Goal: Task Accomplishment & Management: Manage account settings

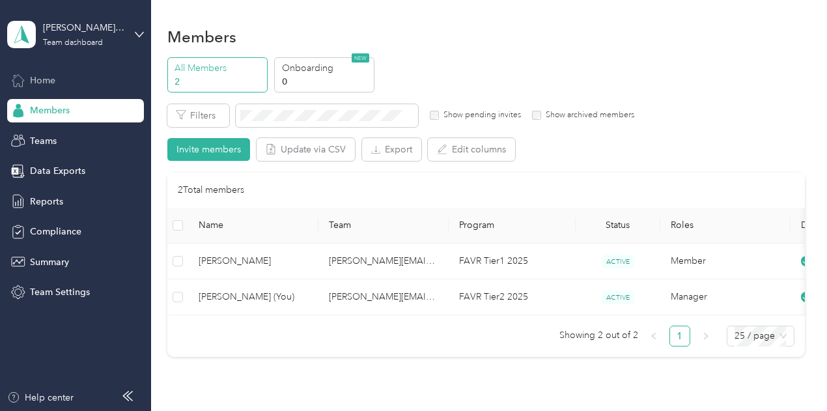
click at [67, 75] on div "Home" at bounding box center [75, 79] width 137 height 23
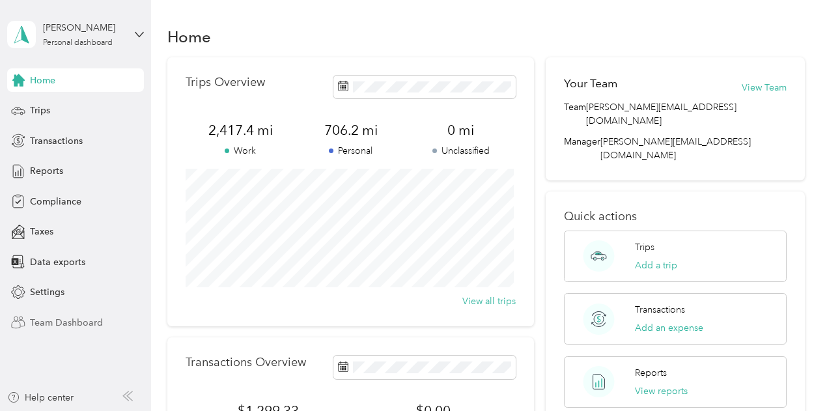
click at [38, 332] on div "Team Dashboard" at bounding box center [75, 322] width 137 height 23
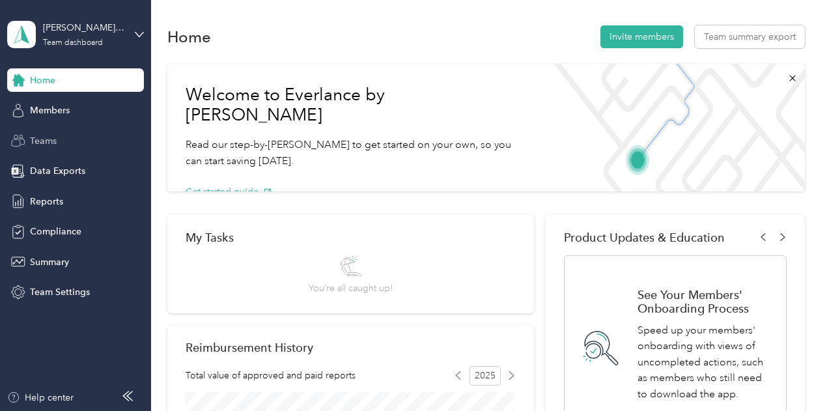
click at [74, 132] on div "Teams" at bounding box center [75, 140] width 137 height 23
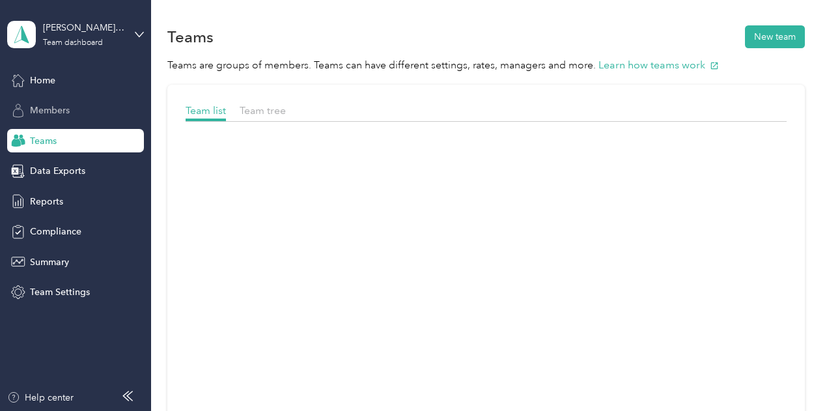
click at [77, 107] on div "Members" at bounding box center [75, 110] width 137 height 23
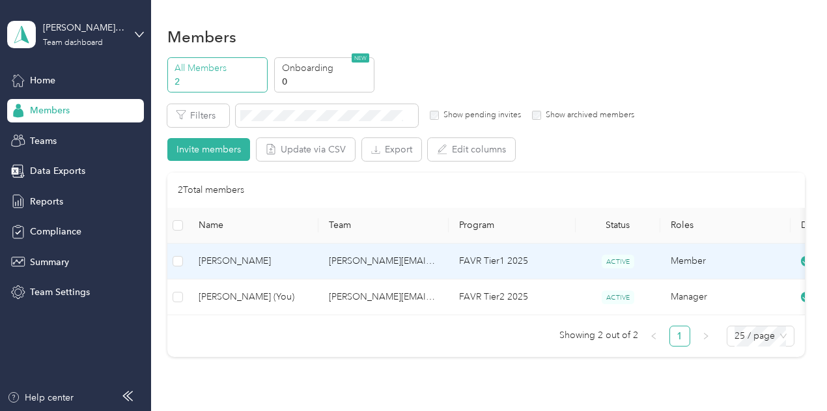
click at [261, 263] on span "[PERSON_NAME]" at bounding box center [253, 261] width 109 height 14
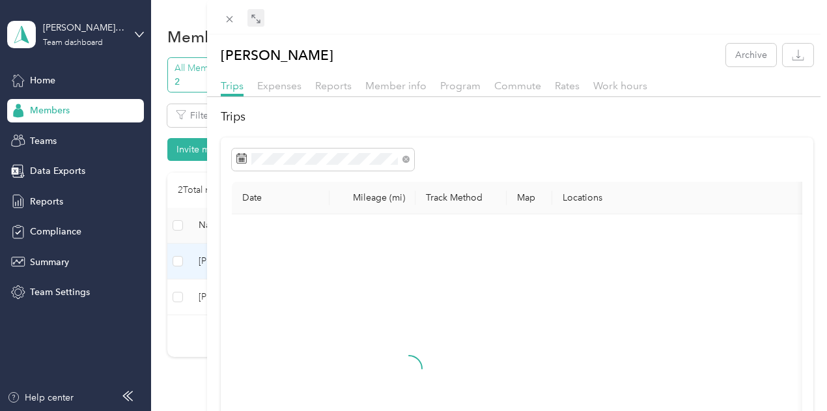
click at [264, 23] on span at bounding box center [256, 18] width 17 height 18
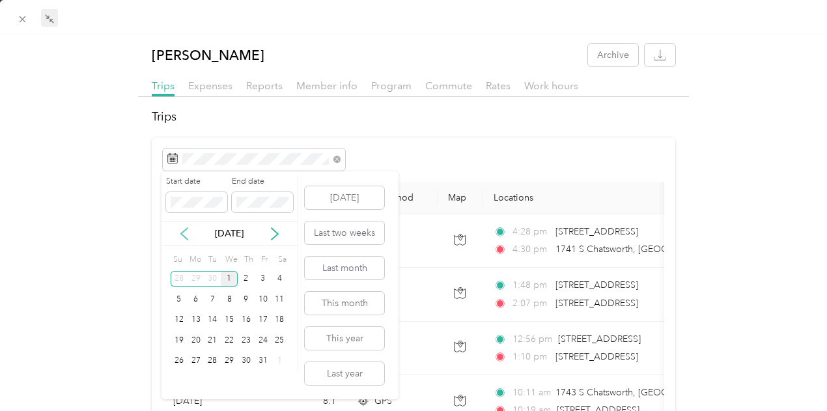
click at [187, 235] on icon at bounding box center [184, 233] width 13 height 13
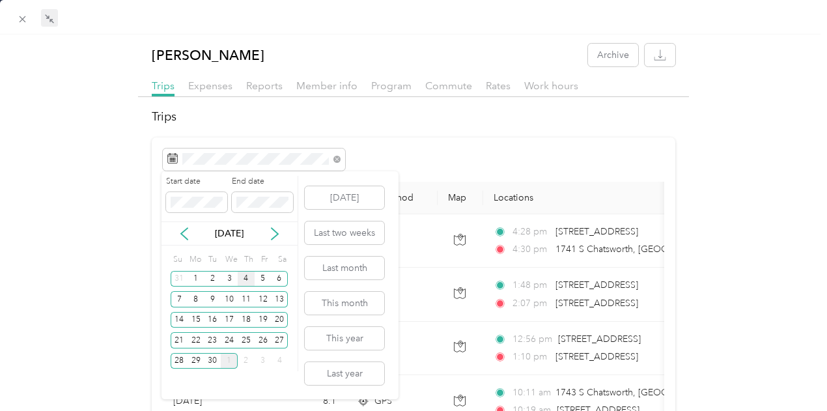
click at [246, 280] on div "4" at bounding box center [246, 279] width 17 height 16
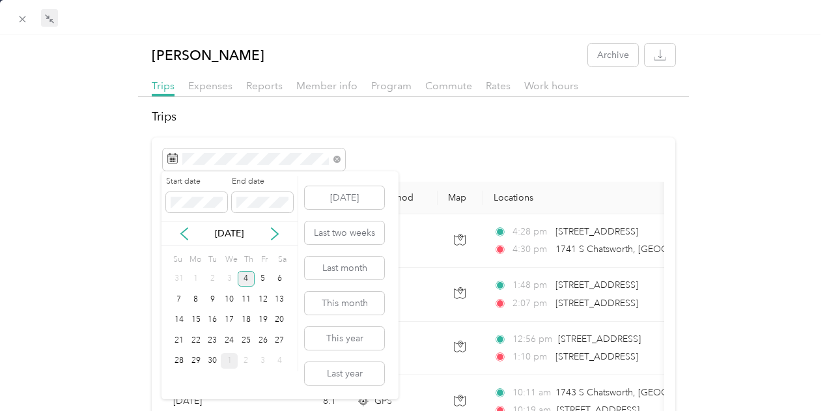
click at [246, 280] on div "4" at bounding box center [246, 279] width 17 height 16
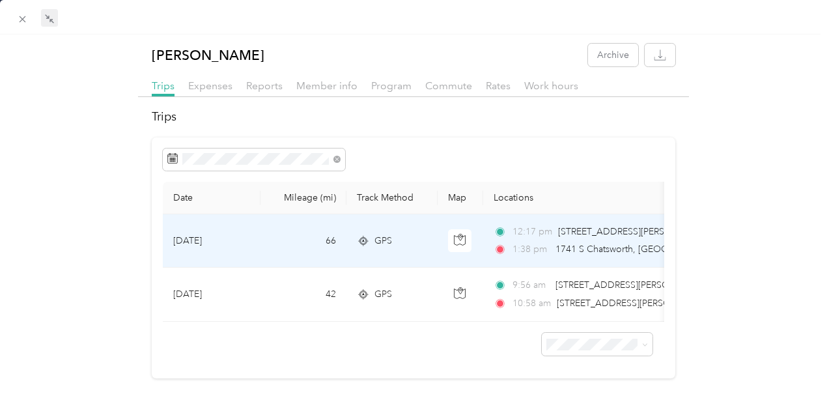
click at [264, 247] on td "66" at bounding box center [304, 240] width 86 height 53
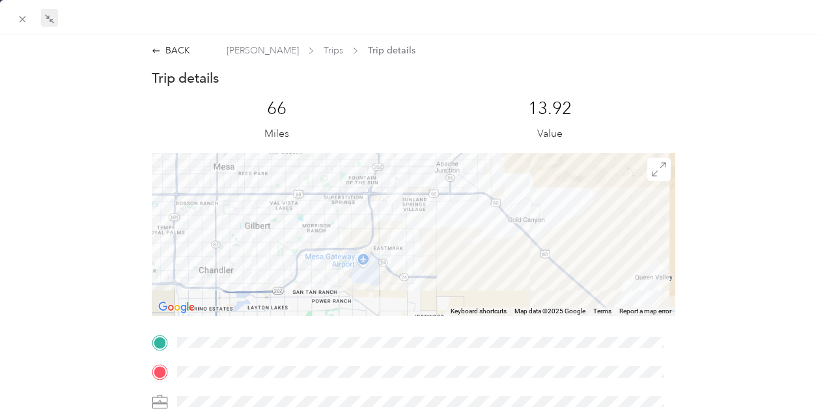
drag, startPoint x: 380, startPoint y: 197, endPoint x: 390, endPoint y: 280, distance: 84.0
click at [390, 280] on div at bounding box center [414, 234] width 524 height 163
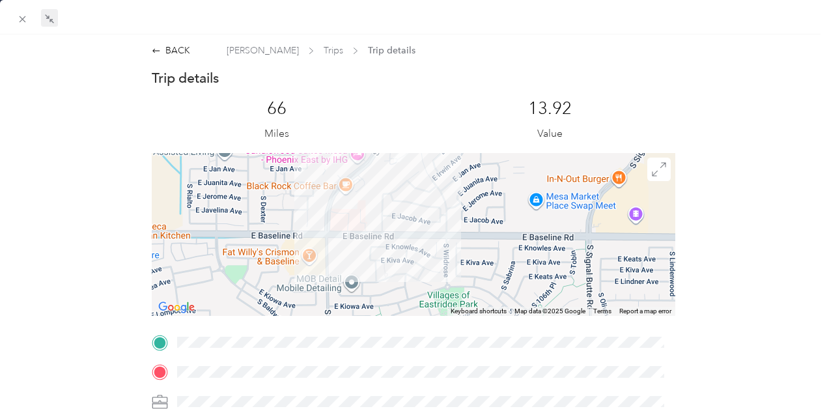
drag, startPoint x: 400, startPoint y: 217, endPoint x: 415, endPoint y: 298, distance: 82.1
click at [415, 298] on div at bounding box center [414, 234] width 524 height 163
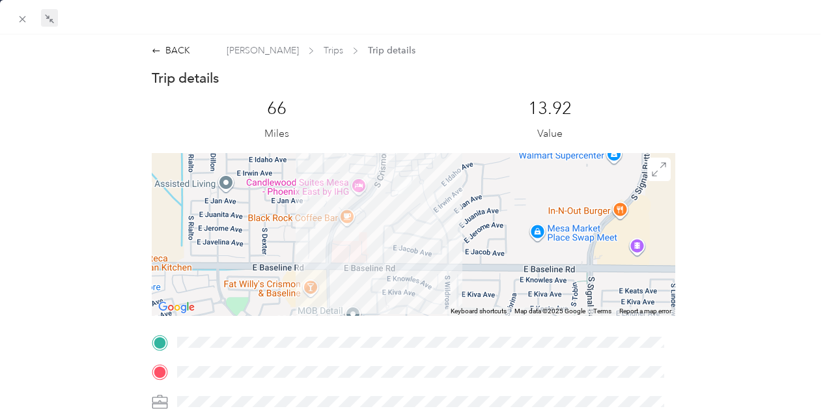
drag, startPoint x: 329, startPoint y: 218, endPoint x: 329, endPoint y: 248, distance: 30.0
click at [329, 248] on div at bounding box center [414, 234] width 524 height 163
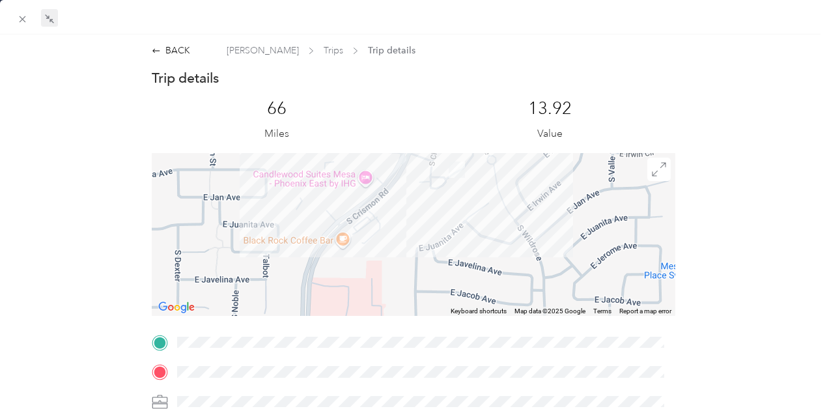
drag, startPoint x: 378, startPoint y: 236, endPoint x: 378, endPoint y: 261, distance: 24.8
click at [378, 261] on div at bounding box center [414, 234] width 524 height 163
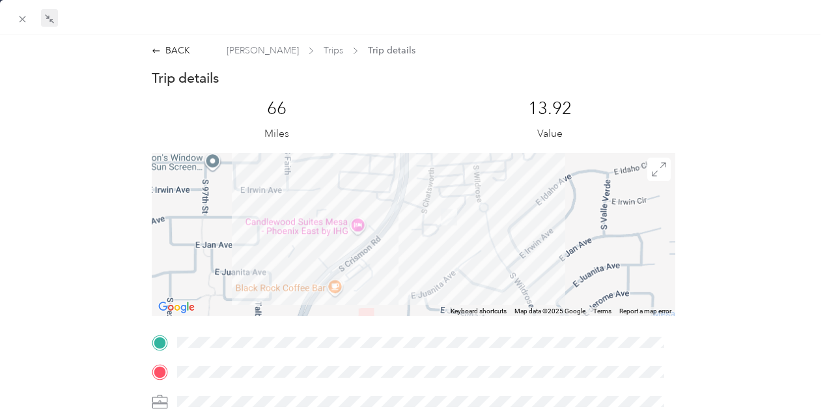
drag, startPoint x: 455, startPoint y: 234, endPoint x: 438, endPoint y: 240, distance: 18.1
click at [438, 248] on div at bounding box center [414, 234] width 524 height 163
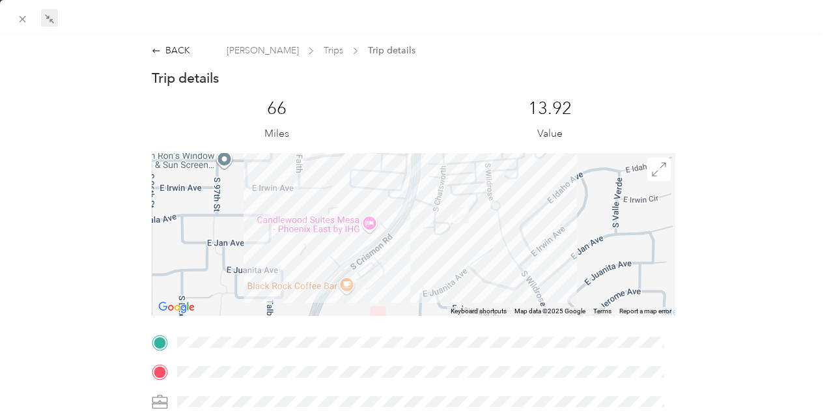
drag, startPoint x: 399, startPoint y: 301, endPoint x: 451, endPoint y: 235, distance: 83.5
click at [451, 235] on div at bounding box center [414, 234] width 524 height 163
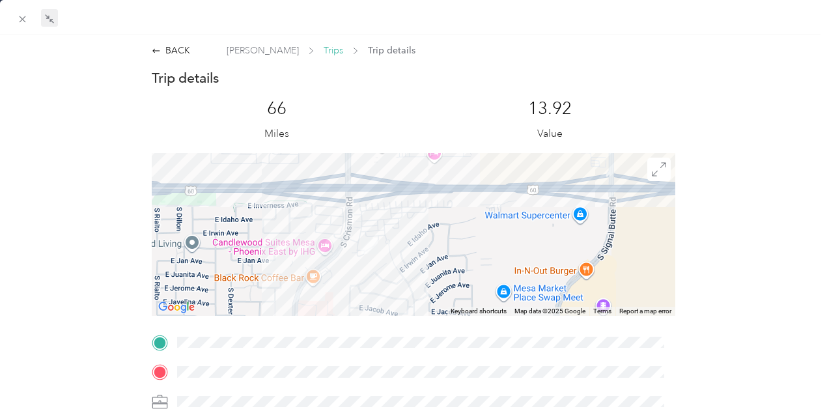
click at [324, 53] on span "Trips" at bounding box center [334, 51] width 20 height 14
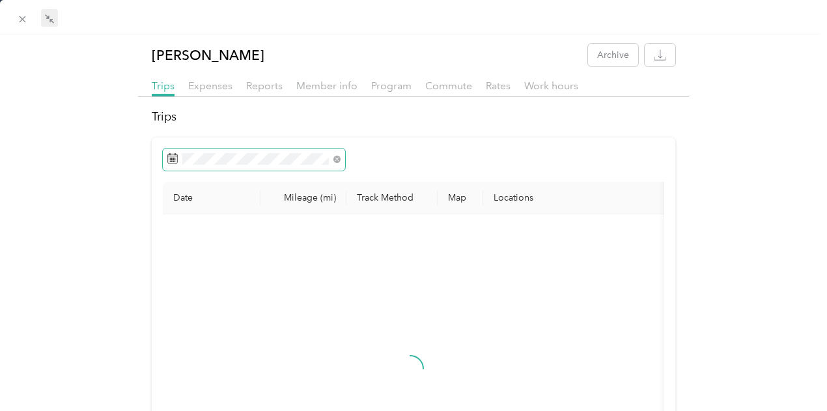
click at [291, 150] on span at bounding box center [254, 160] width 182 height 22
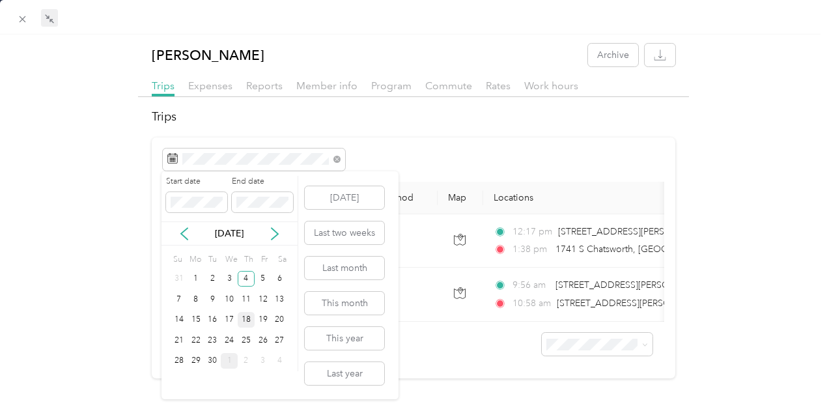
click at [246, 319] on div "18" at bounding box center [246, 320] width 17 height 16
click at [244, 320] on div "18" at bounding box center [246, 320] width 17 height 16
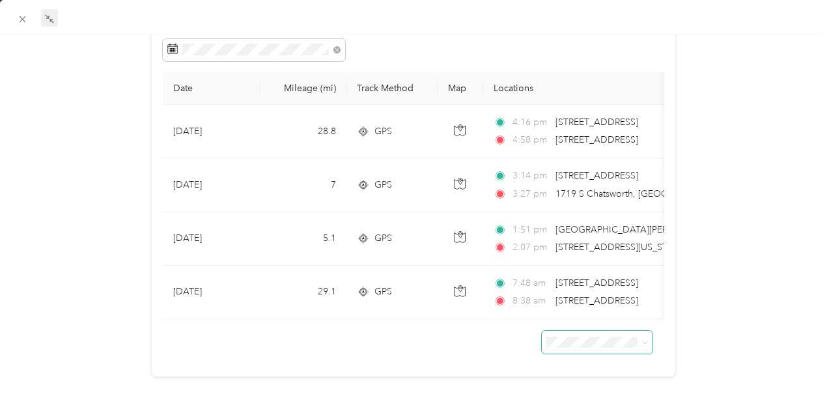
scroll to position [130, 0]
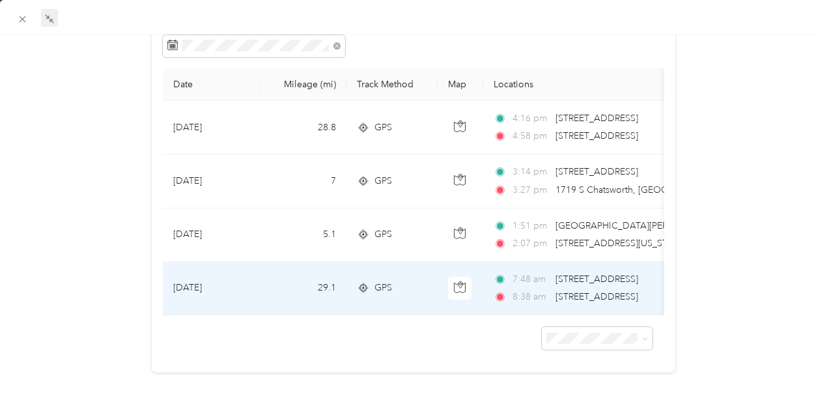
click at [595, 291] on span "[STREET_ADDRESS]" at bounding box center [597, 296] width 83 height 11
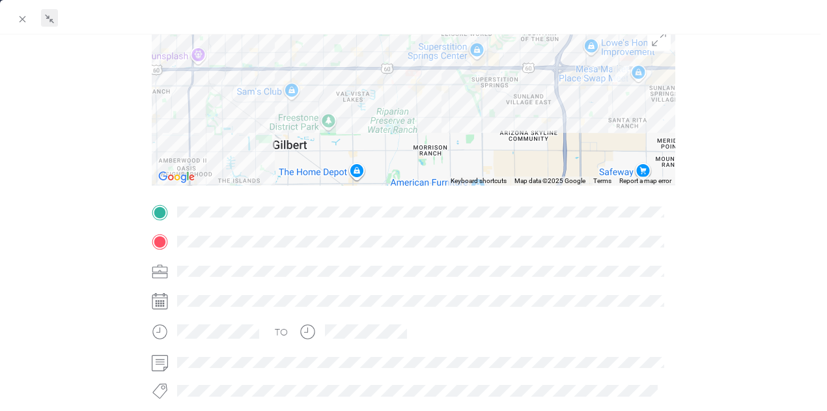
drag, startPoint x: 211, startPoint y: 150, endPoint x: 222, endPoint y: 143, distance: 13.2
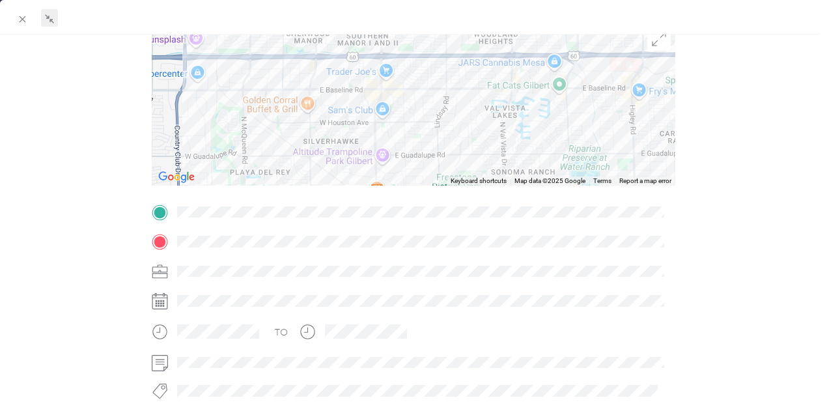
drag, startPoint x: 471, startPoint y: 150, endPoint x: 410, endPoint y: 188, distance: 72.3
click at [410, 188] on div "BACK Chase Atkins Trips Trip details Trip details This trip cannot be edited be…" at bounding box center [413, 205] width 827 height 411
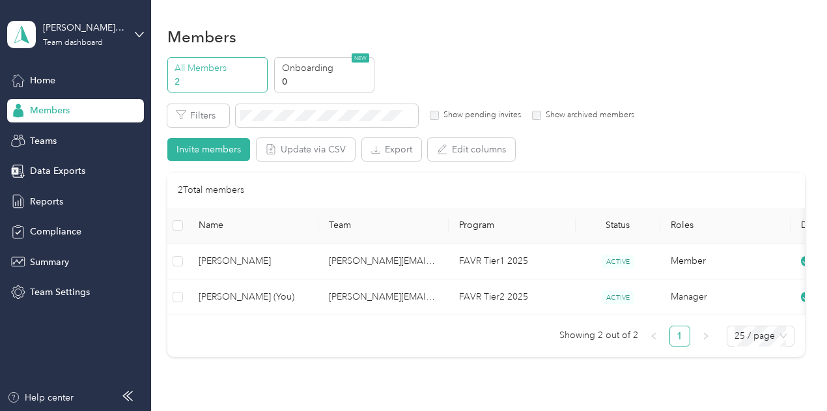
scroll to position [195, 0]
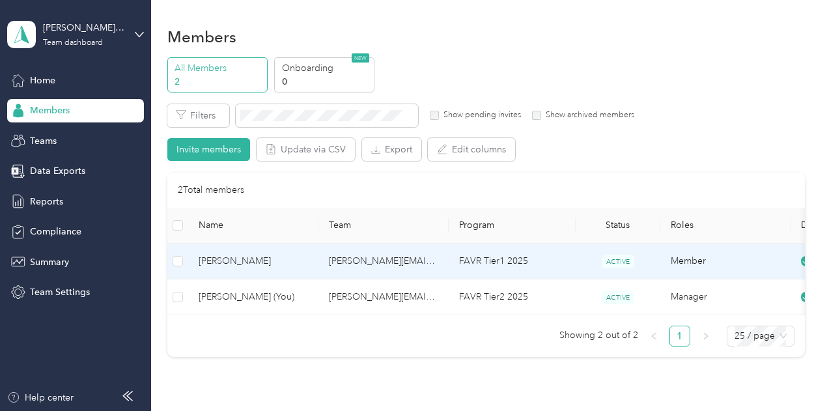
click at [330, 272] on td "[PERSON_NAME][EMAIL_ADDRESS][DOMAIN_NAME]" at bounding box center [384, 262] width 130 height 36
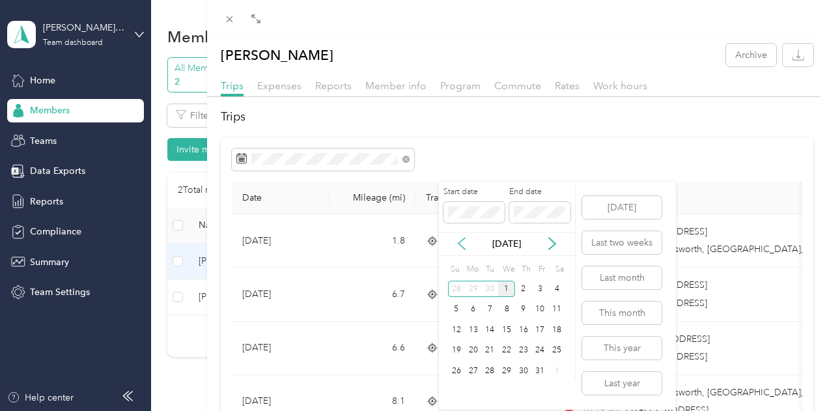
click at [457, 248] on icon at bounding box center [461, 243] width 13 height 13
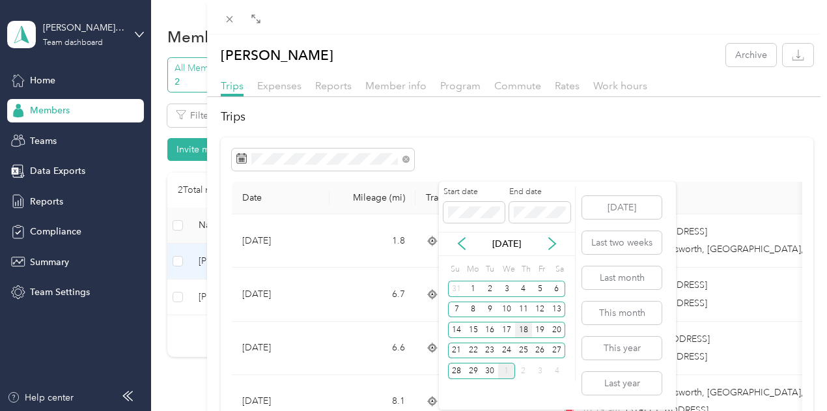
click at [518, 333] on div "18" at bounding box center [523, 330] width 17 height 16
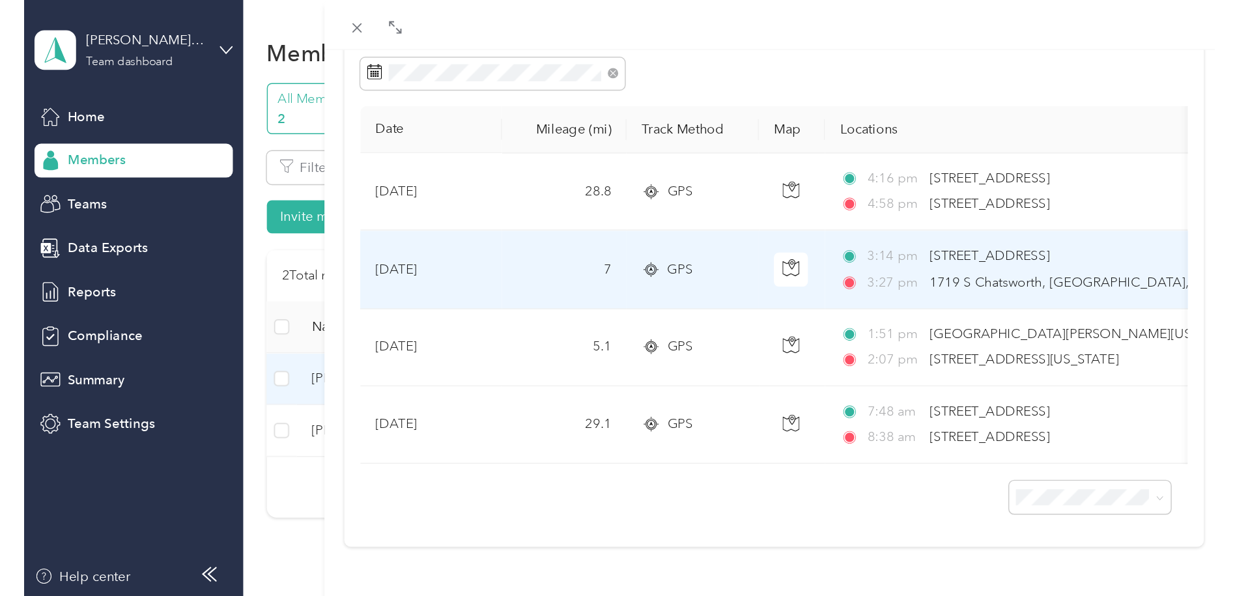
scroll to position [137, 0]
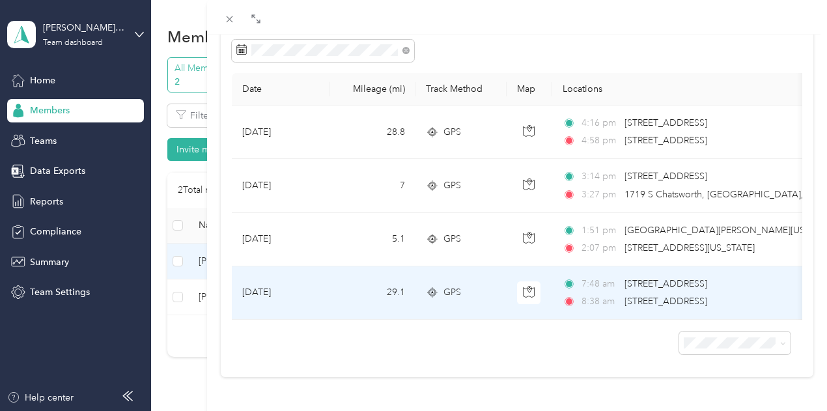
click at [330, 273] on td "[DATE]" at bounding box center [281, 292] width 98 height 53
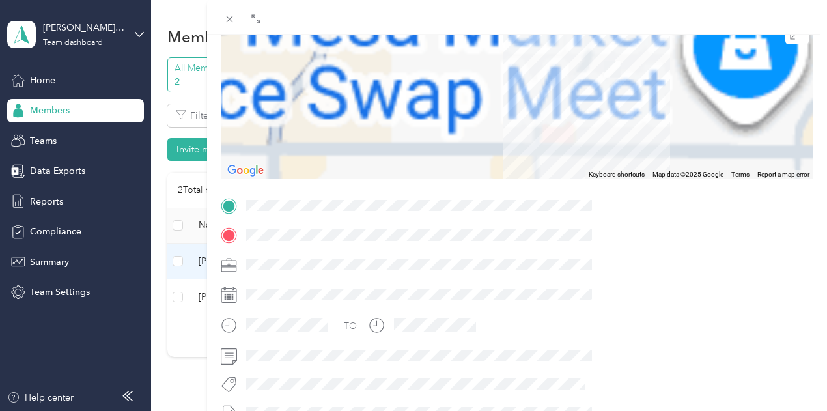
drag, startPoint x: 693, startPoint y: 74, endPoint x: 662, endPoint y: 104, distance: 42.8
click at [663, 104] on div at bounding box center [517, 97] width 593 height 163
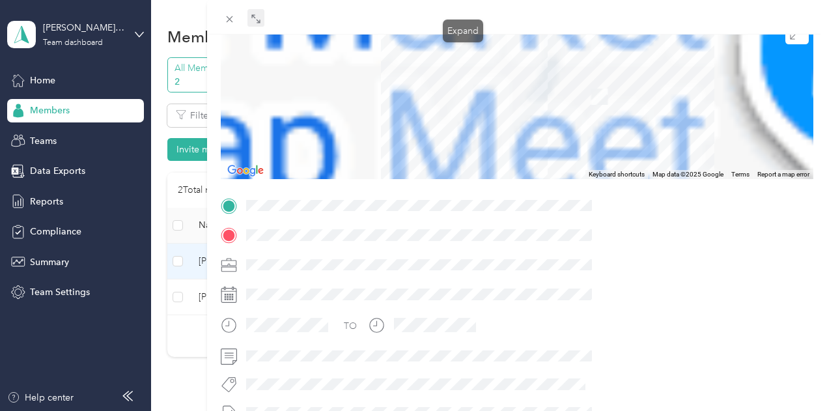
click at [261, 17] on icon at bounding box center [256, 19] width 10 height 10
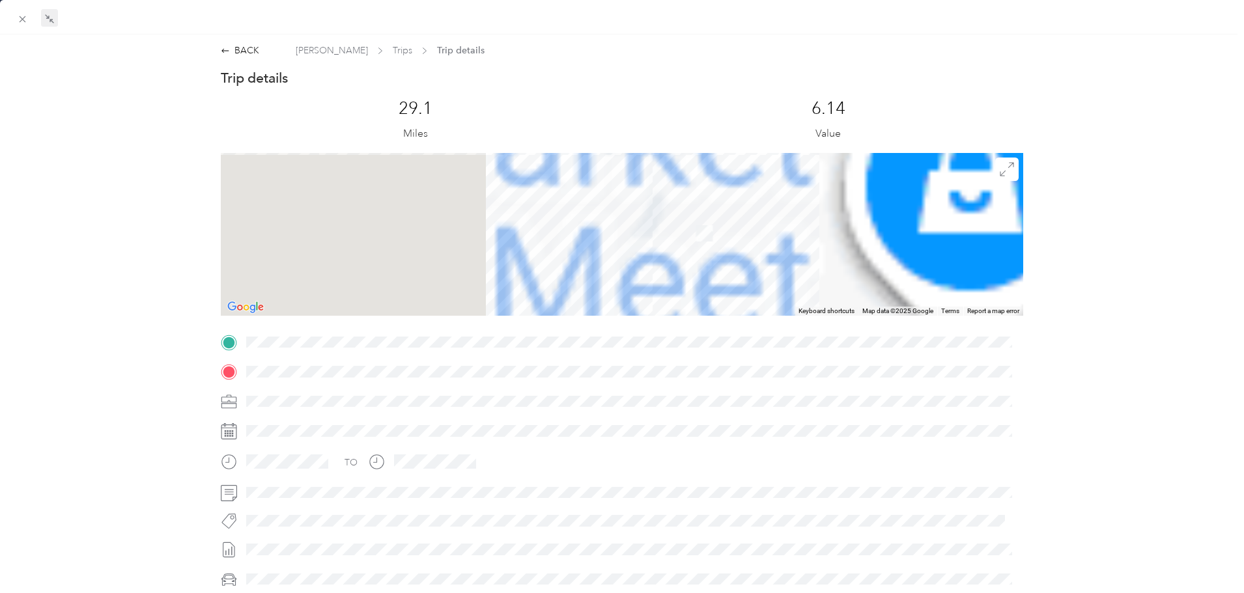
scroll to position [181, 0]
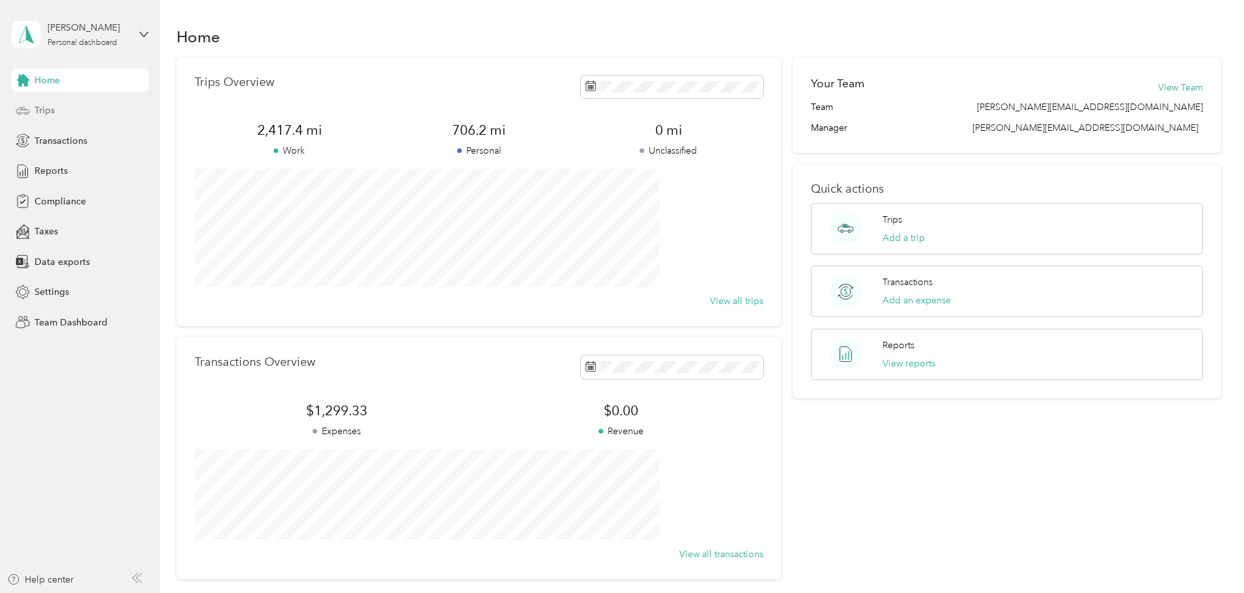
click at [121, 111] on div "Trips" at bounding box center [80, 110] width 137 height 23
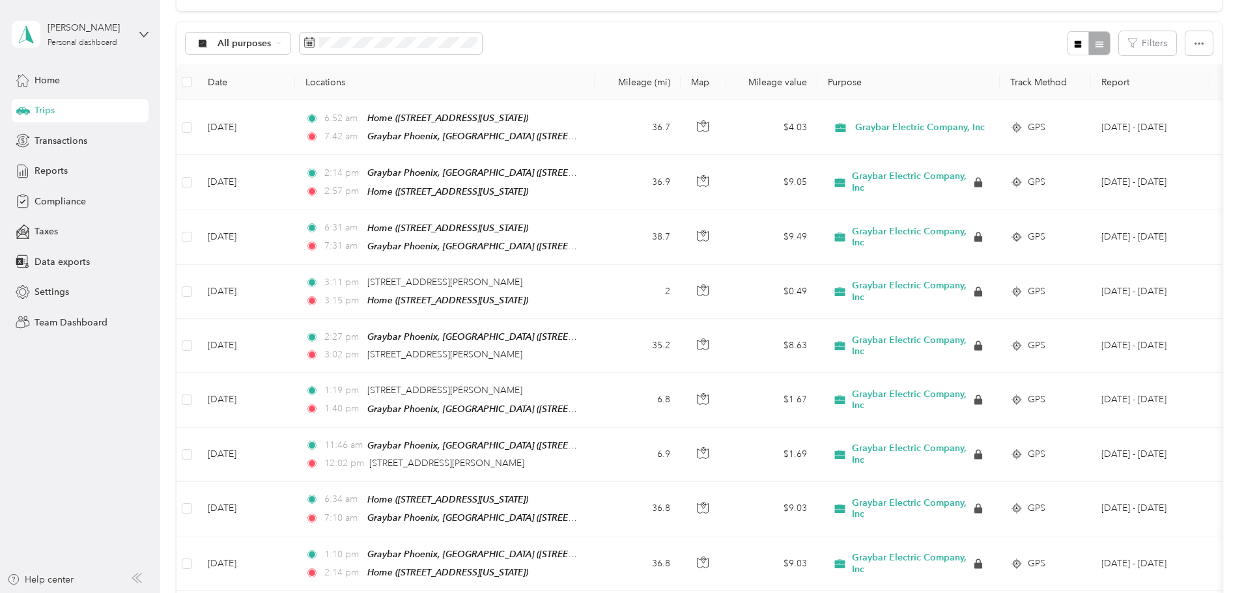
scroll to position [130, 0]
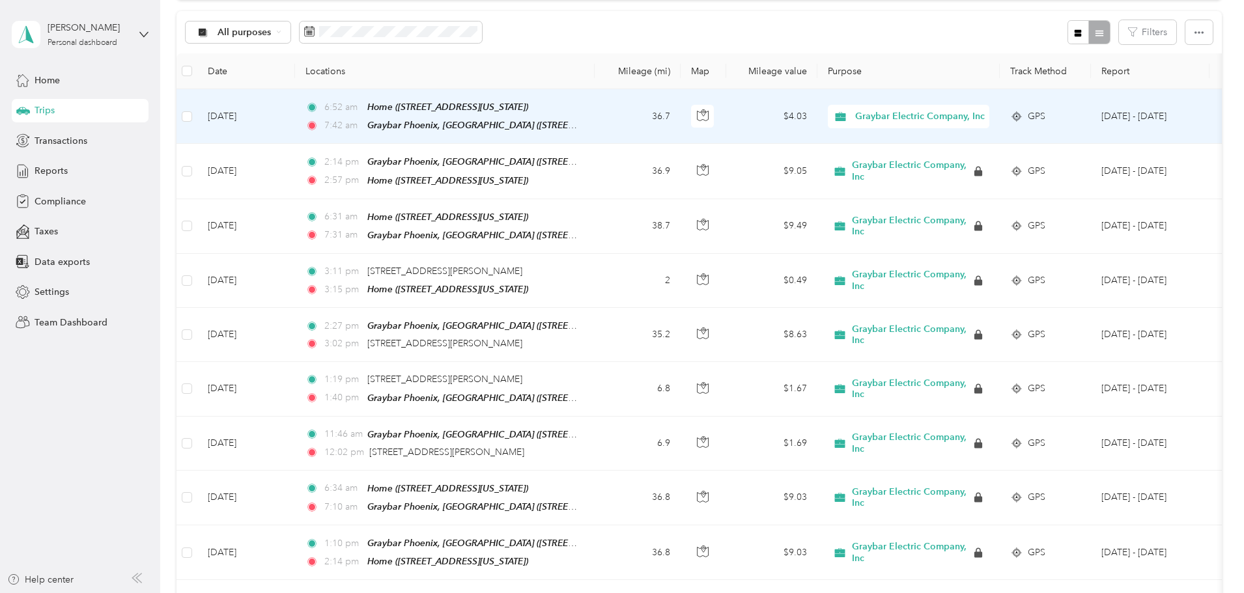
click at [681, 122] on td "36.7" at bounding box center [638, 116] width 86 height 55
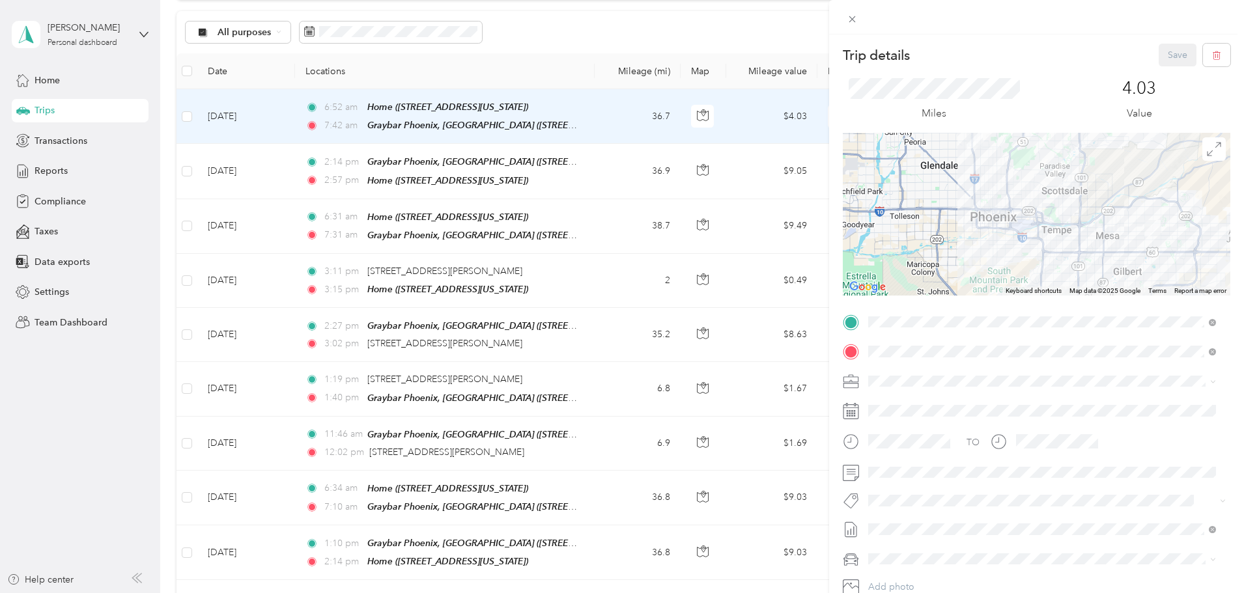
click at [1139, 87] on p "4.03" at bounding box center [1139, 88] width 34 height 21
click at [160, 137] on div "Trip details Save This trip cannot be edited because it is either under review,…" at bounding box center [622, 296] width 1244 height 593
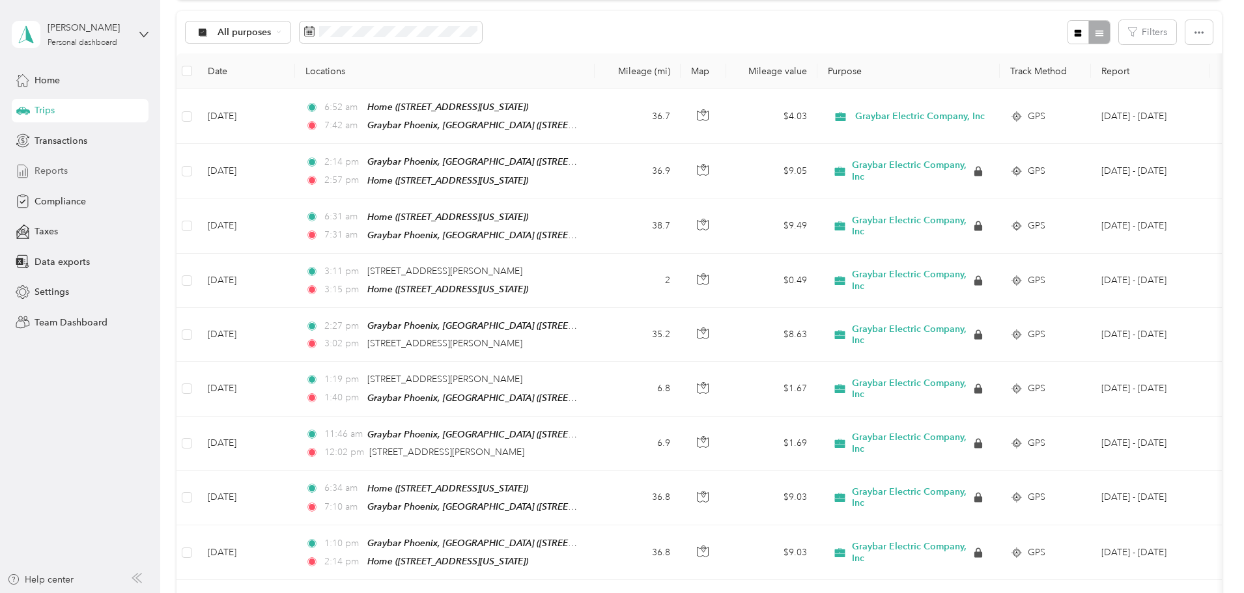
click at [91, 177] on div "Reports" at bounding box center [80, 171] width 137 height 23
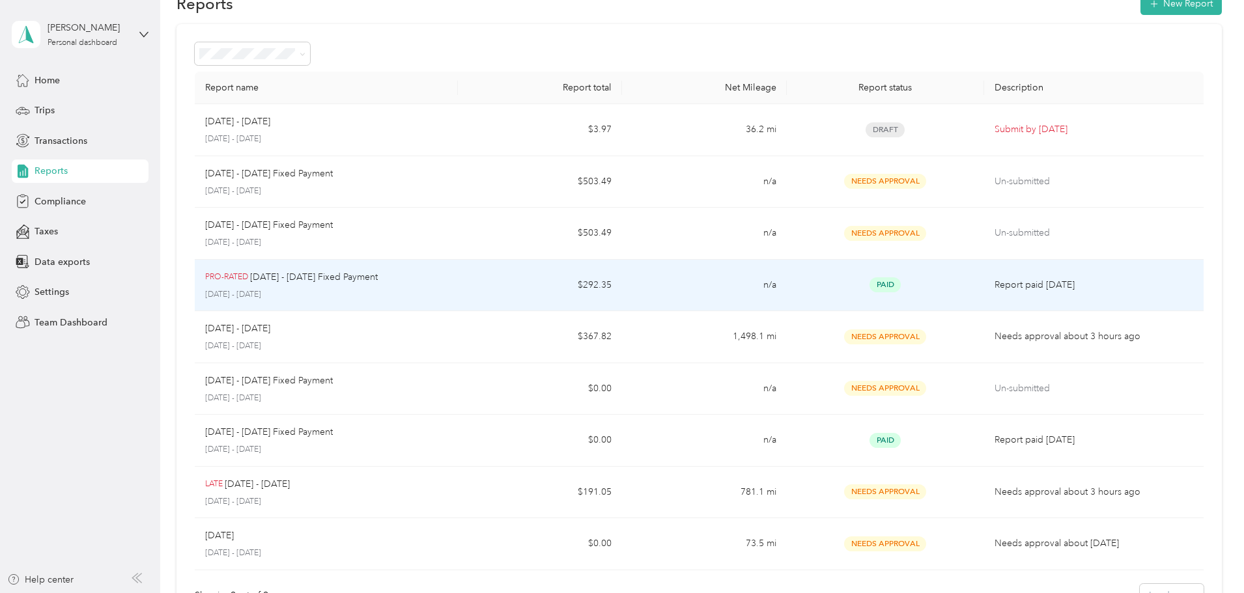
scroll to position [65, 0]
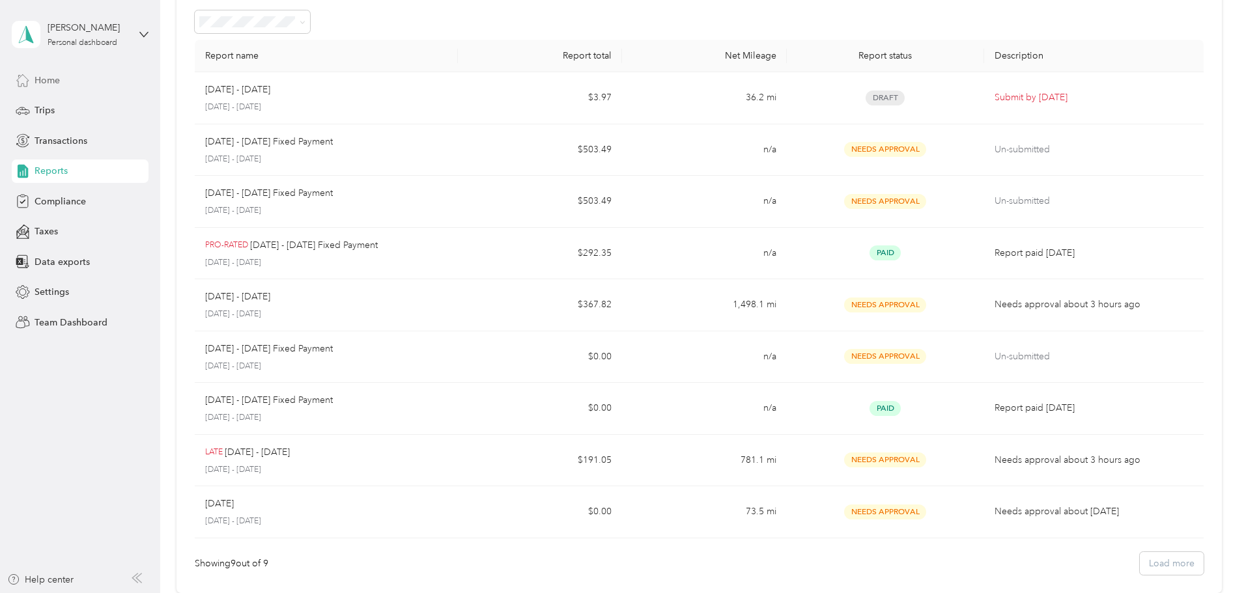
click at [84, 87] on div "Home" at bounding box center [80, 79] width 137 height 23
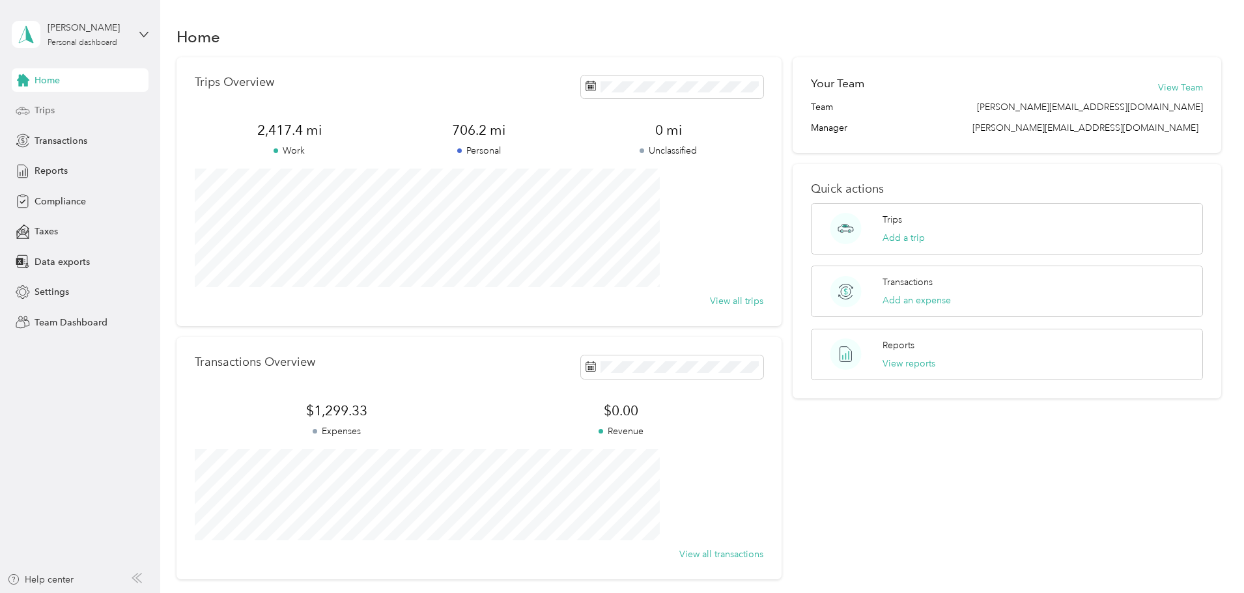
click at [76, 114] on div "Trips" at bounding box center [80, 110] width 137 height 23
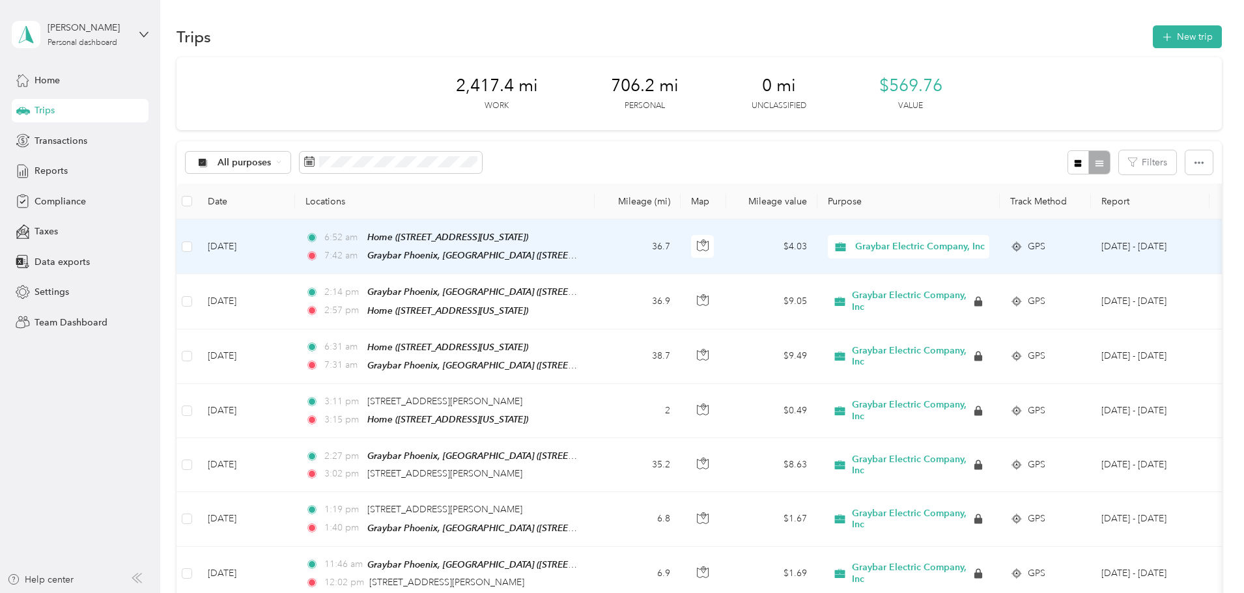
click at [480, 242] on div "Home ([STREET_ADDRESS][US_STATE])" at bounding box center [447, 237] width 161 height 15
click at [817, 244] on td "$4.03" at bounding box center [771, 247] width 91 height 55
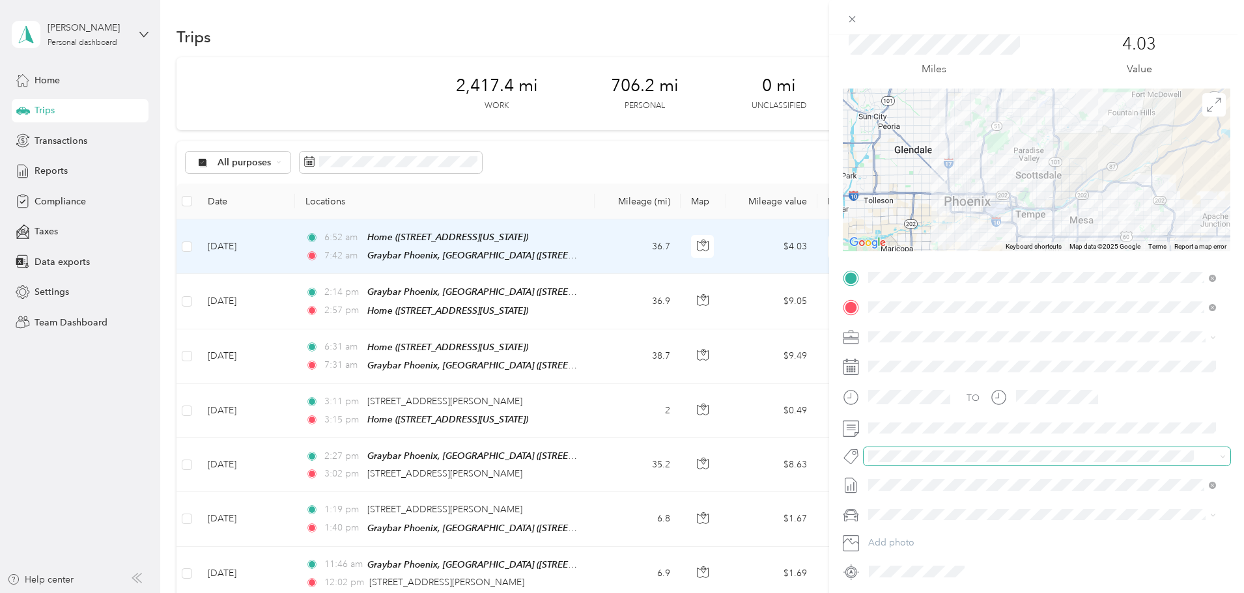
scroll to position [91, 0]
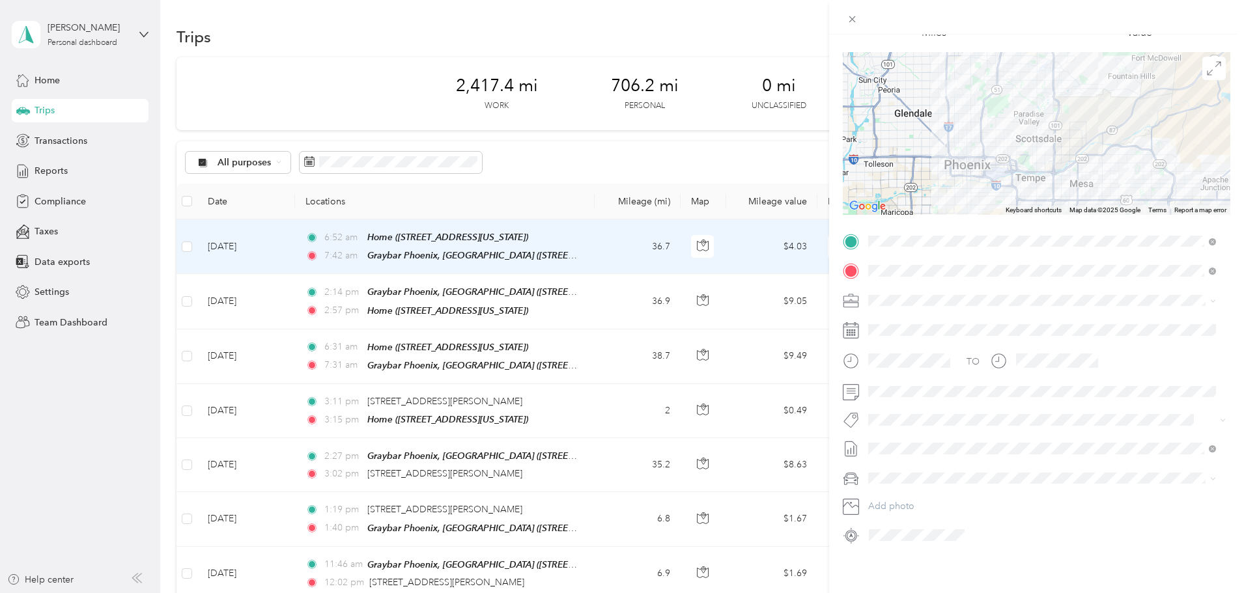
click at [518, 309] on div "Trip details Save This trip cannot be edited because it is either under review,…" at bounding box center [622, 296] width 1244 height 593
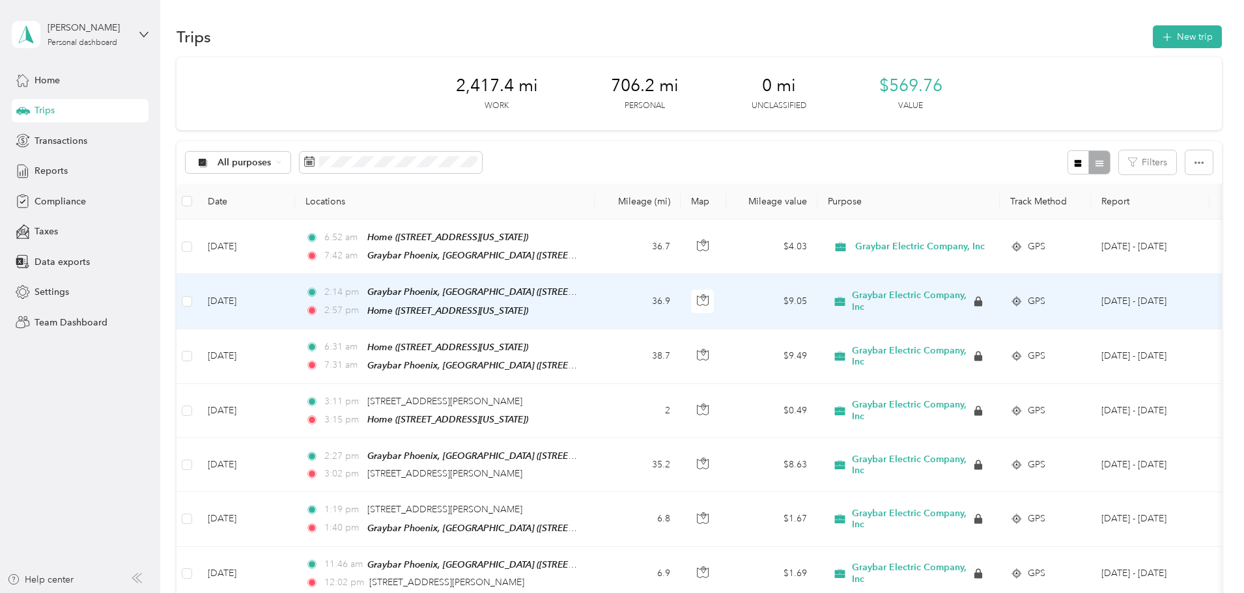
click at [518, 309] on span "Home ([STREET_ADDRESS][US_STATE])" at bounding box center [447, 310] width 161 height 10
click at [681, 310] on tr "Sep 30, 2025 2:14 pm Graybar Phoenix, AZ (2401 West Peoria Avenue Ste 230, Phoe…" at bounding box center [716, 301] width 1079 height 55
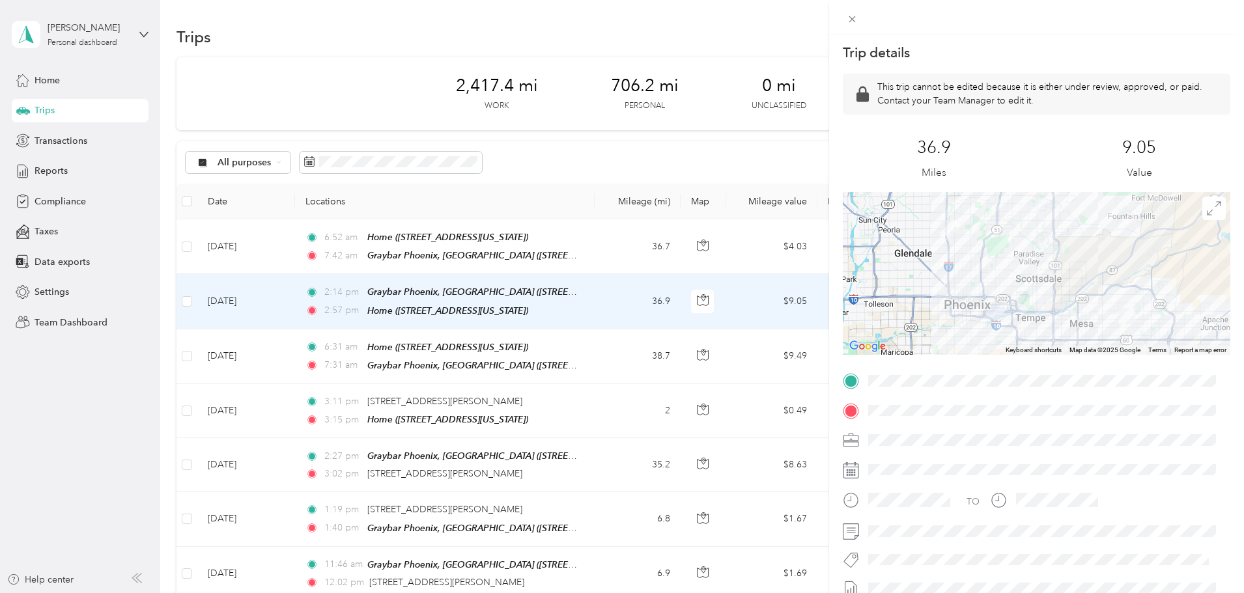
click at [752, 130] on div "Trip details This trip cannot be edited because it is either under review, appr…" at bounding box center [622, 296] width 1244 height 593
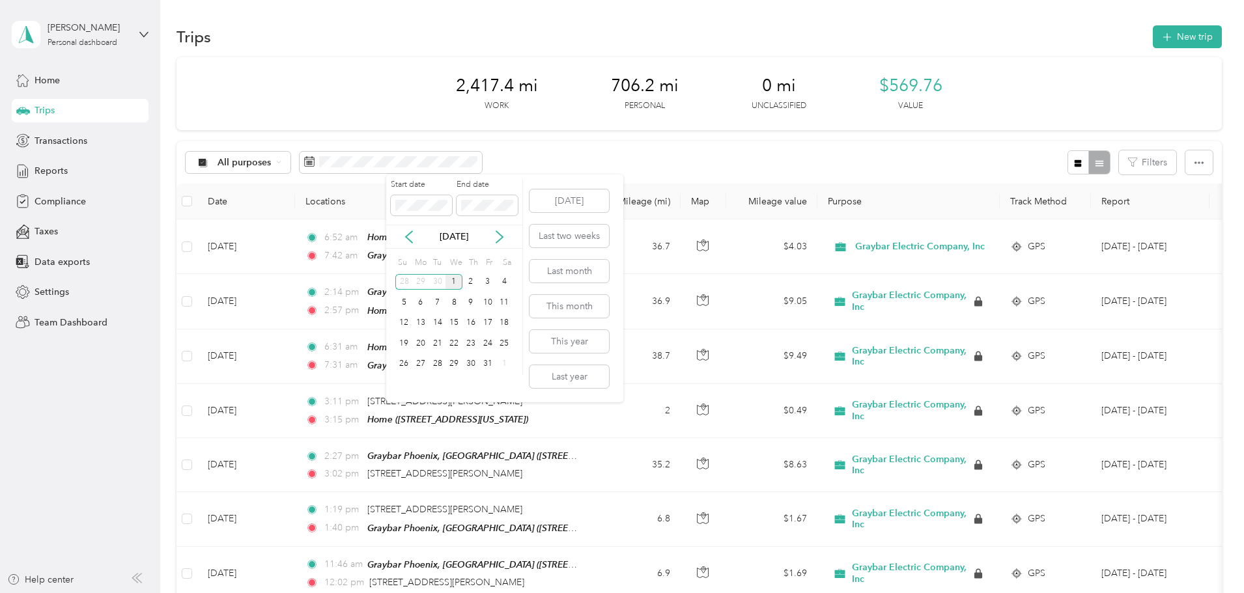
click at [397, 234] on div "[DATE]" at bounding box center [454, 237] width 136 height 14
drag, startPoint x: 408, startPoint y: 237, endPoint x: 410, endPoint y: 246, distance: 8.7
click at [408, 237] on icon at bounding box center [409, 237] width 13 height 13
click at [415, 282] on div "1" at bounding box center [420, 282] width 17 height 16
click at [439, 366] on div "30" at bounding box center [437, 364] width 17 height 16
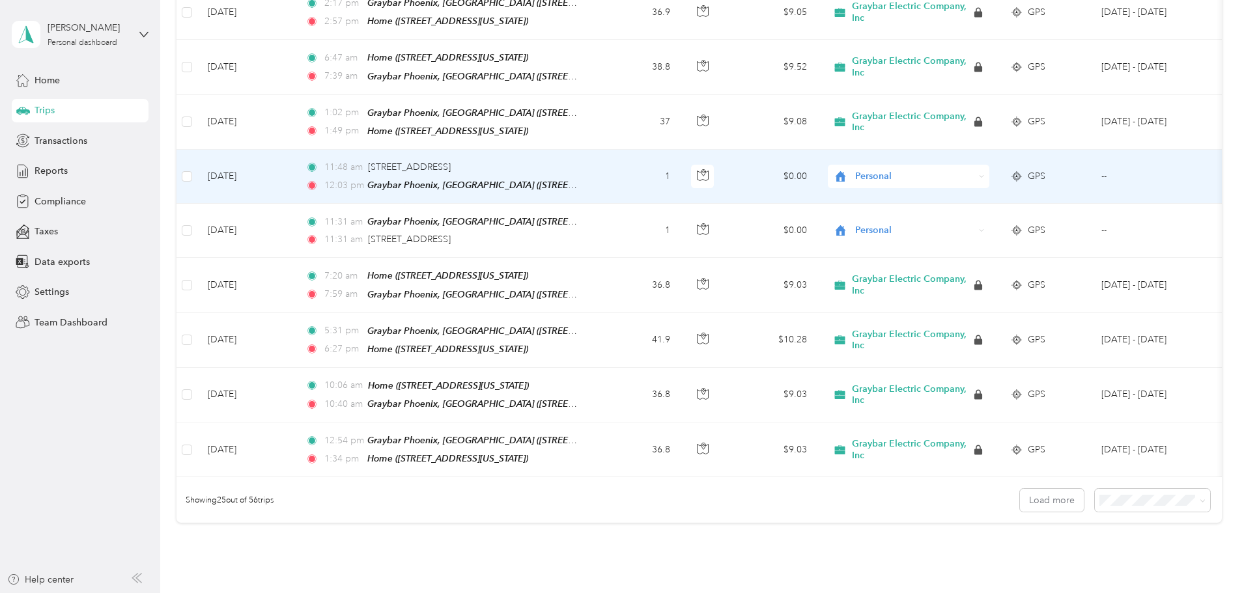
scroll to position [1201, 0]
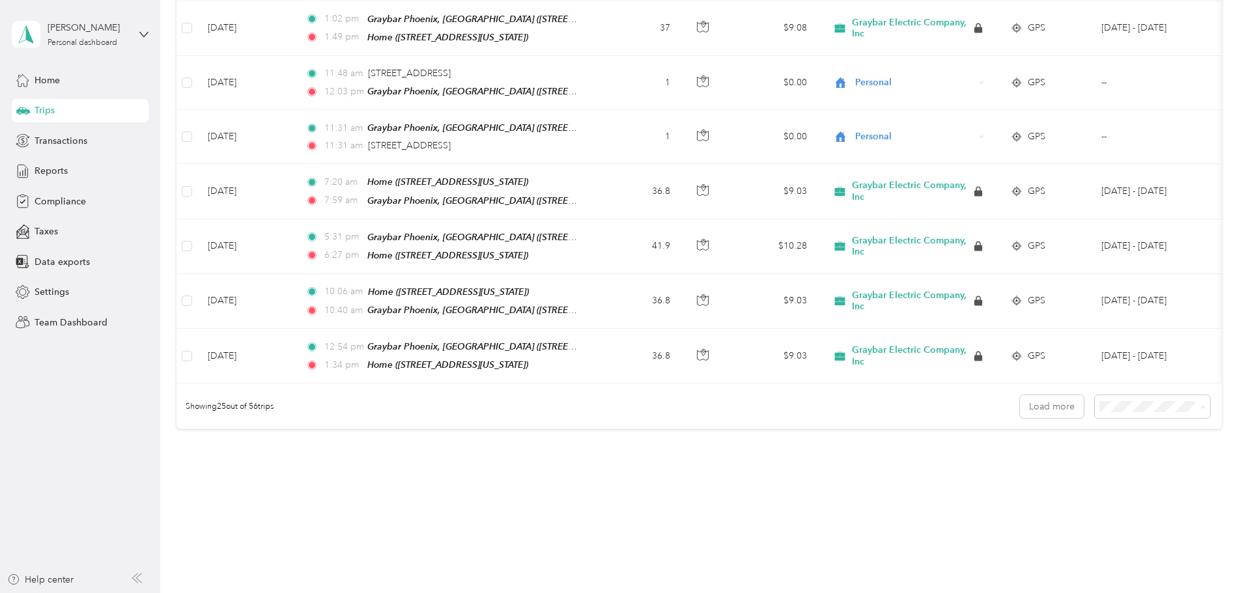
click at [1027, 455] on span "100 per load" at bounding box center [1040, 460] width 53 height 11
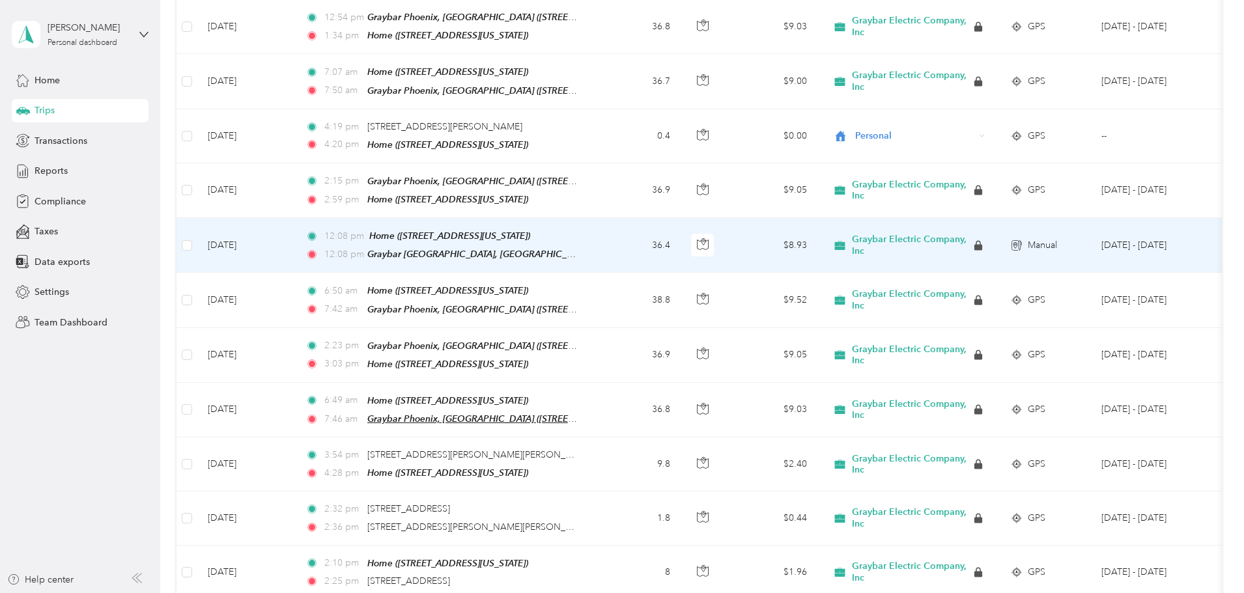
scroll to position [1563, 0]
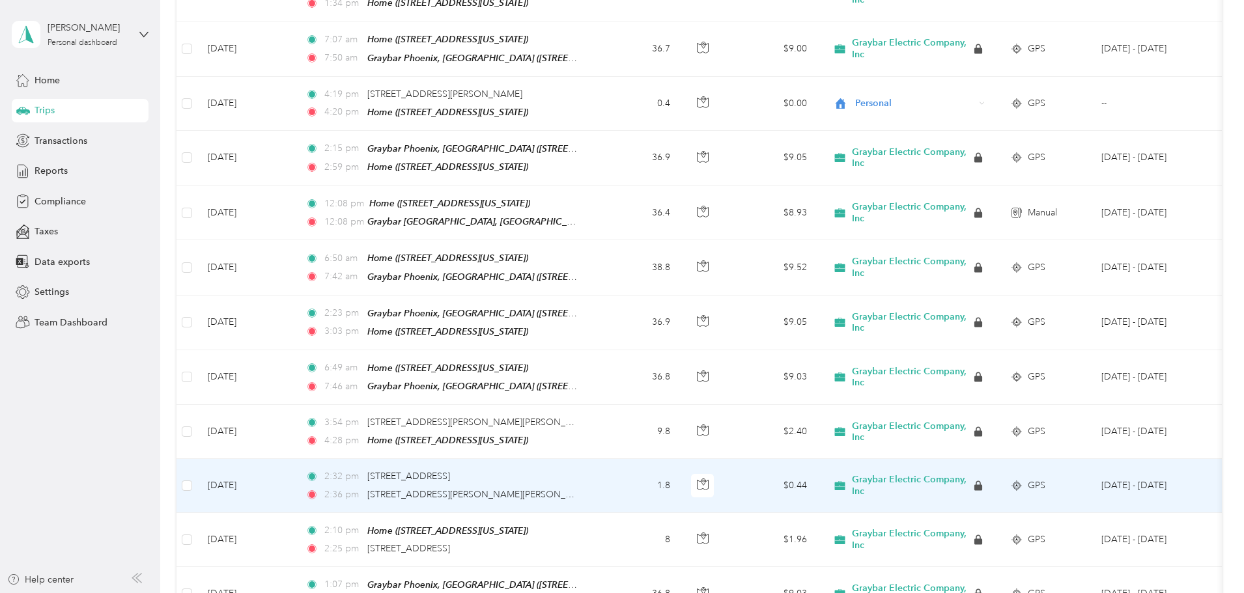
click at [595, 459] on td "2:32 pm 318 N Elm St, Gilbert, AZ 2:36 pm 875 S Gilbert Rd, Gilbert, AZ" at bounding box center [445, 485] width 300 height 53
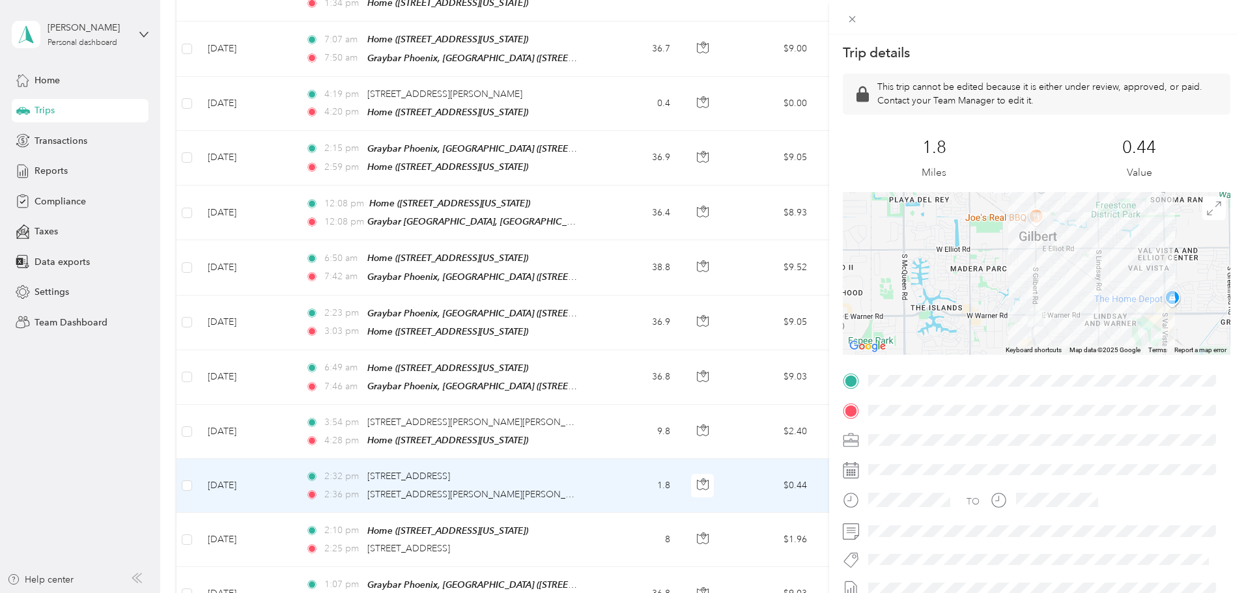
click at [676, 390] on div "Trip details This trip cannot be edited because it is either under review, appr…" at bounding box center [622, 296] width 1244 height 593
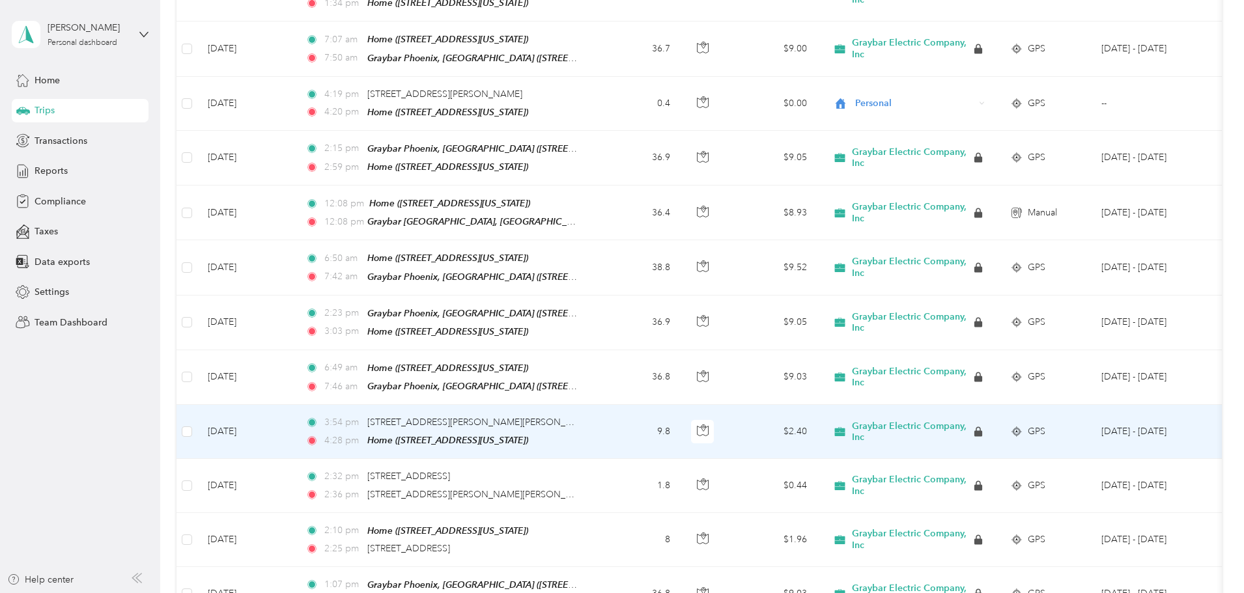
click at [595, 405] on td "3:54 pm 875 S Gilbert Rd, Gilbert, AZ 4:28 pm Home (4528 East Covina Street, Me…" at bounding box center [445, 432] width 300 height 54
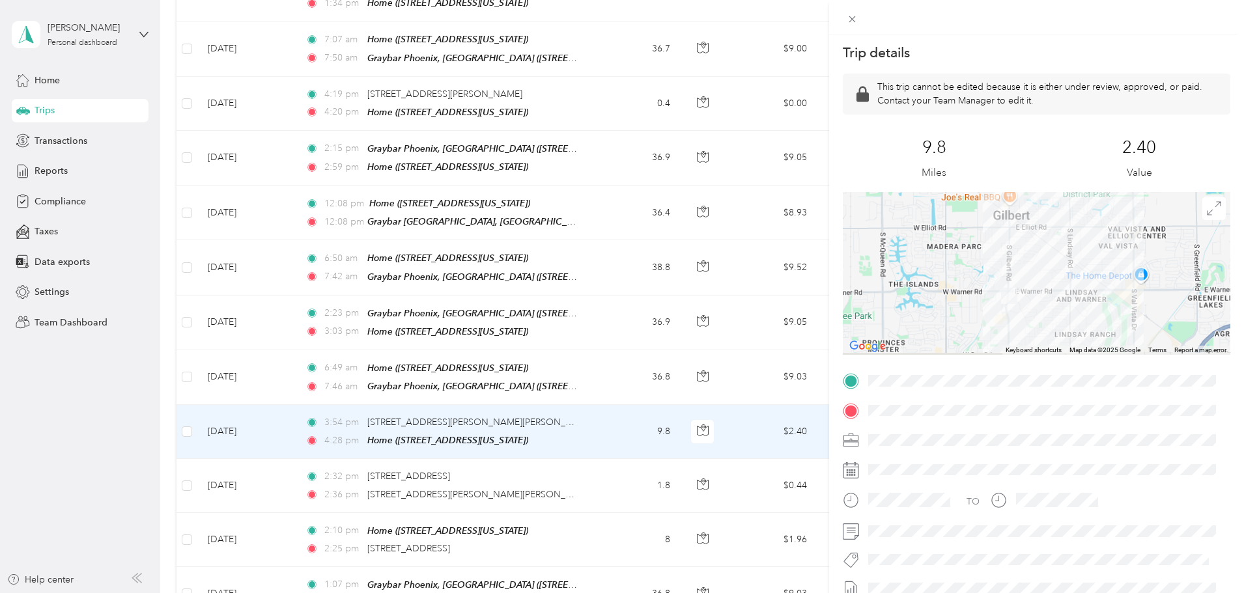
drag, startPoint x: 987, startPoint y: 335, endPoint x: 1019, endPoint y: 278, distance: 65.0
click at [1024, 277] on div at bounding box center [1037, 273] width 388 height 163
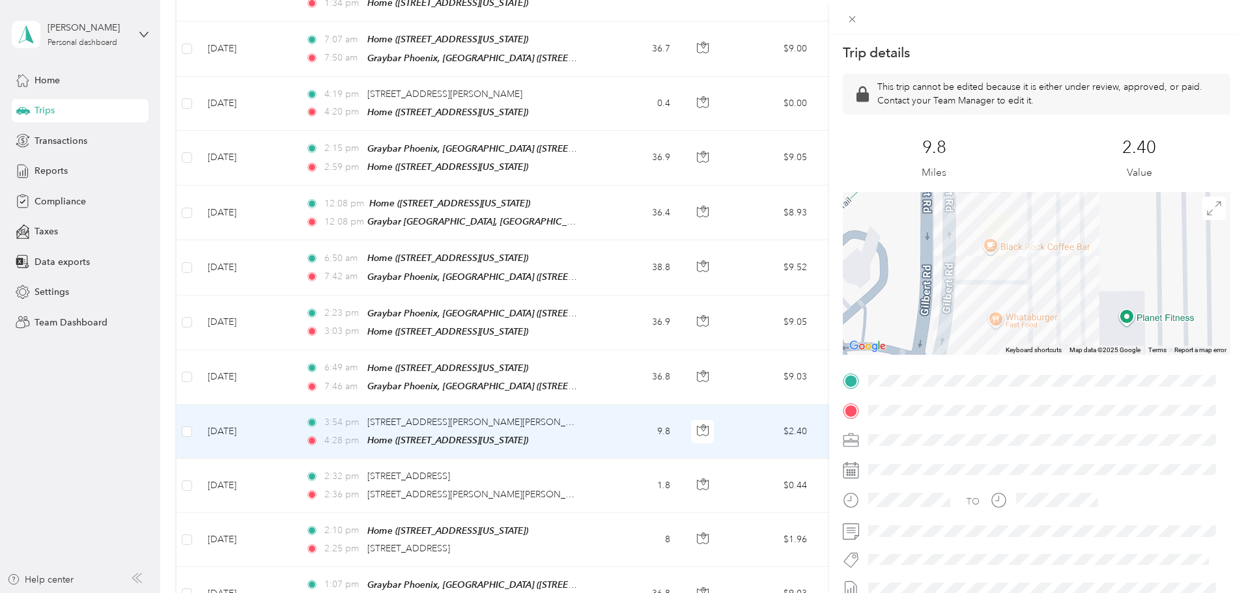
click at [652, 449] on div "Trip details This trip cannot be edited because it is either under review, appr…" at bounding box center [622, 296] width 1244 height 593
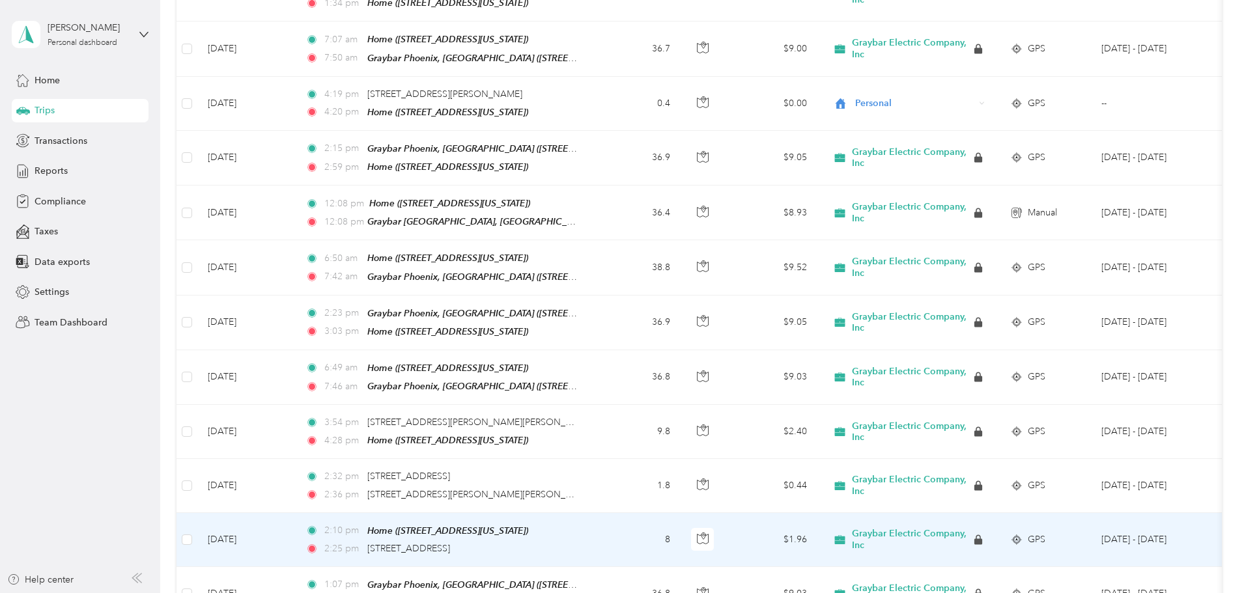
click at [579, 542] on div "2:25 pm 318 N Elm St, Gilbert, AZ" at bounding box center [442, 549] width 274 height 14
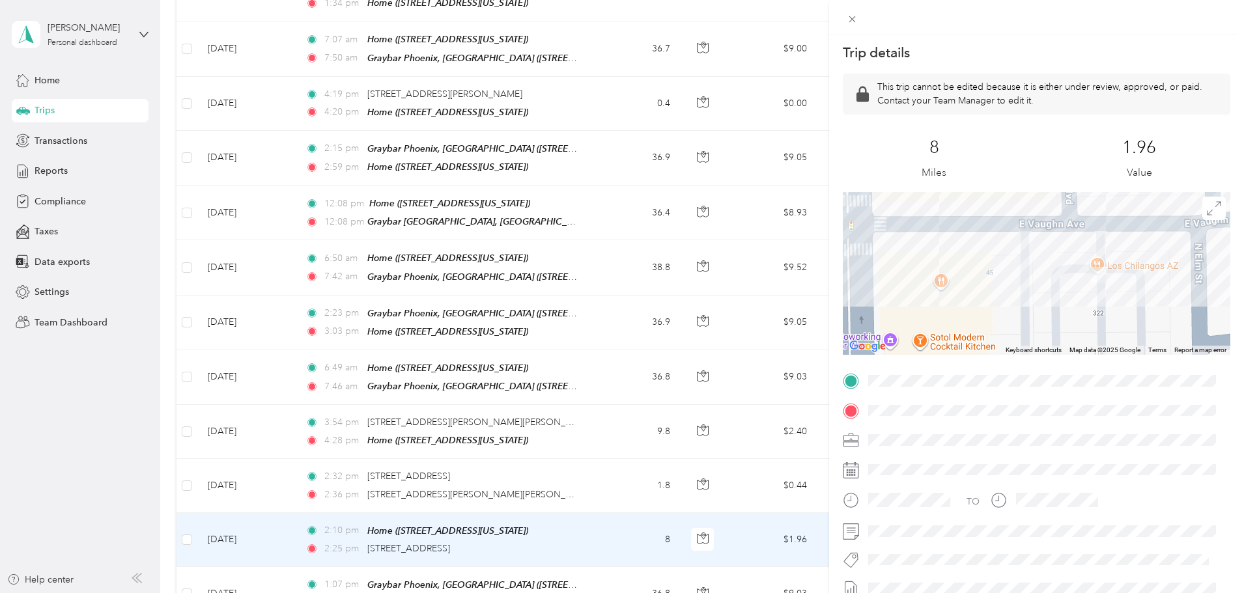
drag, startPoint x: 1035, startPoint y: 293, endPoint x: 1073, endPoint y: 275, distance: 42.0
click at [1074, 275] on div at bounding box center [1037, 273] width 388 height 163
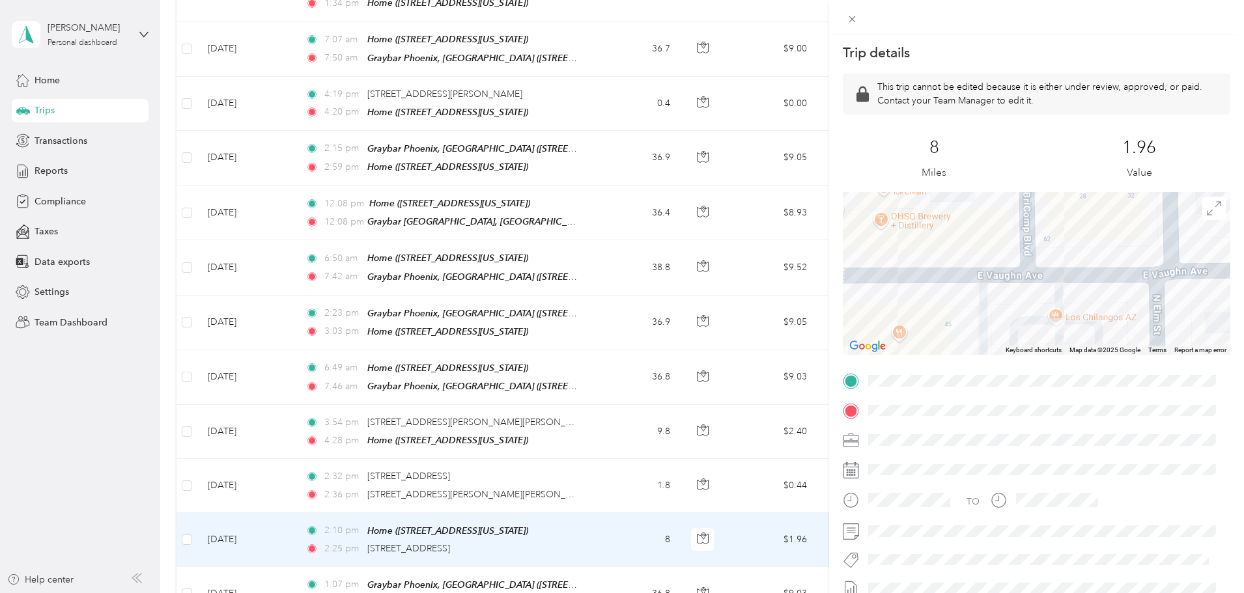
drag, startPoint x: 1001, startPoint y: 315, endPoint x: 955, endPoint y: 362, distance: 66.3
click at [955, 362] on div "Trip details This trip cannot be edited because it is either under review, appr…" at bounding box center [1037, 366] width 388 height 644
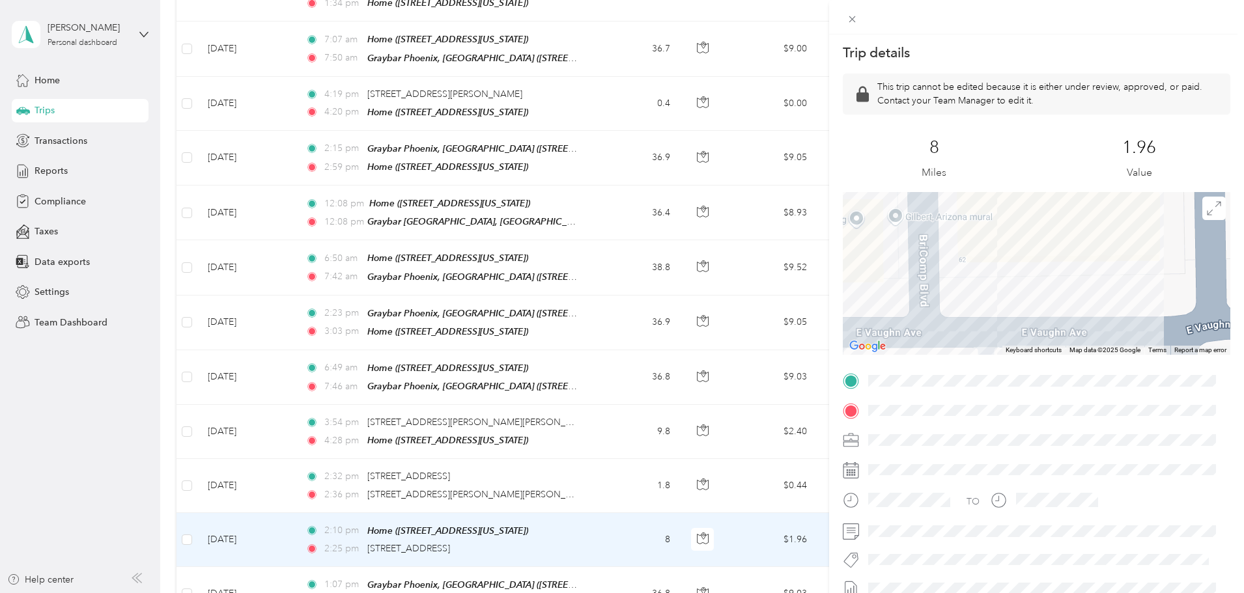
drag, startPoint x: 1052, startPoint y: 272, endPoint x: 1023, endPoint y: 326, distance: 60.6
click at [1023, 326] on div at bounding box center [1037, 273] width 388 height 163
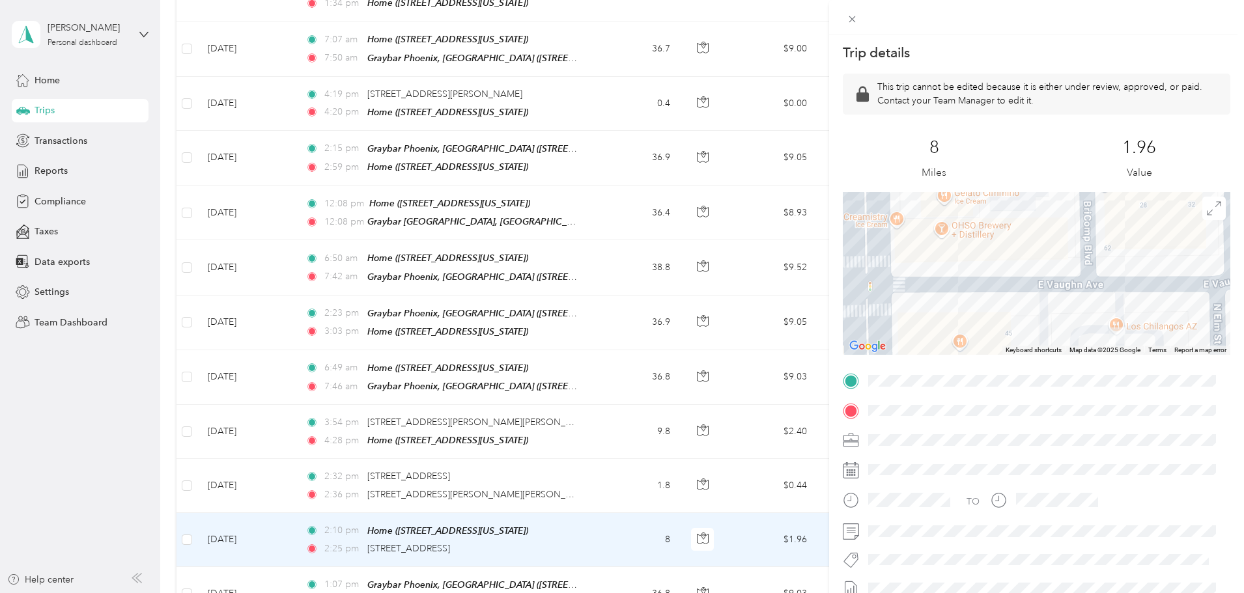
drag, startPoint x: 1023, startPoint y: 323, endPoint x: 1139, endPoint y: 273, distance: 126.9
click at [1139, 273] on div at bounding box center [1037, 273] width 388 height 163
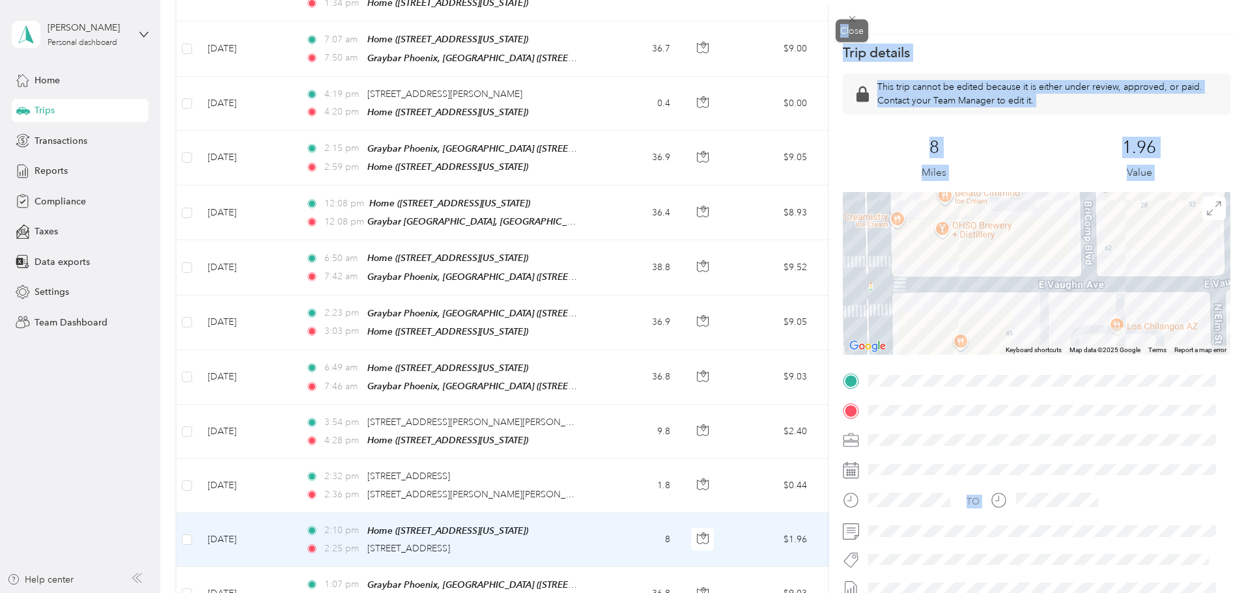
drag, startPoint x: 837, startPoint y: 18, endPoint x: 849, endPoint y: 19, distance: 12.4
click at [849, 593] on div "Trip details This trip cannot be edited because it is either under review, appr…" at bounding box center [619, 593] width 1238 height 0
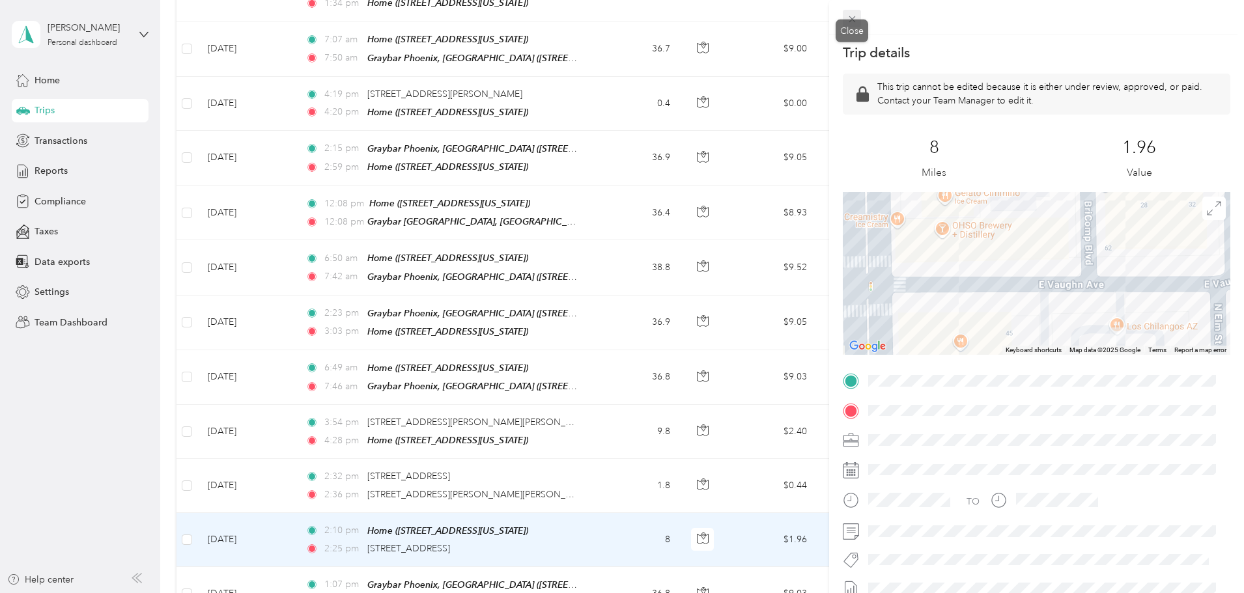
click at [849, 20] on icon at bounding box center [852, 19] width 11 height 11
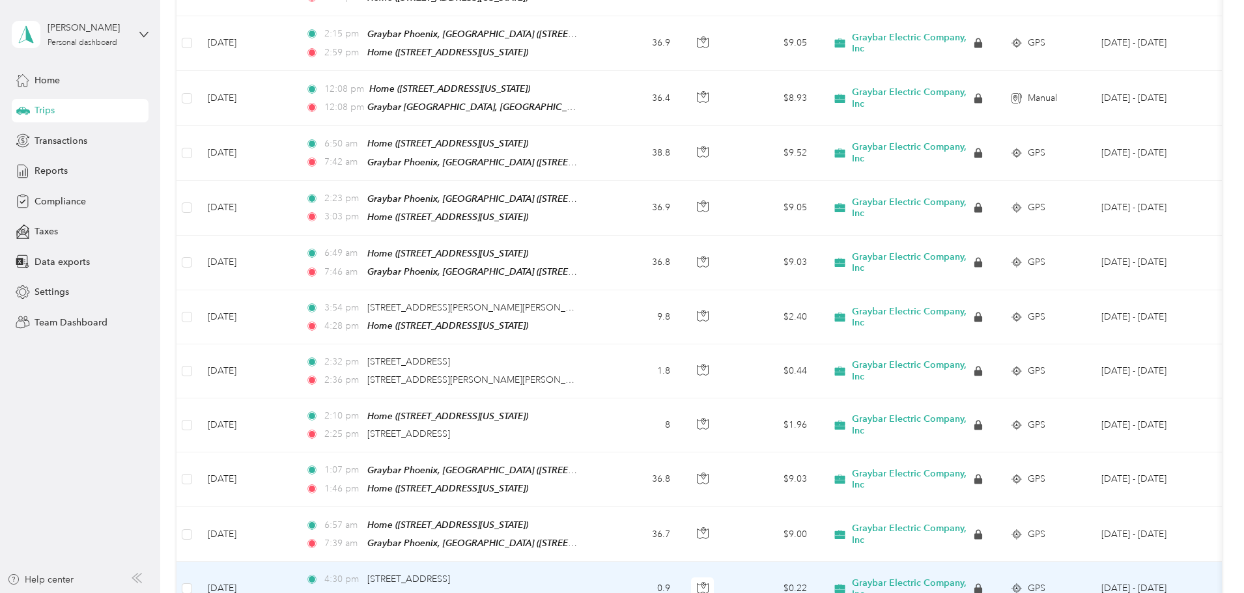
scroll to position [1889, 0]
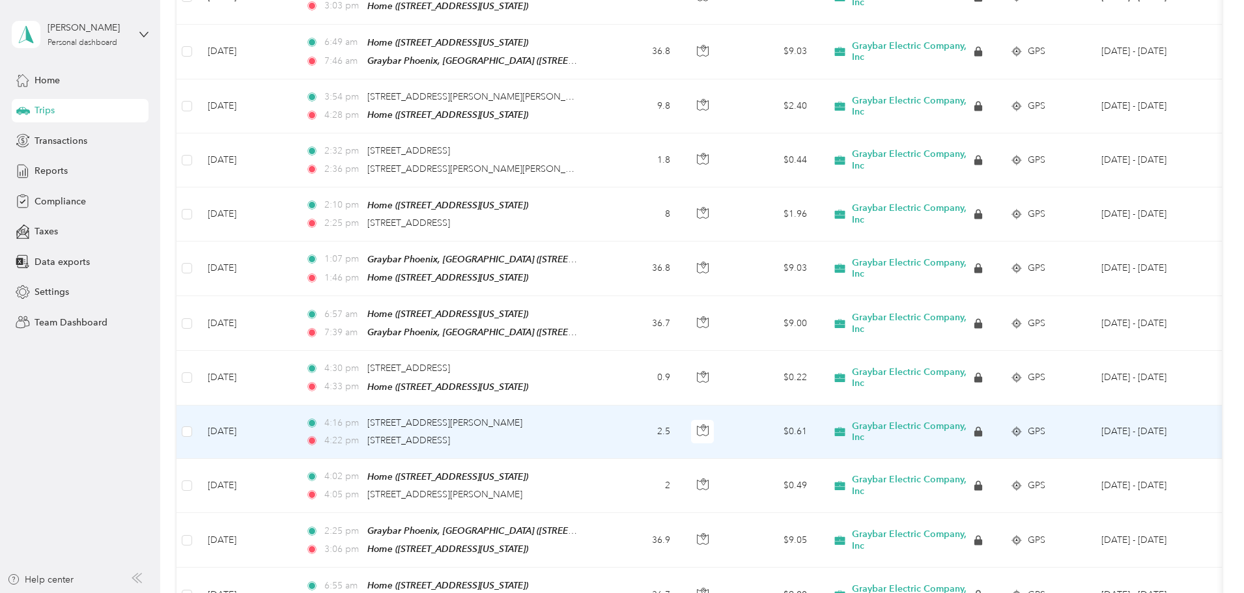
click at [681, 406] on td "2.5" at bounding box center [638, 432] width 86 height 53
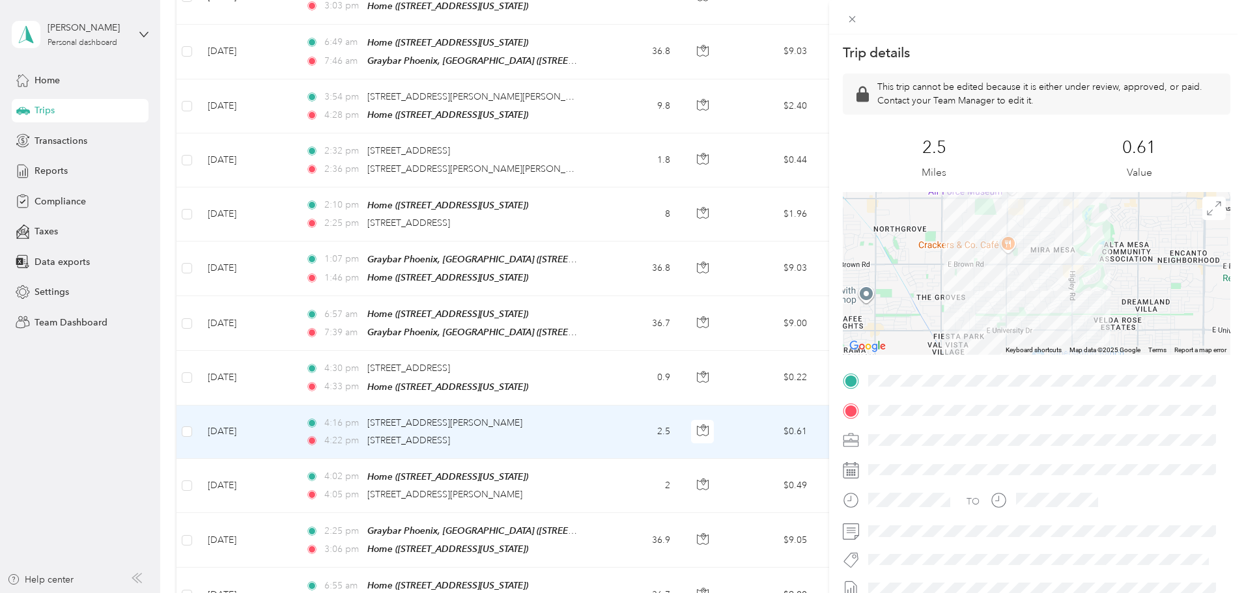
drag, startPoint x: 1041, startPoint y: 249, endPoint x: 1029, endPoint y: 319, distance: 70.0
click at [1029, 319] on div at bounding box center [1037, 273] width 388 height 163
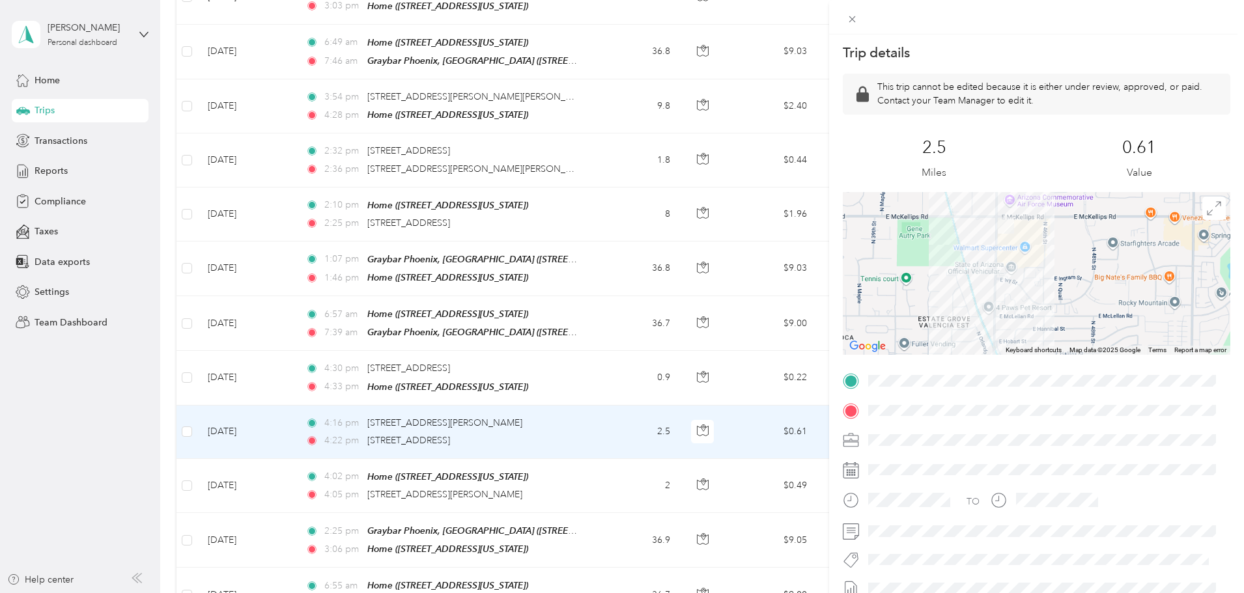
drag, startPoint x: 1004, startPoint y: 205, endPoint x: 1004, endPoint y: 254, distance: 49.5
click at [1004, 254] on div at bounding box center [1037, 273] width 388 height 163
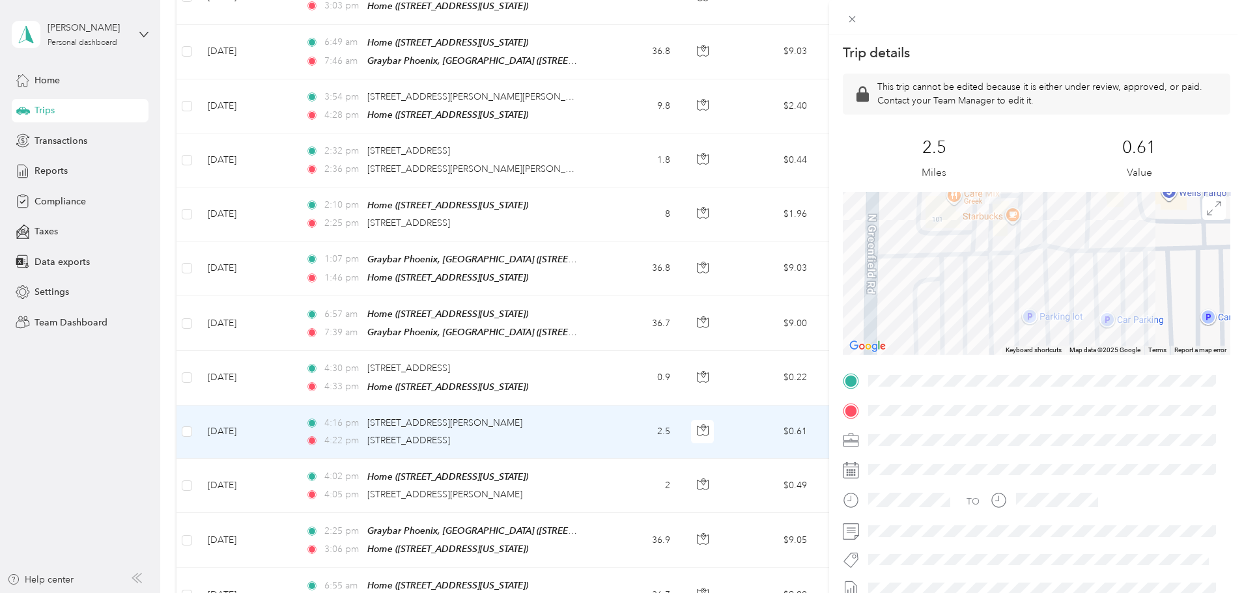
click at [494, 462] on div "Trip details This trip cannot be edited because it is either under review, appr…" at bounding box center [622, 296] width 1244 height 593
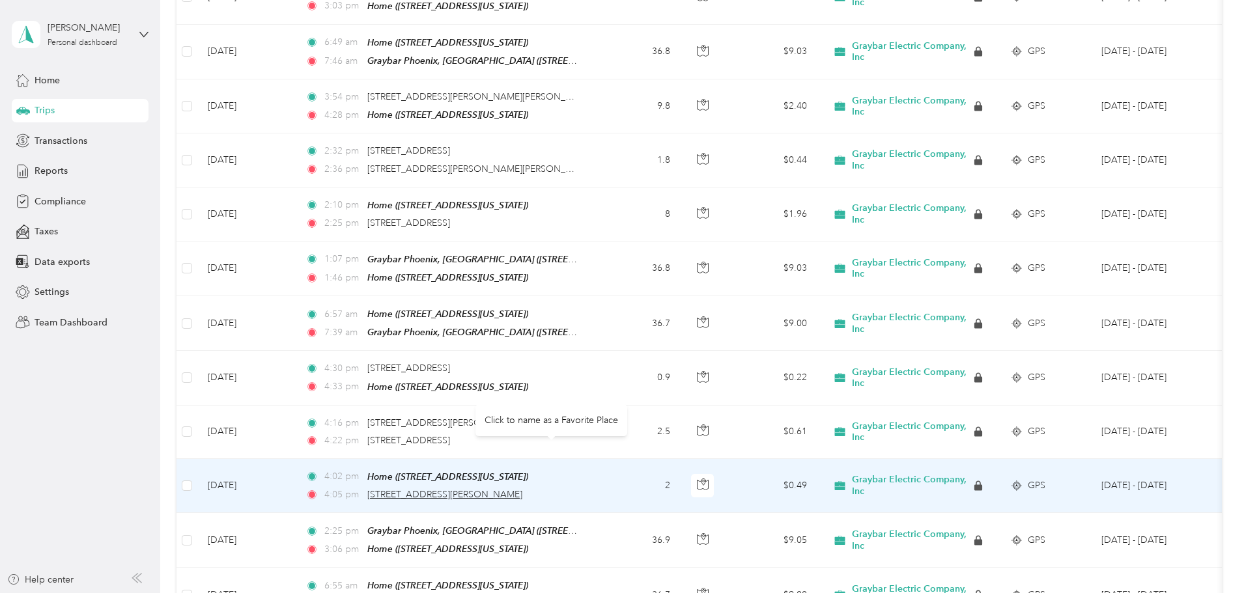
click at [522, 489] on span "4409 E McKellips Rd, Falcon Gateway, Mesa, AZ" at bounding box center [444, 494] width 155 height 11
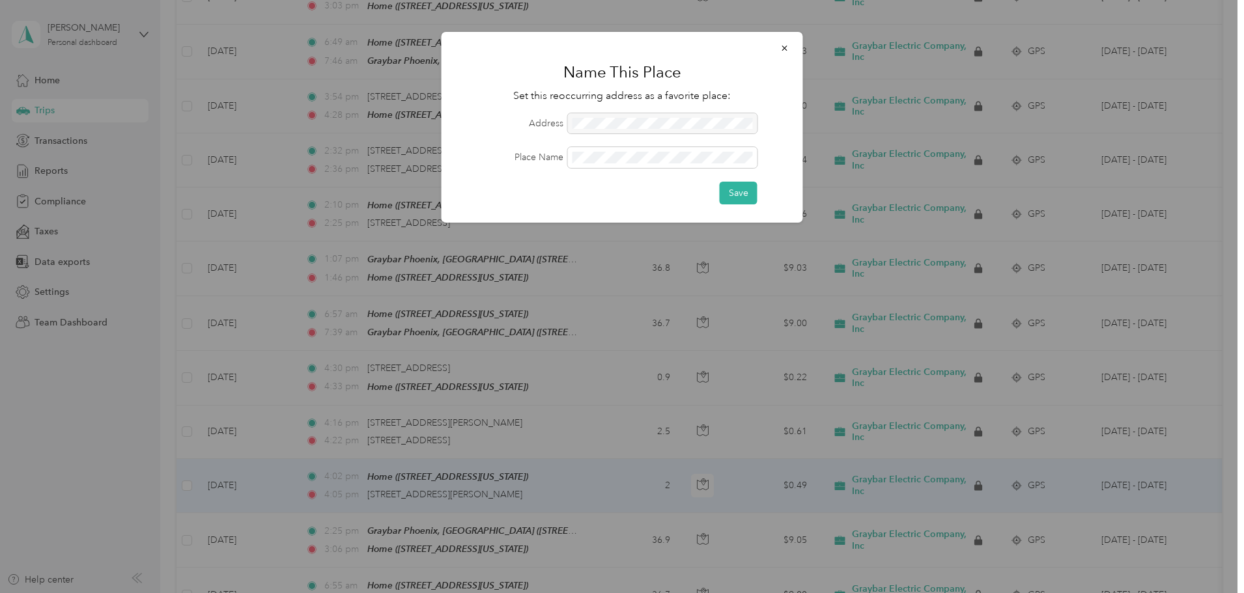
click at [662, 457] on div at bounding box center [622, 296] width 1244 height 593
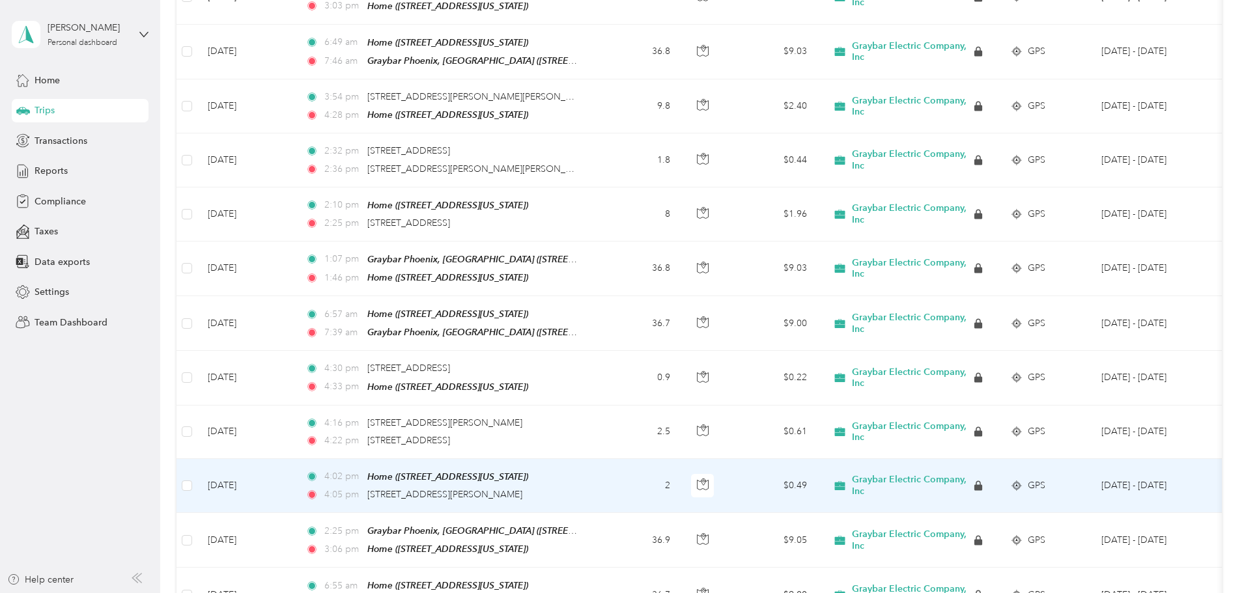
click at [681, 459] on td "2" at bounding box center [638, 486] width 86 height 54
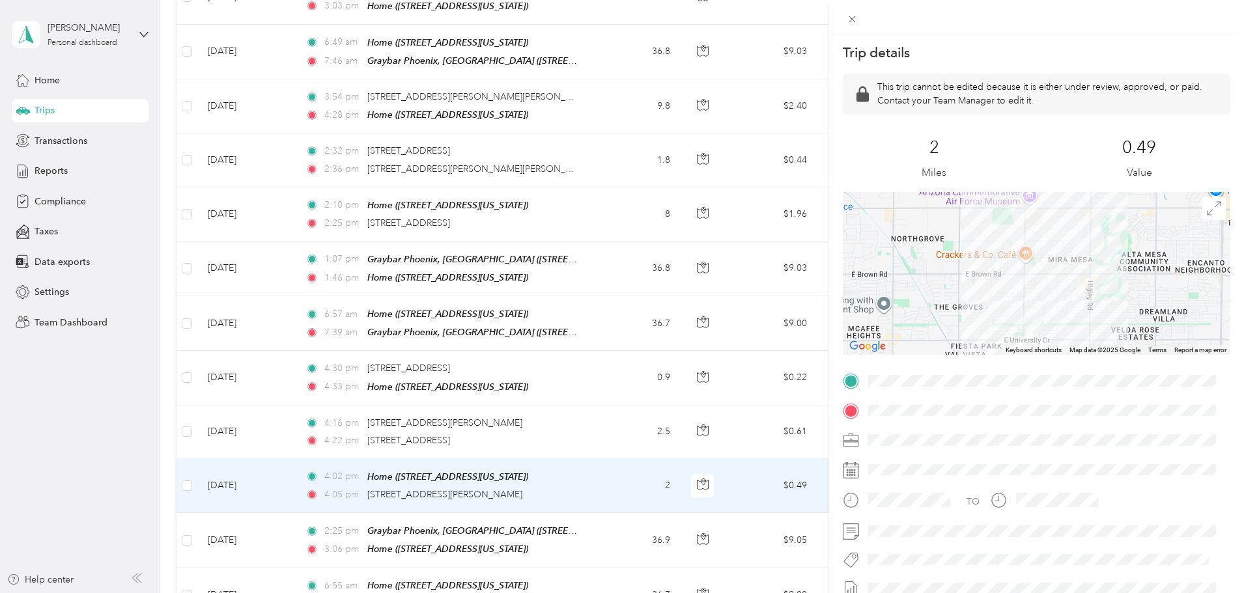
click at [272, 447] on div "Trip details This trip cannot be edited because it is either under review, appr…" at bounding box center [622, 296] width 1244 height 593
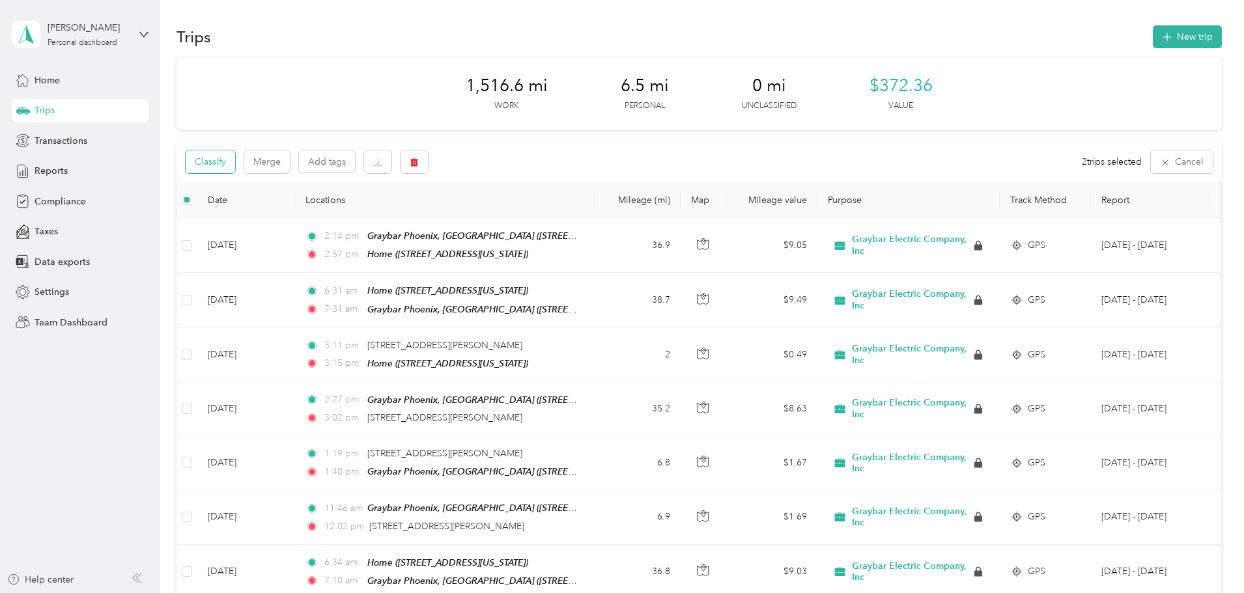
click at [235, 167] on button "Classify" at bounding box center [211, 161] width 50 height 23
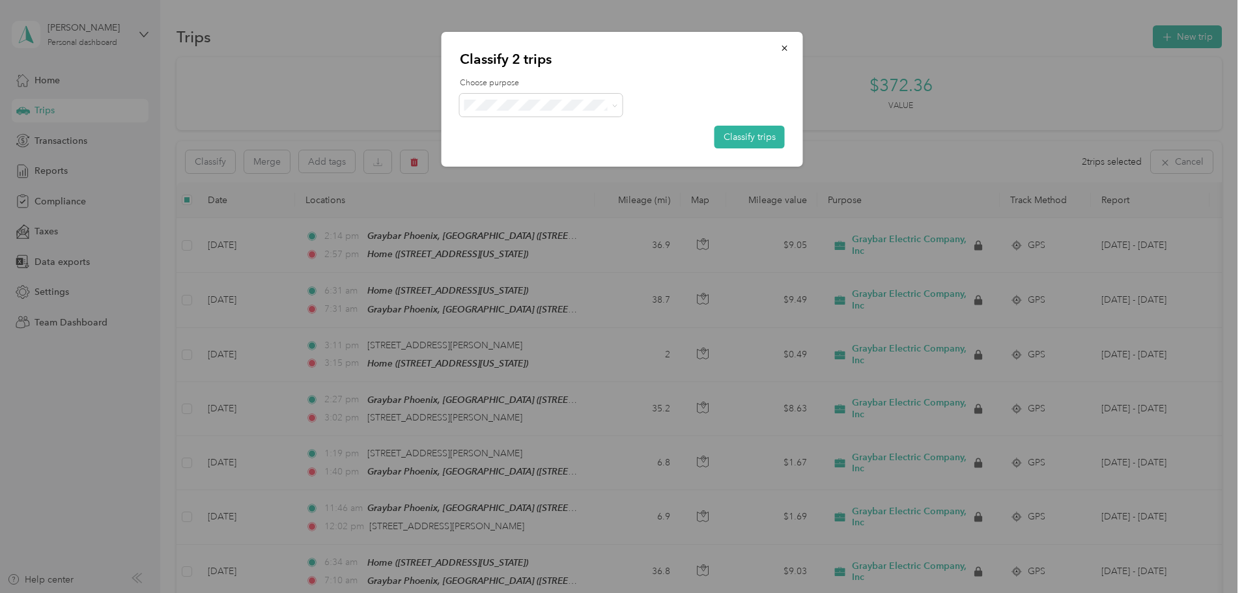
click at [505, 84] on label "Choose purpose" at bounding box center [622, 84] width 325 height 12
click at [522, 158] on li "Personal" at bounding box center [545, 152] width 171 height 23
click at [761, 140] on button "Classify trips" at bounding box center [750, 137] width 70 height 23
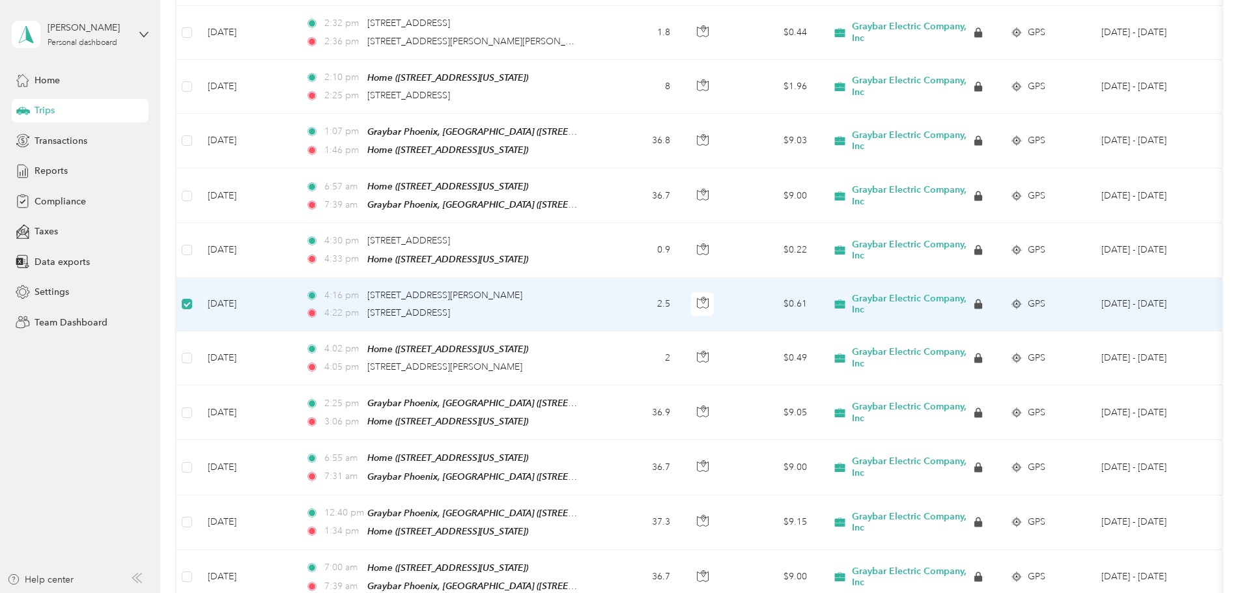
scroll to position [2014, 0]
click at [522, 291] on span "4409 E McKellips Rd, Falcon Gateway, Mesa, AZ" at bounding box center [444, 296] width 155 height 11
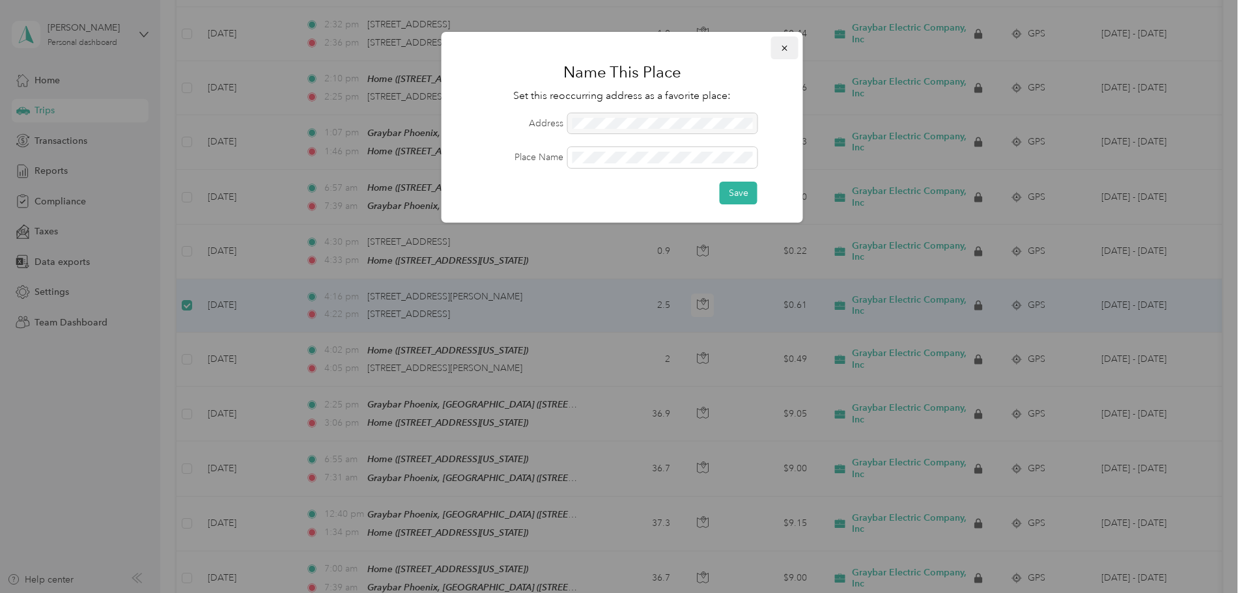
click at [785, 48] on icon "button" at bounding box center [784, 48] width 5 height 5
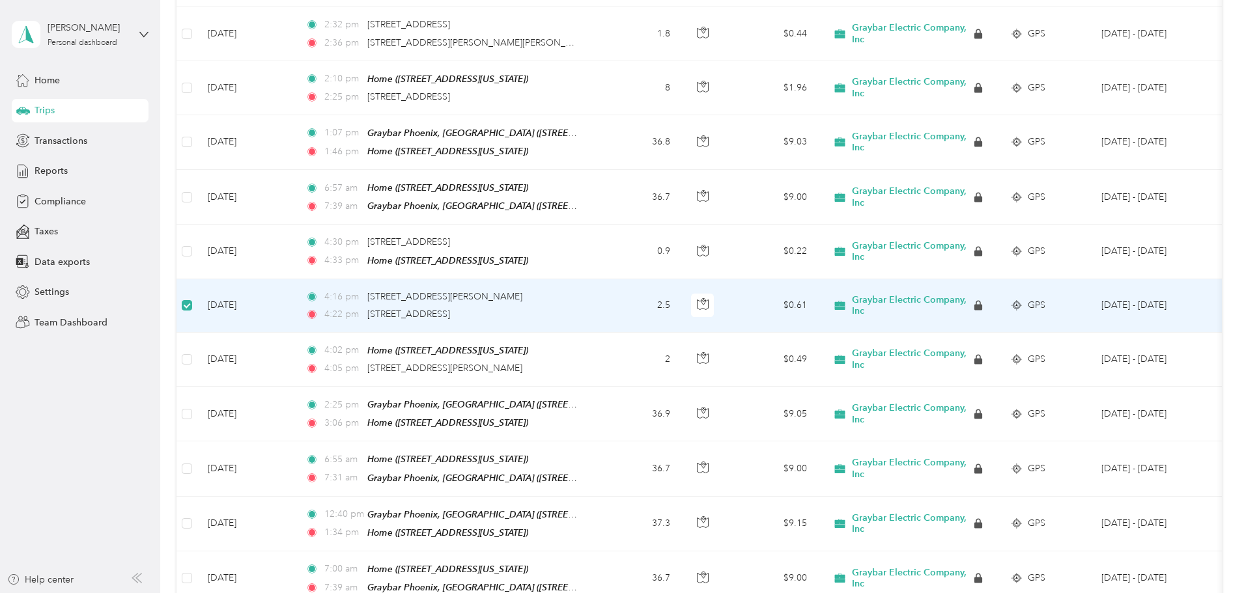
click at [681, 279] on td "2.5" at bounding box center [638, 305] width 86 height 53
click at [595, 279] on td "4:16 pm 4409 E McKellips Rd, Falcon Gateway, Mesa, AZ 4:22 pm 4440 E Main St, M…" at bounding box center [445, 305] width 300 height 53
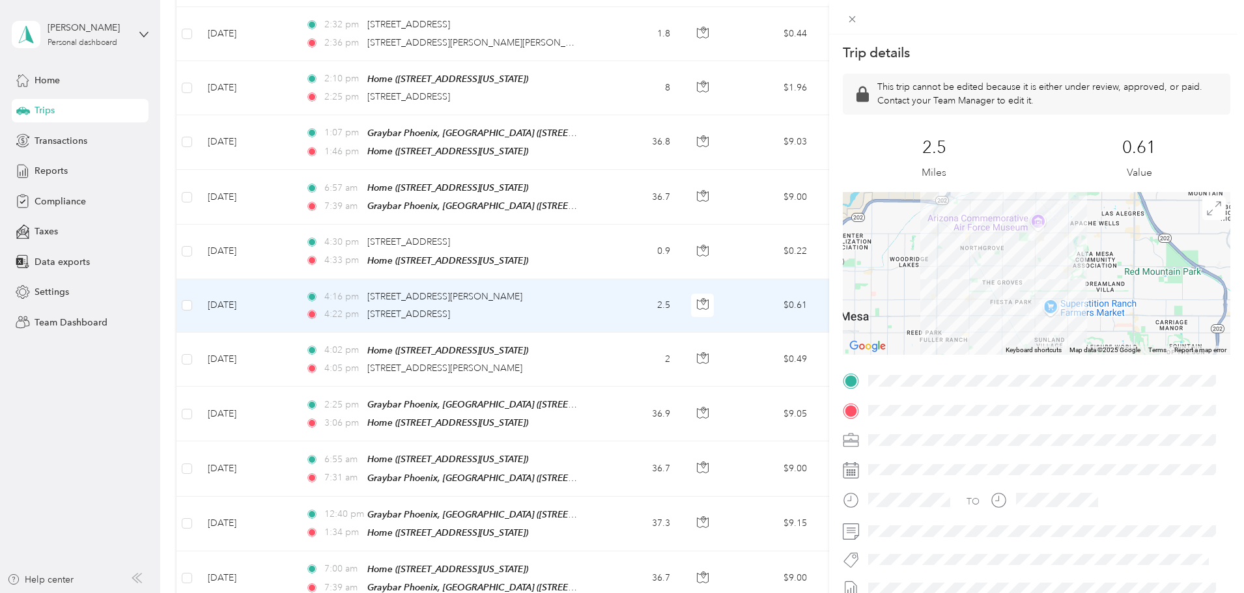
click at [911, 442] on div at bounding box center [1047, 440] width 367 height 21
click at [194, 270] on div "Trip details This trip cannot be edited because it is either under review, appr…" at bounding box center [622, 296] width 1244 height 593
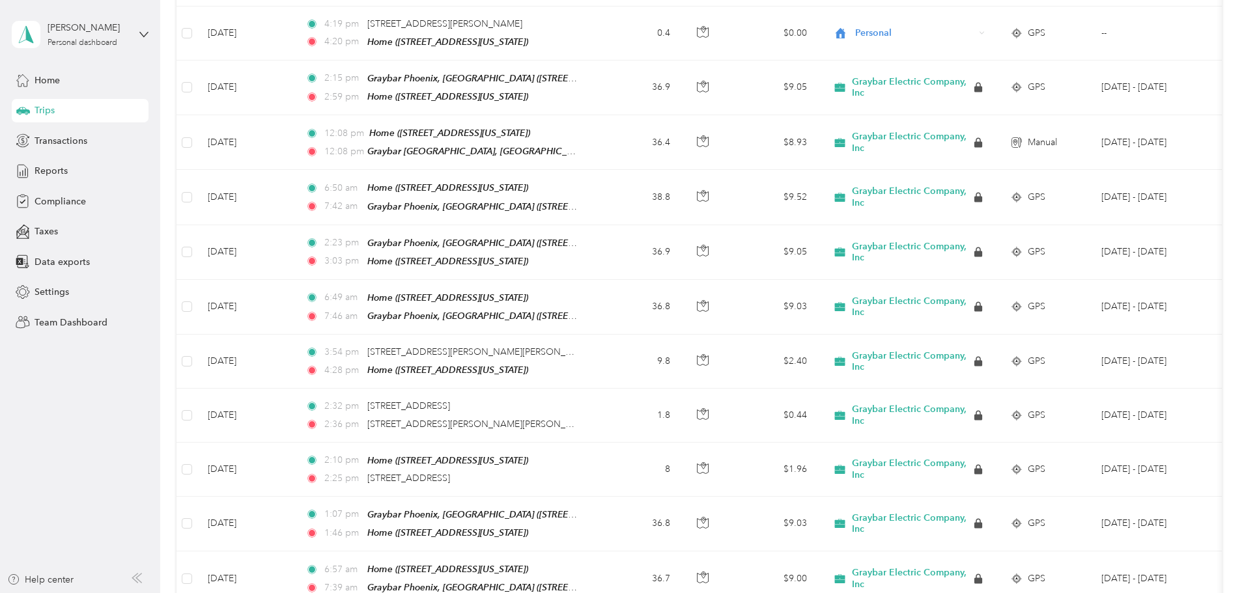
scroll to position [1624, 0]
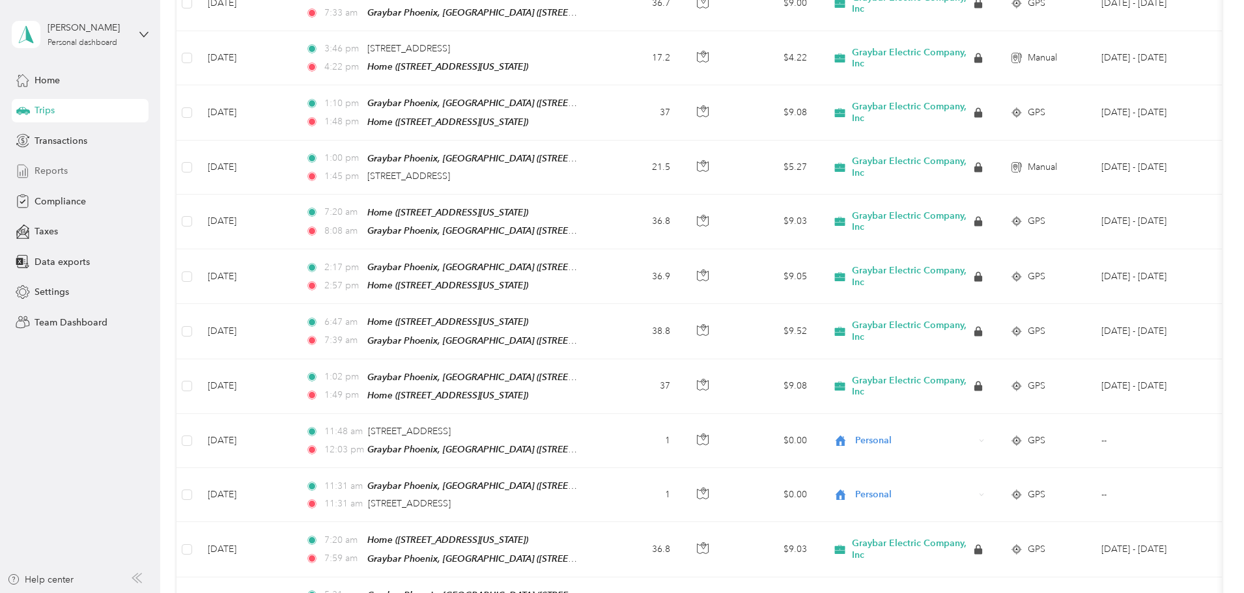
click at [70, 160] on div "Reports" at bounding box center [80, 171] width 137 height 23
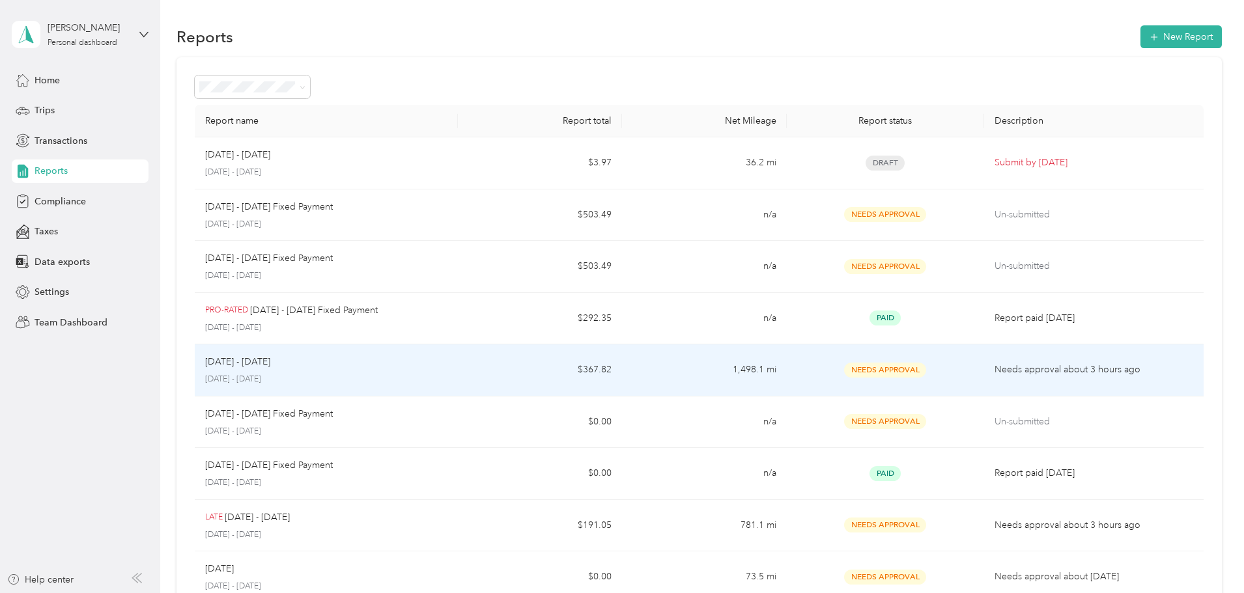
click at [521, 378] on td "$367.82" at bounding box center [540, 371] width 164 height 52
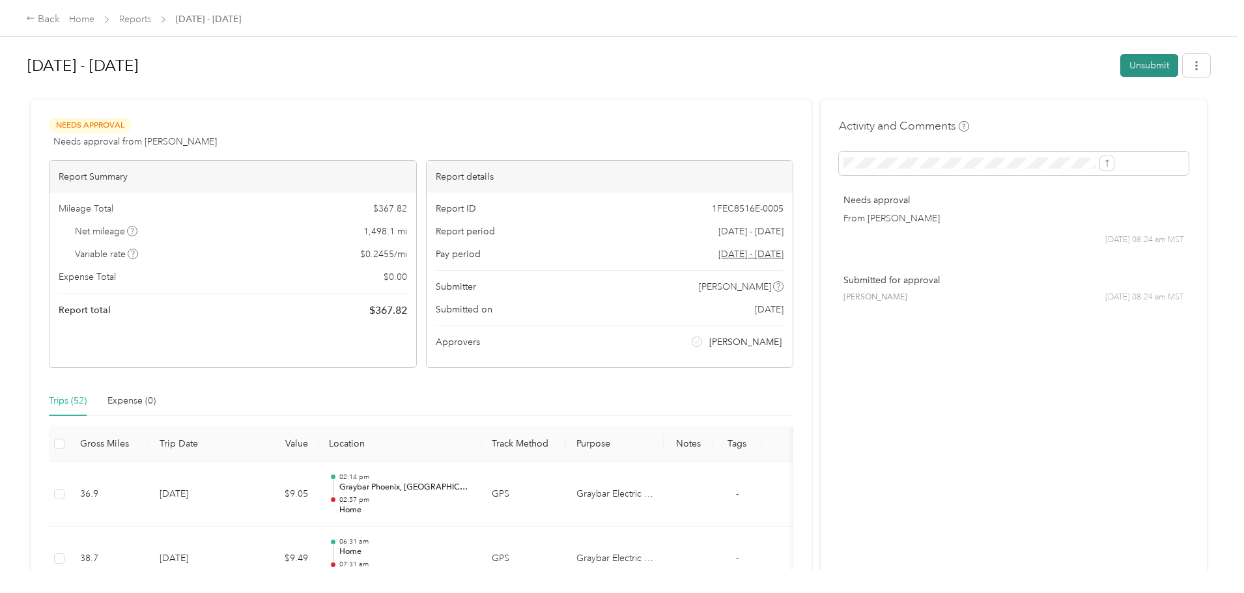
click at [1120, 70] on button "Unsubmit" at bounding box center [1149, 65] width 58 height 23
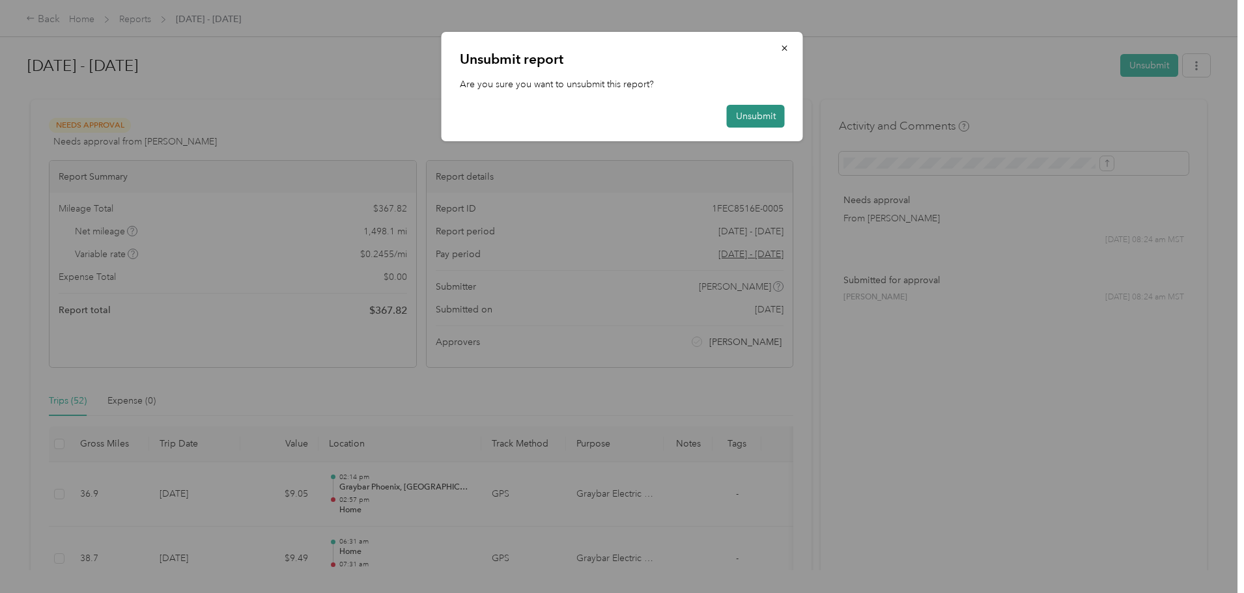
click at [760, 113] on button "Unsubmit" at bounding box center [756, 116] width 58 height 23
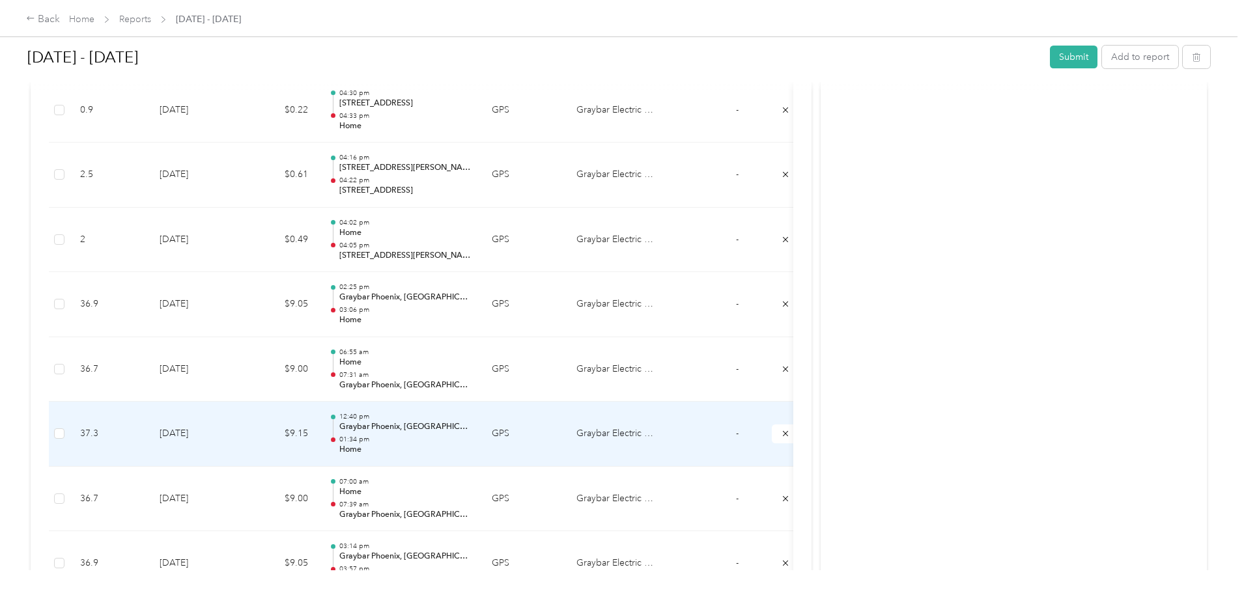
scroll to position [2619, 0]
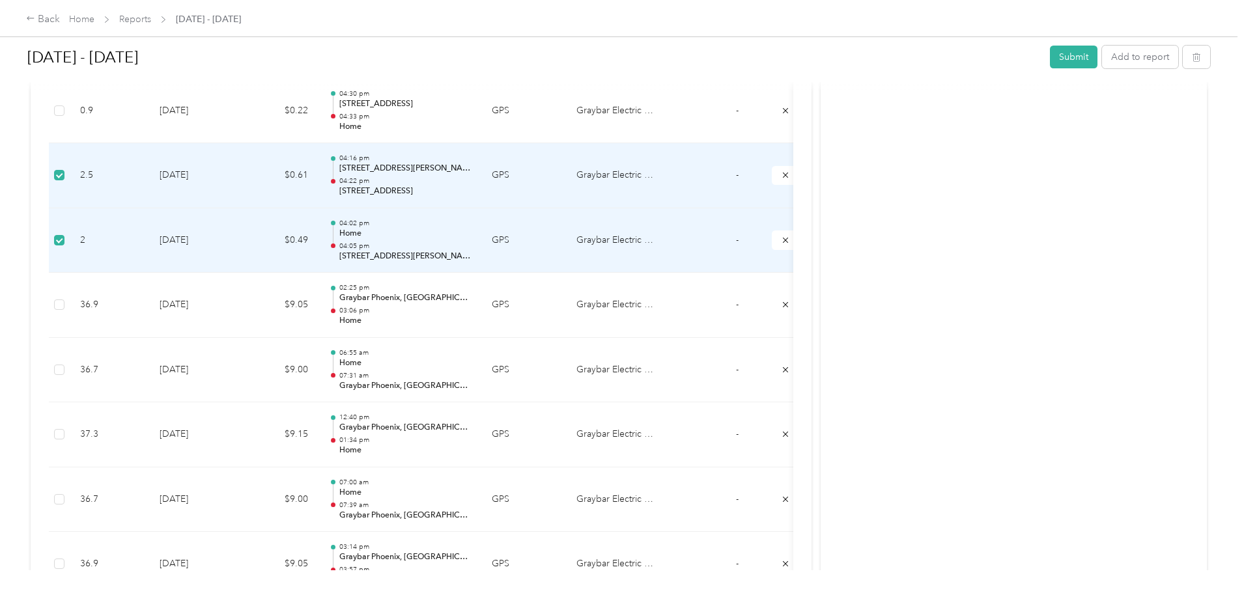
click at [566, 255] on td "GPS" at bounding box center [523, 240] width 85 height 65
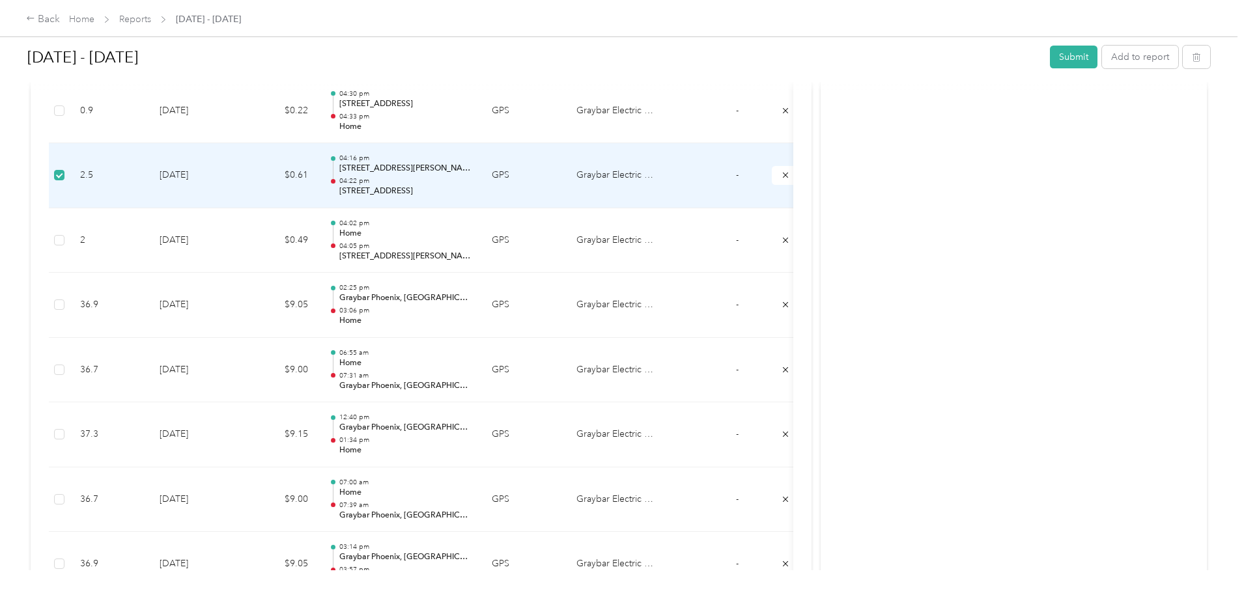
click at [70, 172] on td at bounding box center [59, 175] width 21 height 65
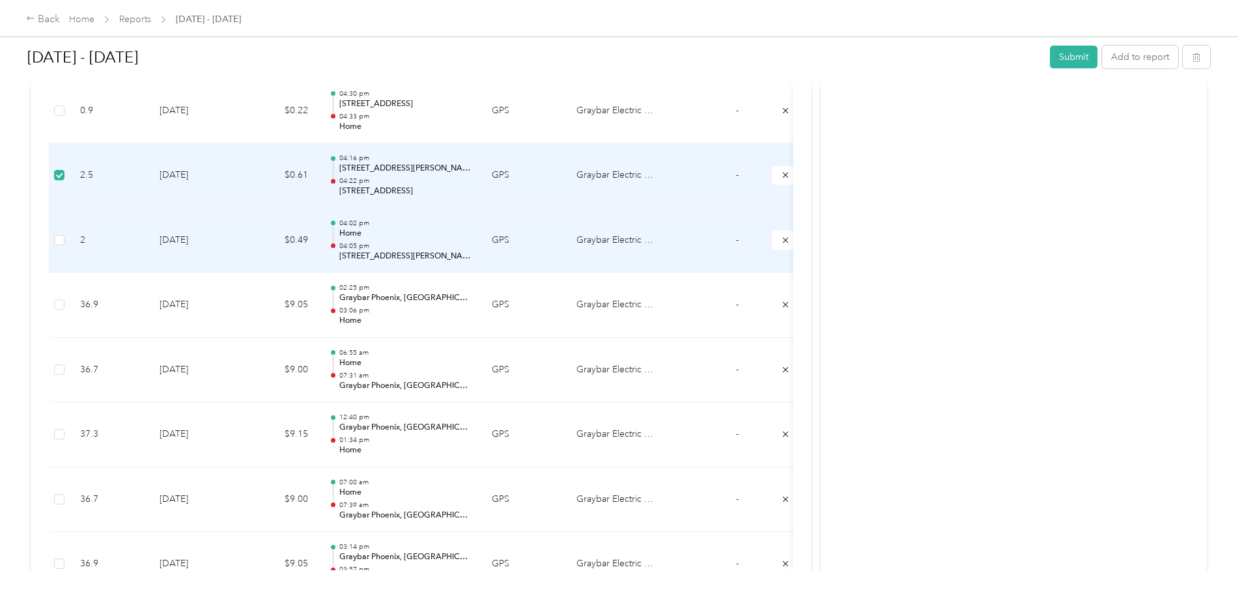
click at [149, 236] on td "2" at bounding box center [109, 240] width 79 height 65
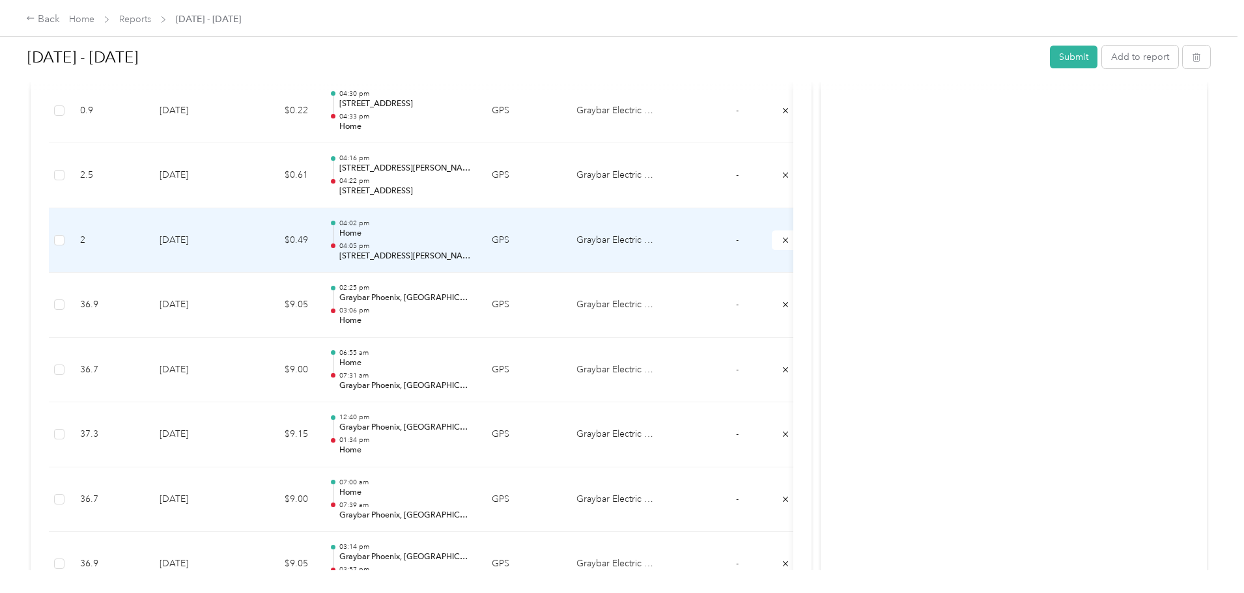
click at [149, 242] on td "2" at bounding box center [109, 240] width 79 height 65
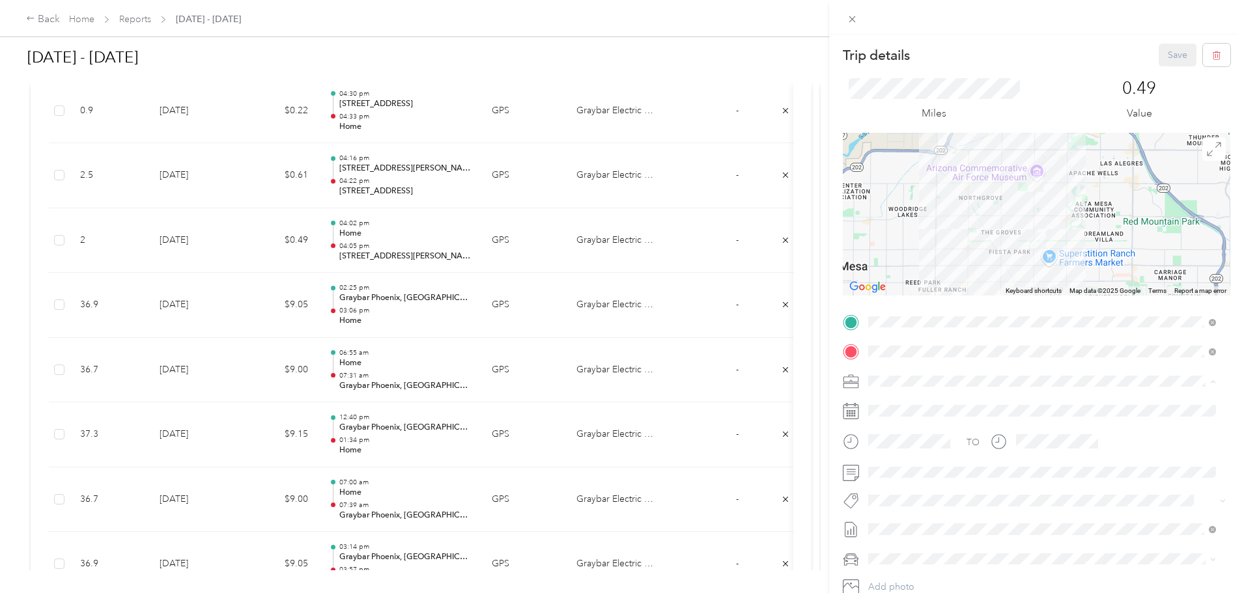
click at [918, 406] on li "Graybar Electric Company, Inc" at bounding box center [1042, 404] width 357 height 23
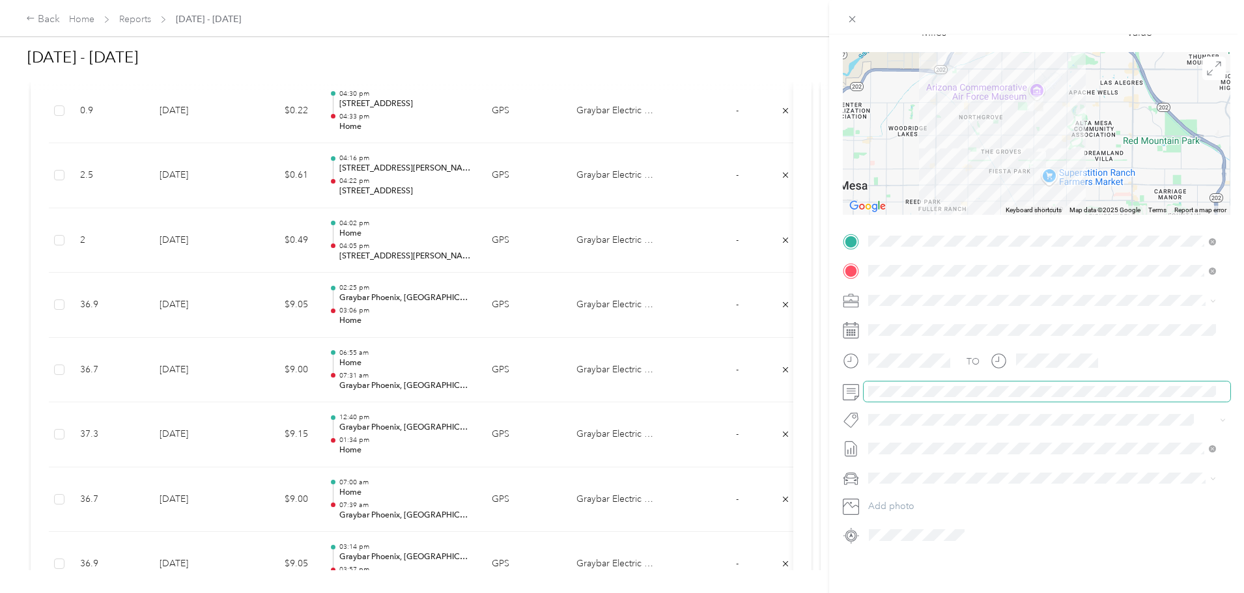
scroll to position [91, 0]
click at [848, 293] on icon at bounding box center [851, 301] width 16 height 16
click at [1213, 295] on span at bounding box center [1213, 300] width 6 height 11
drag, startPoint x: 246, startPoint y: 28, endPoint x: 246, endPoint y: 21, distance: 6.5
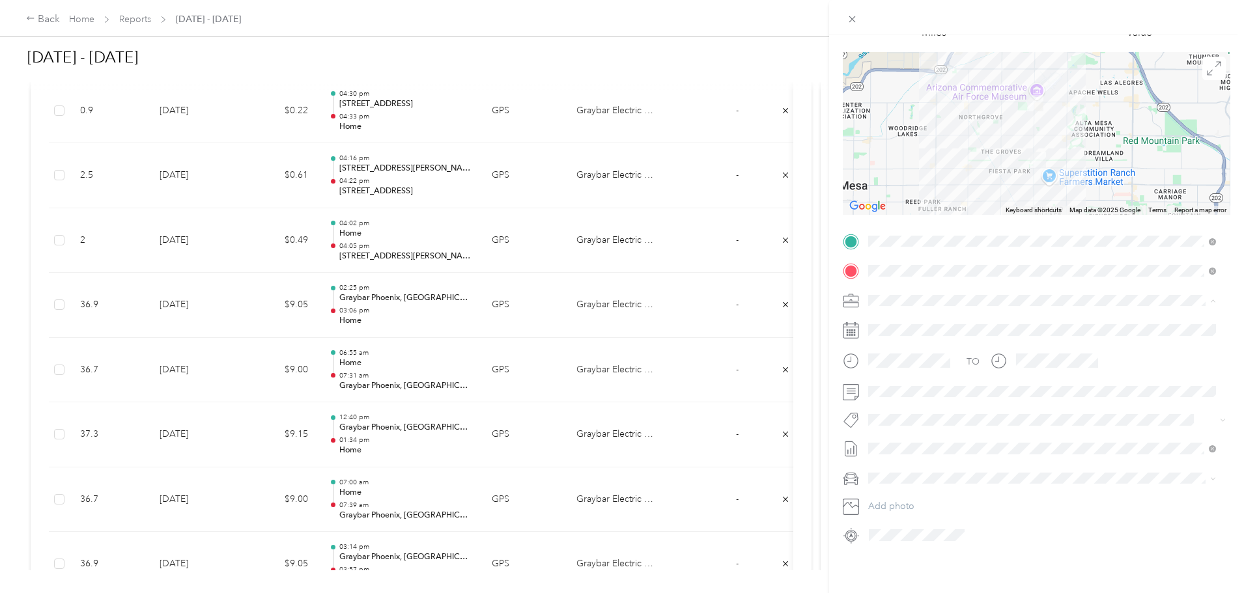
click at [246, 24] on div "Trip details Save This trip cannot be edited because it is either under review,…" at bounding box center [622, 296] width 1244 height 593
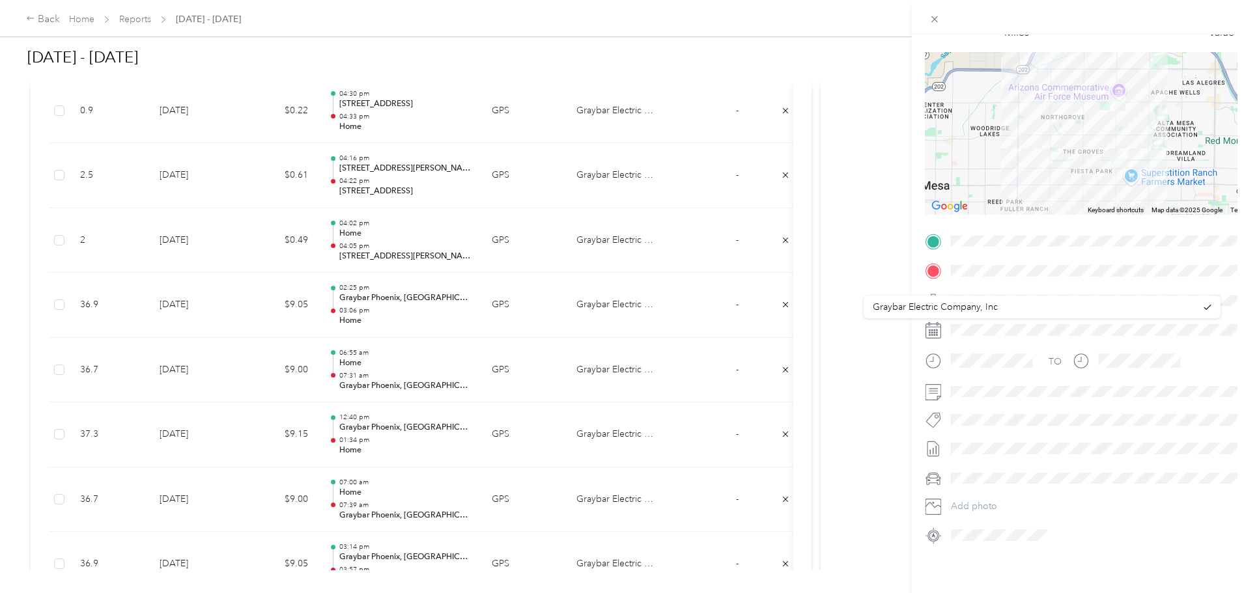
click at [246, 21] on div at bounding box center [622, 296] width 1244 height 593
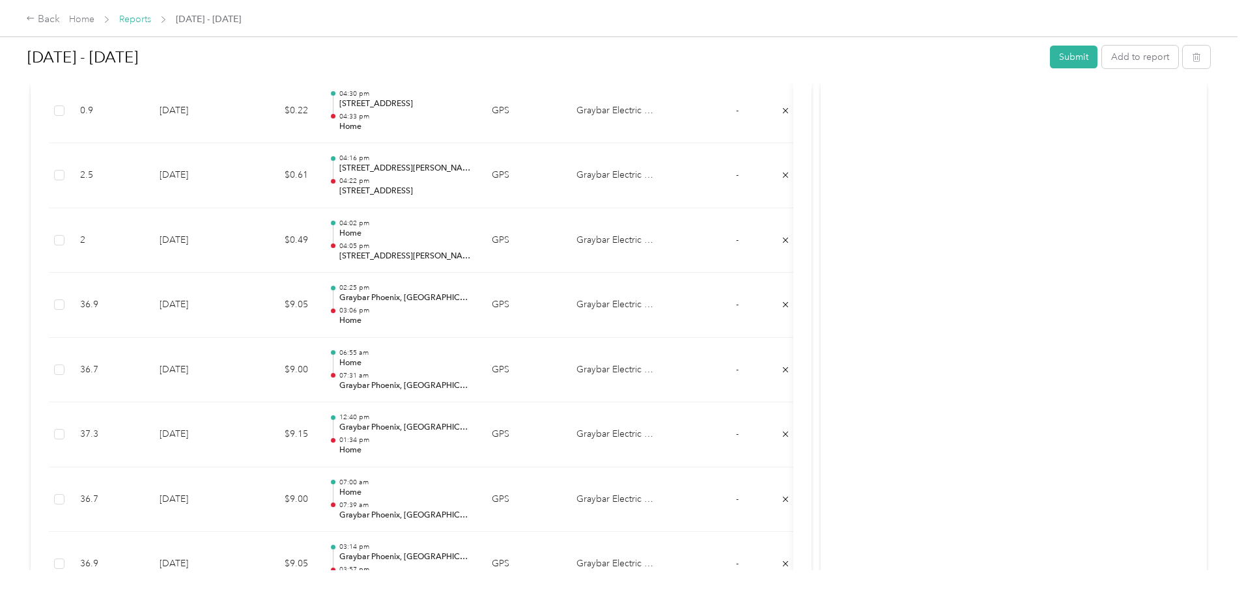
click at [151, 20] on link "Reports" at bounding box center [135, 19] width 32 height 11
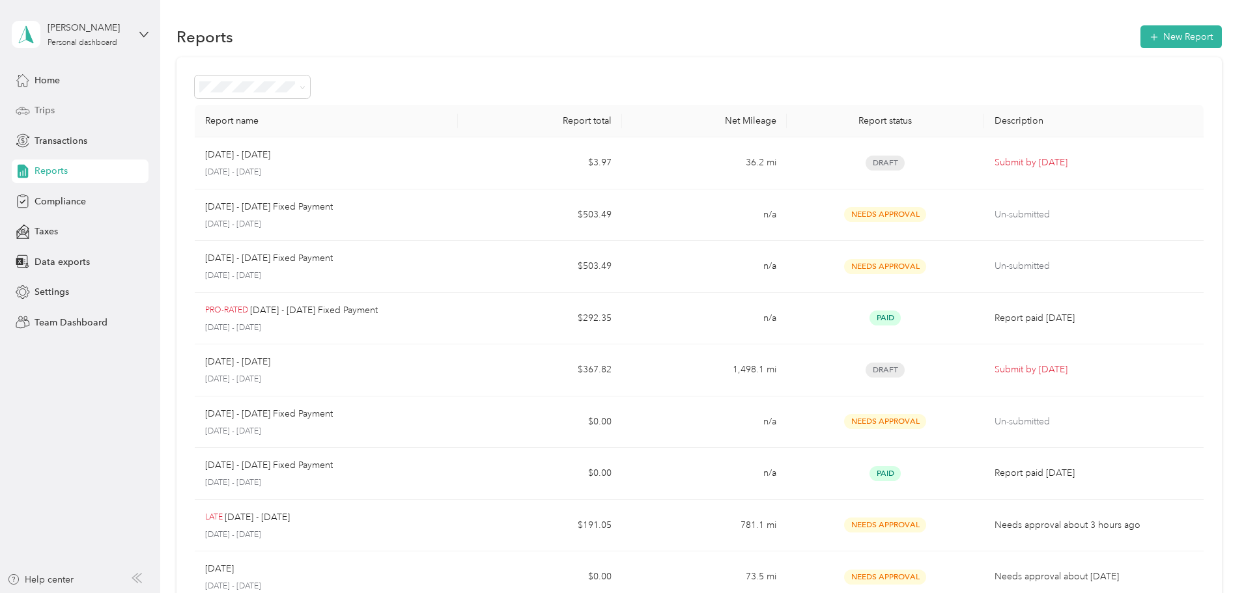
click at [64, 106] on div "Trips" at bounding box center [80, 110] width 137 height 23
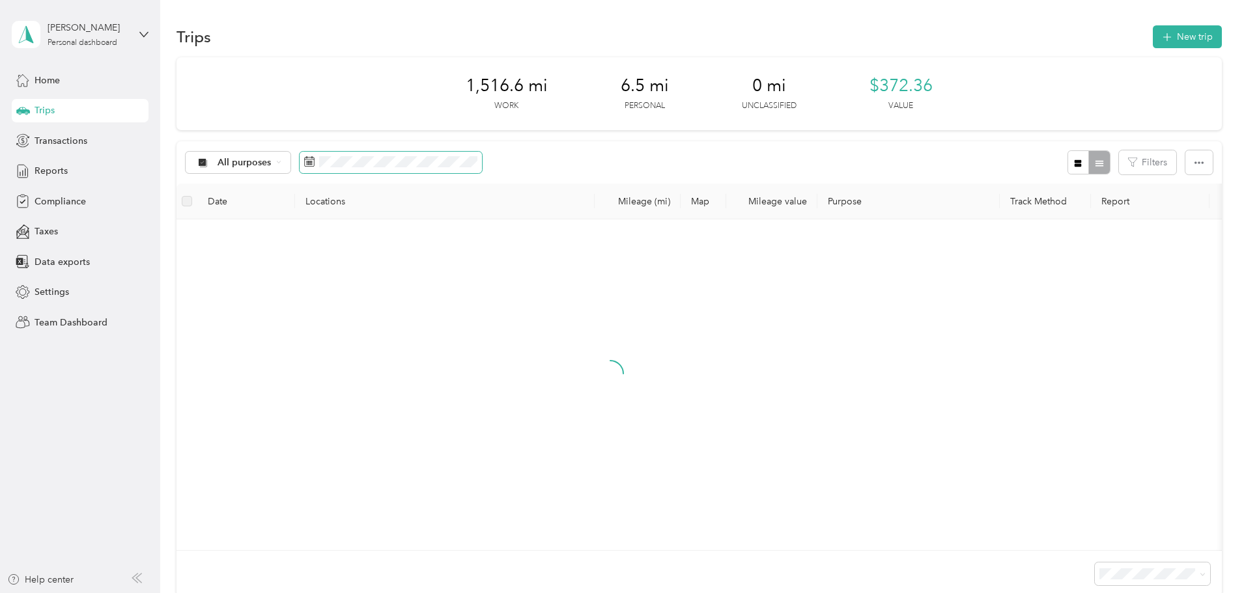
click at [467, 174] on div "All purposes Filters" at bounding box center [699, 162] width 1045 height 42
click at [472, 168] on span at bounding box center [391, 163] width 182 height 22
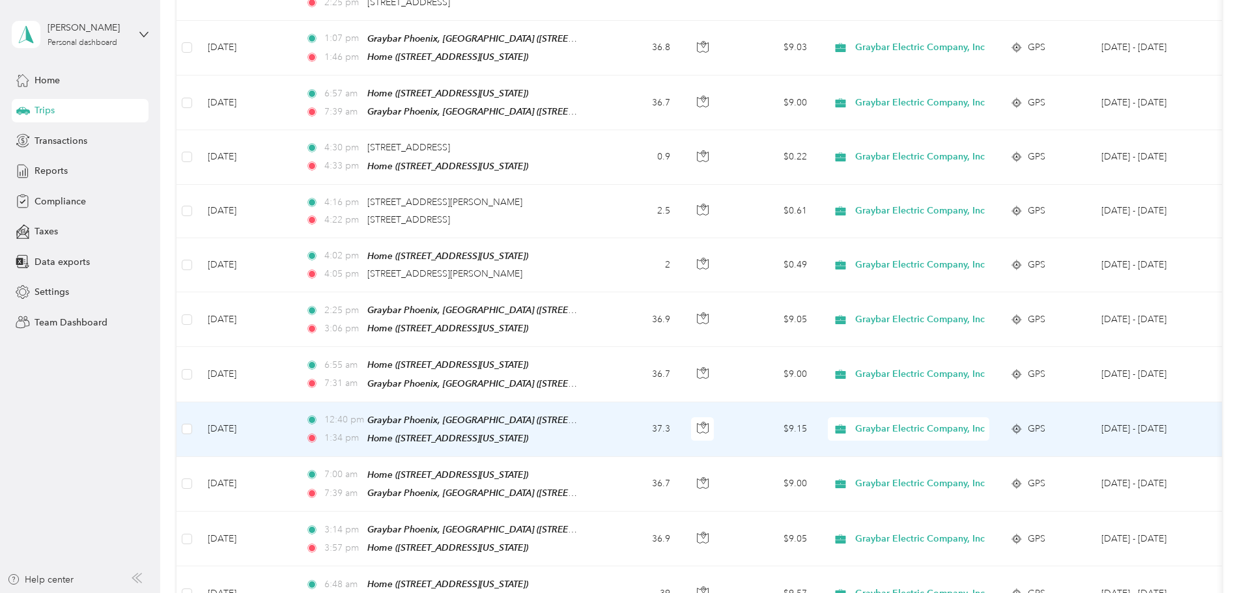
scroll to position [2080, 0]
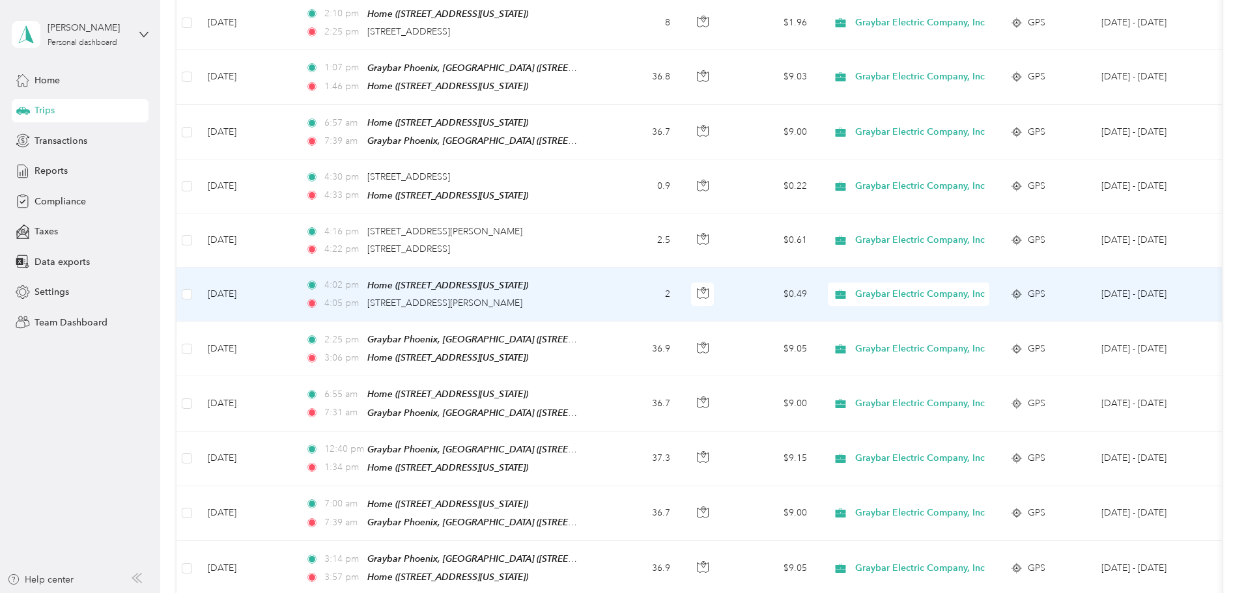
click at [681, 268] on td "2" at bounding box center [638, 295] width 86 height 54
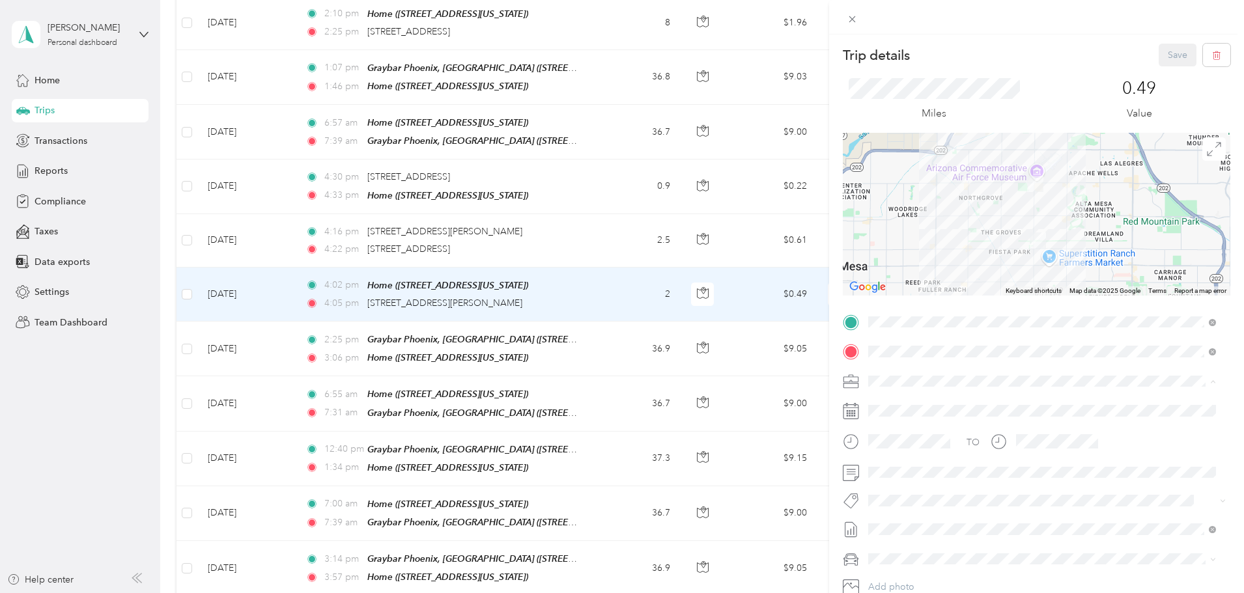
click at [939, 422] on div "Personal" at bounding box center [1042, 427] width 339 height 14
click at [681, 203] on div "Trip details Save This trip cannot be edited because it is either under review,…" at bounding box center [622, 296] width 1244 height 593
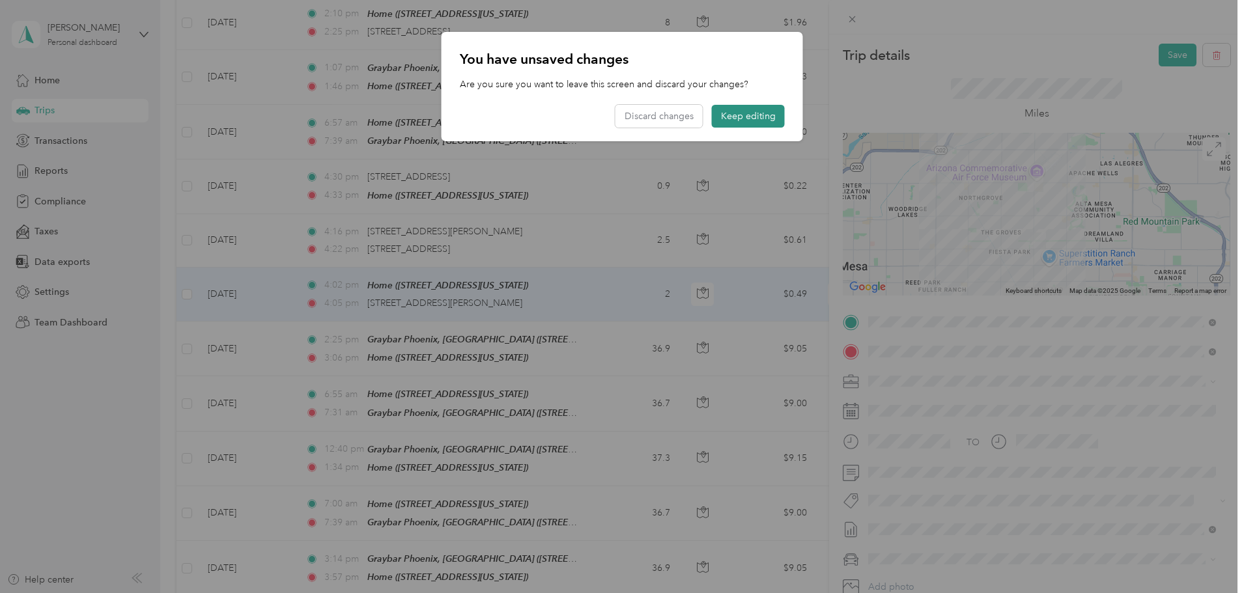
click at [740, 113] on button "Keep editing" at bounding box center [748, 116] width 73 height 23
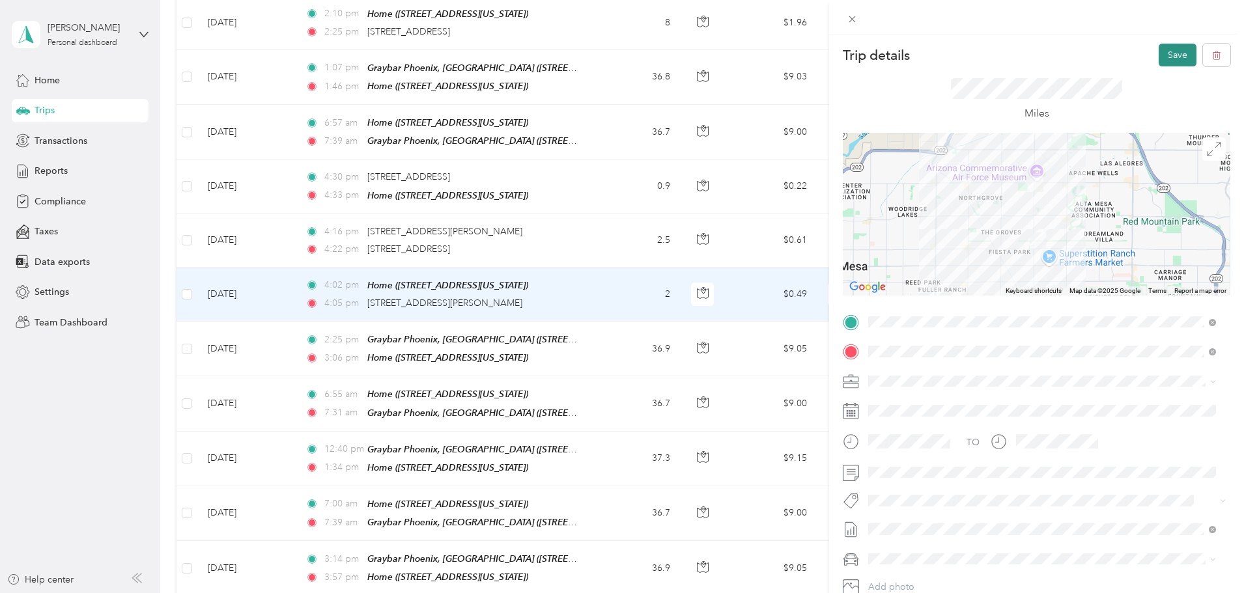
click at [1159, 55] on button "Save" at bounding box center [1178, 55] width 38 height 23
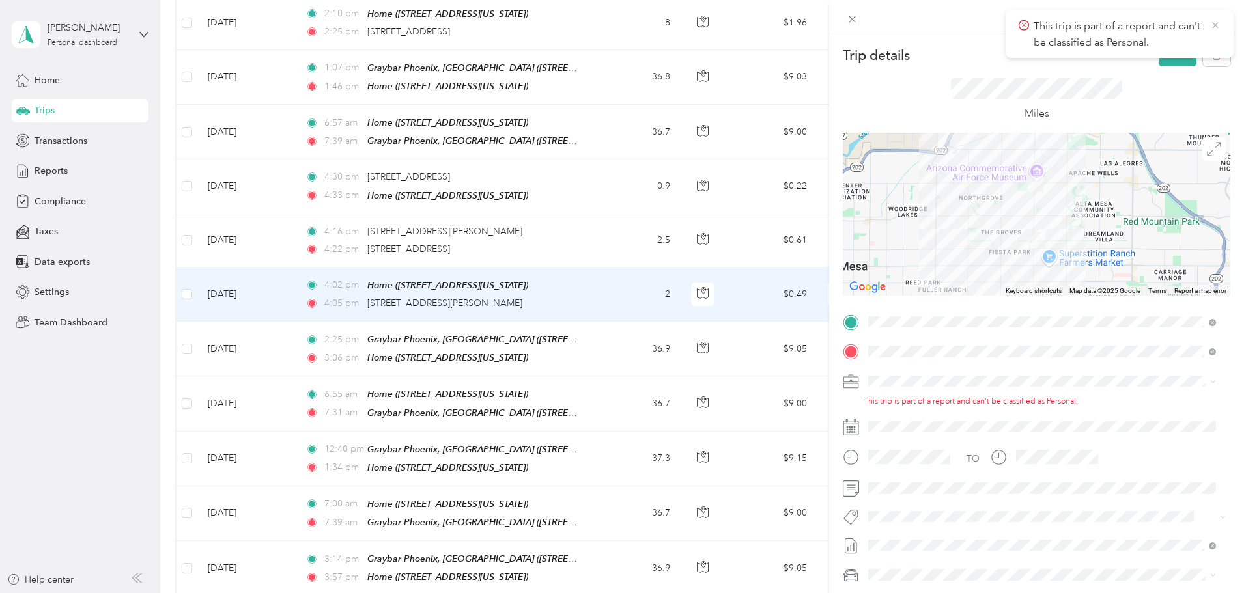
click at [1218, 22] on icon at bounding box center [1215, 26] width 10 height 12
click at [677, 264] on div "Trip details Save This trip cannot be edited because it is either under review,…" at bounding box center [622, 296] width 1244 height 593
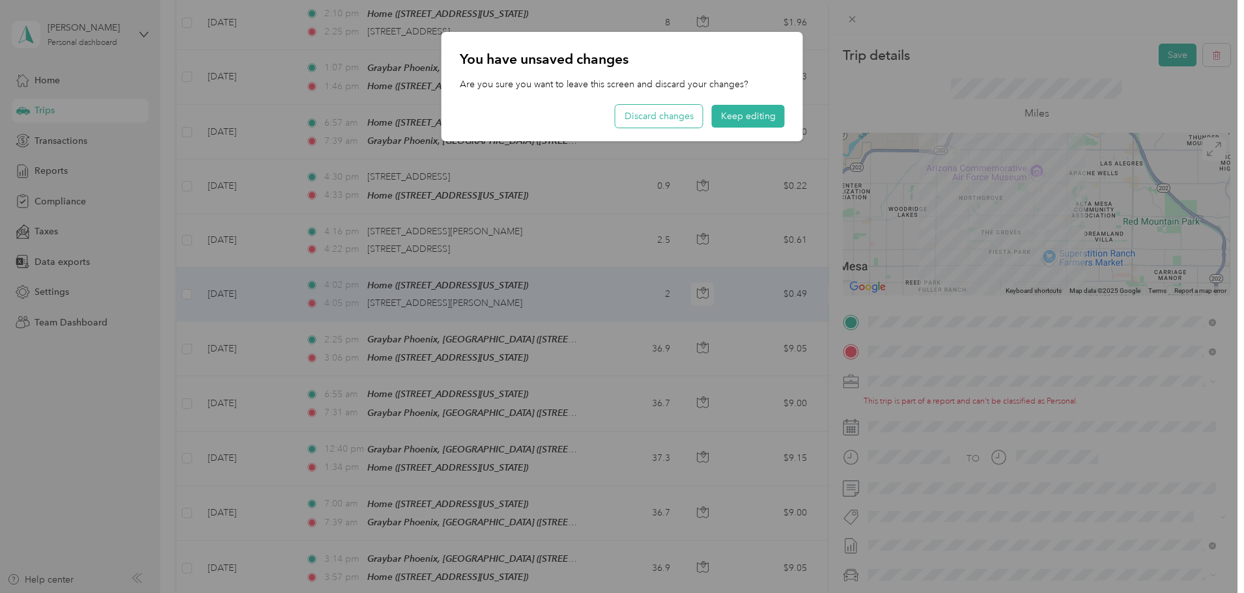
click at [685, 117] on button "Discard changes" at bounding box center [659, 116] width 87 height 23
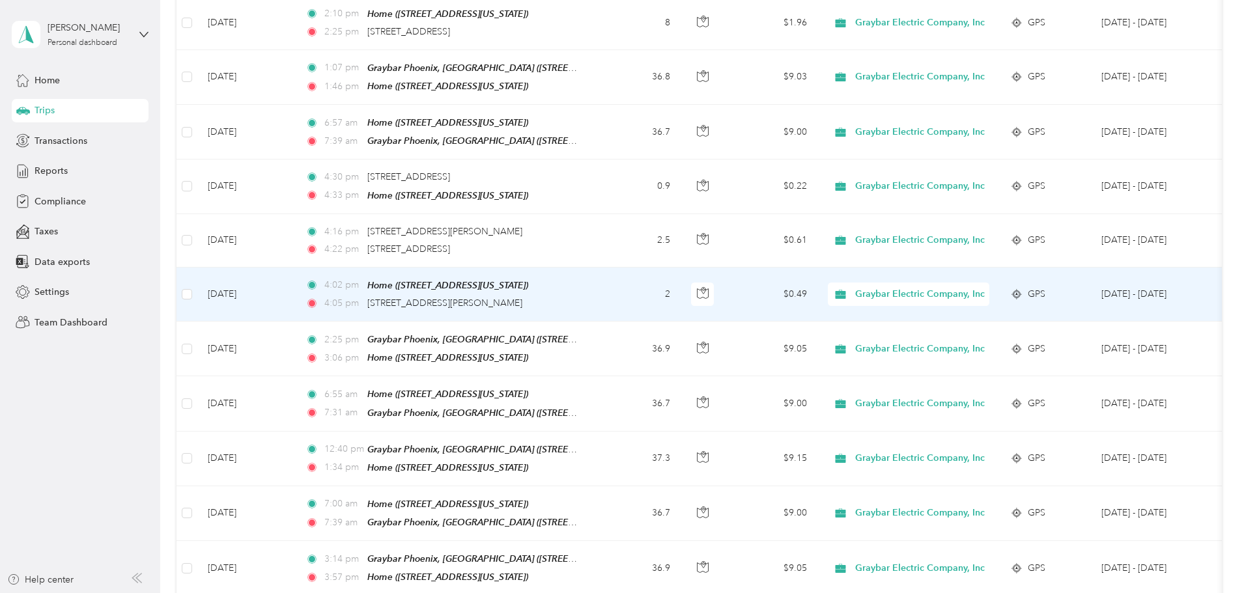
click at [681, 268] on td "2" at bounding box center [638, 295] width 86 height 54
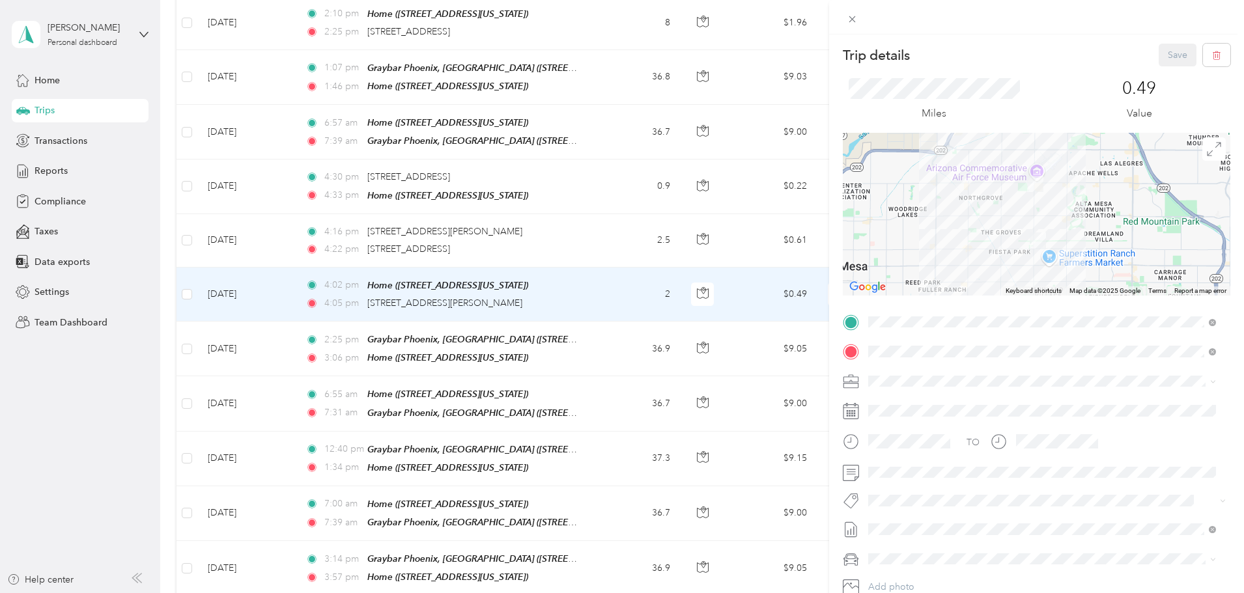
click at [220, 260] on div "Trip details Save This trip cannot be edited because it is either under review,…" at bounding box center [622, 296] width 1244 height 593
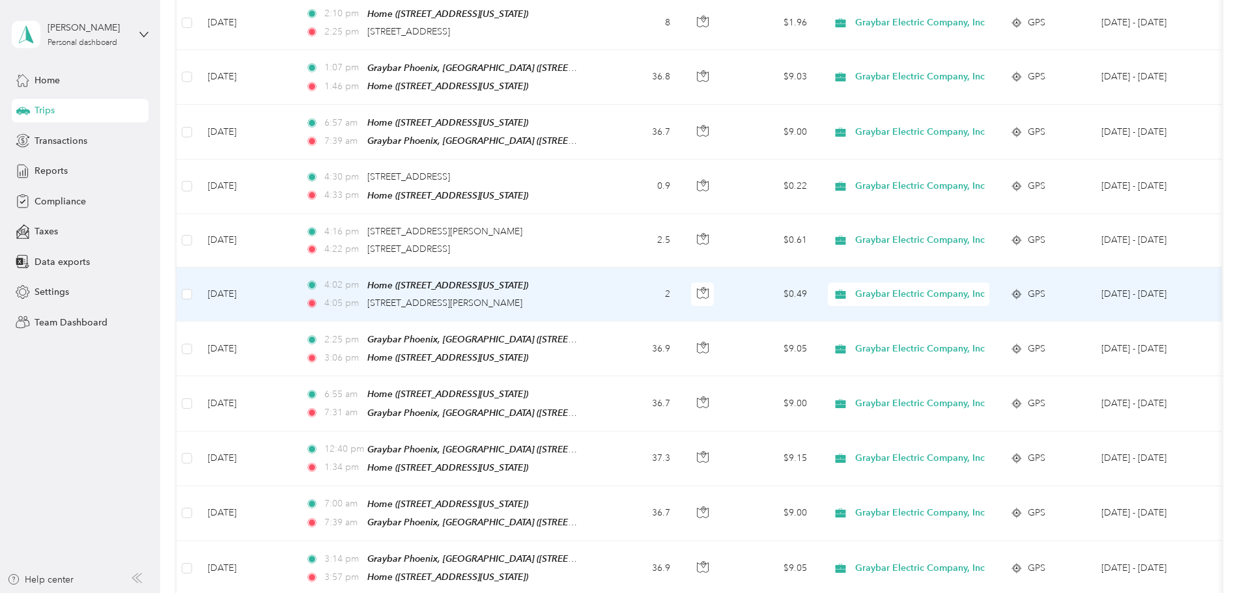
click at [970, 287] on span "Graybar Electric Company, Inc" at bounding box center [920, 294] width 130 height 14
click at [965, 302] on span "Personal" at bounding box center [1020, 302] width 146 height 14
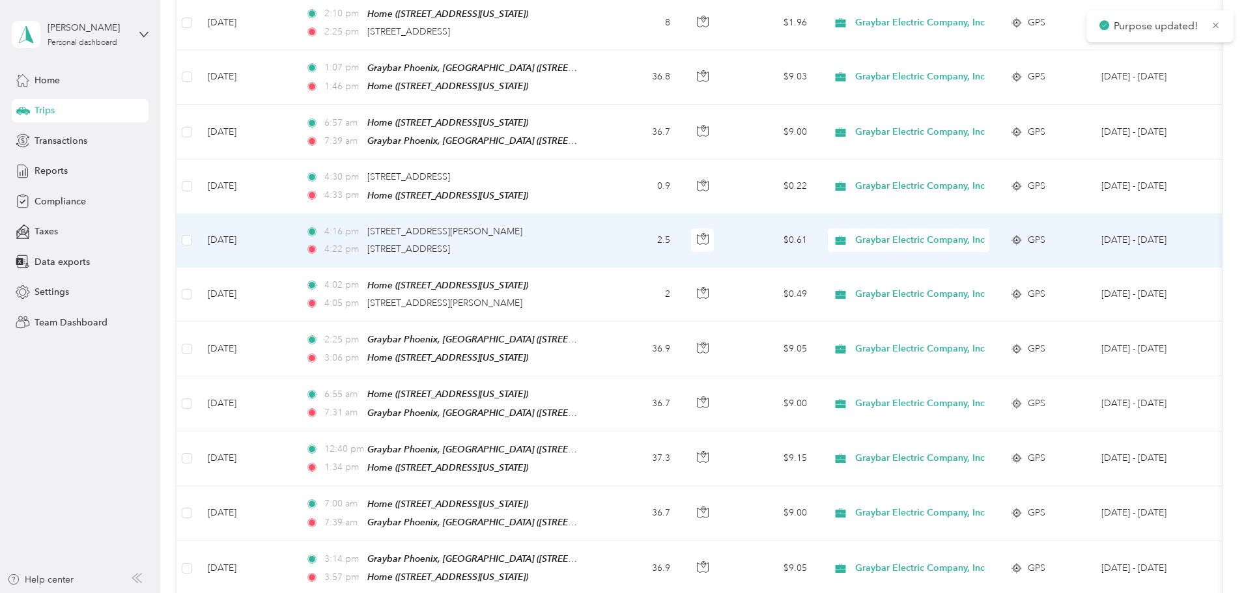
click at [982, 233] on span "Graybar Electric Company, Inc" at bounding box center [920, 240] width 130 height 14
click at [977, 249] on span "Personal" at bounding box center [1020, 244] width 146 height 14
click at [977, 233] on span "Graybar Electric Company, Inc" at bounding box center [920, 240] width 130 height 14
click at [963, 248] on span "Personal" at bounding box center [1020, 249] width 146 height 14
click at [972, 233] on span "Graybar Electric Company, Inc" at bounding box center [920, 240] width 130 height 14
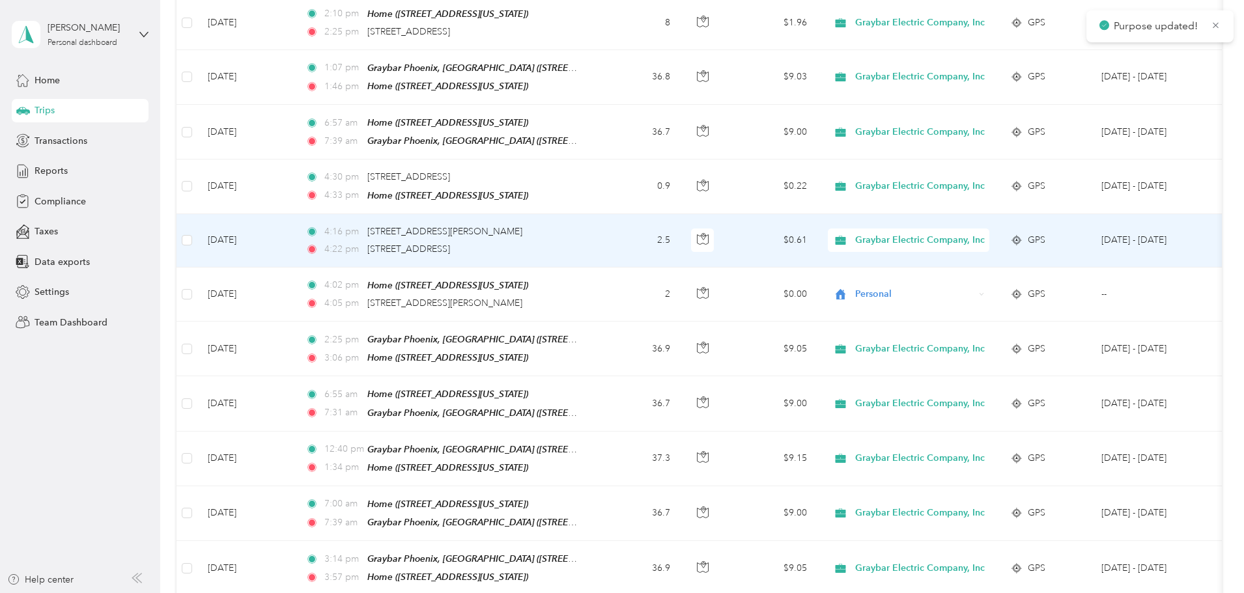
click at [961, 249] on span "Personal" at bounding box center [1020, 249] width 146 height 14
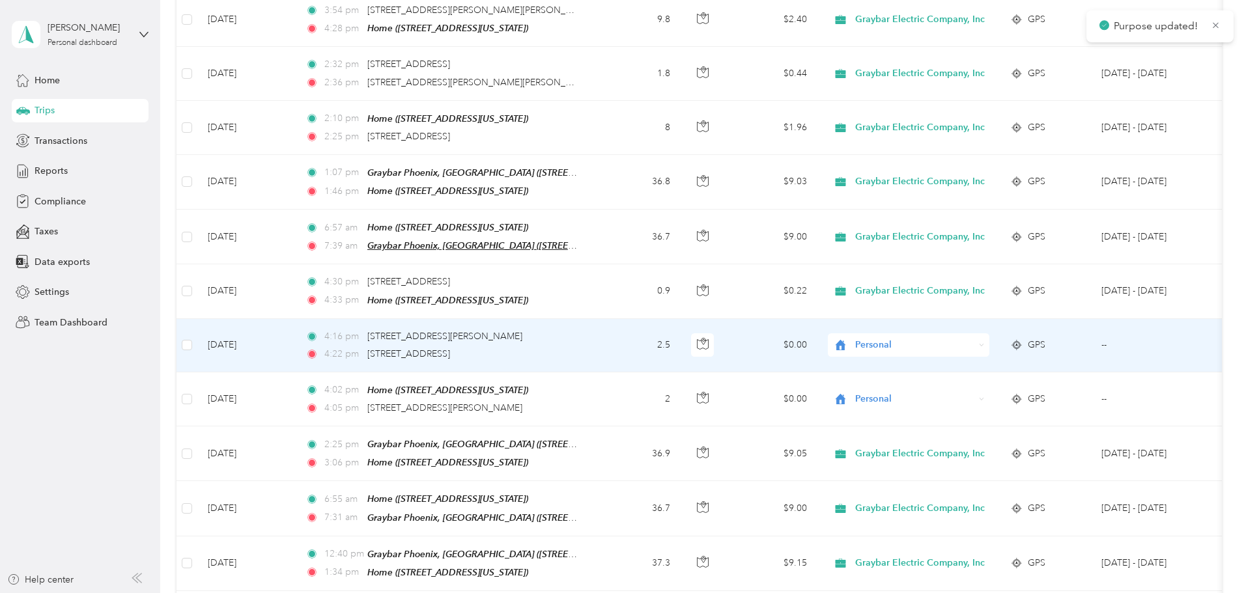
scroll to position [1950, 0]
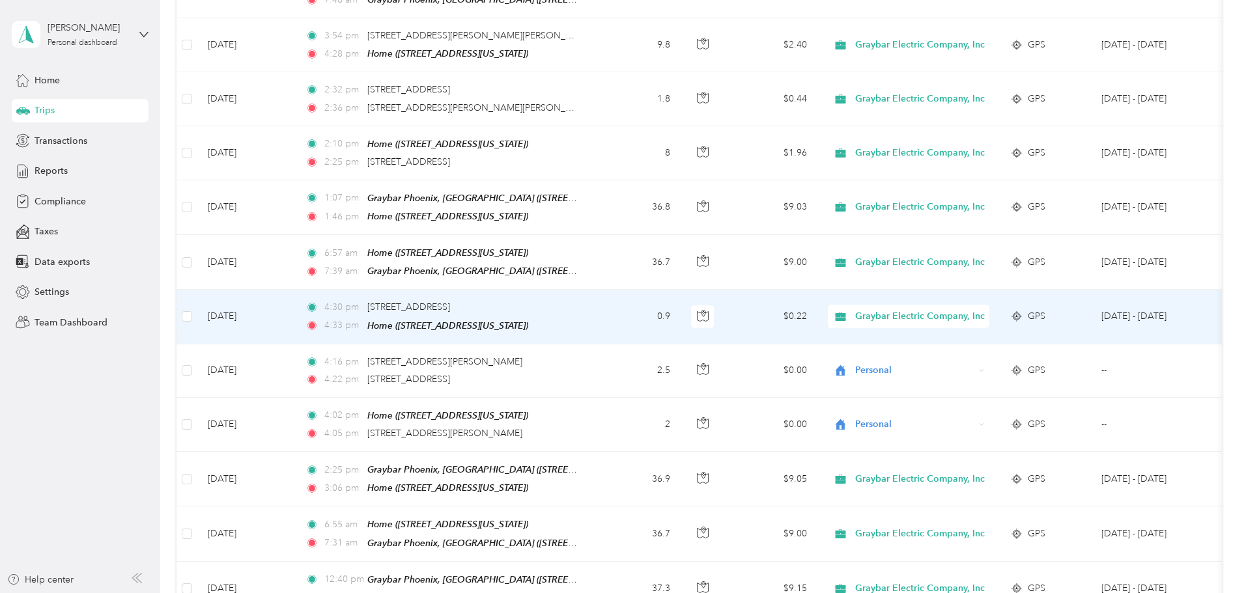
click at [959, 309] on span "Graybar Electric Company, Inc" at bounding box center [920, 316] width 130 height 14
click at [965, 320] on span "Personal" at bounding box center [1020, 326] width 146 height 14
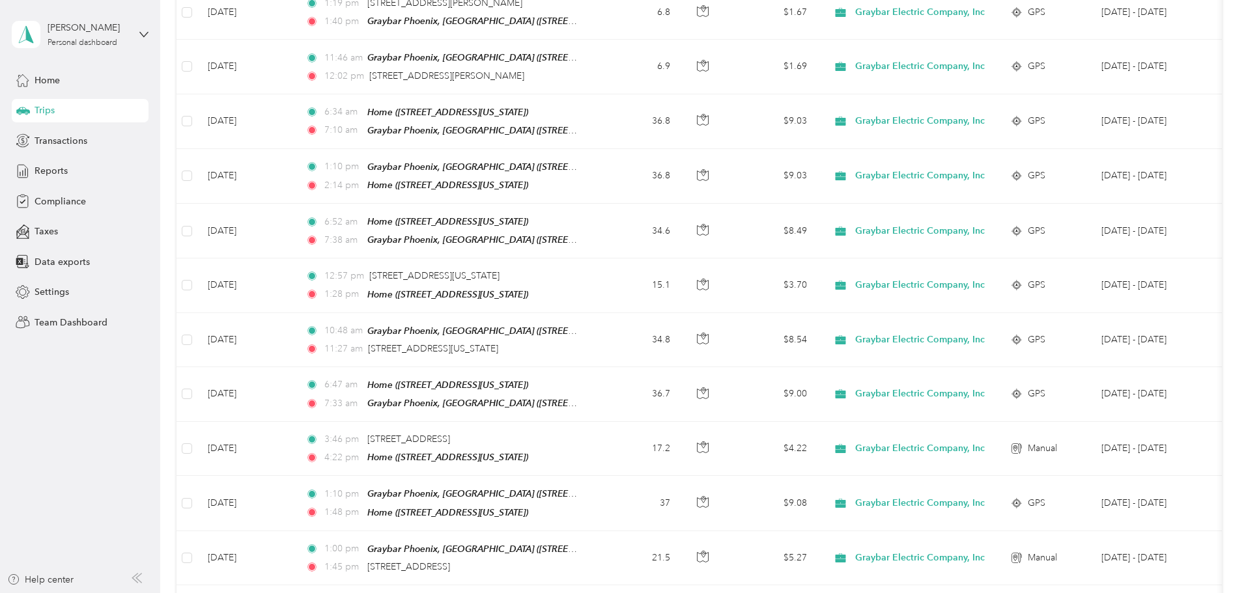
scroll to position [0, 0]
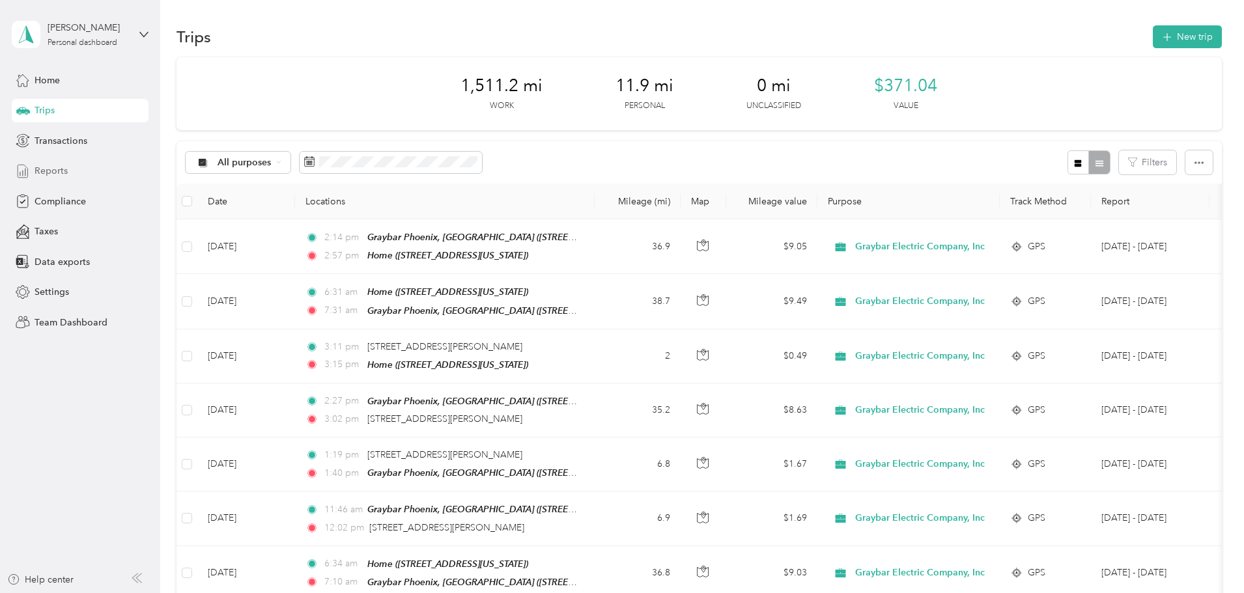
click at [35, 171] on span "Reports" at bounding box center [51, 171] width 33 height 14
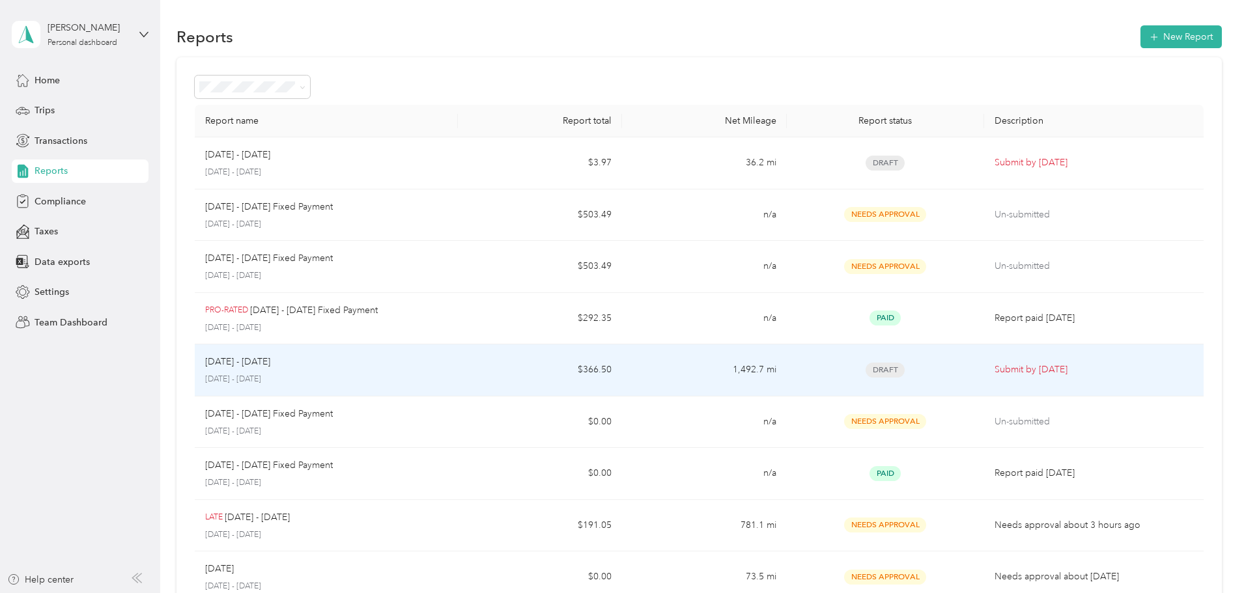
click at [517, 373] on td "$366.50" at bounding box center [540, 371] width 164 height 52
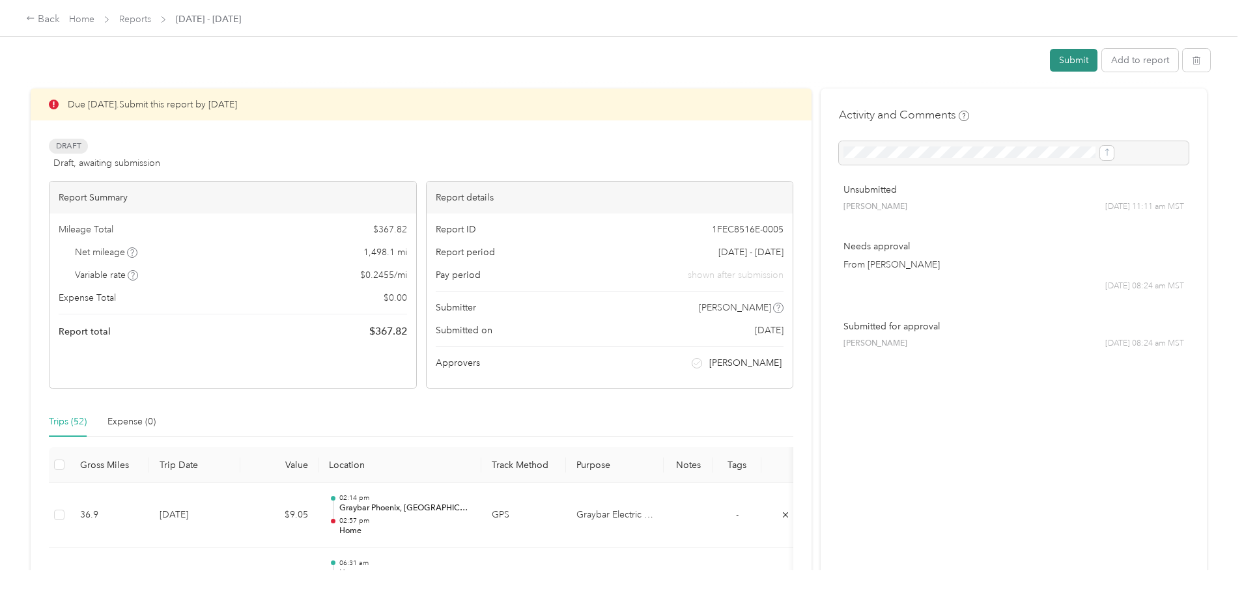
click at [1050, 61] on button "Submit" at bounding box center [1074, 60] width 48 height 23
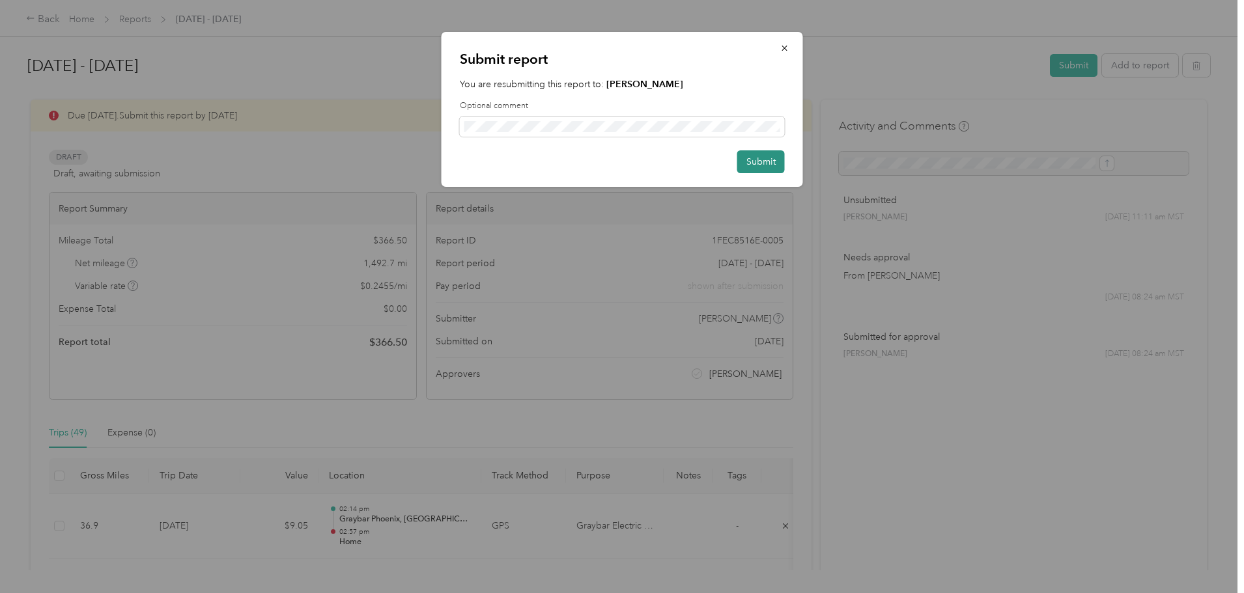
click at [763, 169] on button "Submit" at bounding box center [761, 161] width 48 height 23
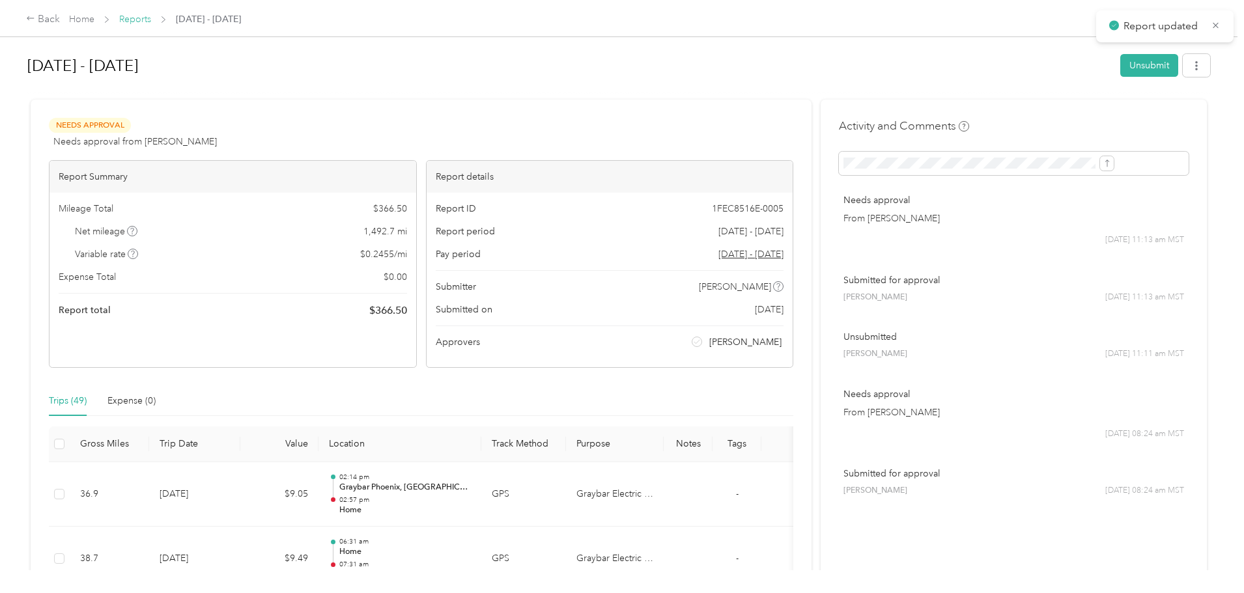
click at [151, 20] on link "Reports" at bounding box center [135, 19] width 32 height 11
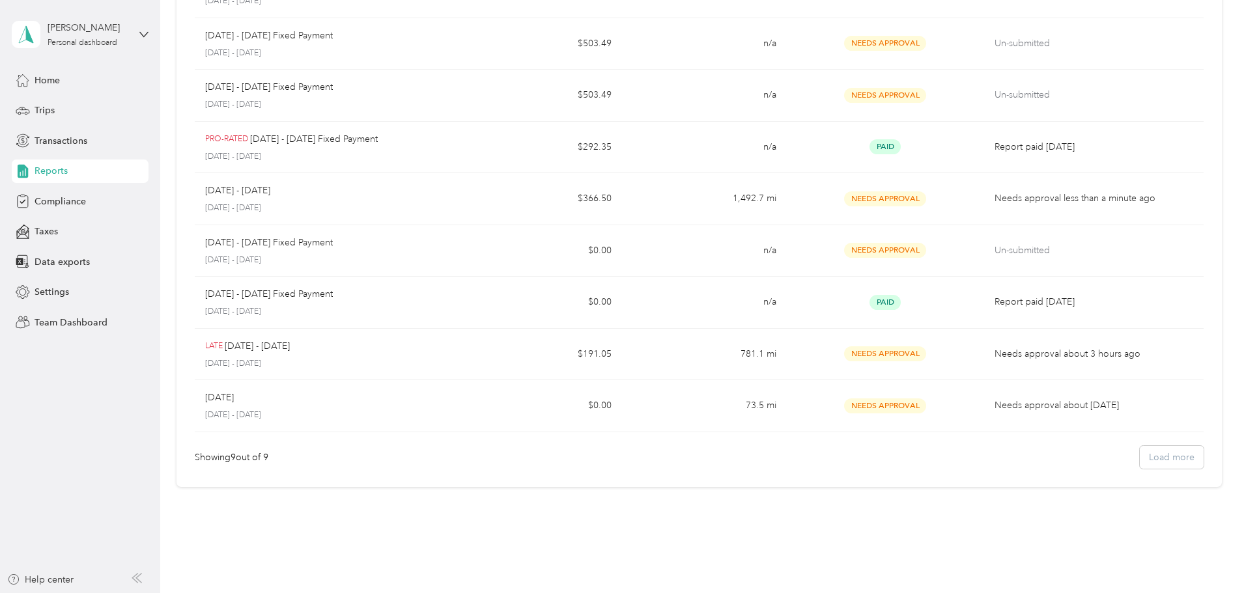
scroll to position [195, 0]
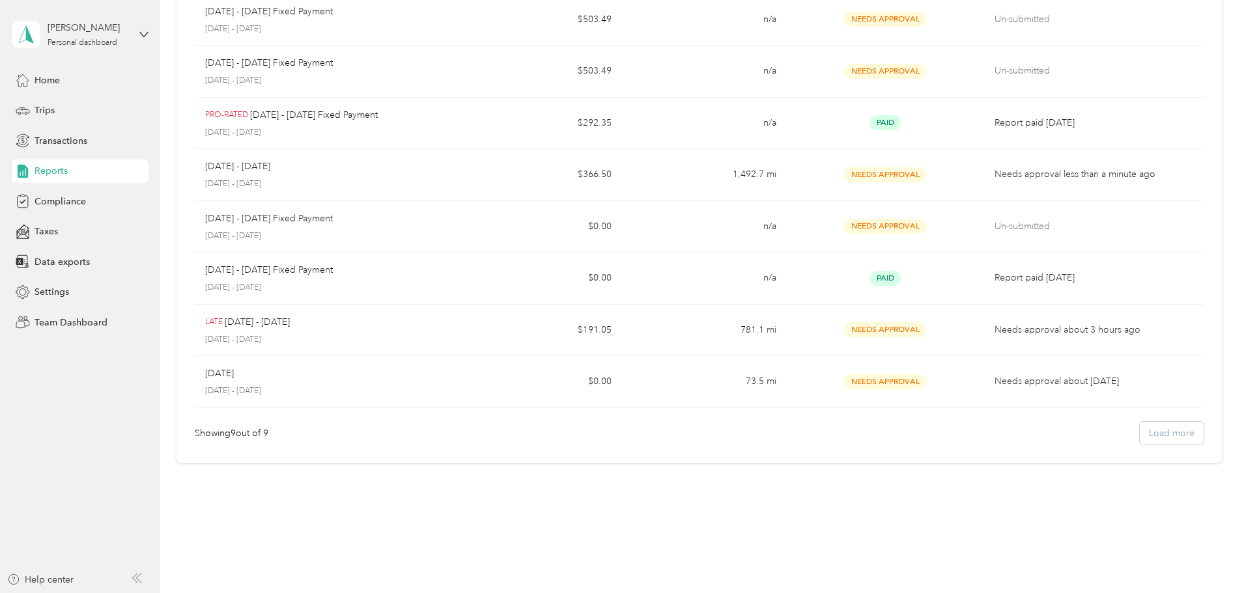
click at [1105, 432] on div "Showing 9 out of 9 Load more" at bounding box center [699, 433] width 1009 height 23
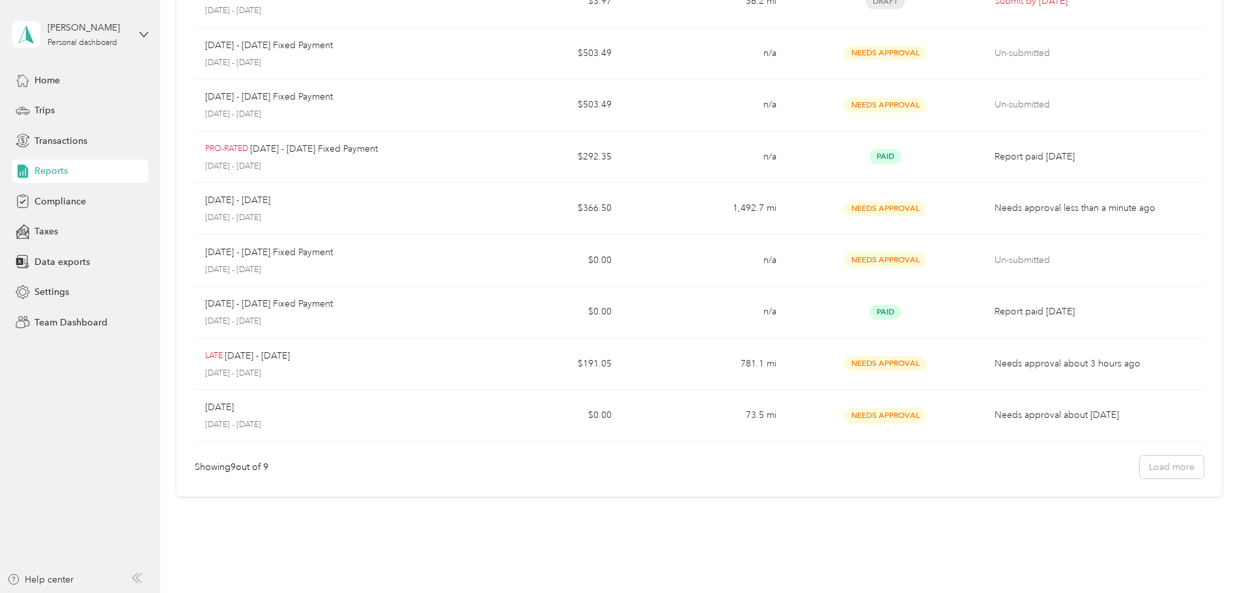
scroll to position [130, 0]
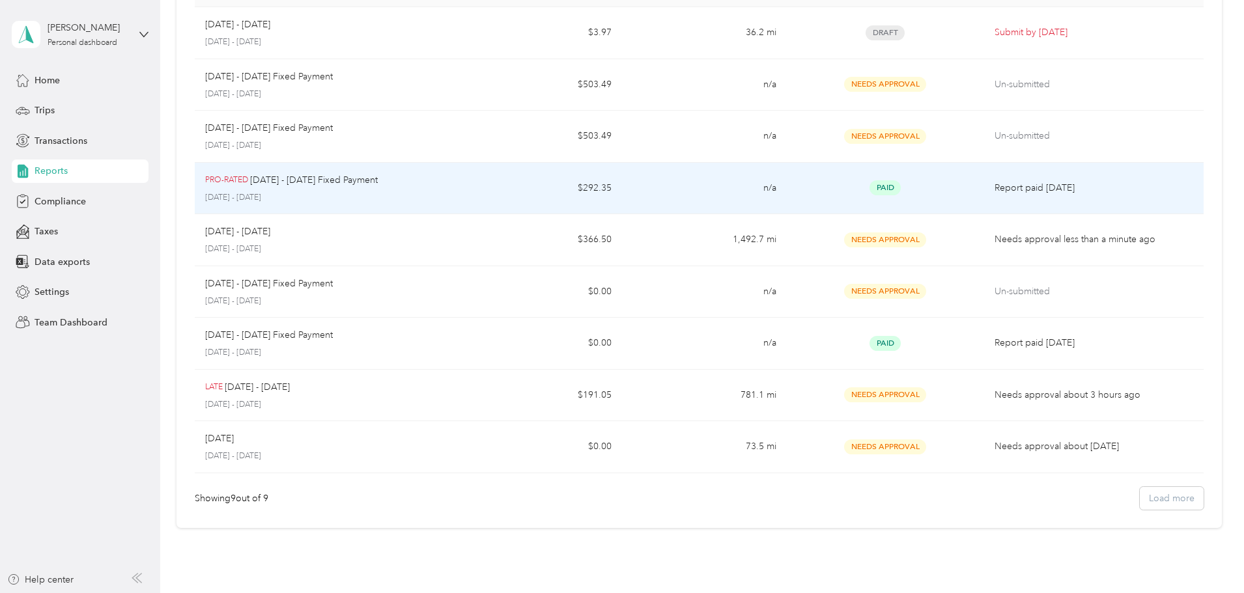
click at [501, 186] on td "$292.35" at bounding box center [540, 189] width 164 height 52
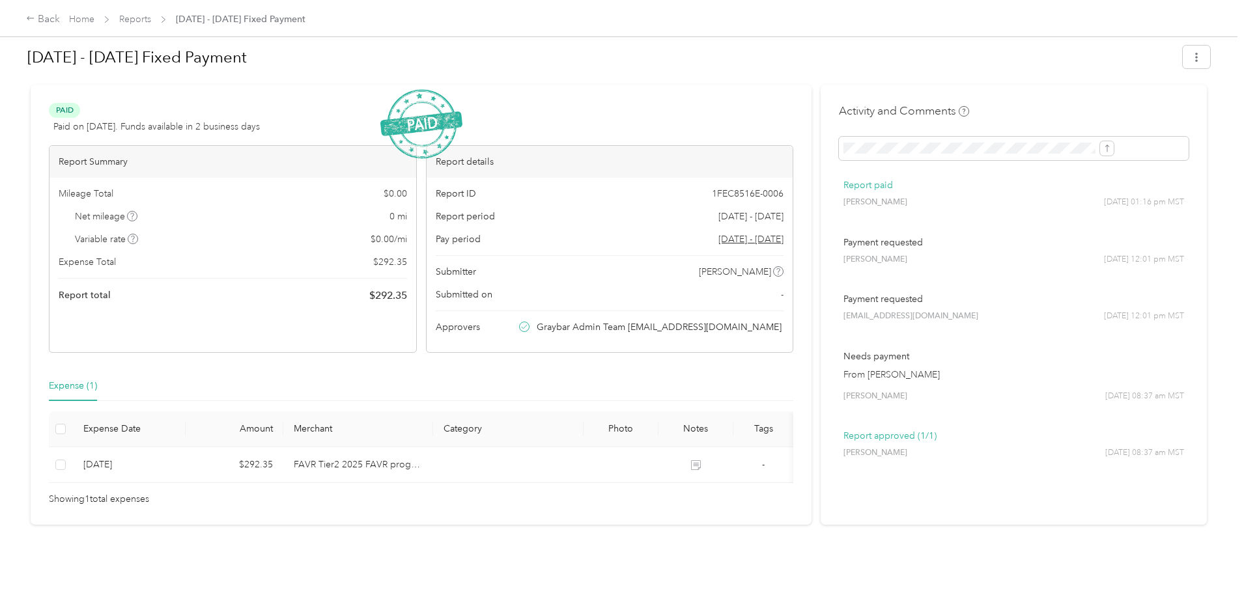
scroll to position [35, 0]
click at [151, 18] on link "Reports" at bounding box center [135, 19] width 32 height 11
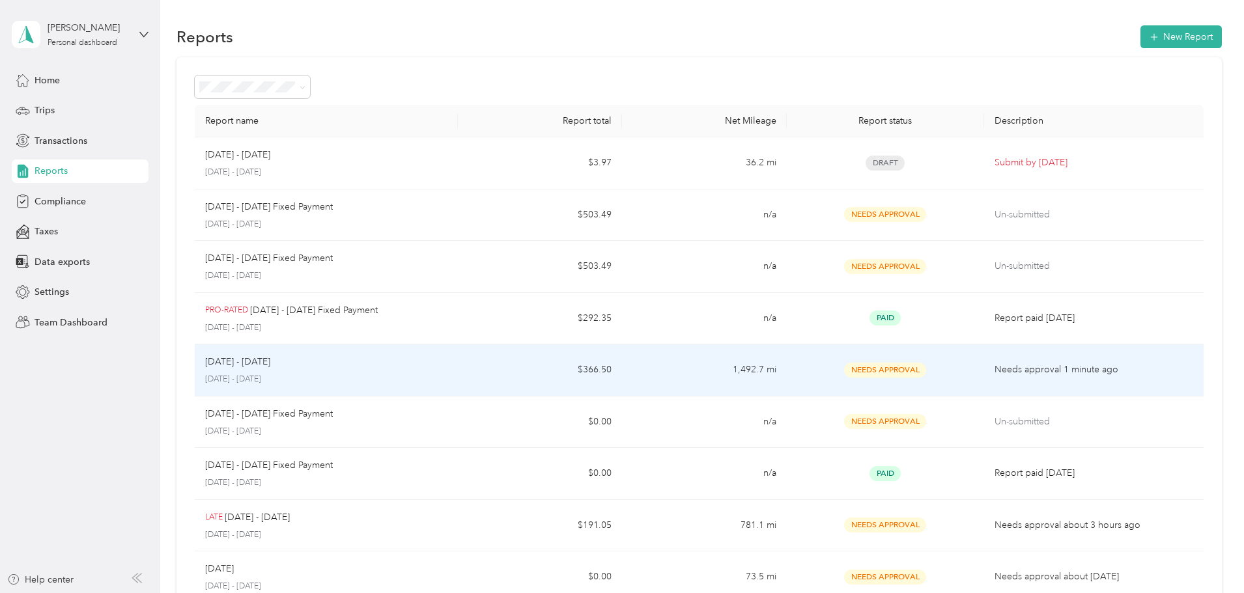
click at [693, 380] on td "1,492.7 mi" at bounding box center [704, 371] width 164 height 52
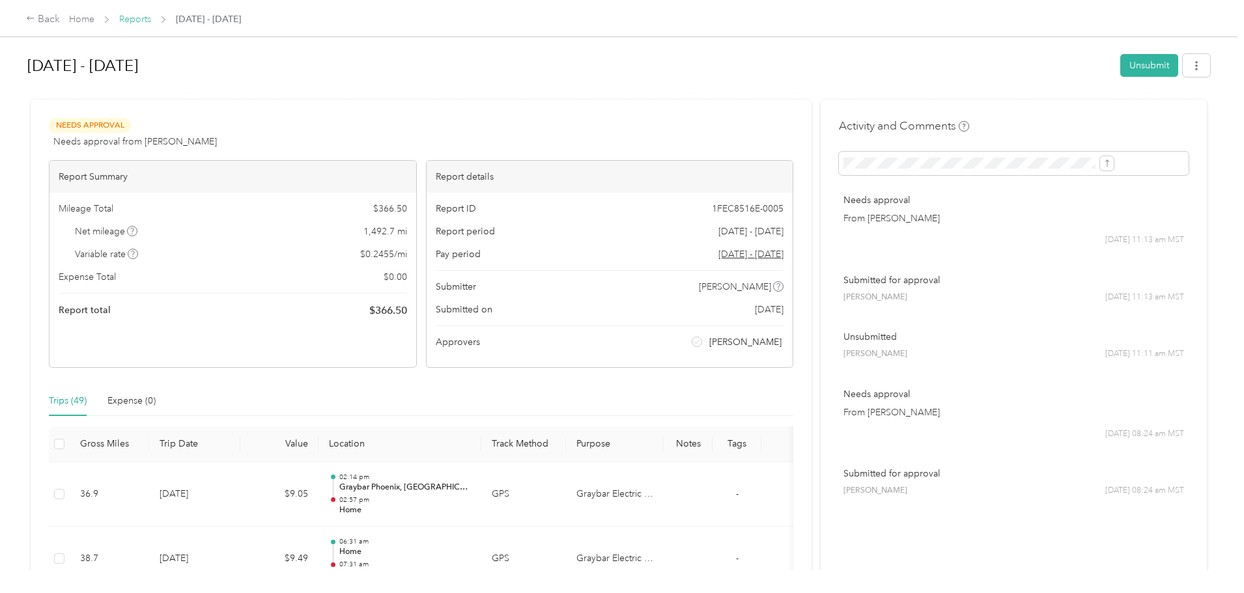
click at [151, 22] on link "Reports" at bounding box center [135, 19] width 32 height 11
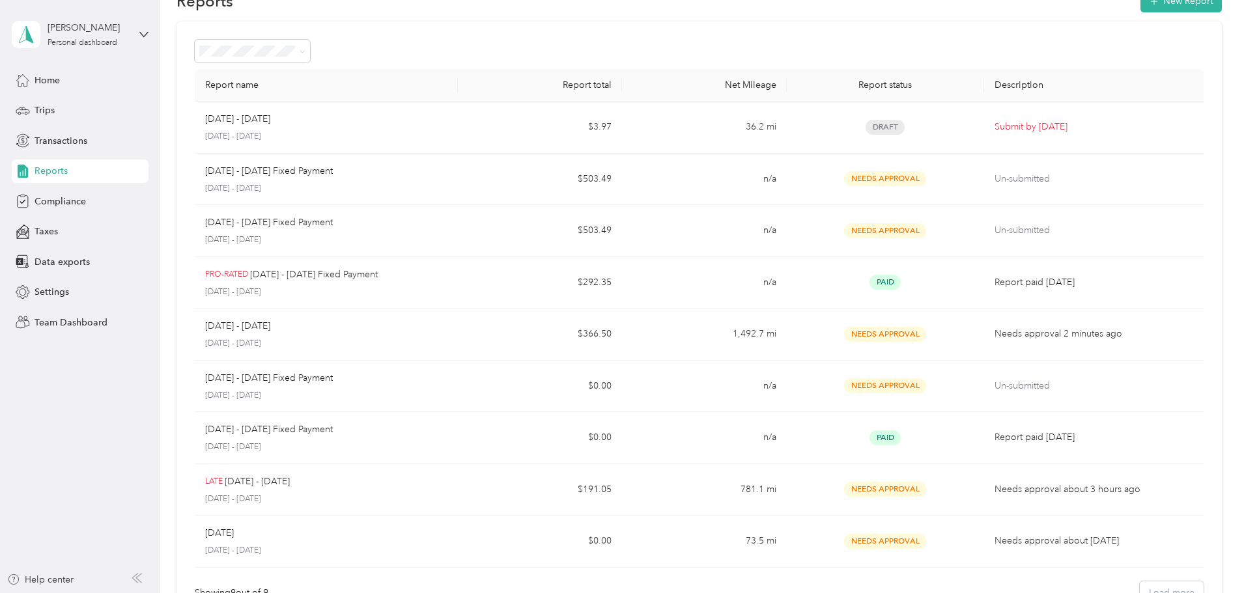
scroll to position [65, 0]
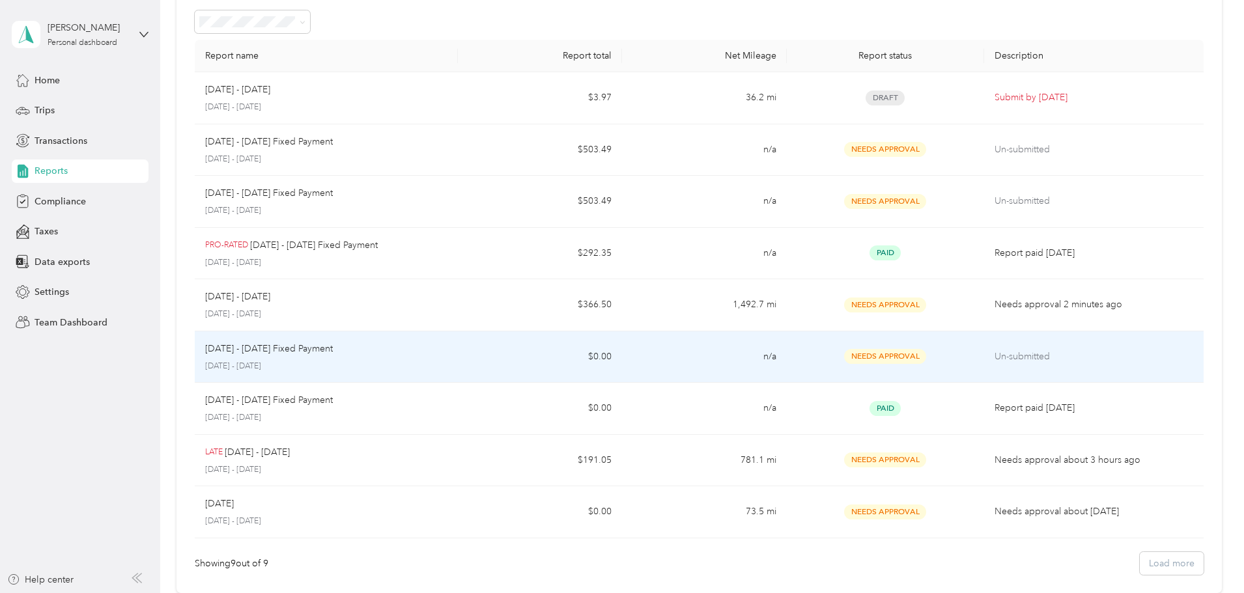
click at [447, 361] on p "[DATE] - [DATE]" at bounding box center [326, 367] width 242 height 12
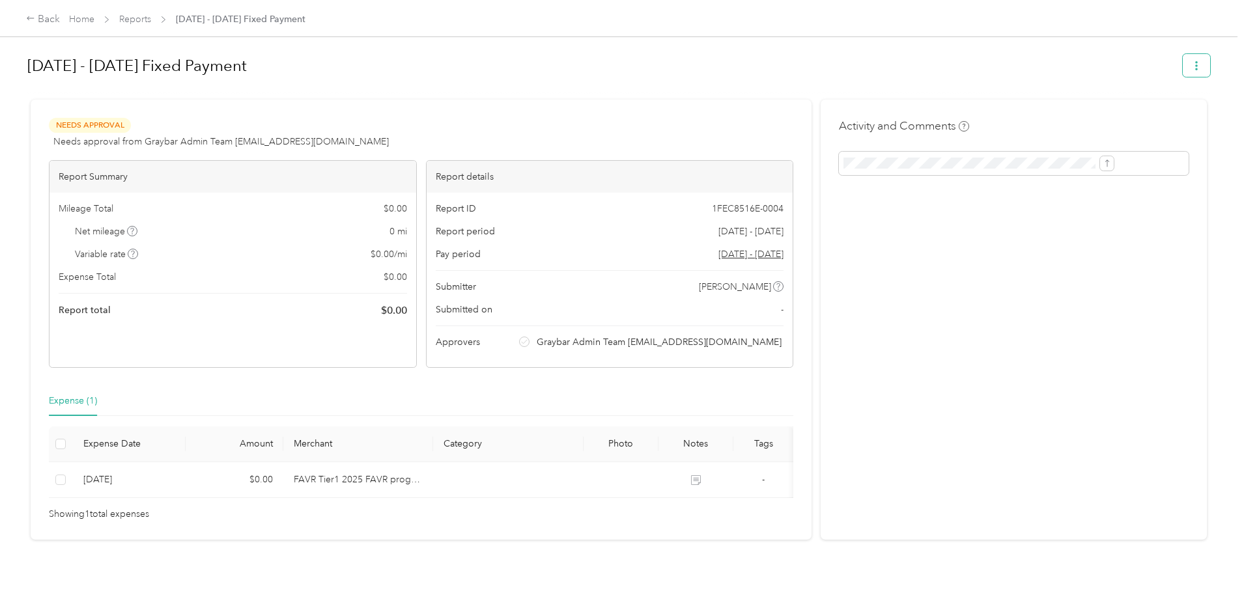
click at [1192, 64] on icon "button" at bounding box center [1196, 65] width 9 height 9
click at [517, 107] on div "Needs Approval Needs approval from Graybar Admin Team FAVR@graybar.com View act…" at bounding box center [421, 320] width 781 height 440
click at [151, 13] on span "Reports" at bounding box center [135, 19] width 32 height 14
click at [255, 25] on div "Home Reports Sep 1 - 30, 2025 Fixed Payment" at bounding box center [187, 19] width 236 height 14
click at [151, 20] on link "Reports" at bounding box center [135, 19] width 32 height 11
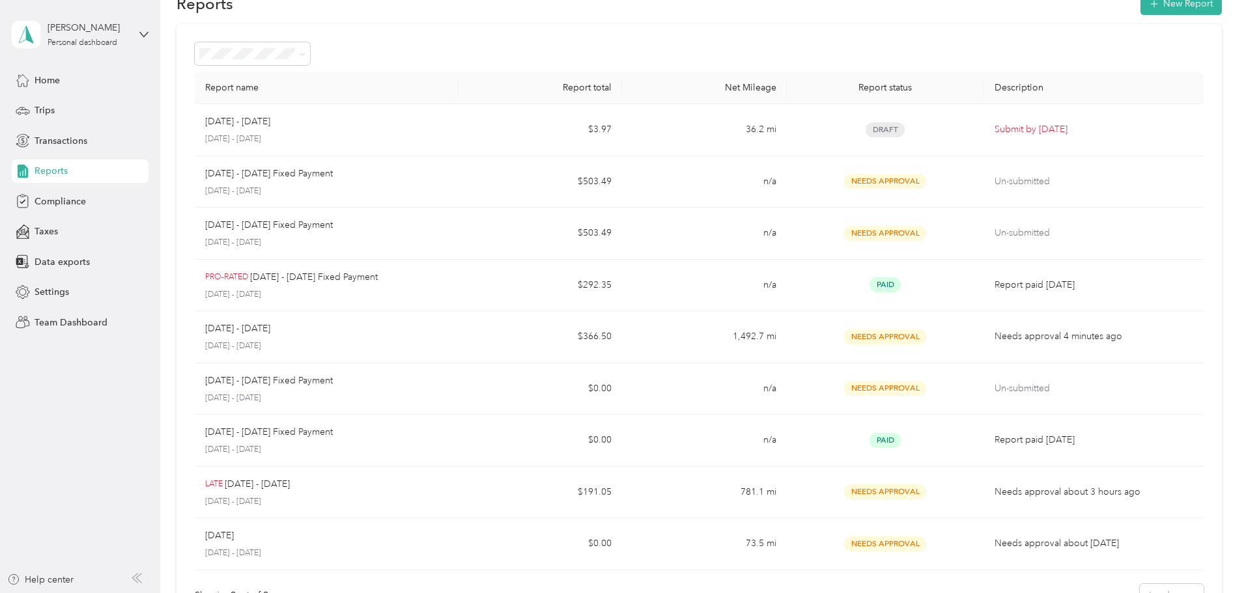
scroll to position [65, 0]
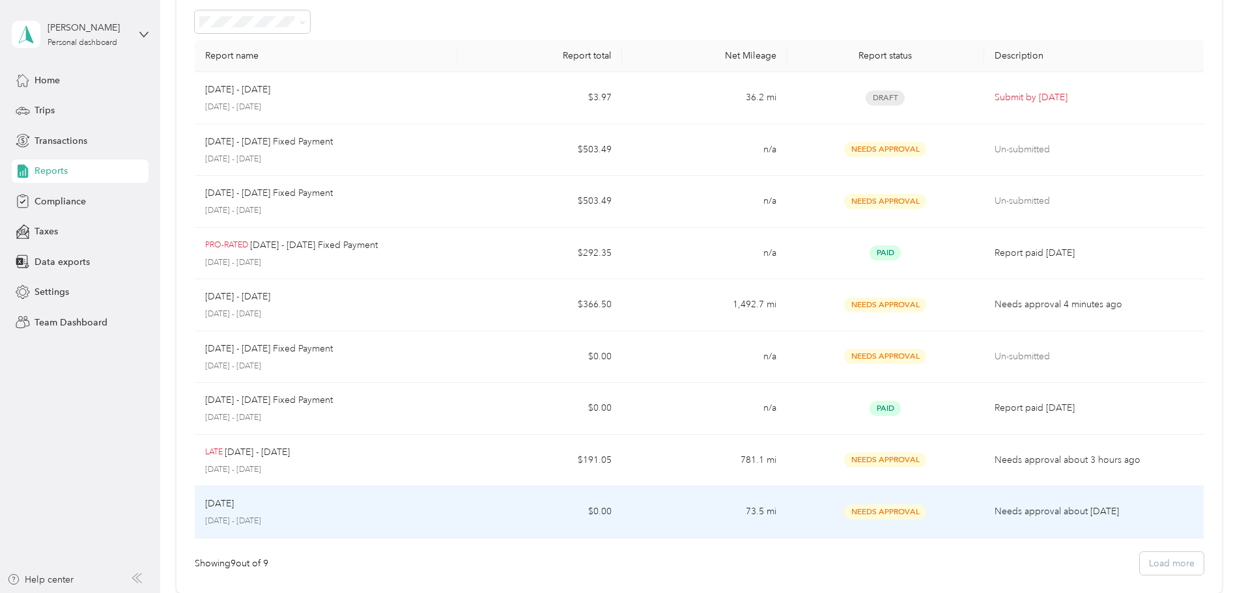
click at [717, 521] on td "73.5 mi" at bounding box center [704, 513] width 164 height 52
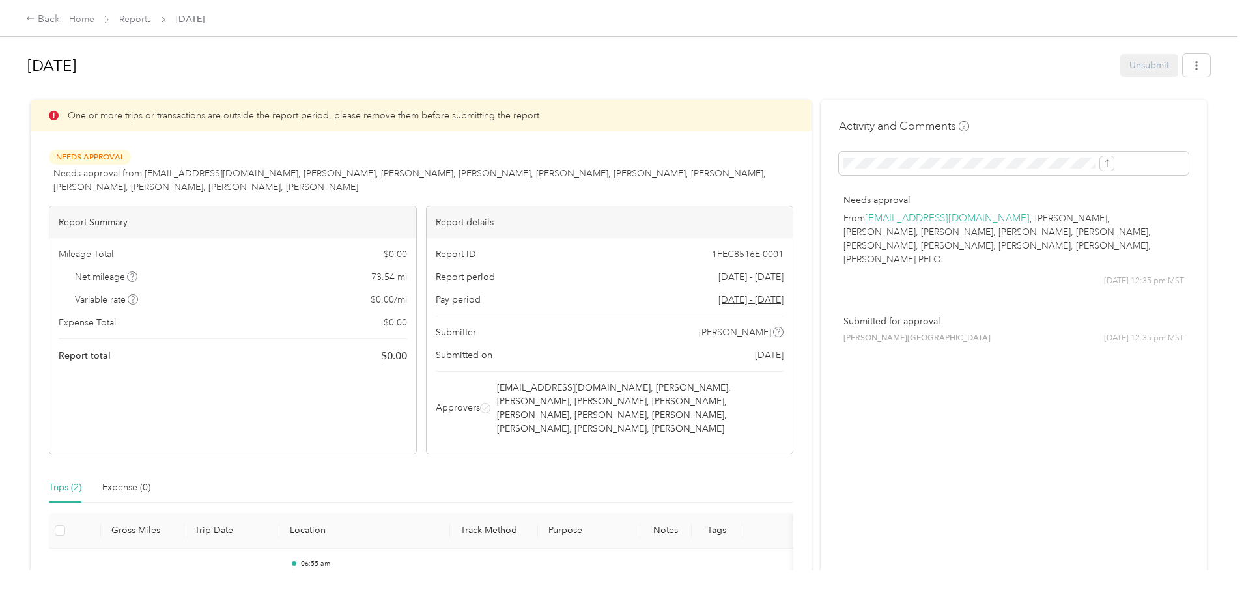
click at [233, 27] on div "Back Home Reports Aug 2025" at bounding box center [622, 18] width 1244 height 36
click at [151, 23] on link "Reports" at bounding box center [135, 19] width 32 height 11
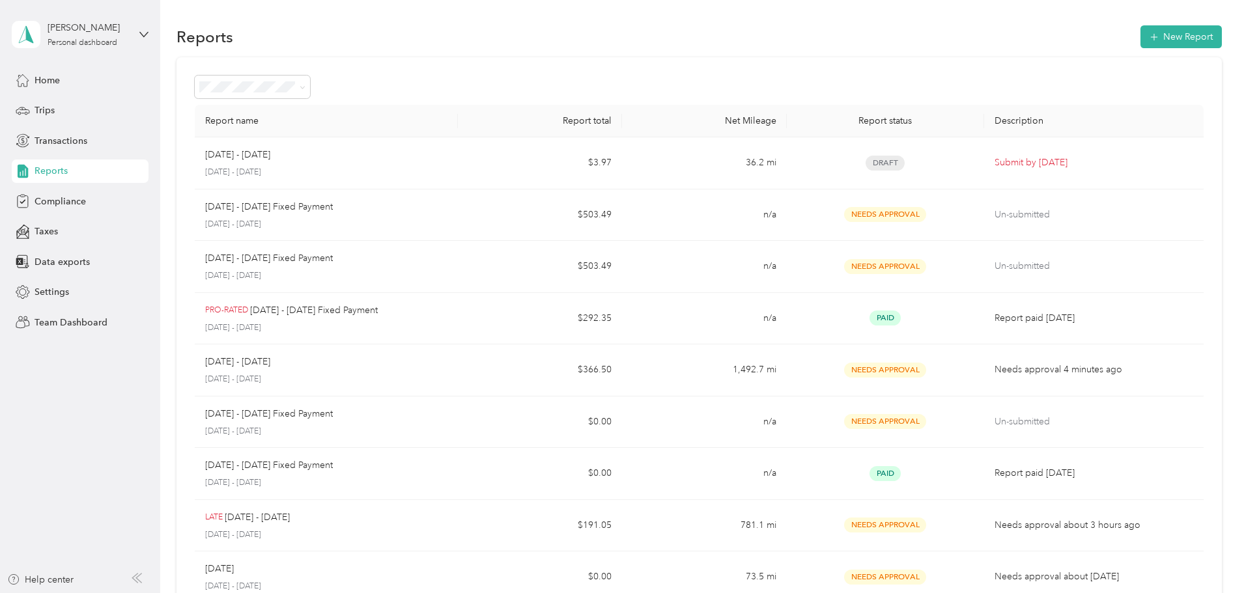
scroll to position [195, 0]
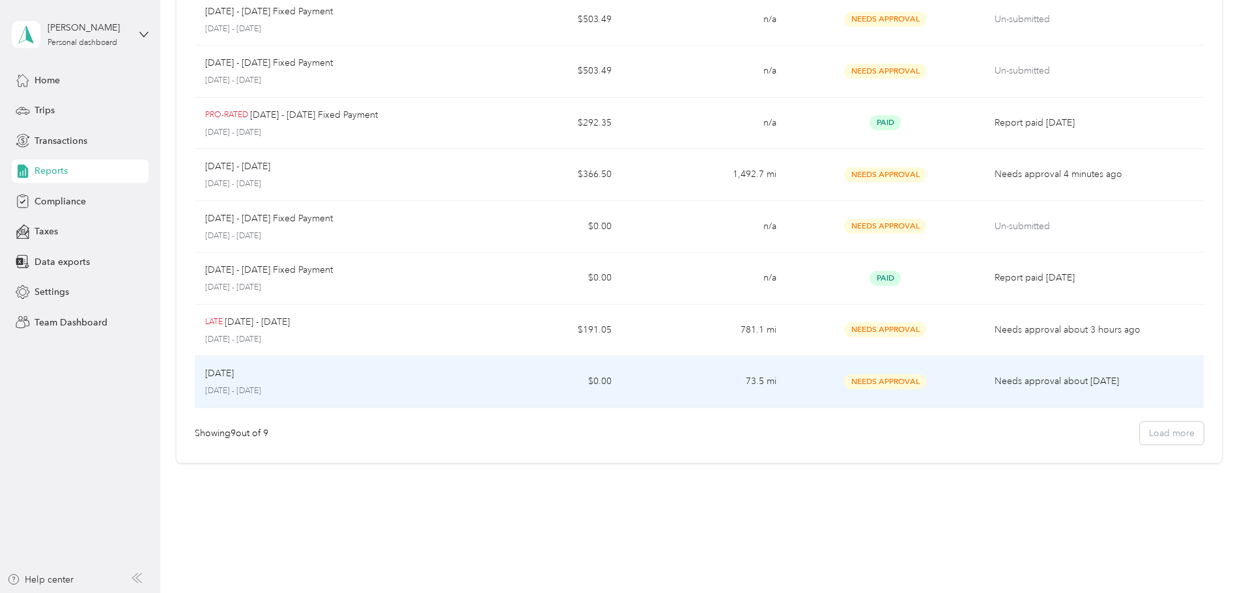
drag, startPoint x: 310, startPoint y: 379, endPoint x: 234, endPoint y: 380, distance: 76.2
click at [234, 380] on div "Report name Report total Net Mileage Report status Description Oct 1 - 31, 2025…" at bounding box center [699, 162] width 1045 height 601
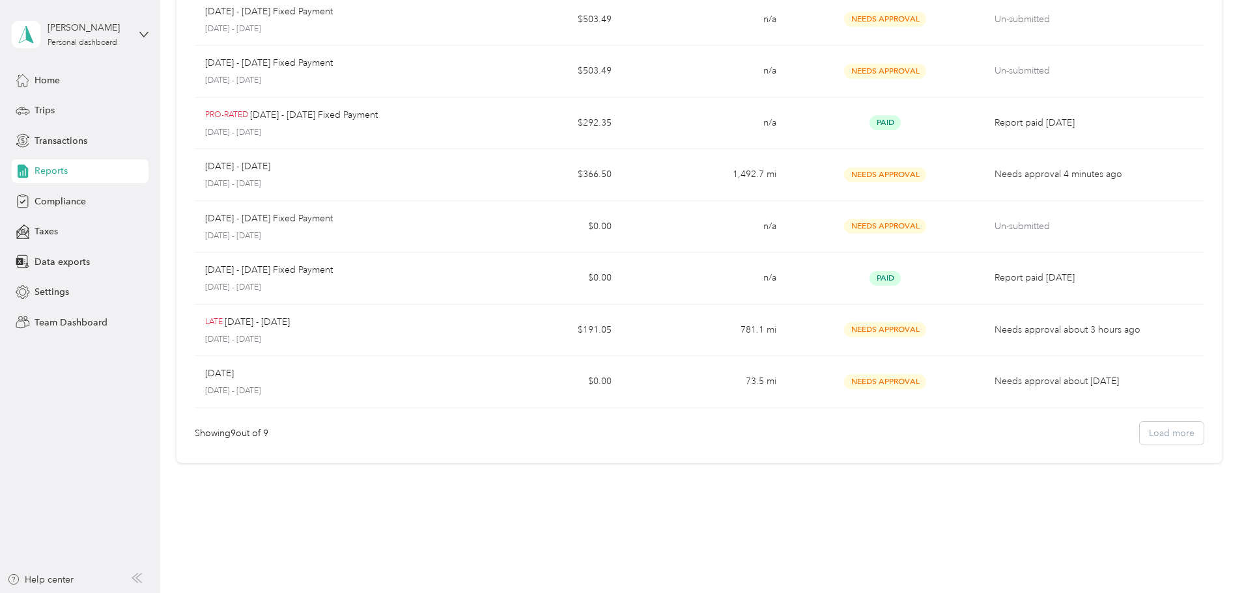
click at [1073, 434] on div "Showing 9 out of 9 Load more" at bounding box center [699, 433] width 1009 height 23
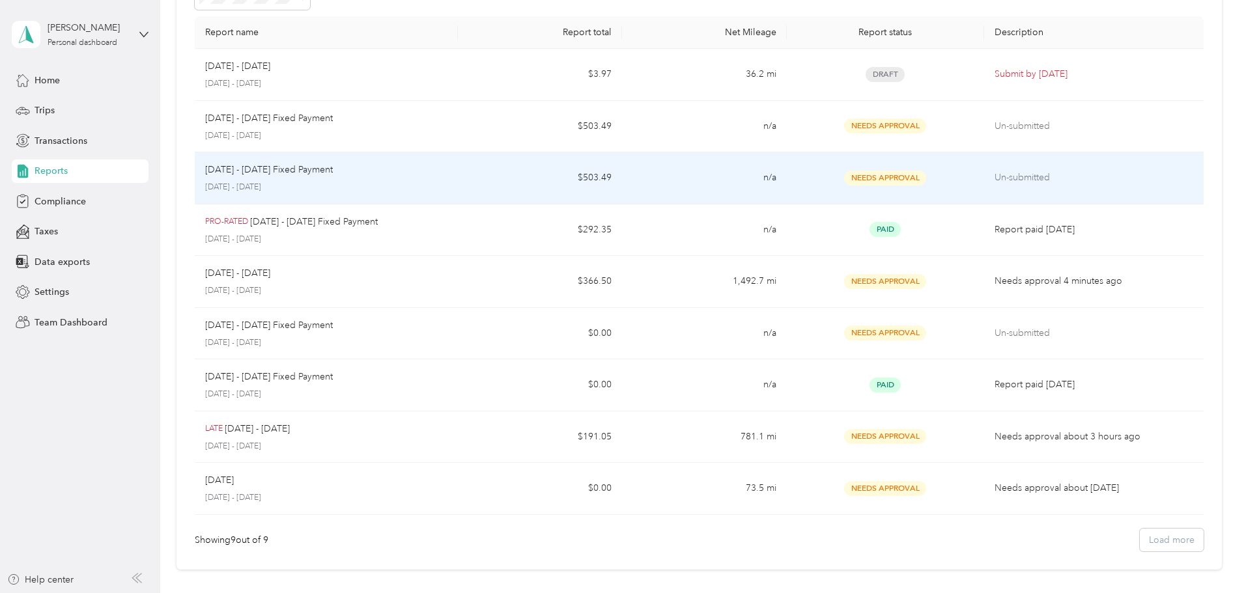
scroll to position [65, 0]
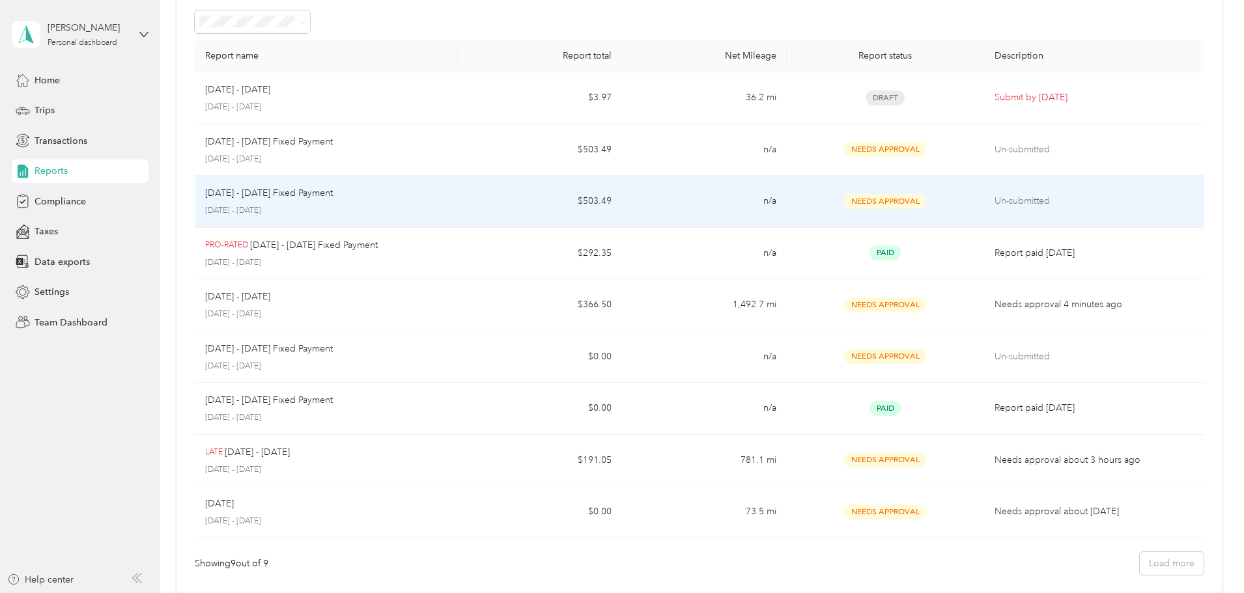
click at [718, 196] on td "n/a" at bounding box center [704, 202] width 164 height 52
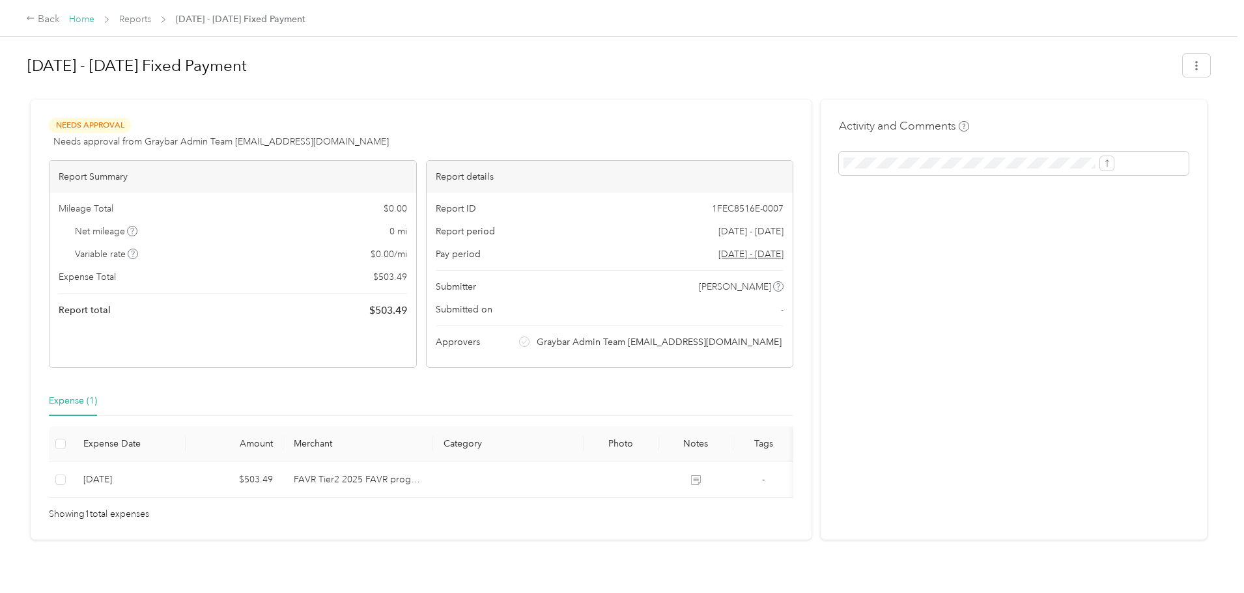
click at [94, 16] on link "Home" at bounding box center [81, 19] width 25 height 11
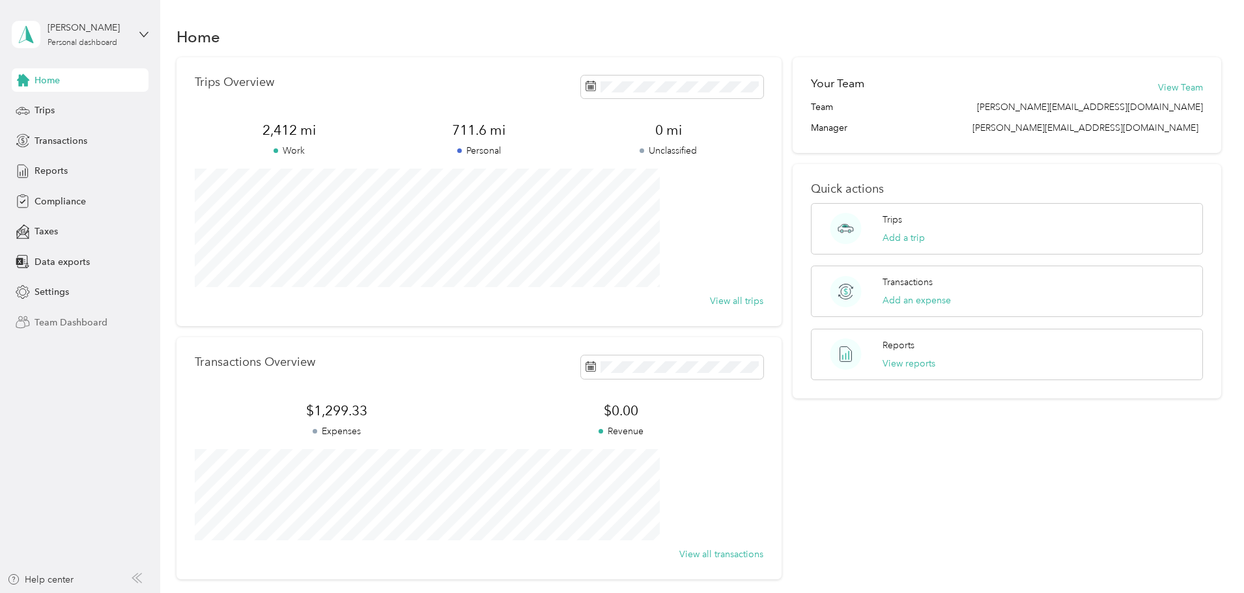
click at [70, 314] on div "Team Dashboard" at bounding box center [80, 322] width 137 height 23
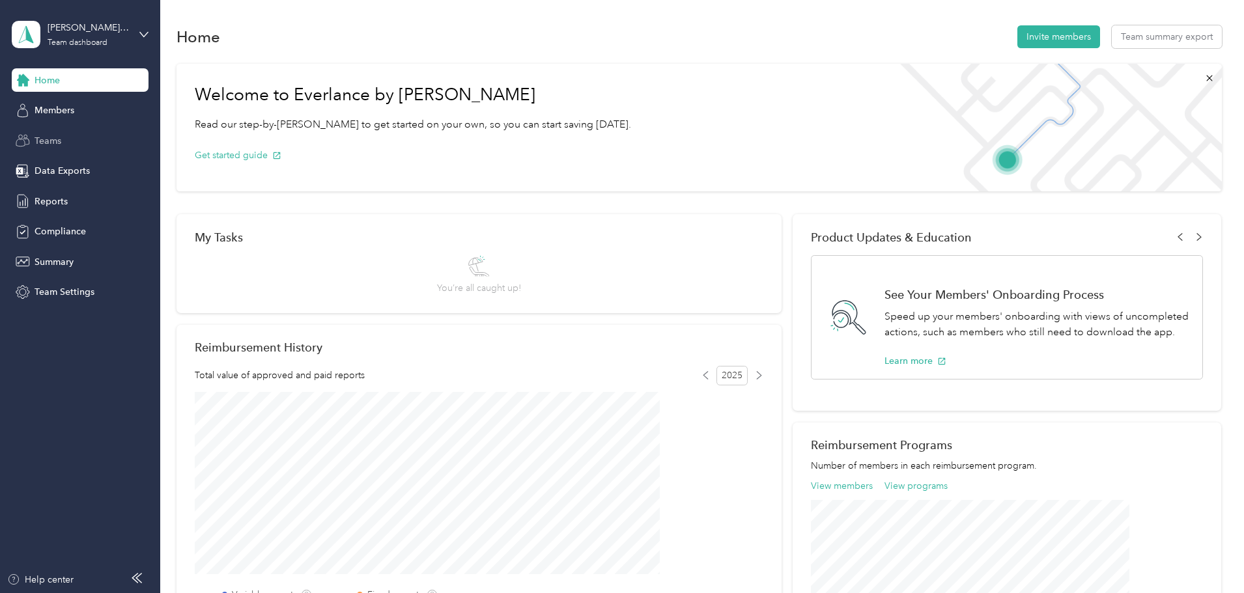
click at [58, 144] on span "Teams" at bounding box center [48, 141] width 27 height 14
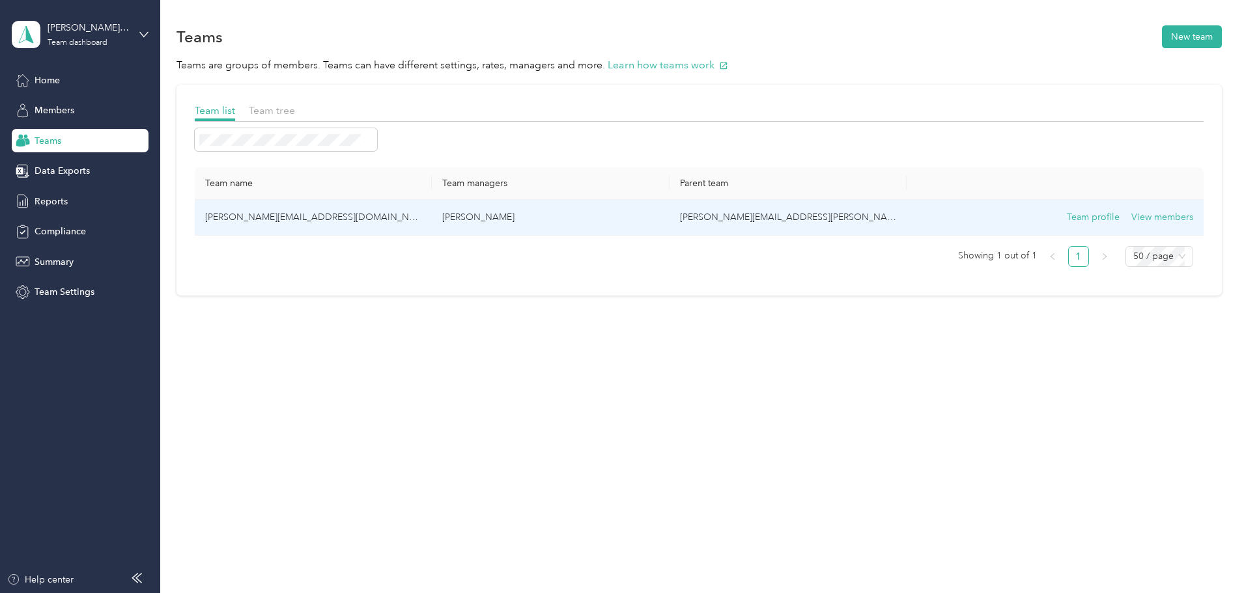
click at [498, 223] on p "[PERSON_NAME]" at bounding box center [550, 217] width 216 height 14
click at [1067, 220] on button "Team profile" at bounding box center [1093, 217] width 53 height 14
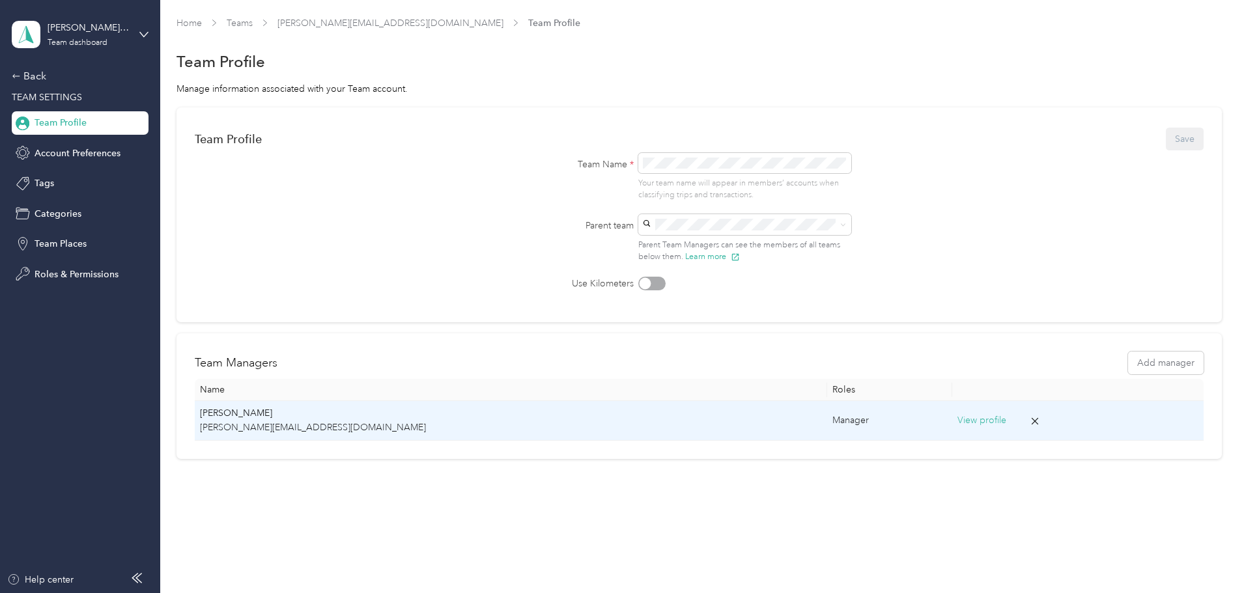
click at [957, 427] on button "View profile" at bounding box center [981, 421] width 49 height 14
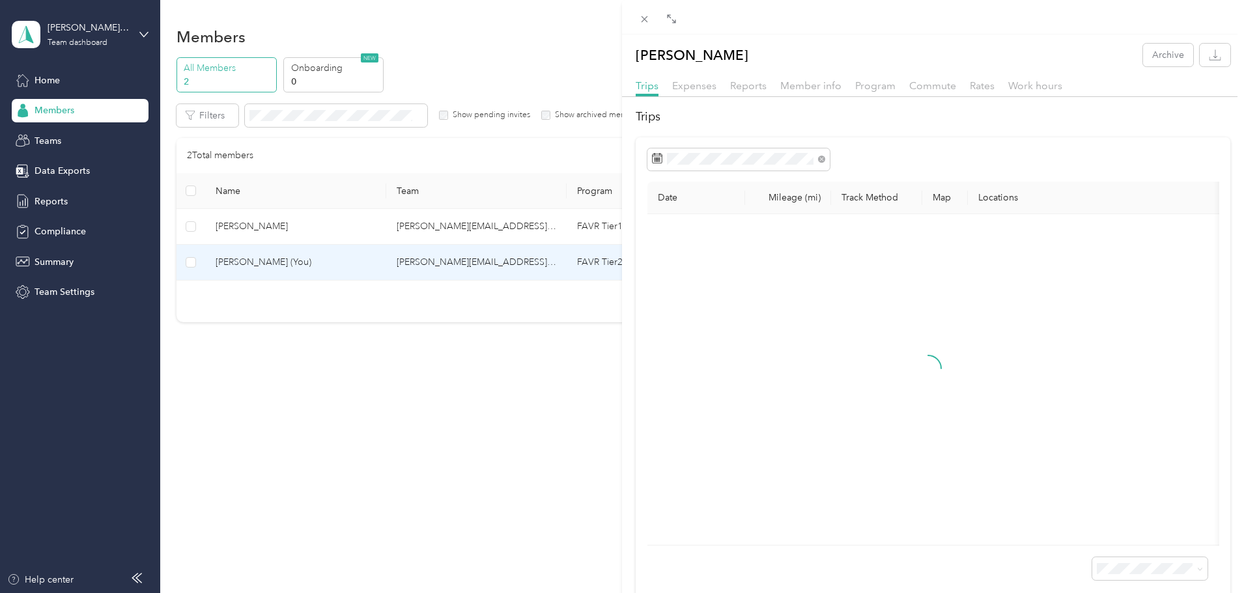
click at [810, 93] on div "Member info" at bounding box center [810, 86] width 61 height 16
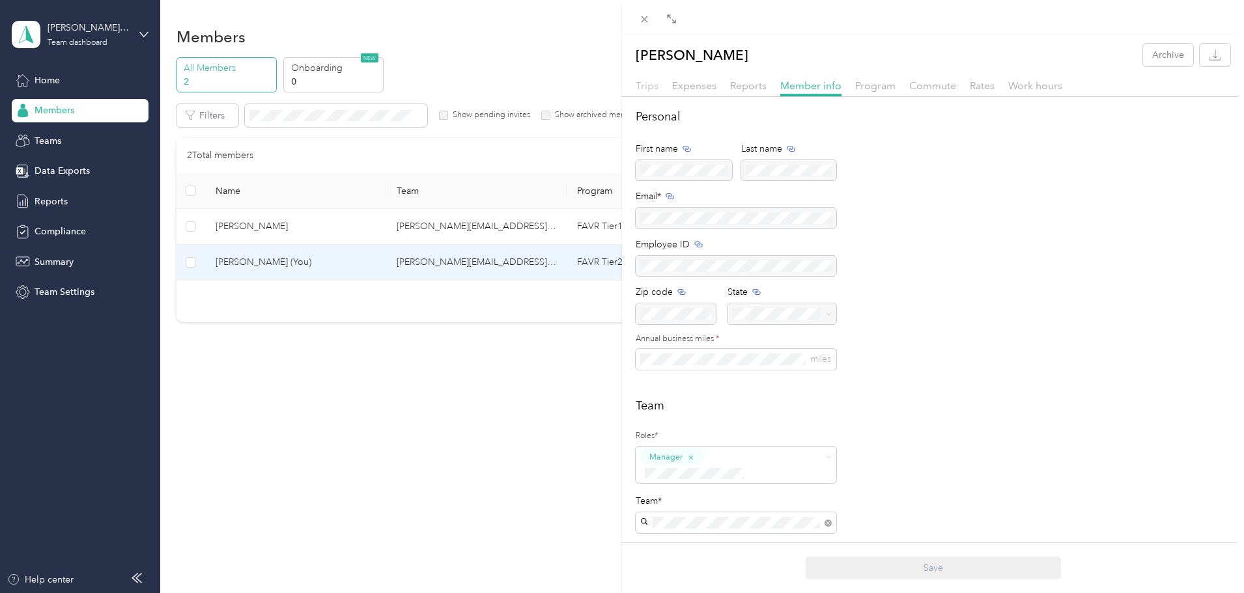
click at [654, 83] on span "Trips" at bounding box center [647, 85] width 23 height 12
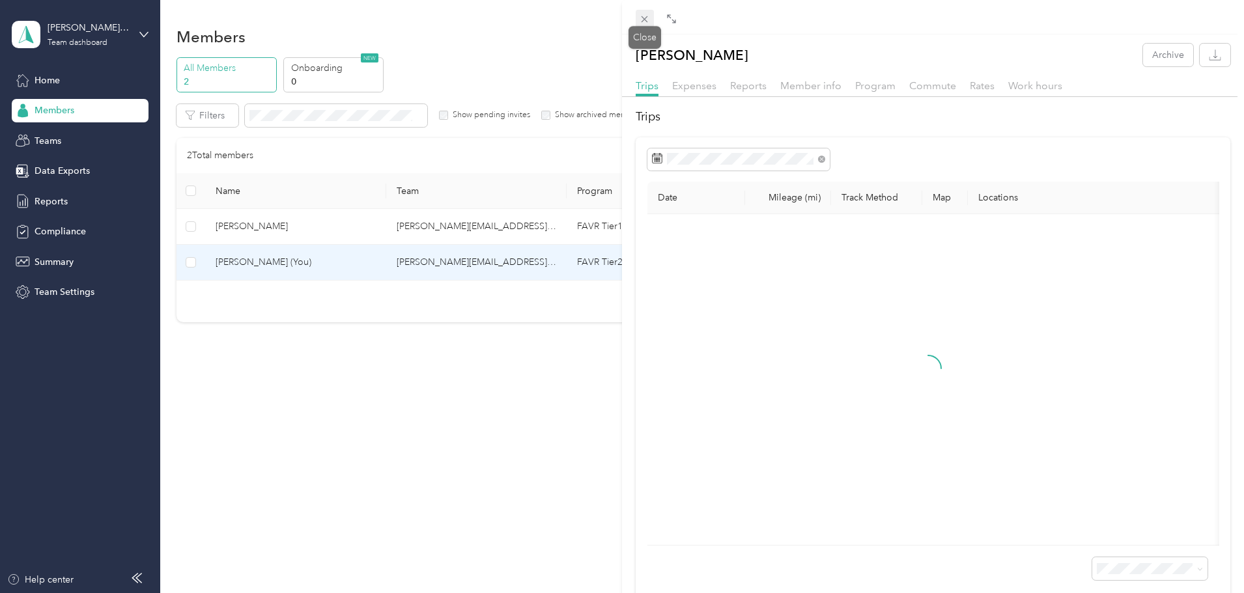
click at [641, 20] on icon at bounding box center [644, 19] width 11 height 11
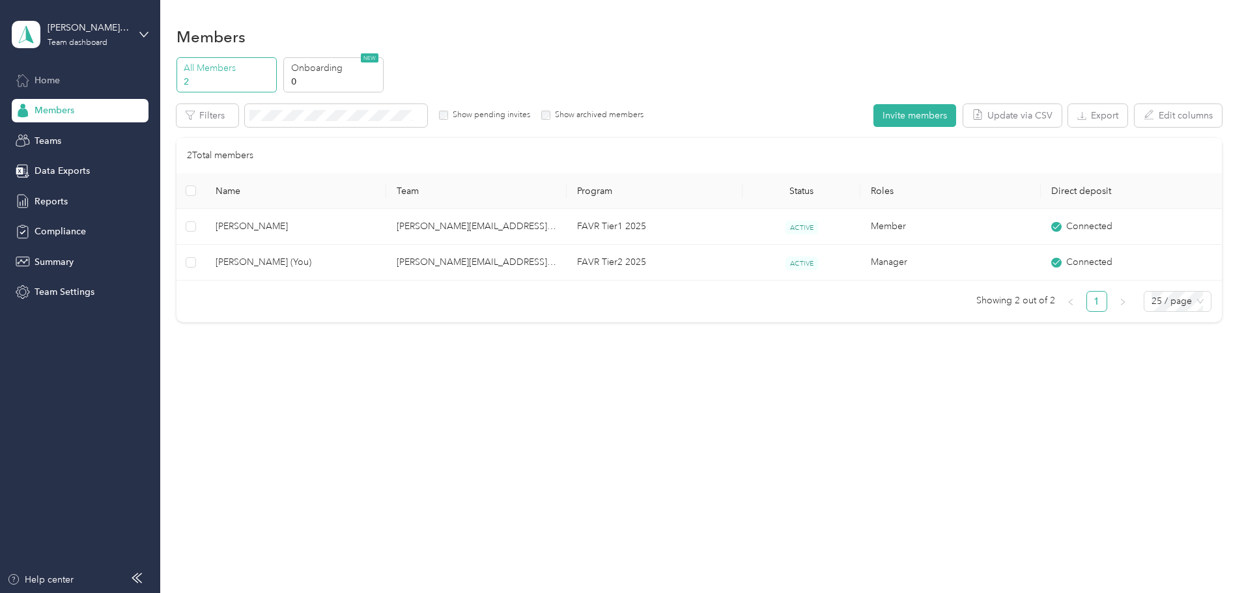
click at [91, 84] on div "Home" at bounding box center [80, 79] width 137 height 23
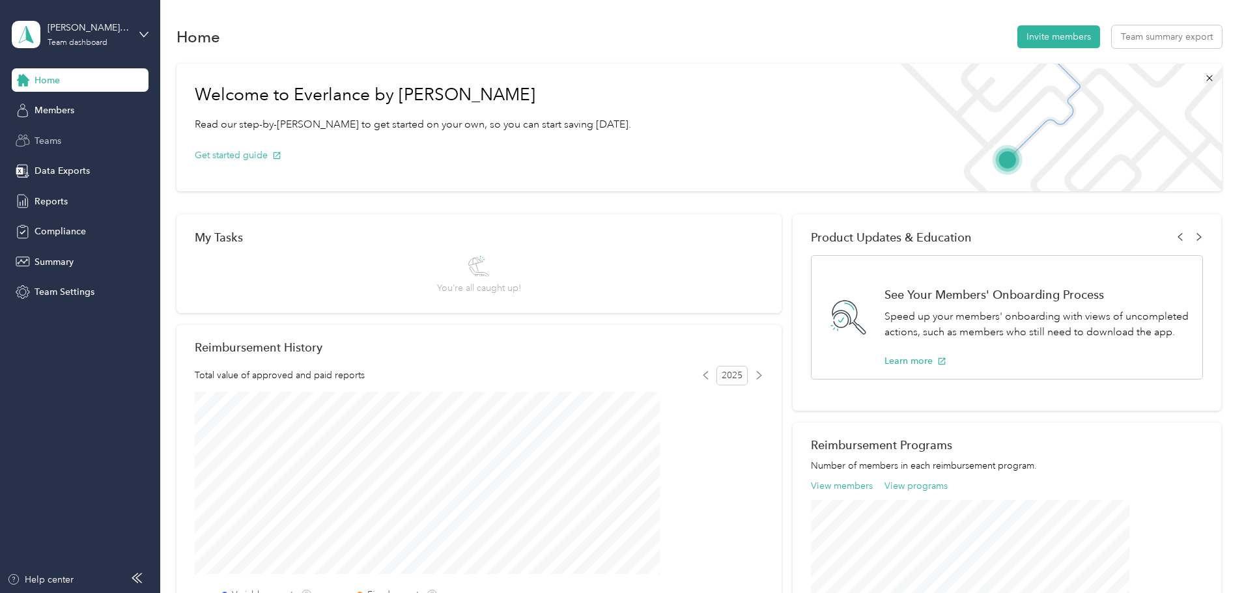
click at [57, 142] on span "Teams" at bounding box center [48, 141] width 27 height 14
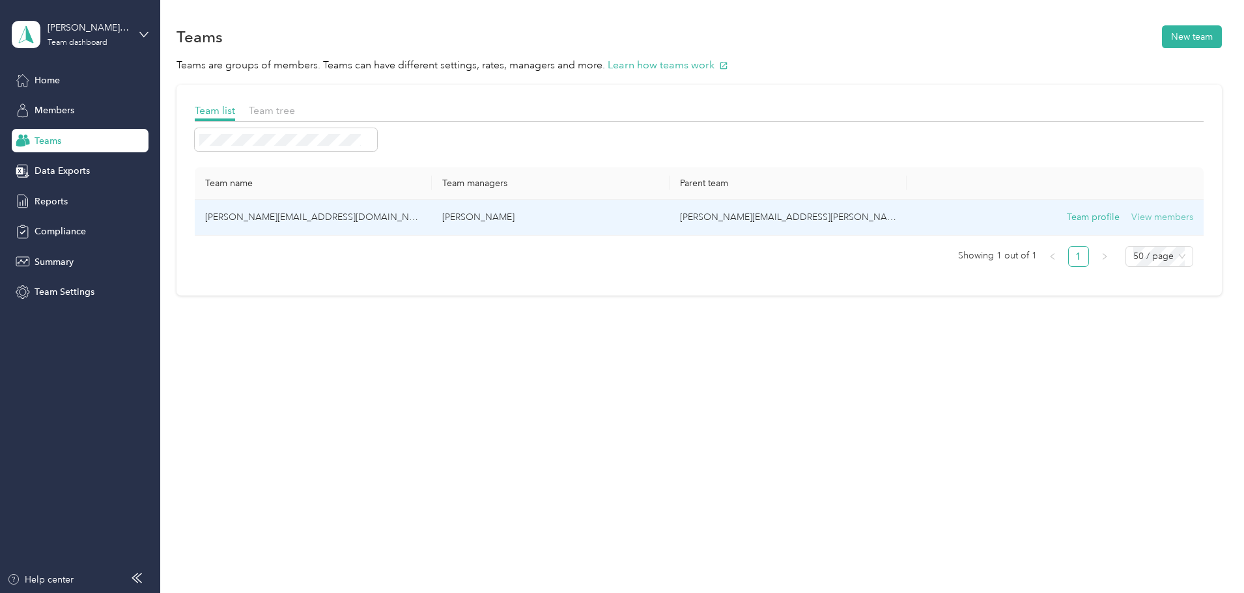
click at [1131, 218] on button "View members" at bounding box center [1162, 217] width 62 height 14
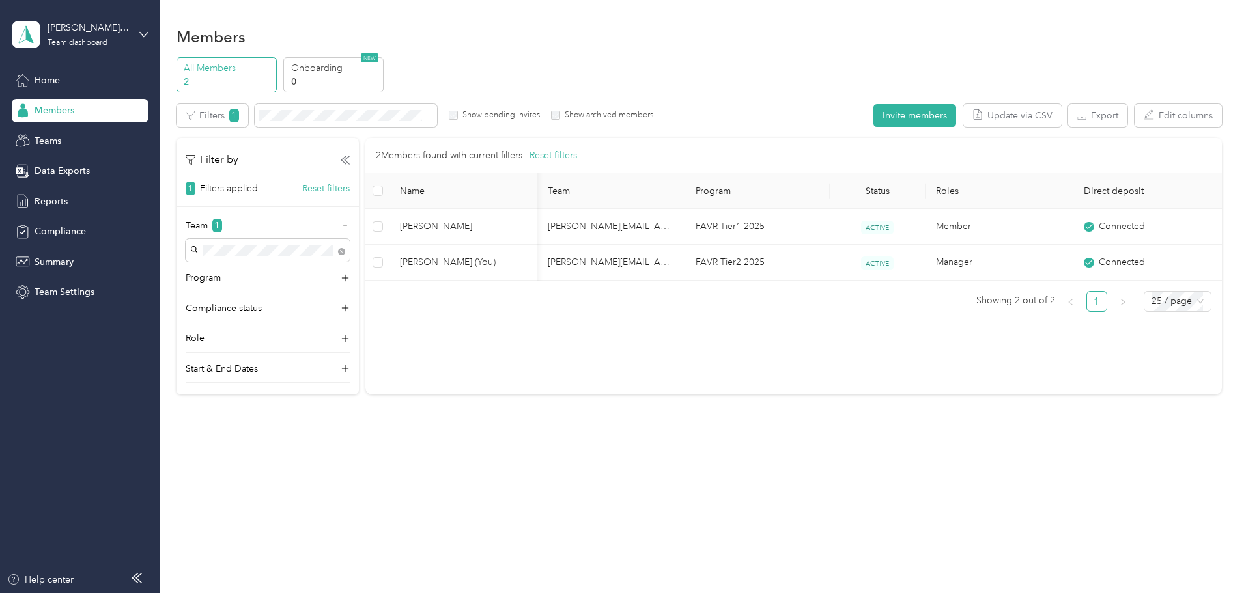
scroll to position [0, 66]
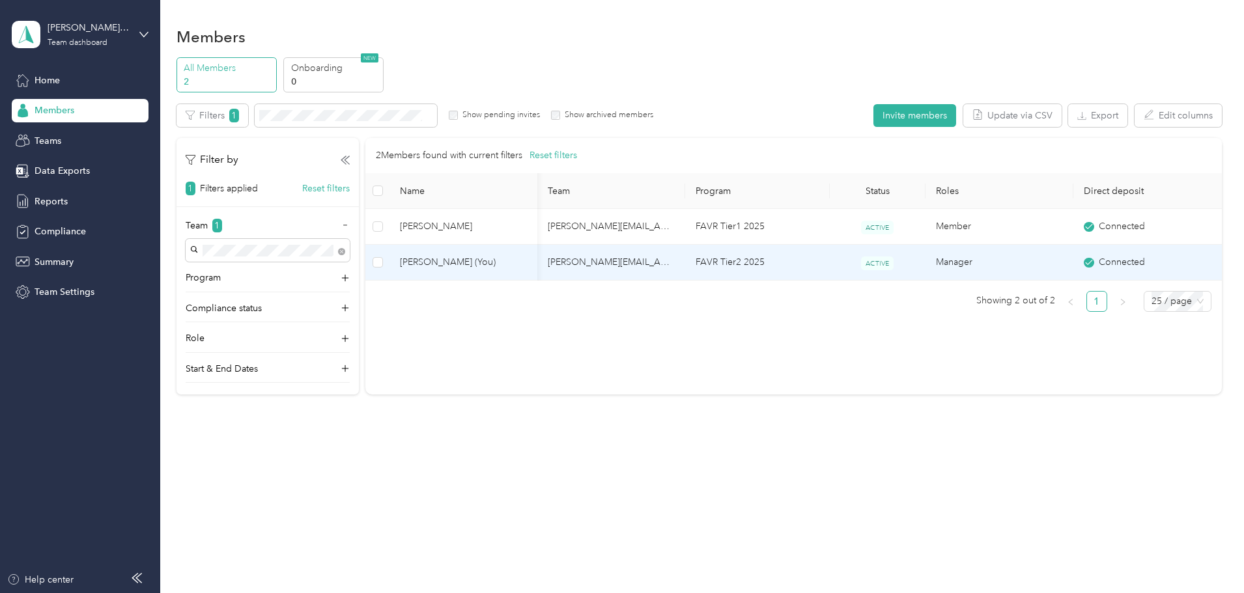
click at [629, 266] on td "[PERSON_NAME][EMAIL_ADDRESS][DOMAIN_NAME]" at bounding box center [611, 263] width 148 height 36
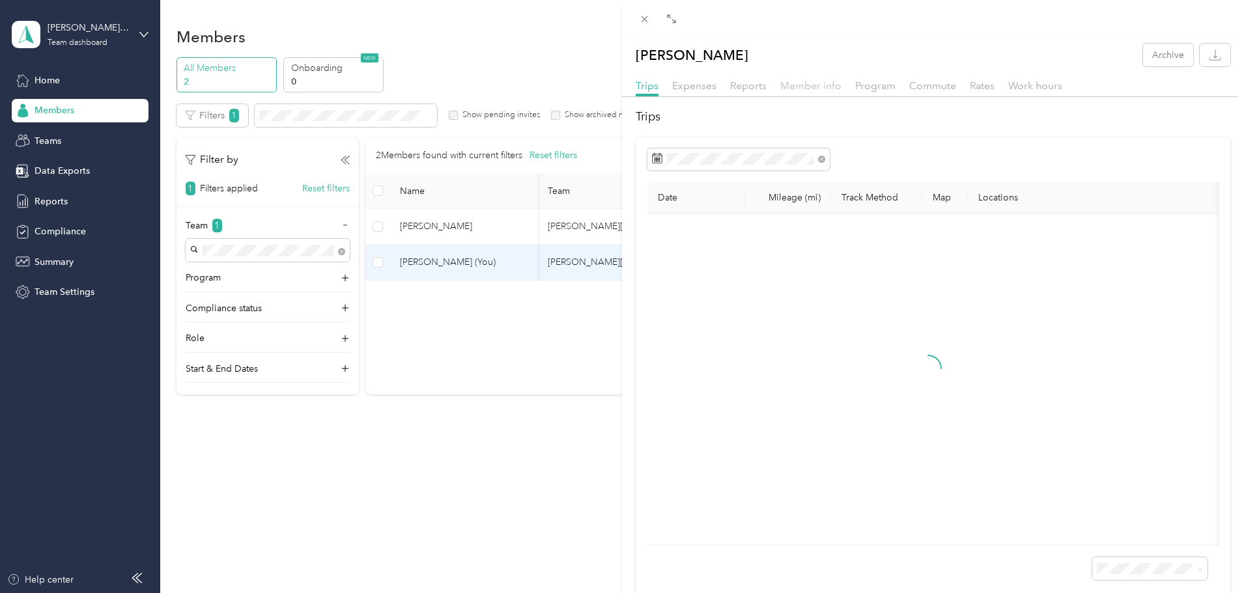
click at [800, 89] on span "Member info" at bounding box center [810, 85] width 61 height 12
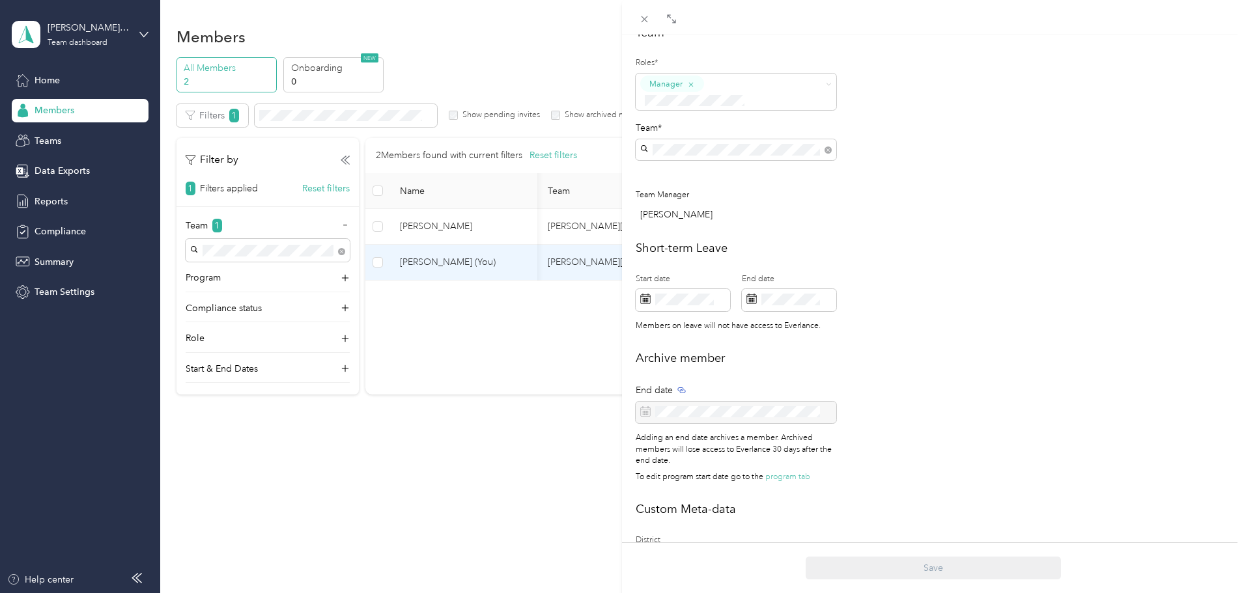
scroll to position [391, 0]
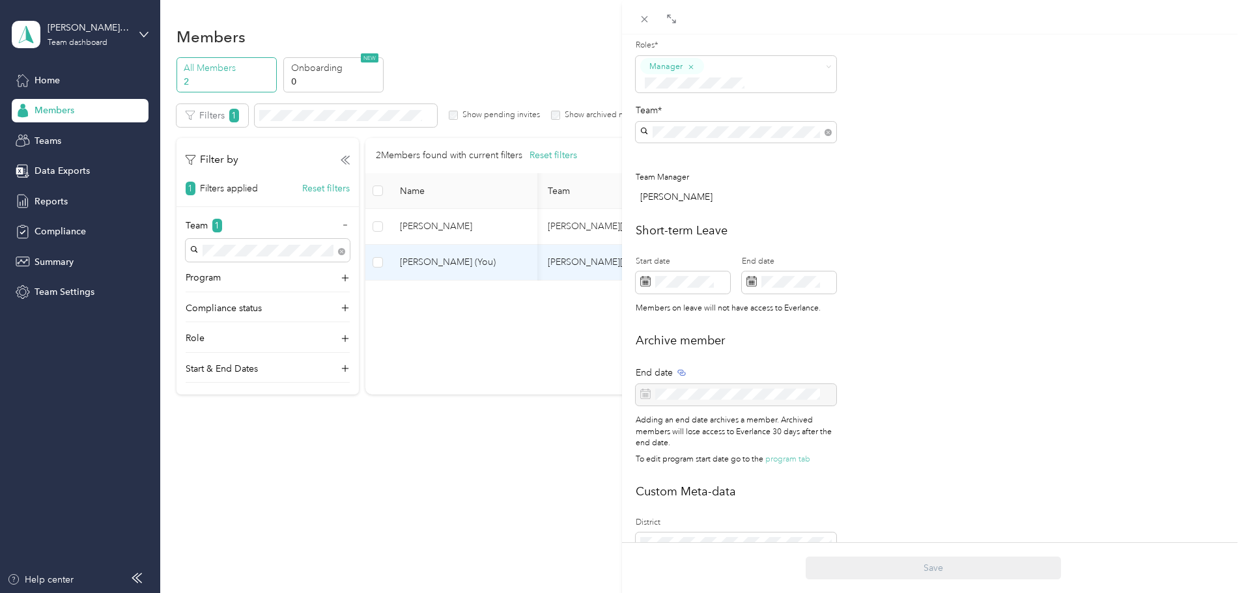
click at [765, 83] on div "Roles* Manager Team* Team Manager Nick Leavenworth" at bounding box center [736, 123] width 201 height 176
click at [765, 76] on span at bounding box center [727, 83] width 175 height 14
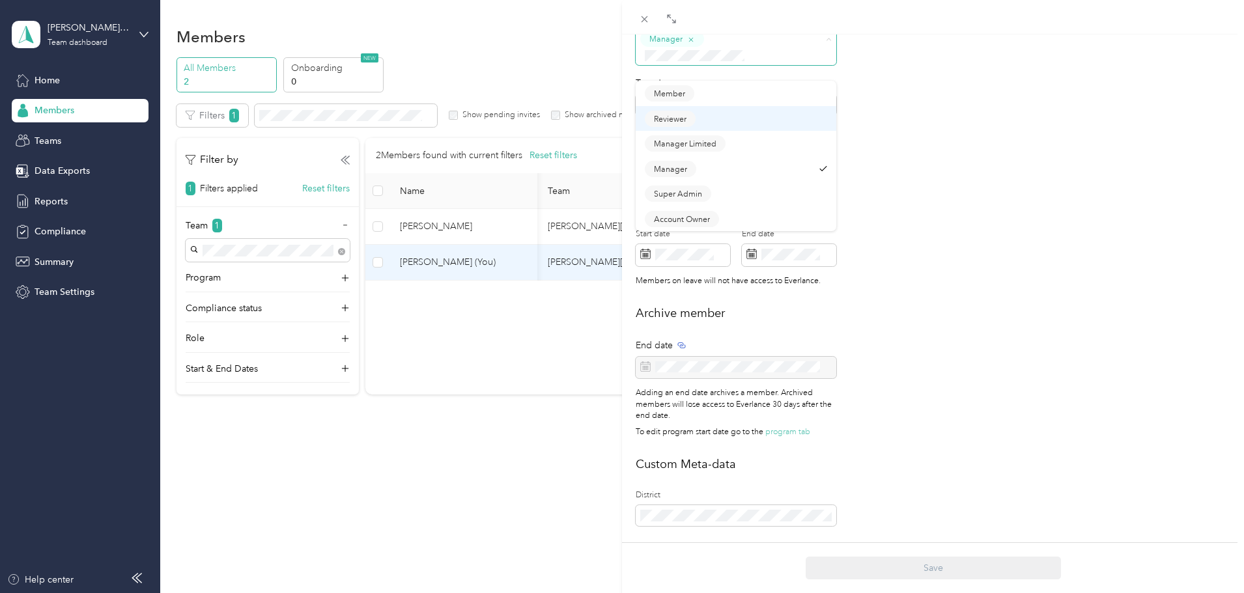
scroll to position [386, 0]
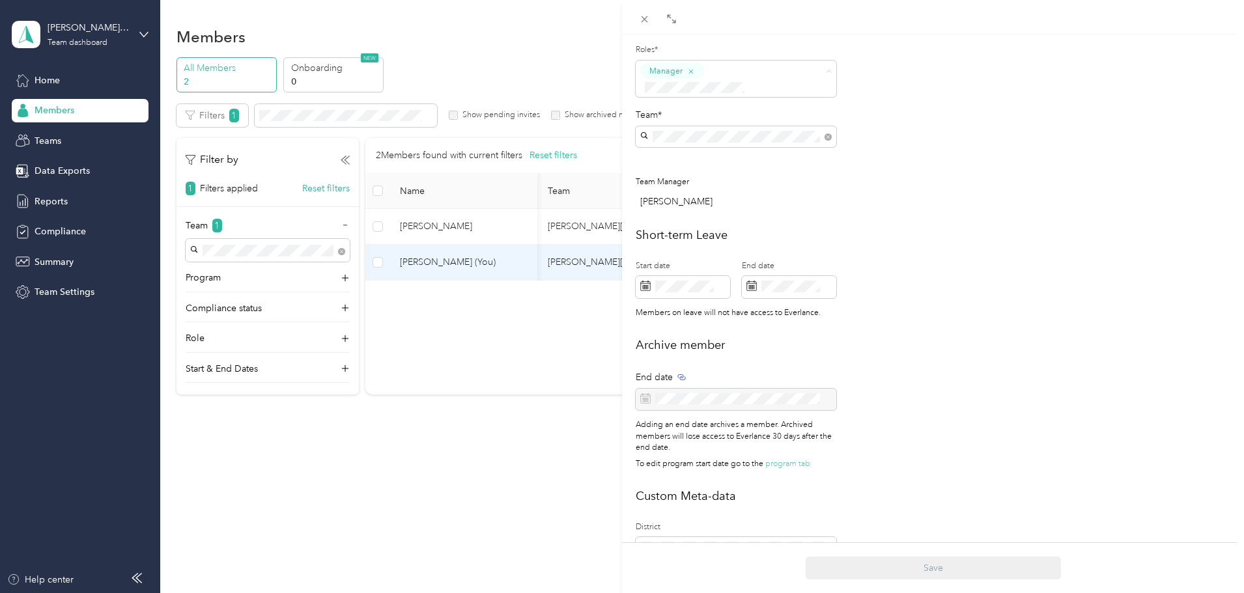
click at [681, 214] on span "Account Owner" at bounding box center [682, 220] width 56 height 12
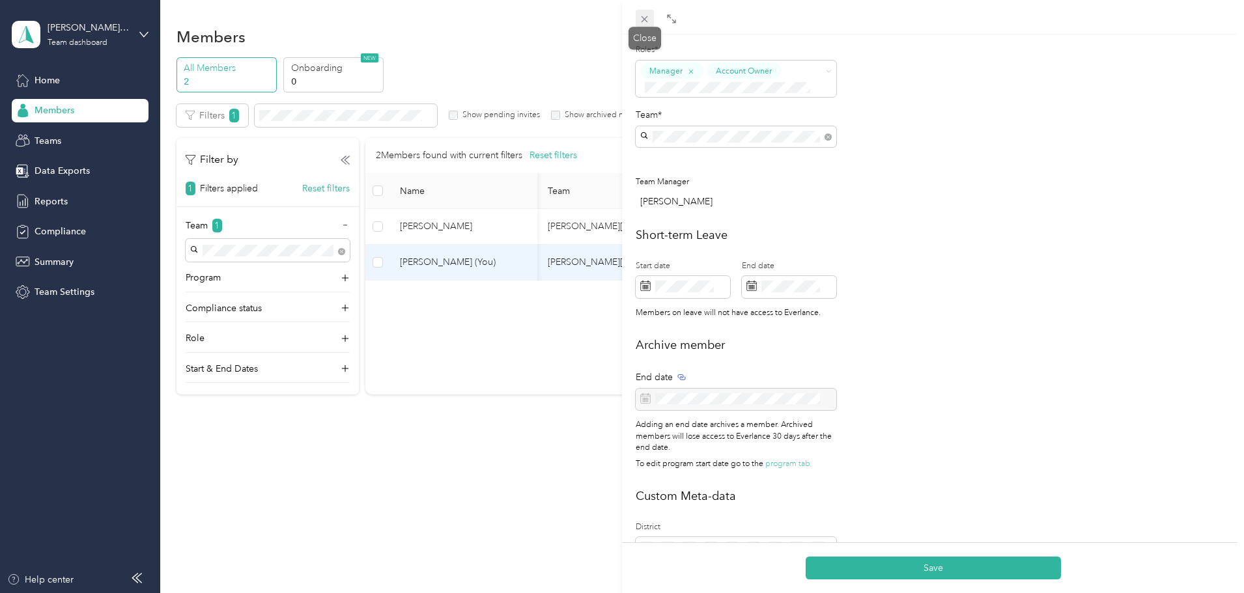
click at [639, 15] on span at bounding box center [645, 19] width 18 height 18
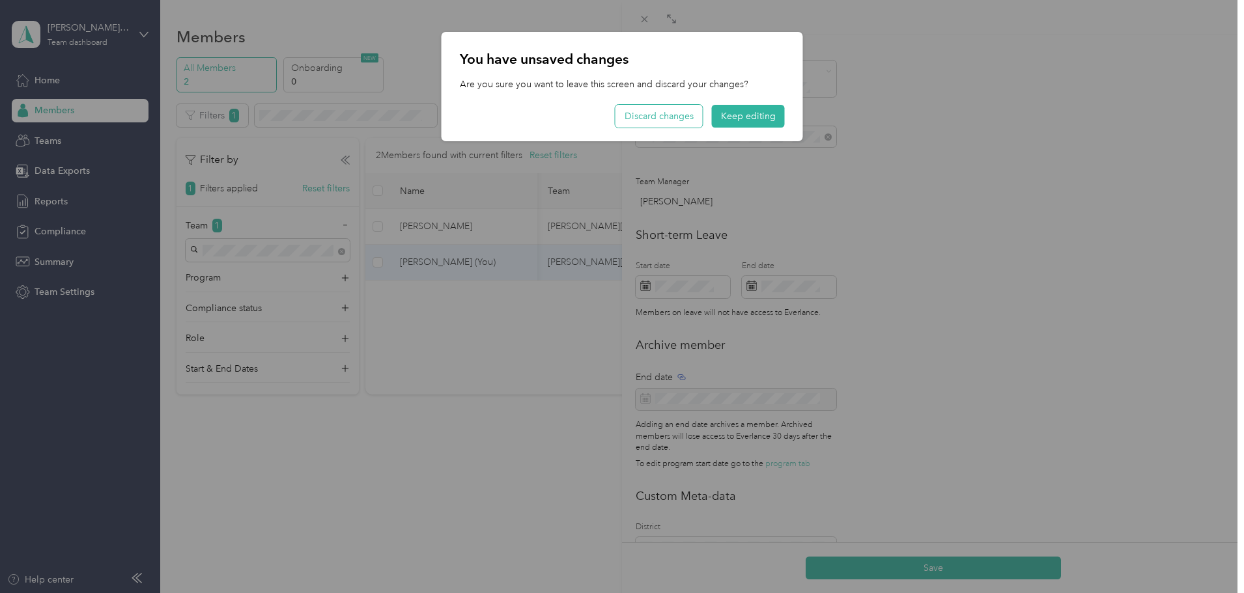
click at [674, 118] on button "Discard changes" at bounding box center [659, 116] width 87 height 23
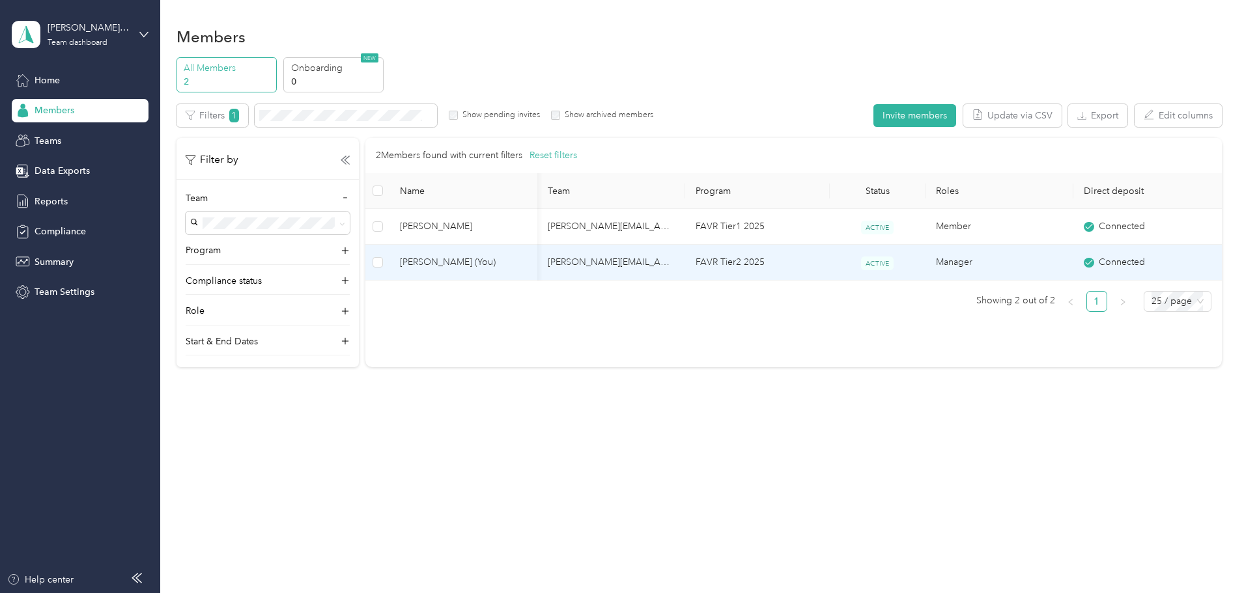
click at [955, 259] on td "Manager" at bounding box center [1000, 263] width 148 height 36
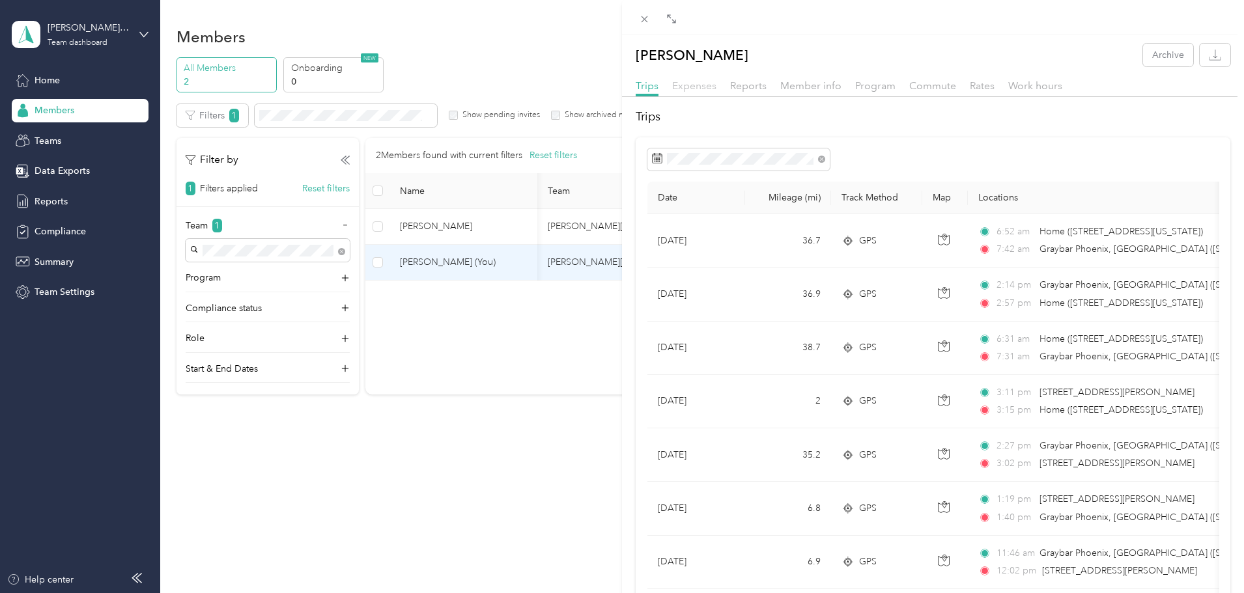
click at [712, 81] on span "Expenses" at bounding box center [694, 85] width 44 height 12
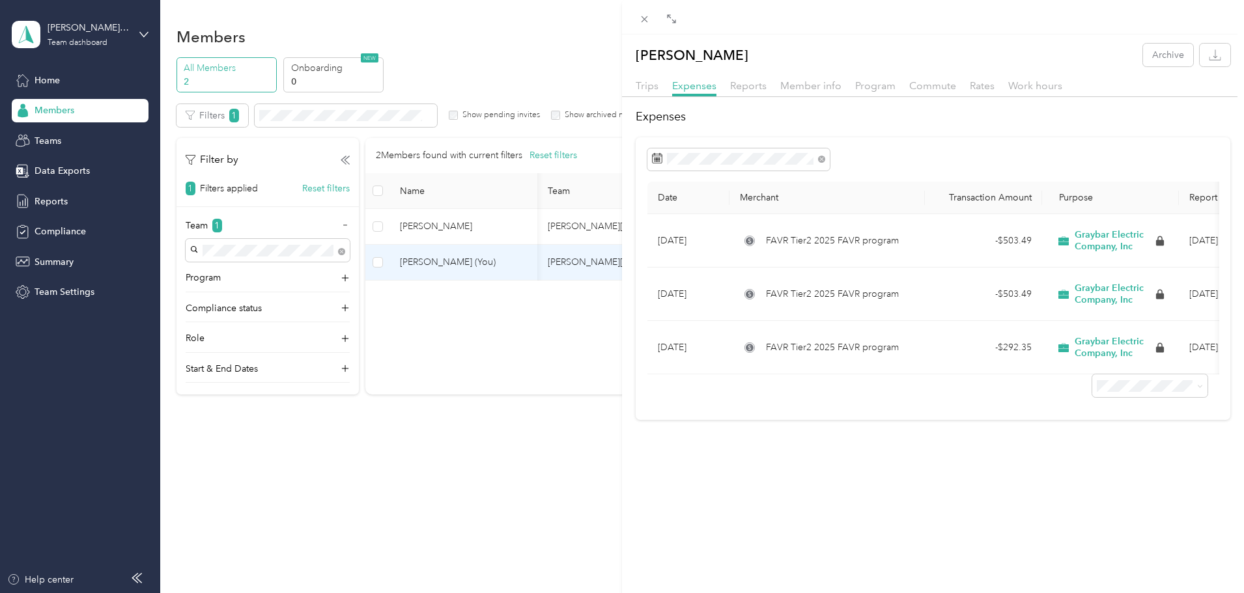
click at [767, 89] on div "Trips Expenses Reports Member info Program Commute Rates Work hours" at bounding box center [933, 87] width 622 height 19
click at [749, 85] on span "Reports" at bounding box center [748, 85] width 36 height 12
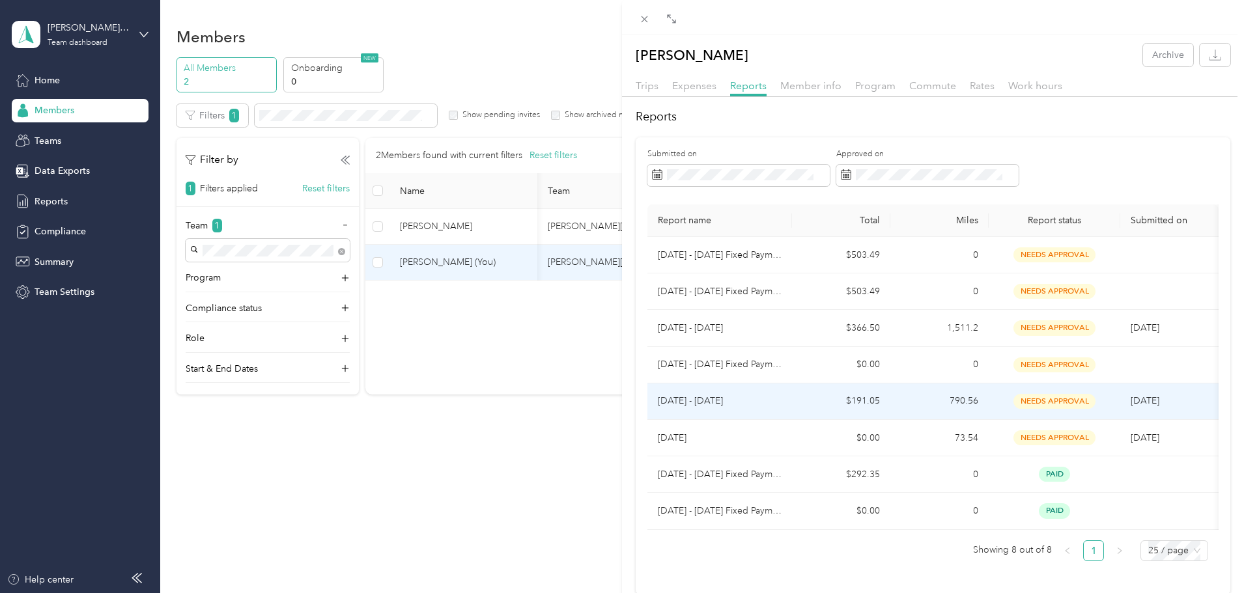
click at [724, 421] on td "Aug 2025" at bounding box center [719, 438] width 145 height 36
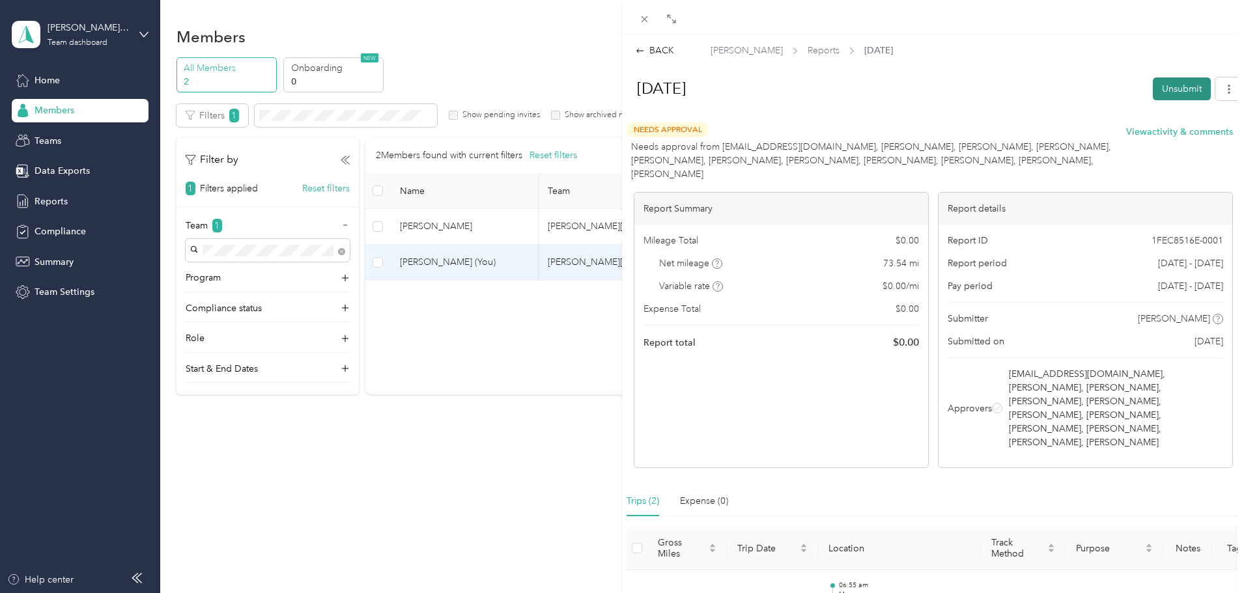
click at [1174, 87] on button "Unsubmit" at bounding box center [1182, 89] width 58 height 23
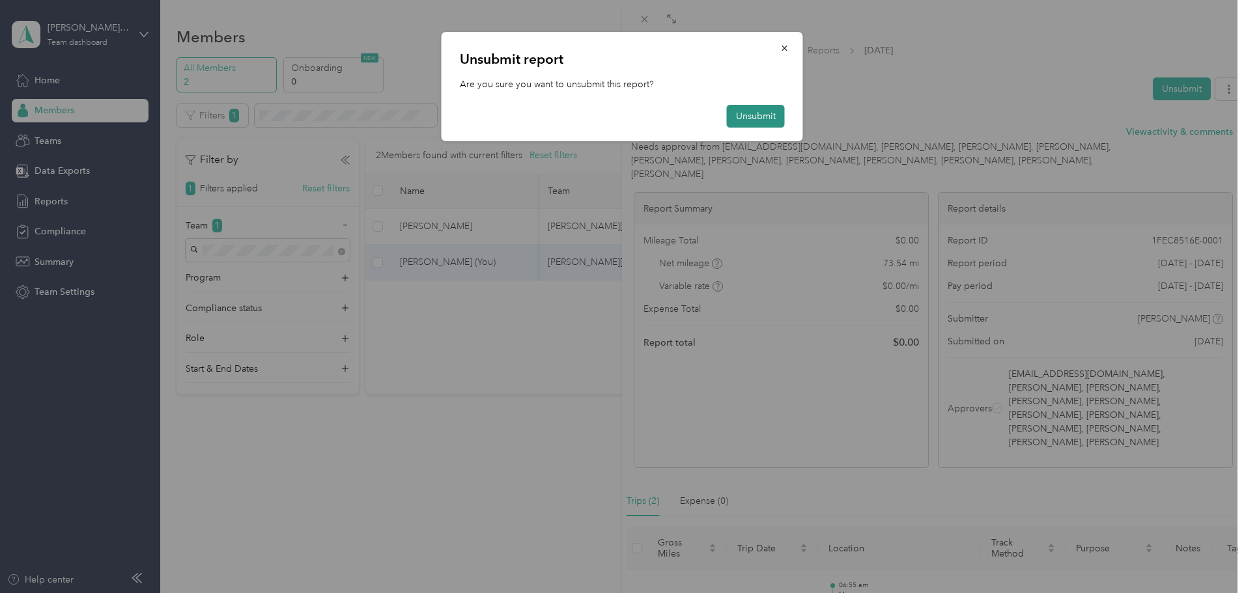
click at [767, 113] on button "Unsubmit" at bounding box center [756, 116] width 58 height 23
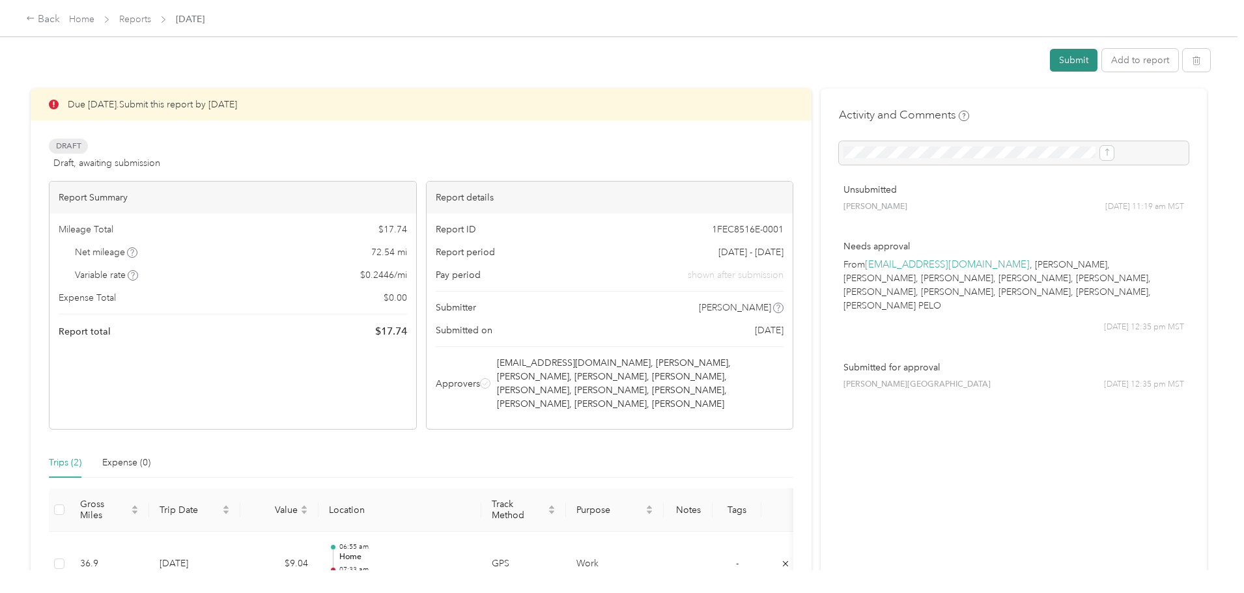
click at [1050, 58] on button "Submit" at bounding box center [1074, 60] width 48 height 23
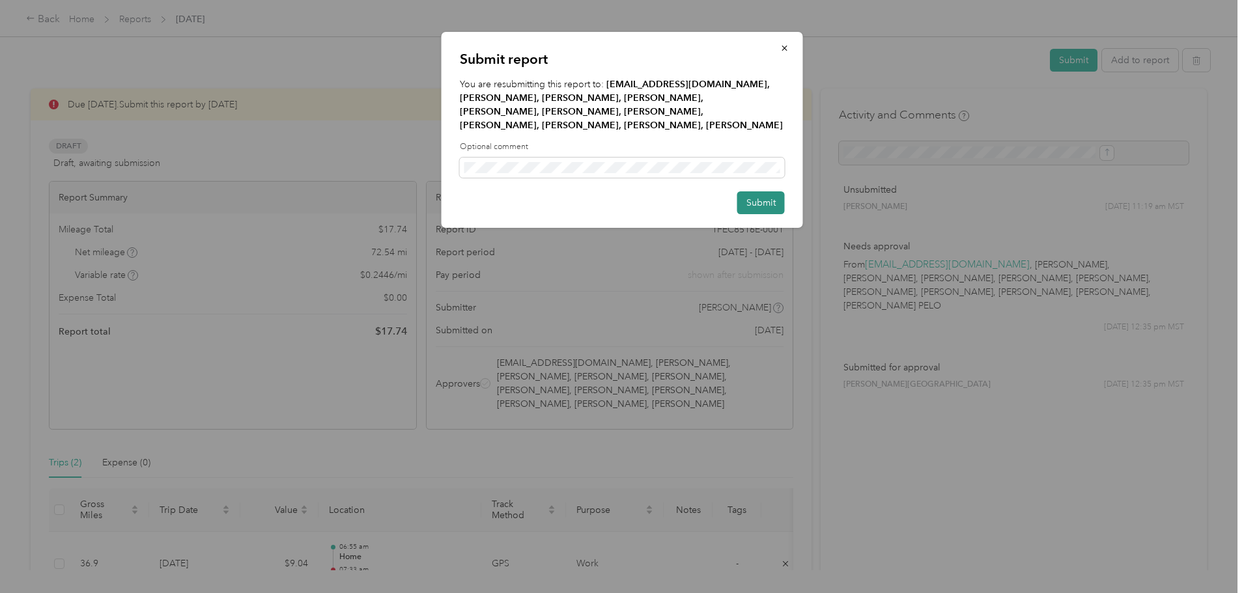
click at [744, 196] on button "Submit" at bounding box center [761, 202] width 48 height 23
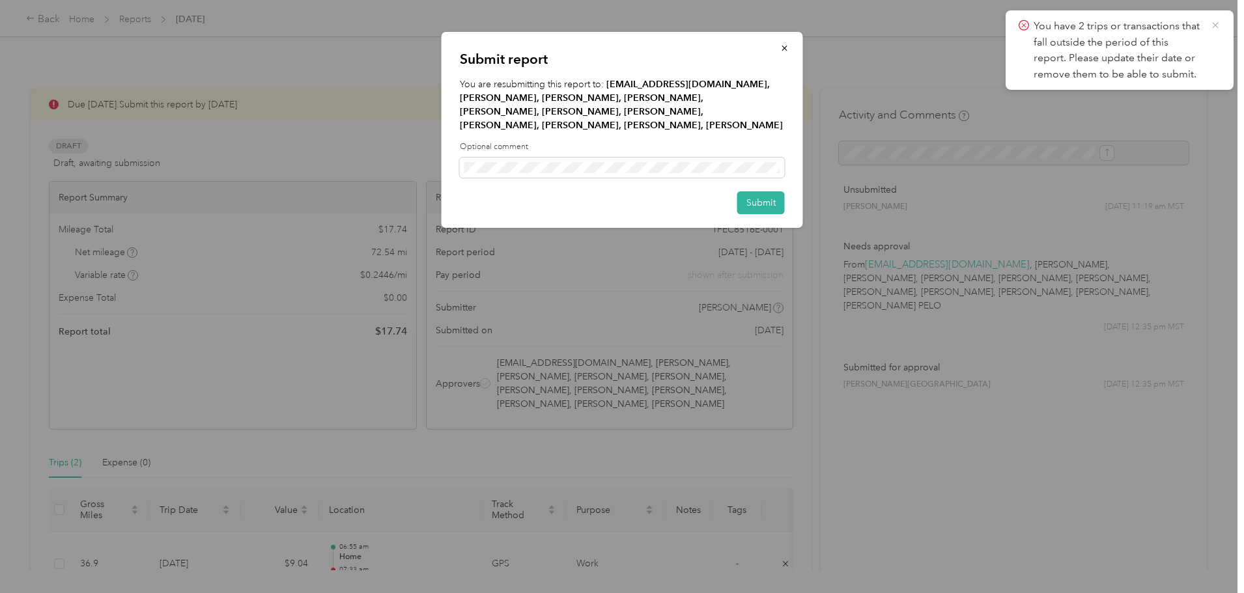
click at [1215, 25] on icon at bounding box center [1215, 25] width 6 height 6
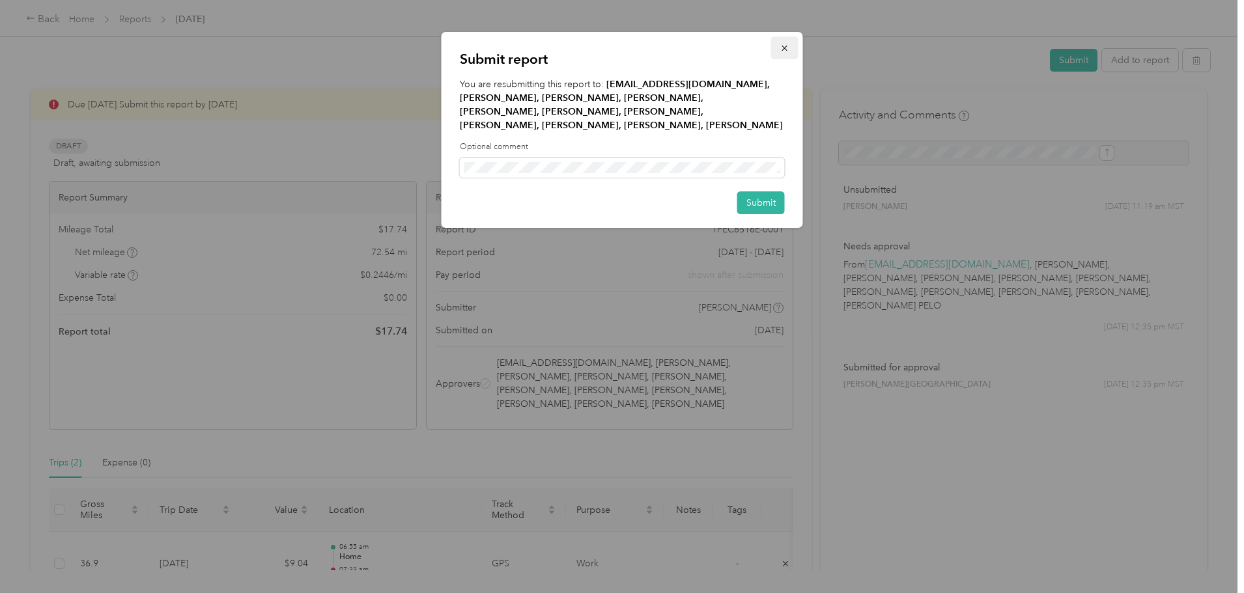
click at [780, 50] on icon "button" at bounding box center [784, 48] width 9 height 9
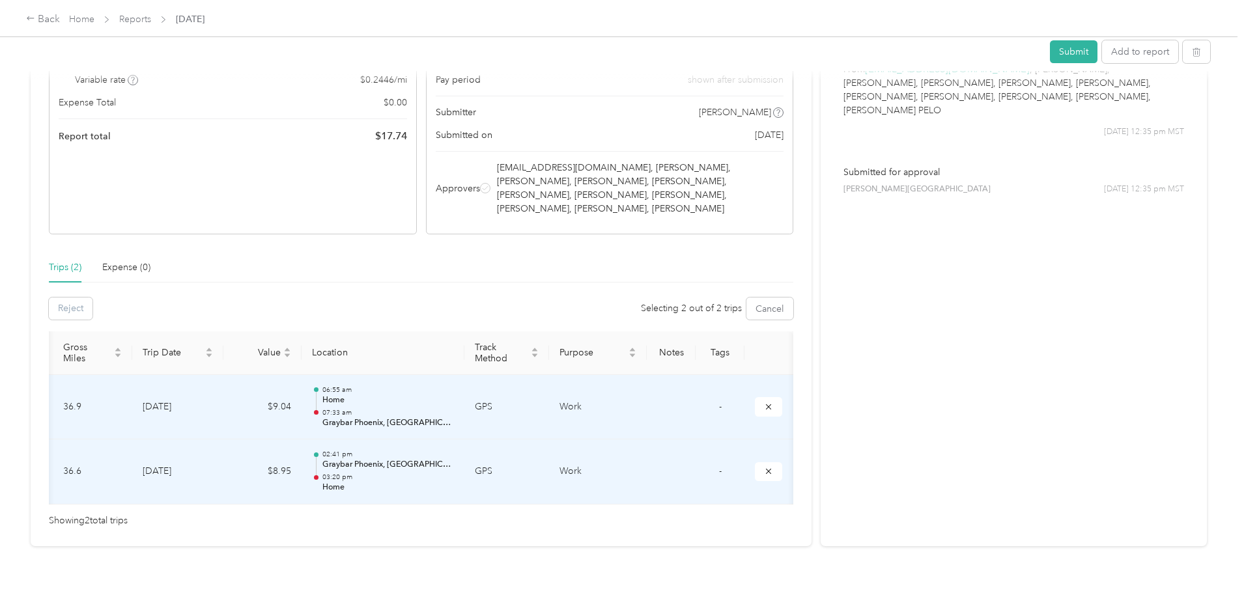
scroll to position [0, 157]
click at [755, 403] on button "submit" at bounding box center [768, 406] width 27 height 19
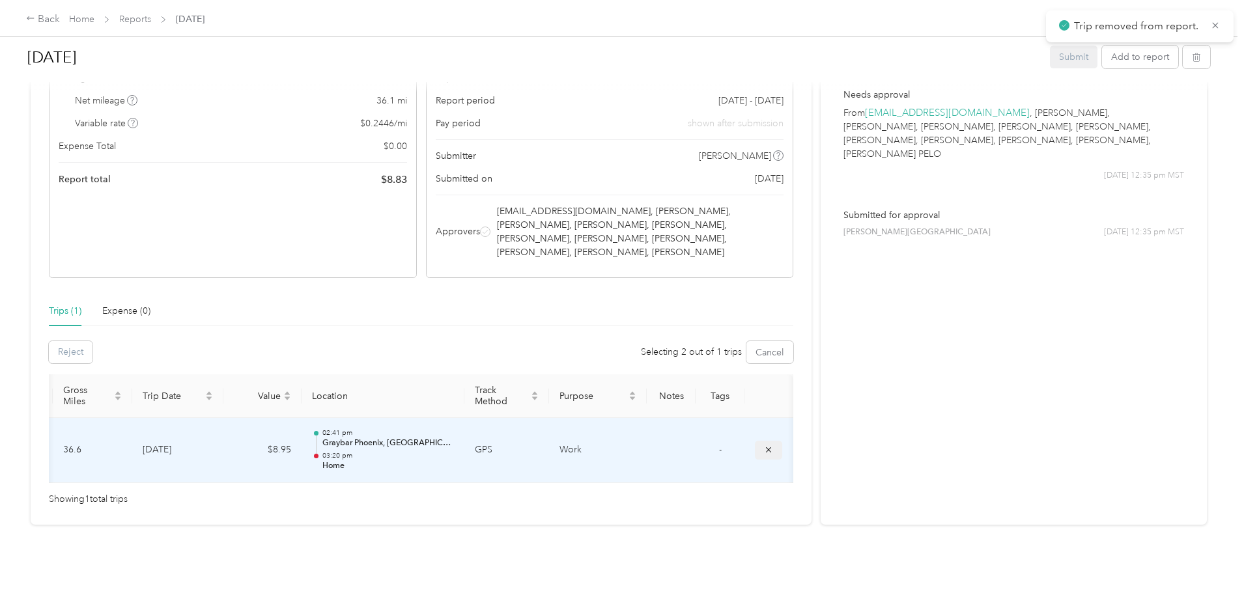
click at [755, 441] on button "submit" at bounding box center [768, 450] width 27 height 19
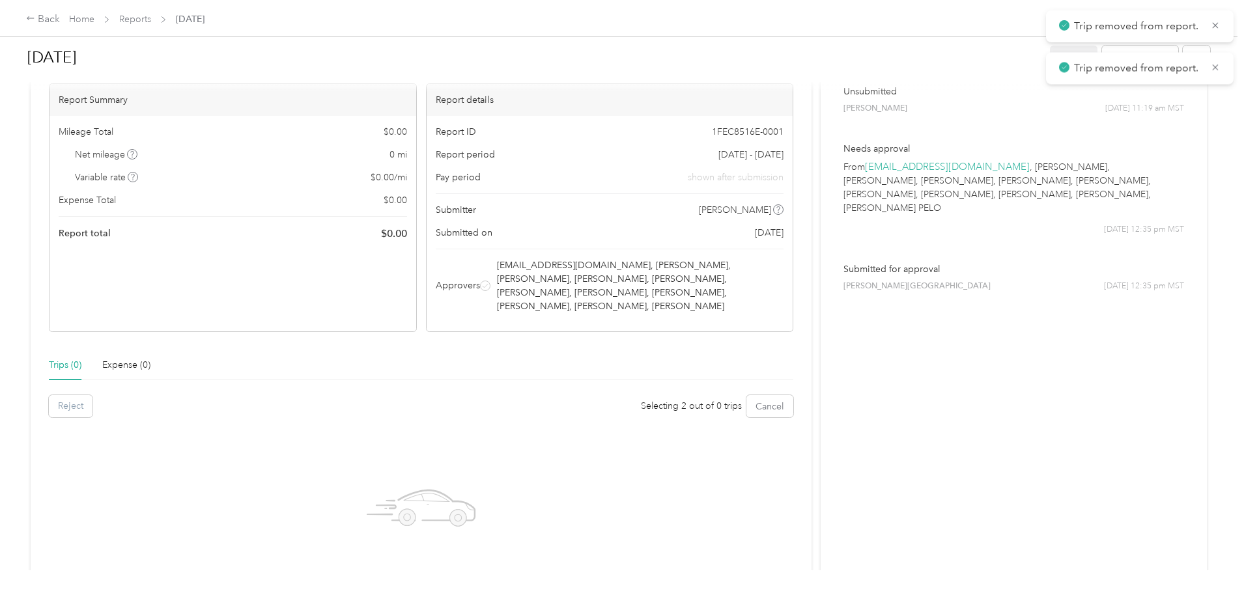
scroll to position [0, 0]
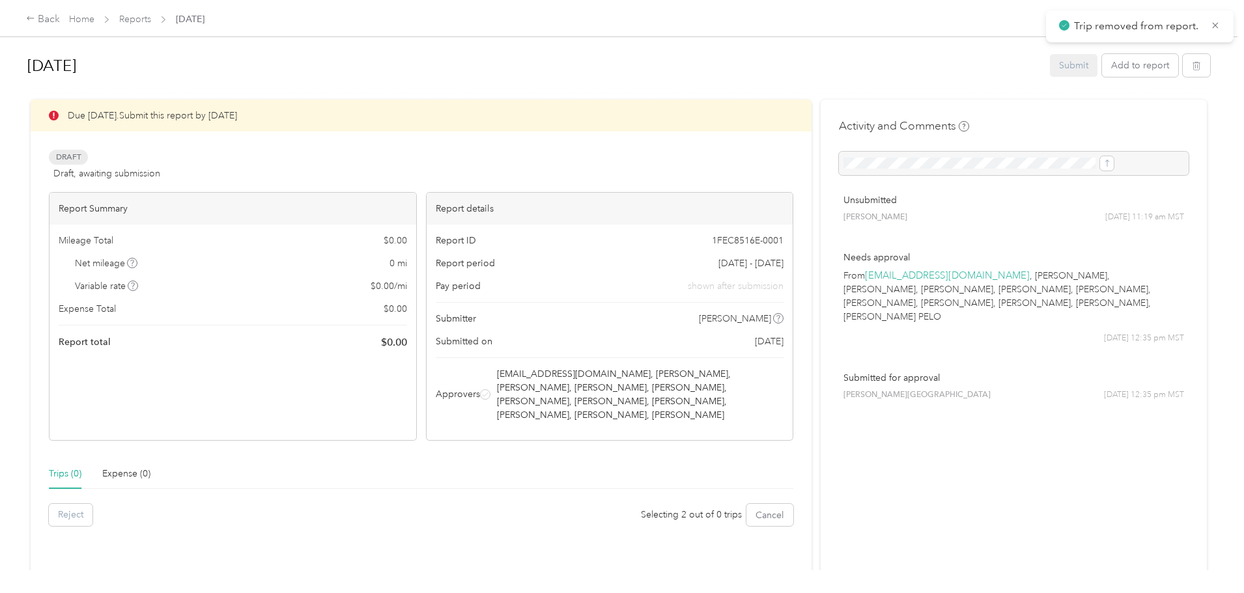
click at [1074, 64] on div "Submit Add to report" at bounding box center [1130, 65] width 160 height 23
click at [1192, 66] on icon "button" at bounding box center [1196, 65] width 9 height 9
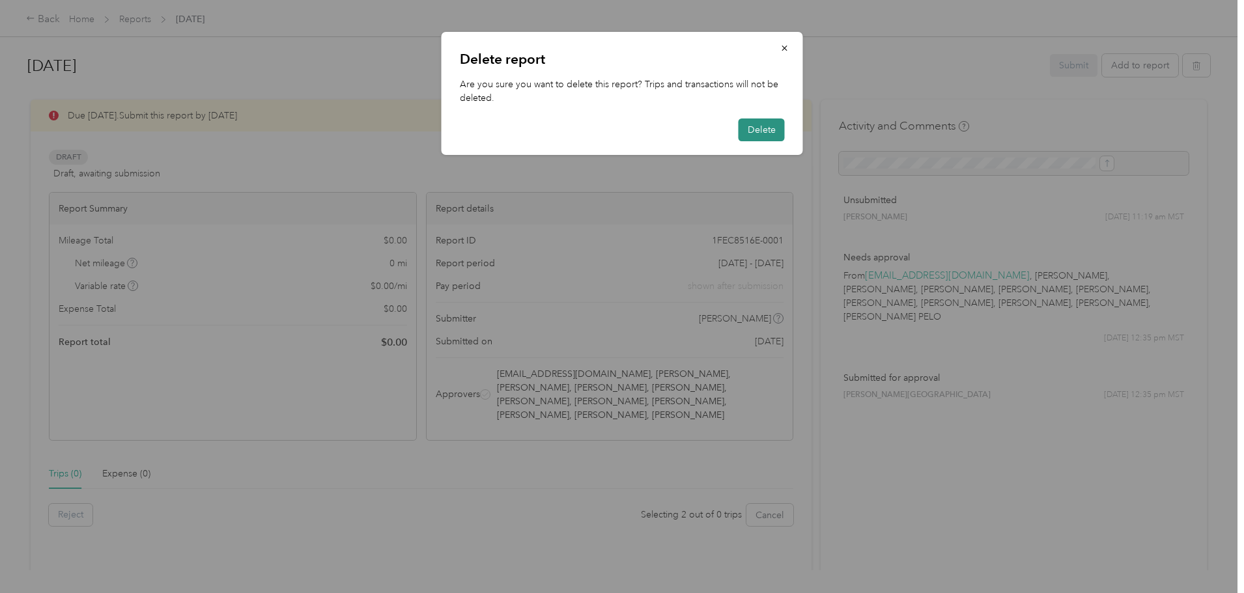
click at [758, 126] on button "Delete" at bounding box center [762, 130] width 46 height 23
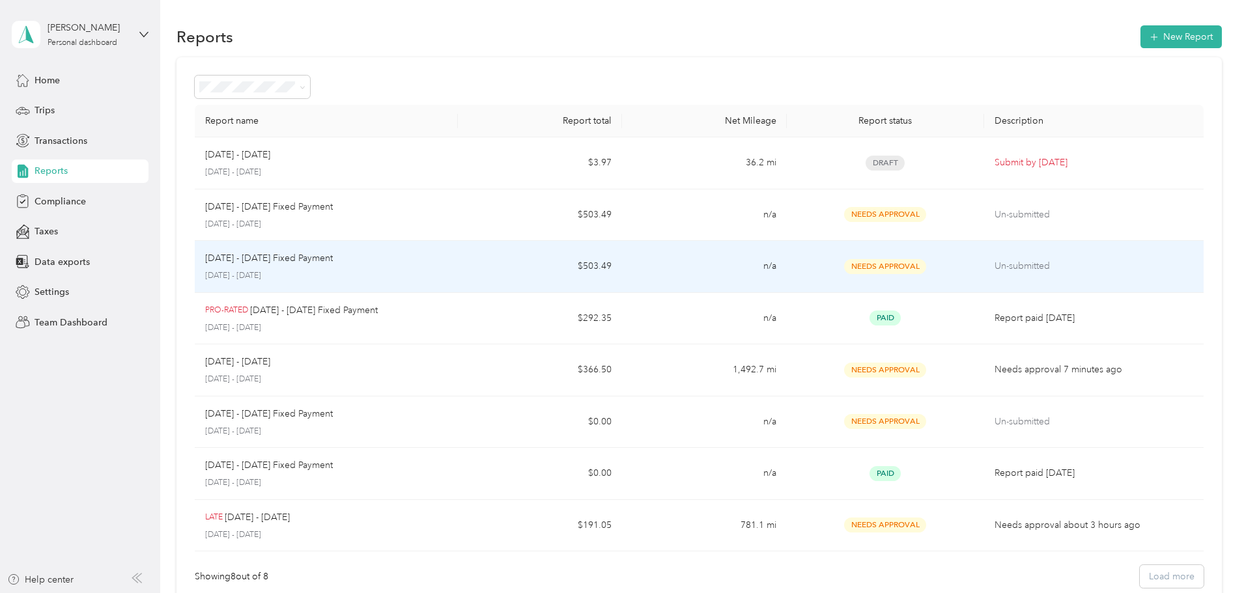
click at [447, 261] on div "[DATE] - [DATE] Fixed Payment" at bounding box center [326, 258] width 242 height 14
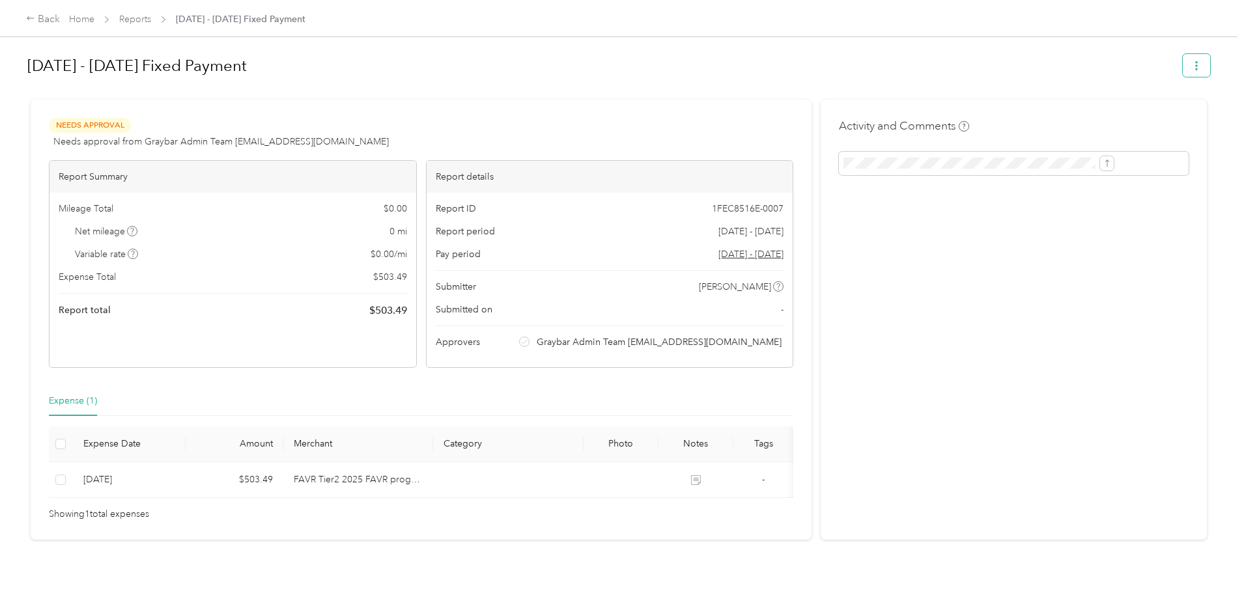
click at [1183, 67] on button "button" at bounding box center [1196, 65] width 27 height 23
click at [849, 60] on h1 "[DATE] - [DATE] Fixed Payment" at bounding box center [600, 65] width 1146 height 31
click at [151, 14] on link "Reports" at bounding box center [135, 19] width 32 height 11
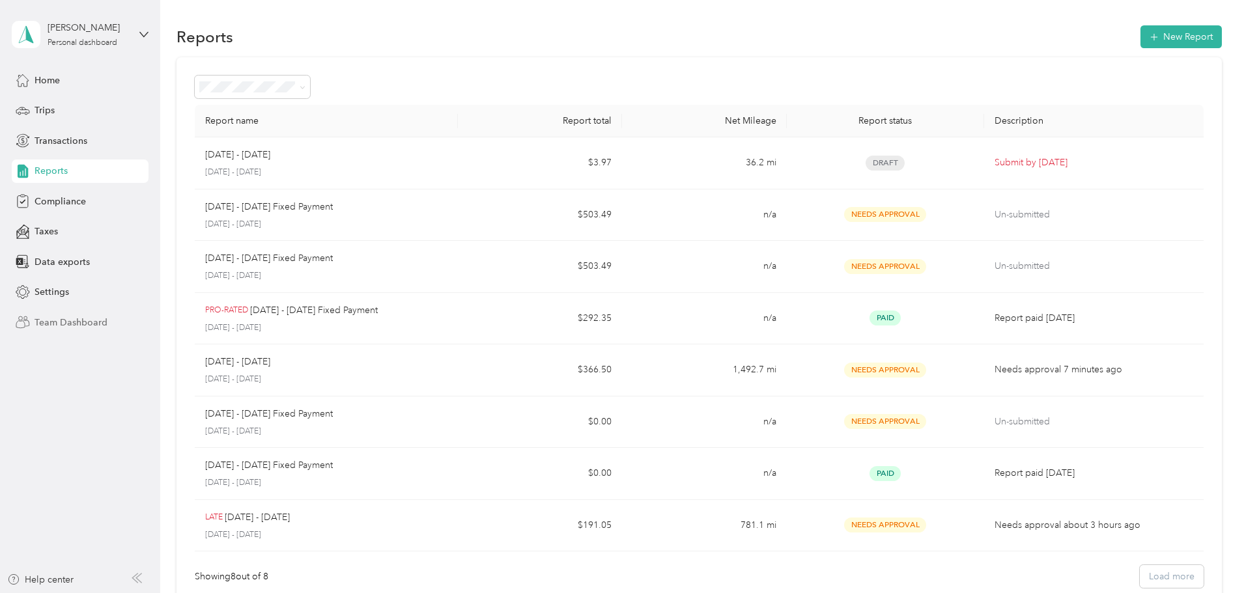
click at [60, 322] on span "Team Dashboard" at bounding box center [71, 323] width 73 height 14
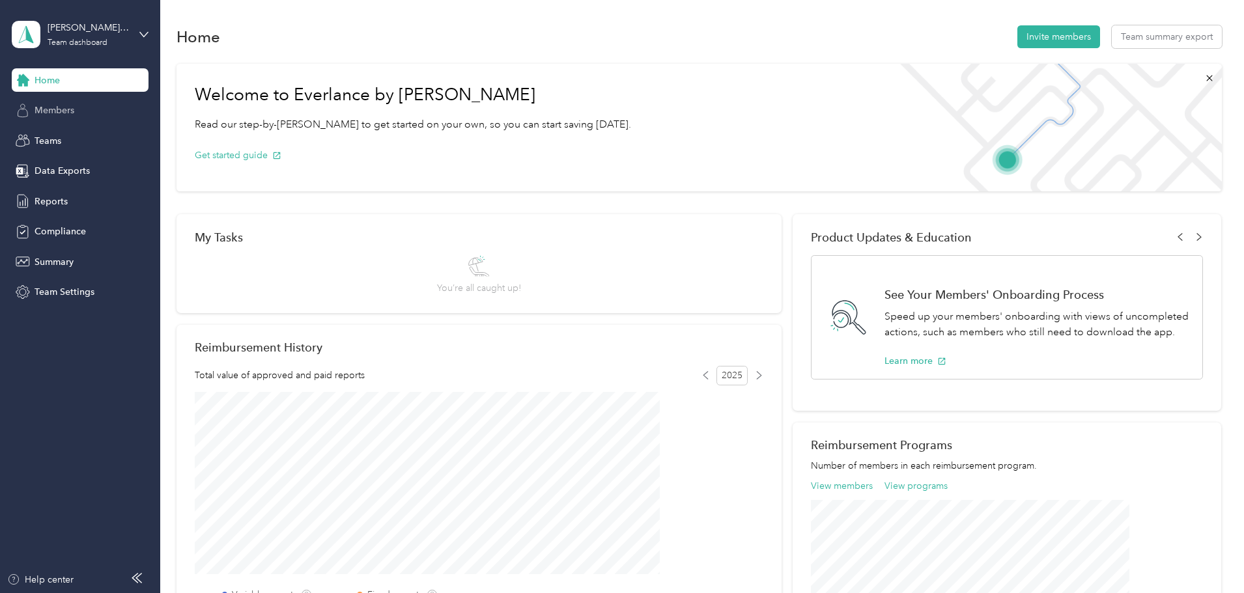
click at [81, 119] on div "Members" at bounding box center [80, 110] width 137 height 23
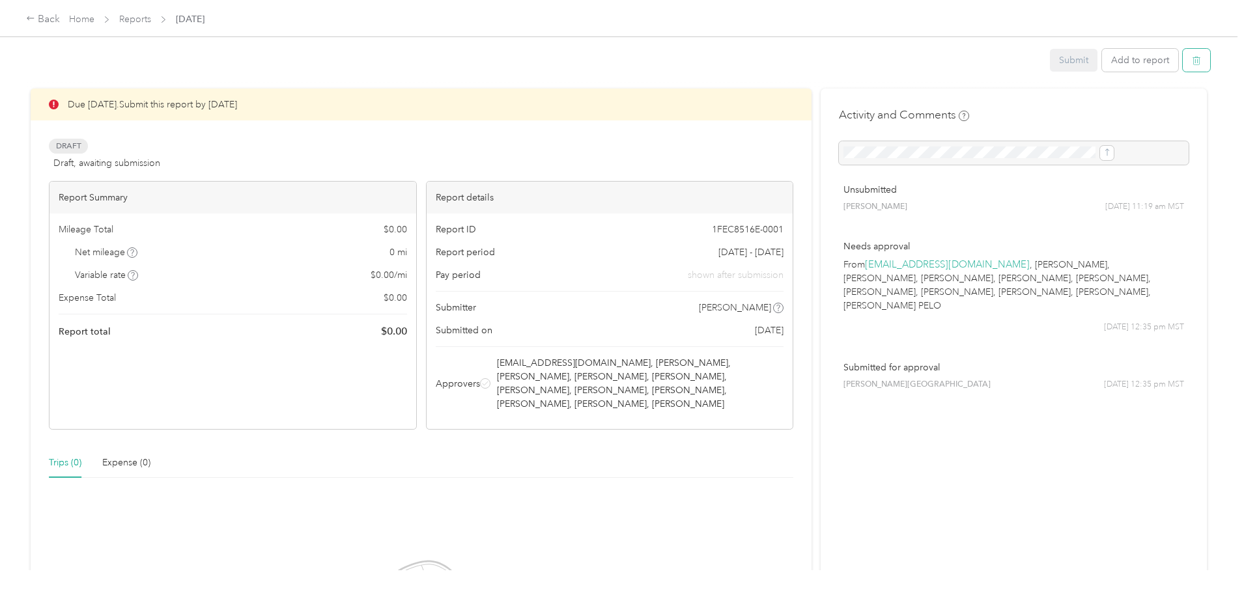
click at [1193, 64] on icon "button" at bounding box center [1197, 61] width 8 height 8
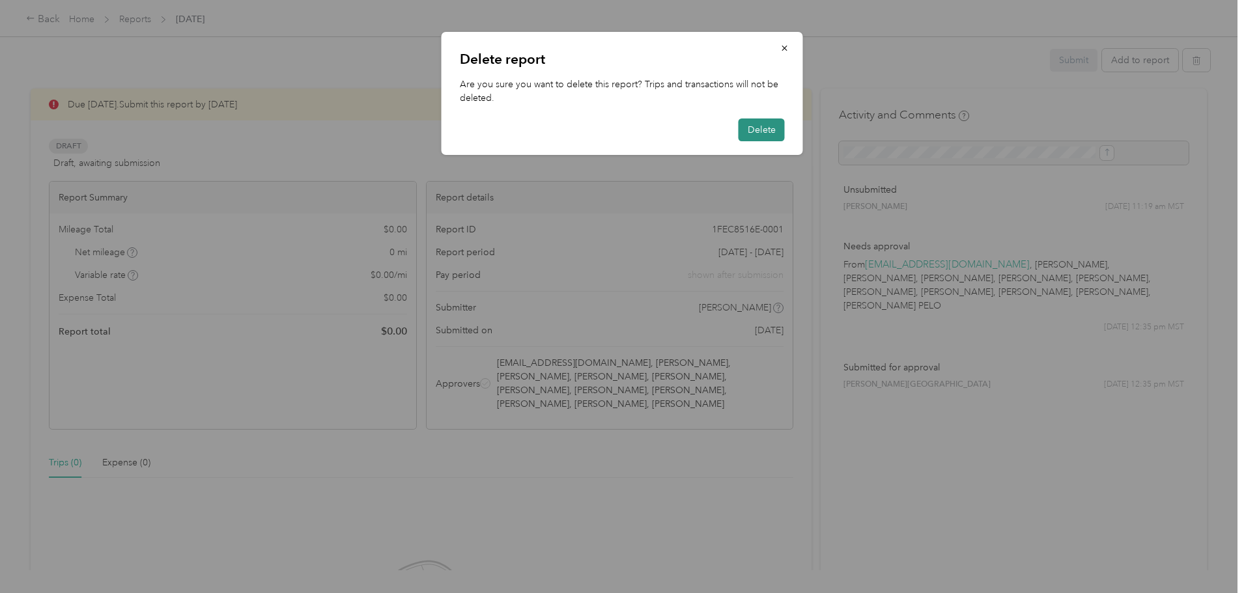
click at [776, 130] on button "Delete" at bounding box center [762, 130] width 46 height 23
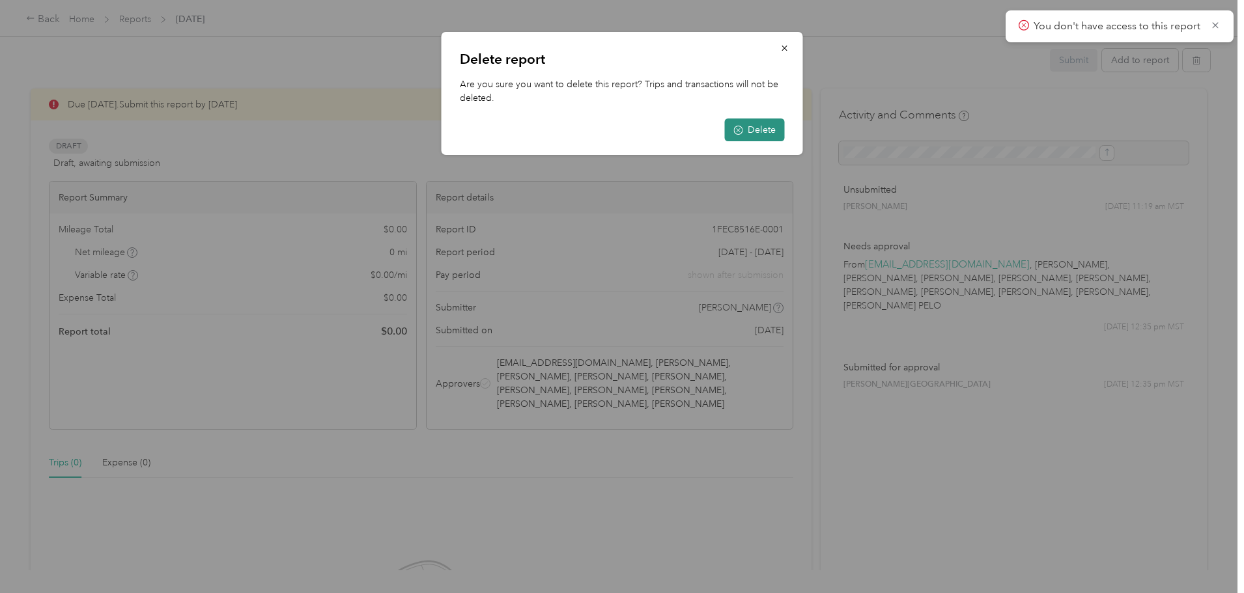
click at [759, 133] on button "Delete" at bounding box center [755, 130] width 60 height 23
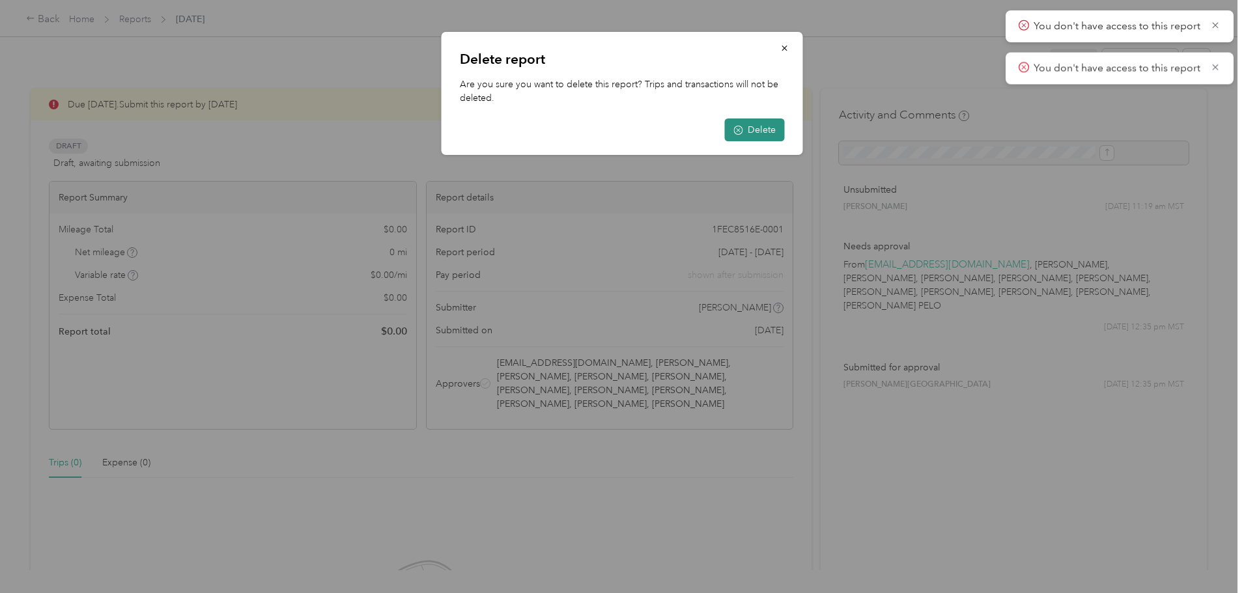
click at [761, 131] on button "Delete" at bounding box center [755, 130] width 60 height 23
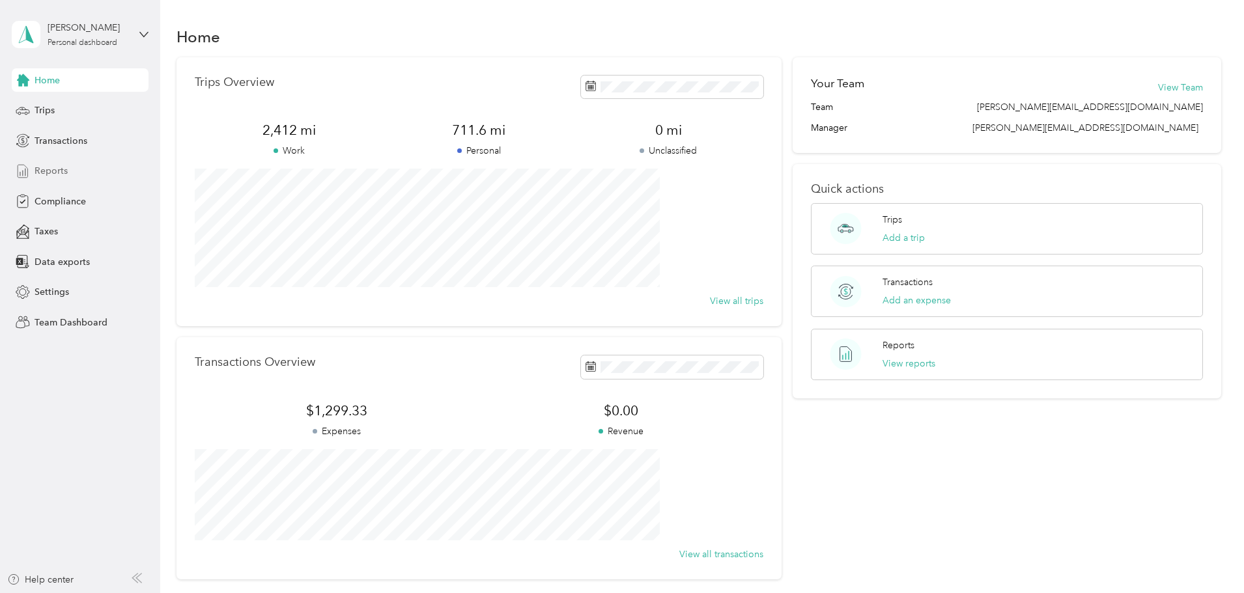
click at [60, 177] on span "Reports" at bounding box center [51, 171] width 33 height 14
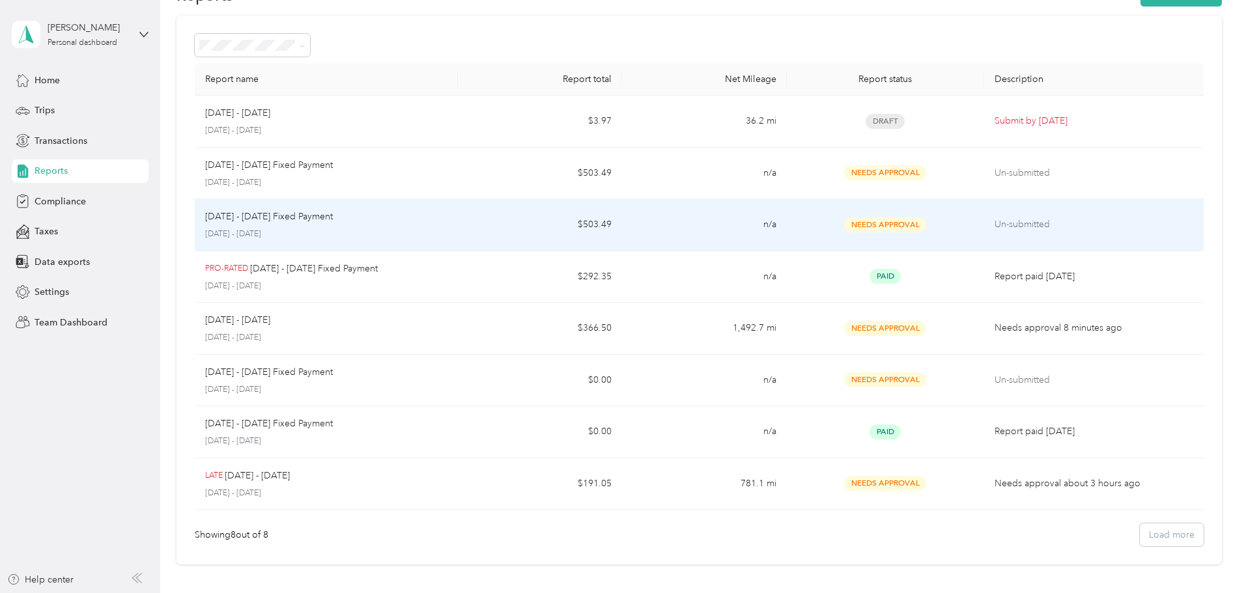
scroll to position [65, 0]
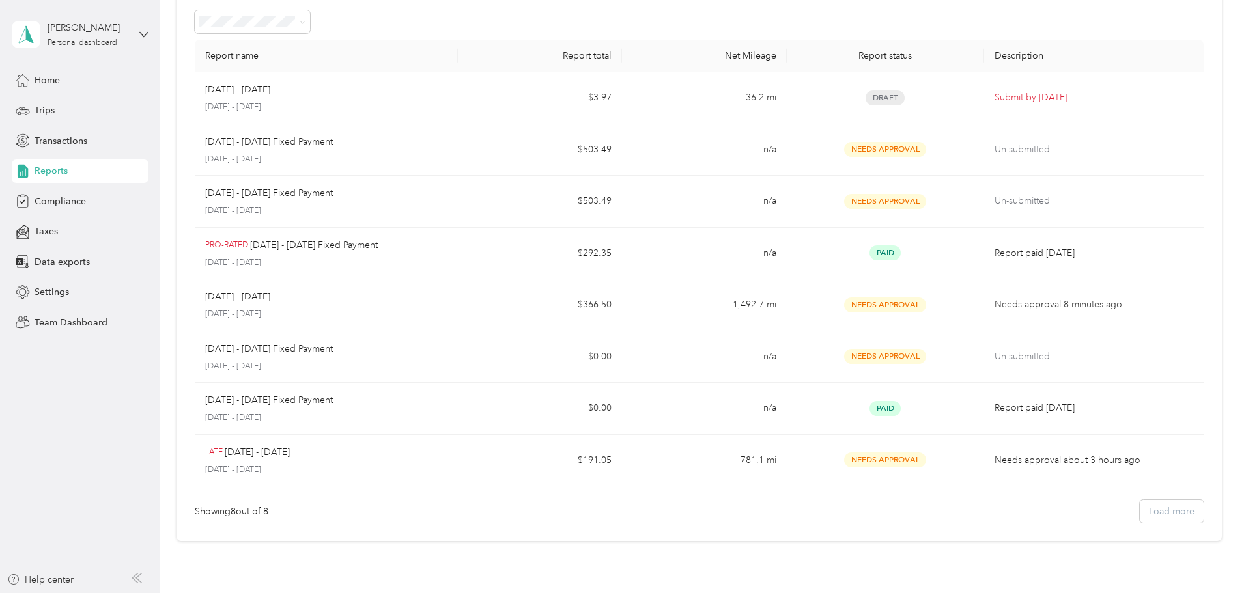
click at [80, 94] on div "Home Trips Transactions Reports Compliance Taxes Data exports Settings Team Das…" at bounding box center [80, 201] width 137 height 266
click at [44, 313] on div "Team Dashboard" at bounding box center [80, 322] width 137 height 23
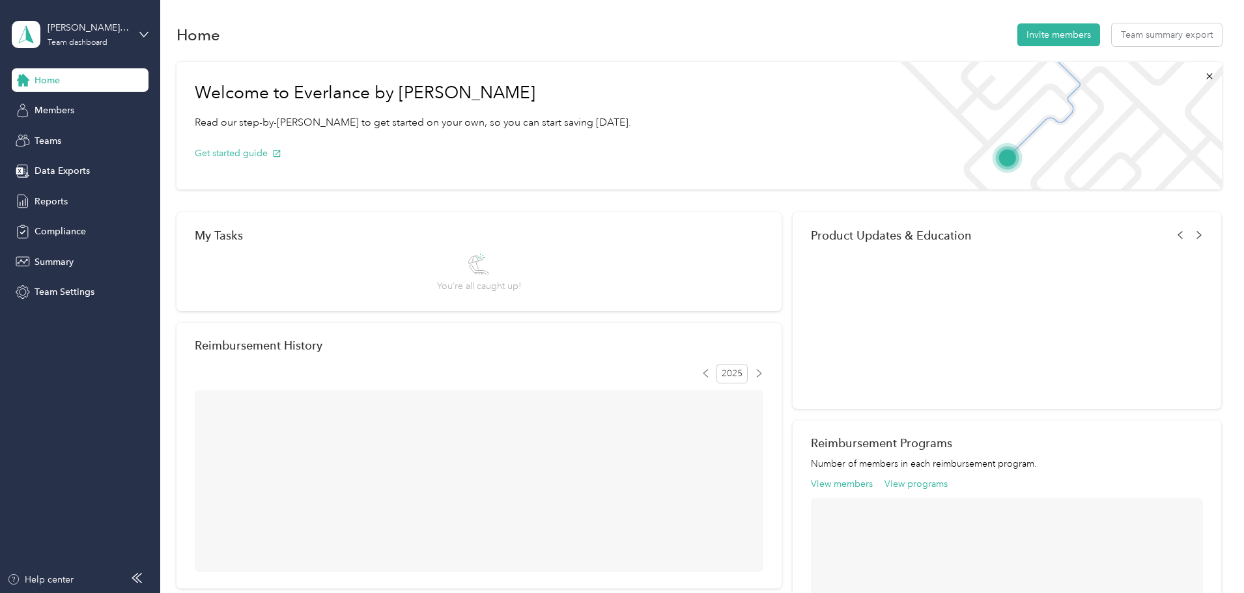
scroll to position [65, 0]
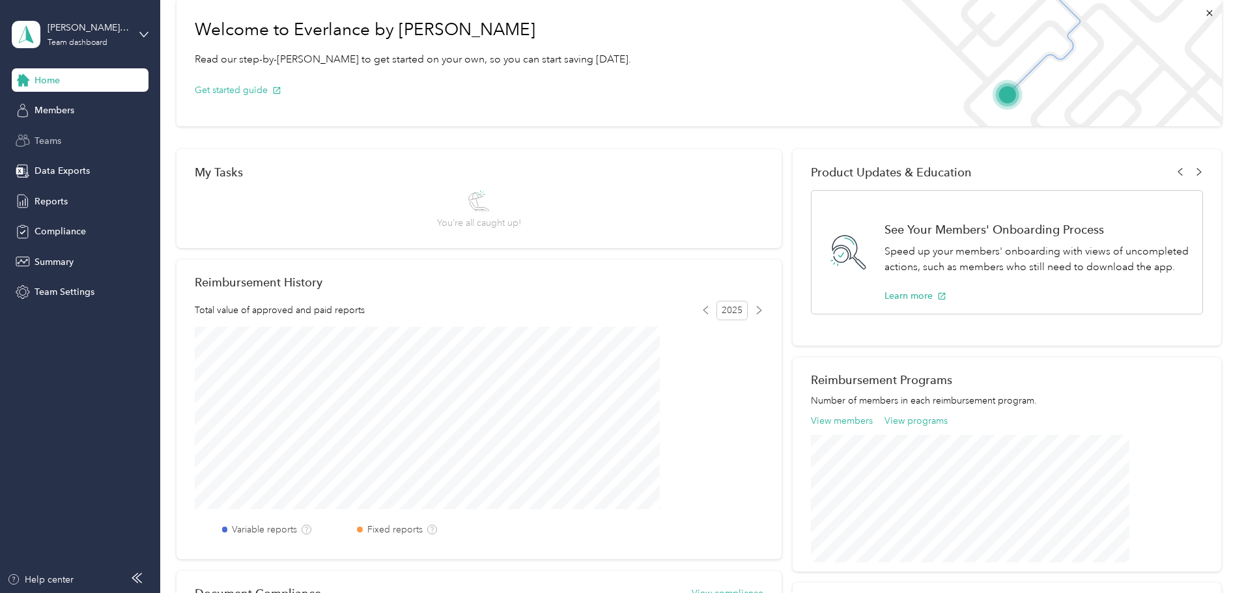
click at [72, 130] on div "Teams" at bounding box center [80, 140] width 137 height 23
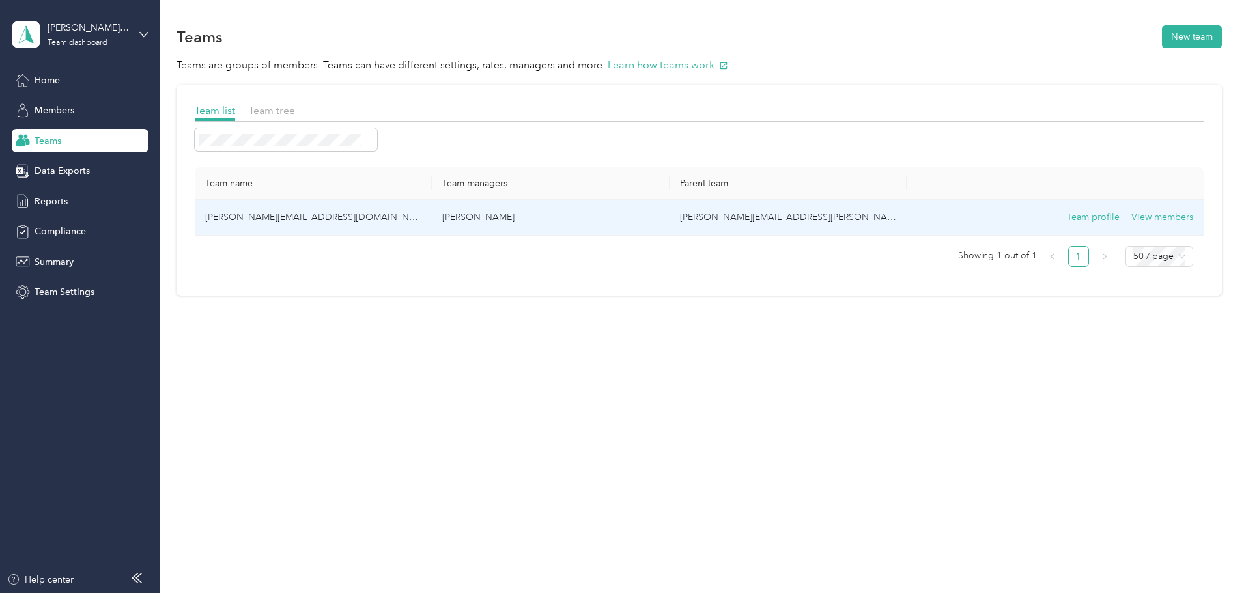
click at [346, 216] on td "[PERSON_NAME][EMAIL_ADDRESS][DOMAIN_NAME]" at bounding box center [313, 218] width 237 height 36
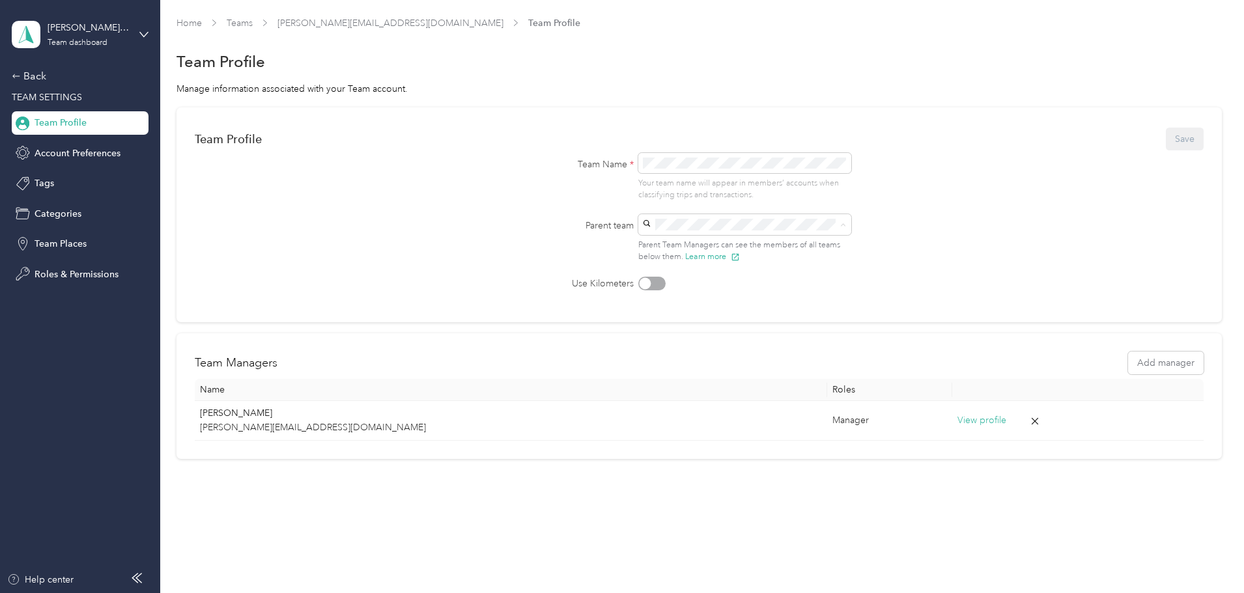
click at [546, 277] on label "Use Kilometers" at bounding box center [575, 284] width 117 height 14
click at [689, 231] on span at bounding box center [744, 224] width 213 height 21
drag, startPoint x: 746, startPoint y: 257, endPoint x: 739, endPoint y: 255, distance: 7.3
click at [742, 255] on div "No results match your search" at bounding box center [748, 265] width 213 height 63
click at [746, 231] on span at bounding box center [744, 224] width 213 height 21
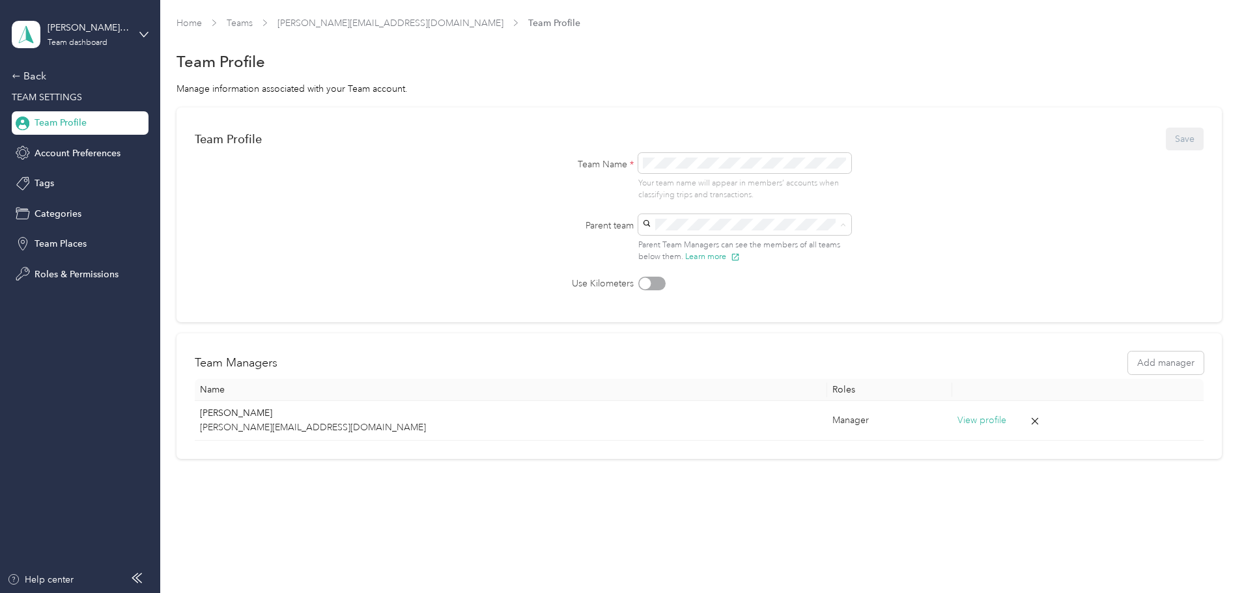
click at [582, 180] on div "Team Name * Your team name will appear in members’ accounts when classifying tr…" at bounding box center [699, 177] width 365 height 48
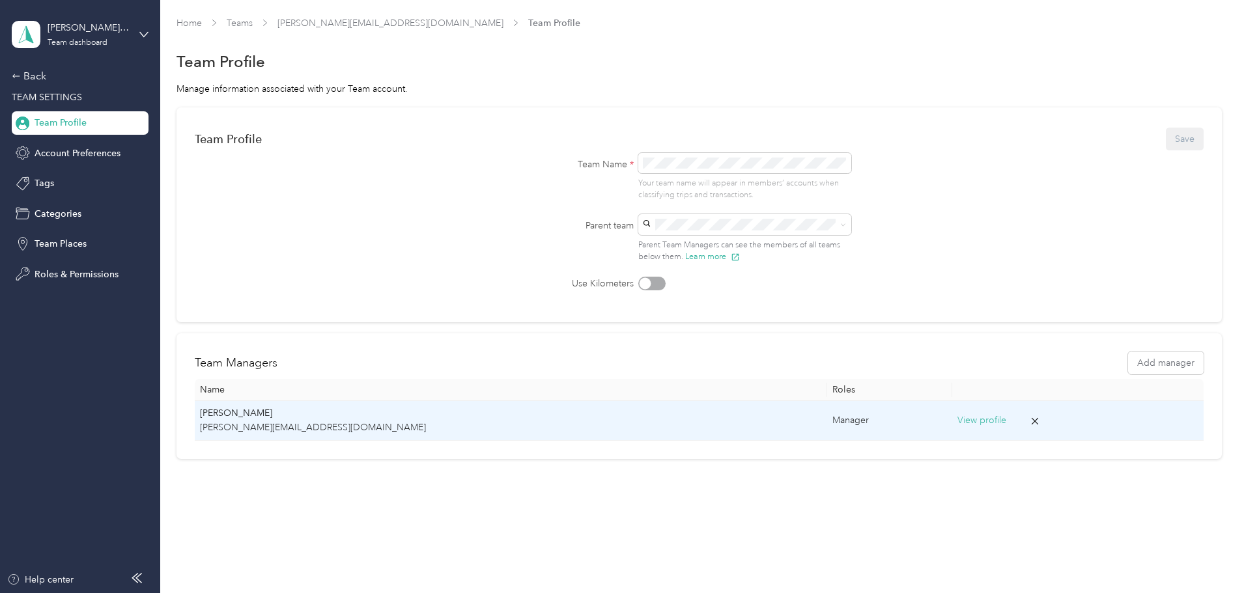
click at [957, 414] on button "View profile" at bounding box center [981, 421] width 49 height 14
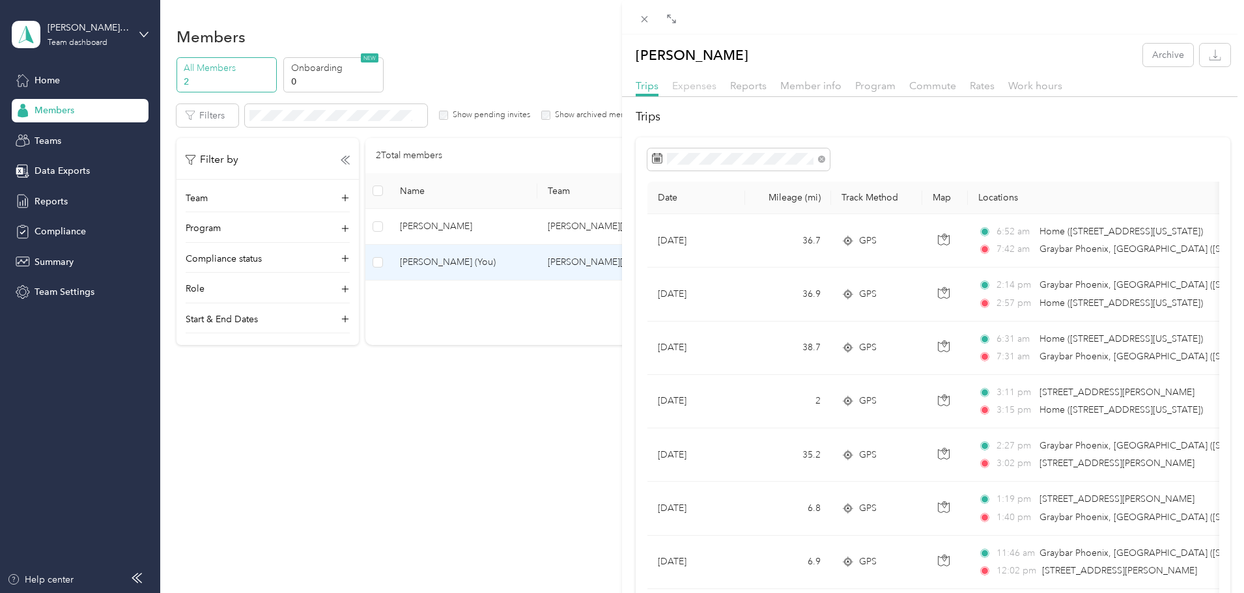
click at [694, 86] on span "Expenses" at bounding box center [694, 85] width 44 height 12
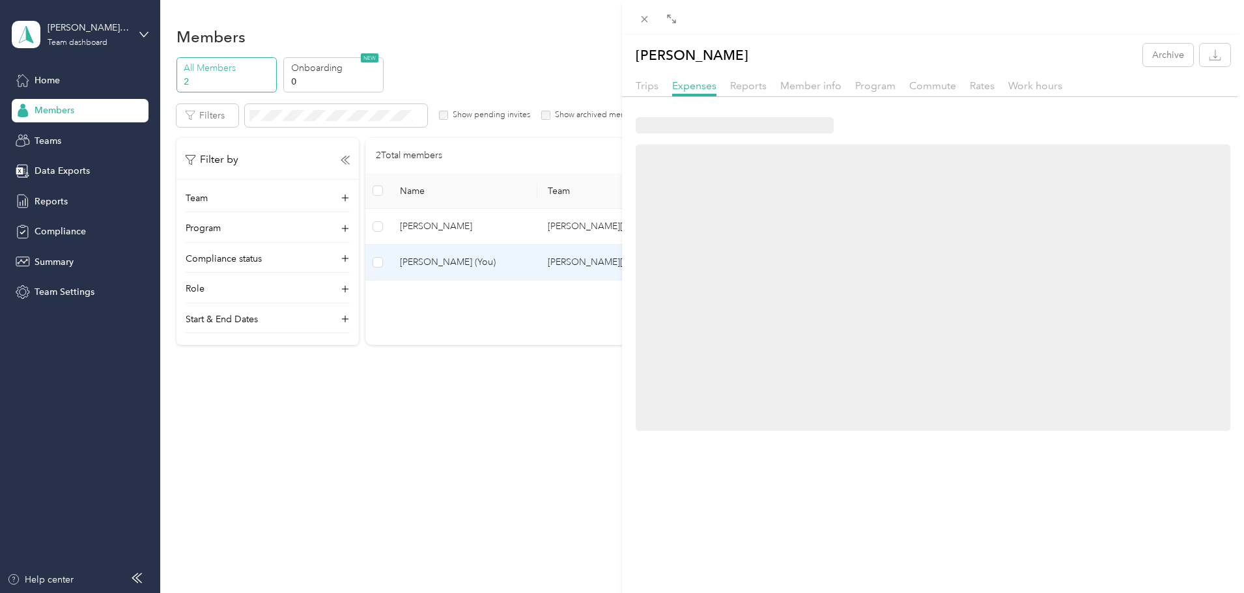
click at [850, 91] on div "Trips Expenses Reports Member info Program Commute Rates Work hours" at bounding box center [933, 87] width 622 height 19
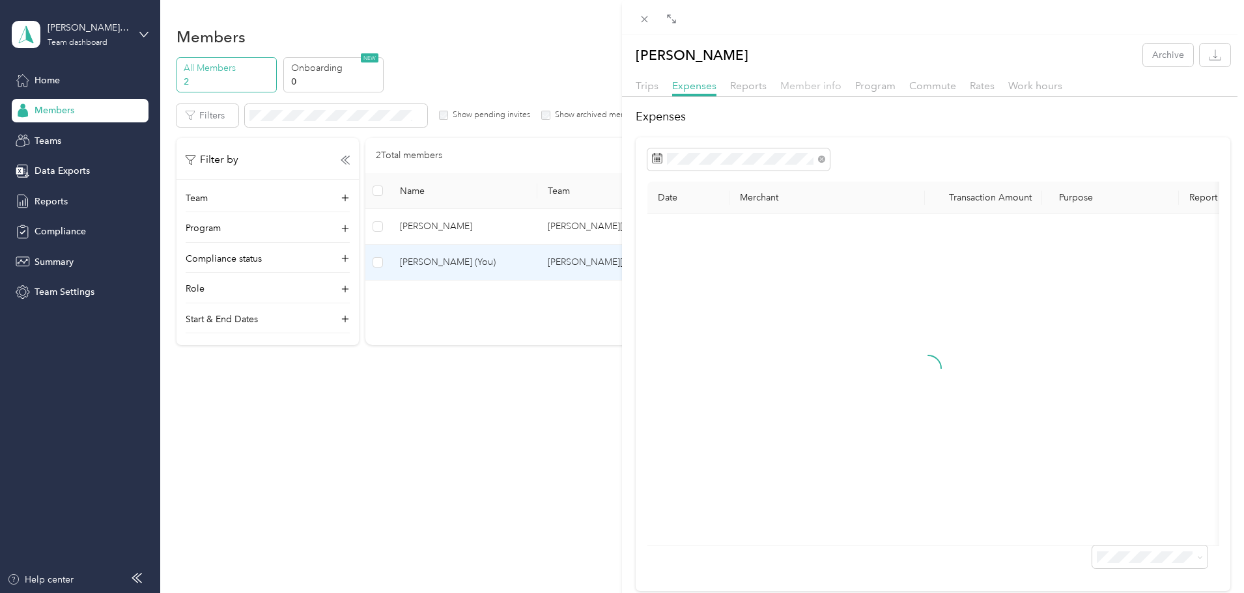
click at [831, 91] on span "Member info" at bounding box center [810, 85] width 61 height 12
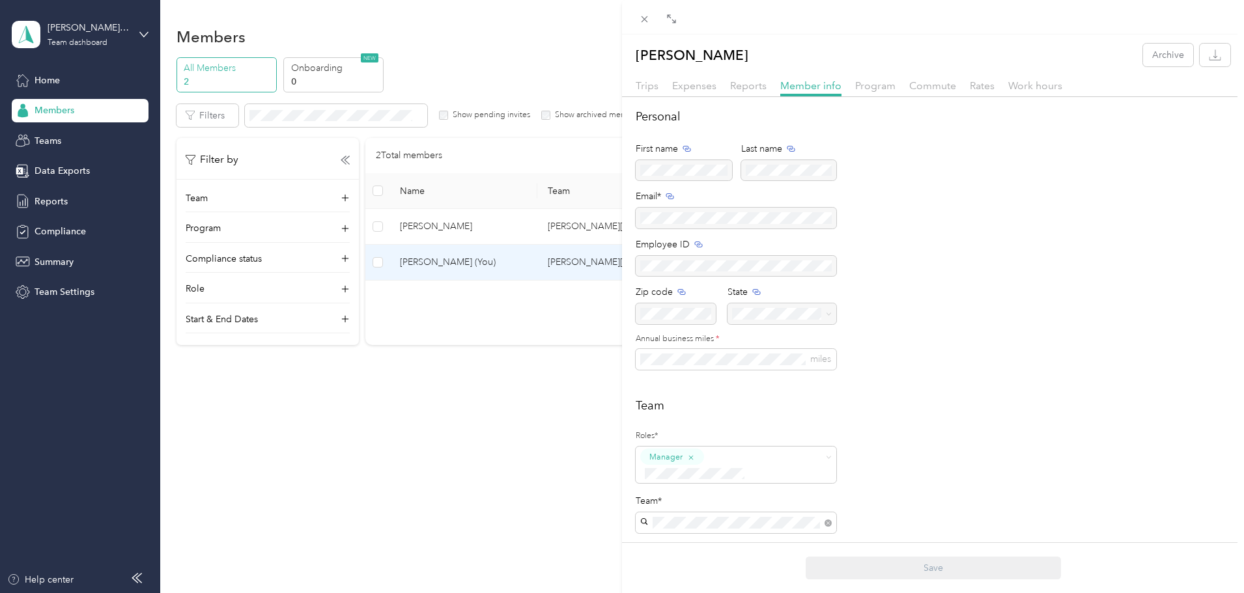
click at [898, 89] on div "Trips Expenses Reports Member info Program Commute Rates Work hours" at bounding box center [933, 87] width 622 height 19
click at [878, 91] on span "Program" at bounding box center [875, 85] width 40 height 12
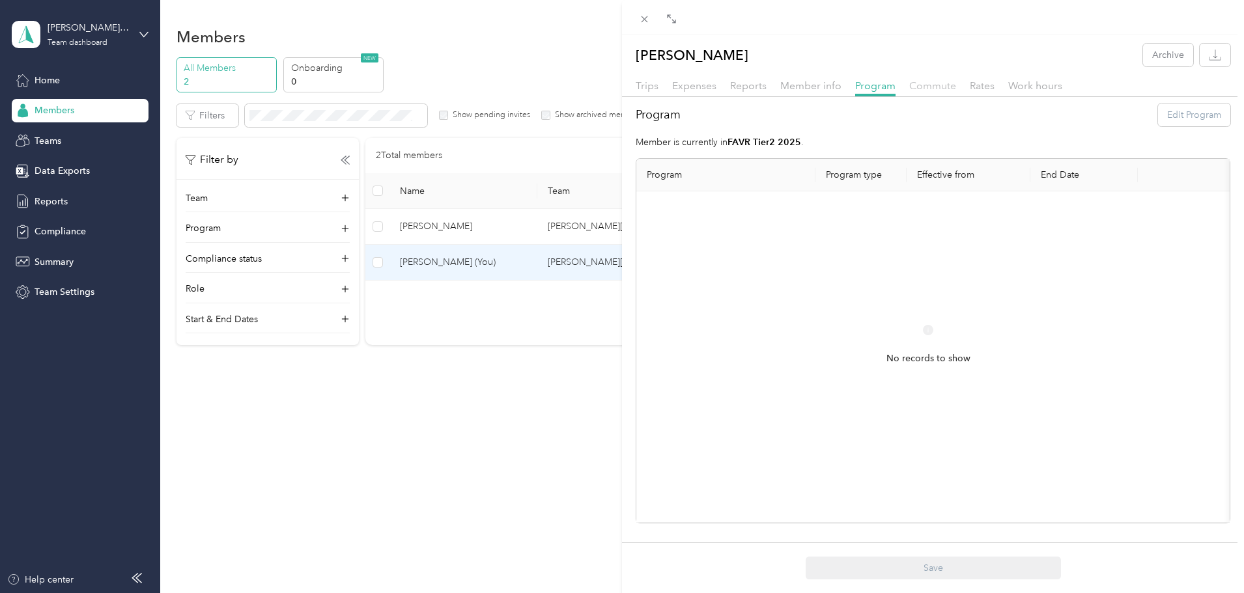
click at [941, 82] on span "Commute" at bounding box center [932, 85] width 47 height 12
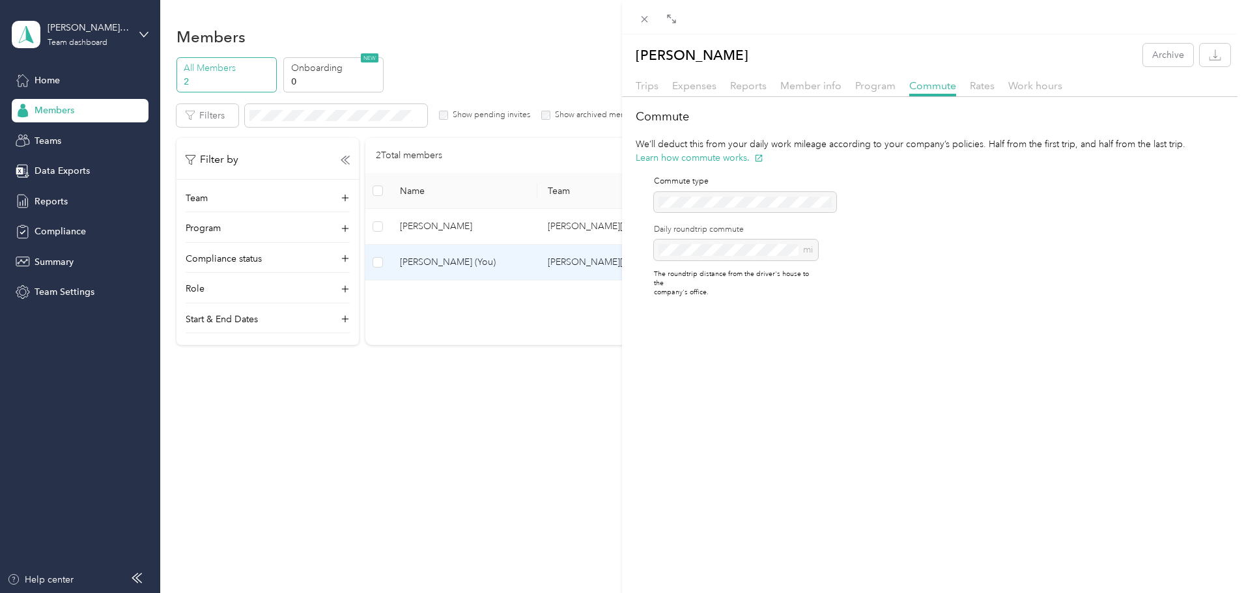
click at [679, 92] on div "Expenses" at bounding box center [694, 86] width 44 height 16
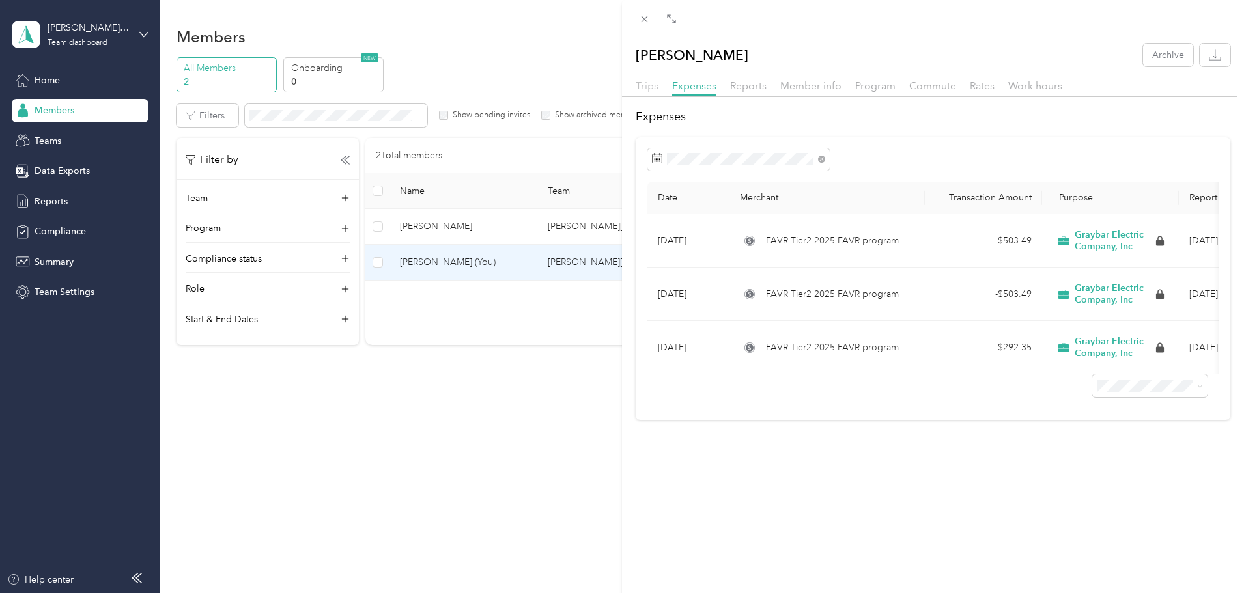
click at [654, 85] on span "Trips" at bounding box center [647, 85] width 23 height 12
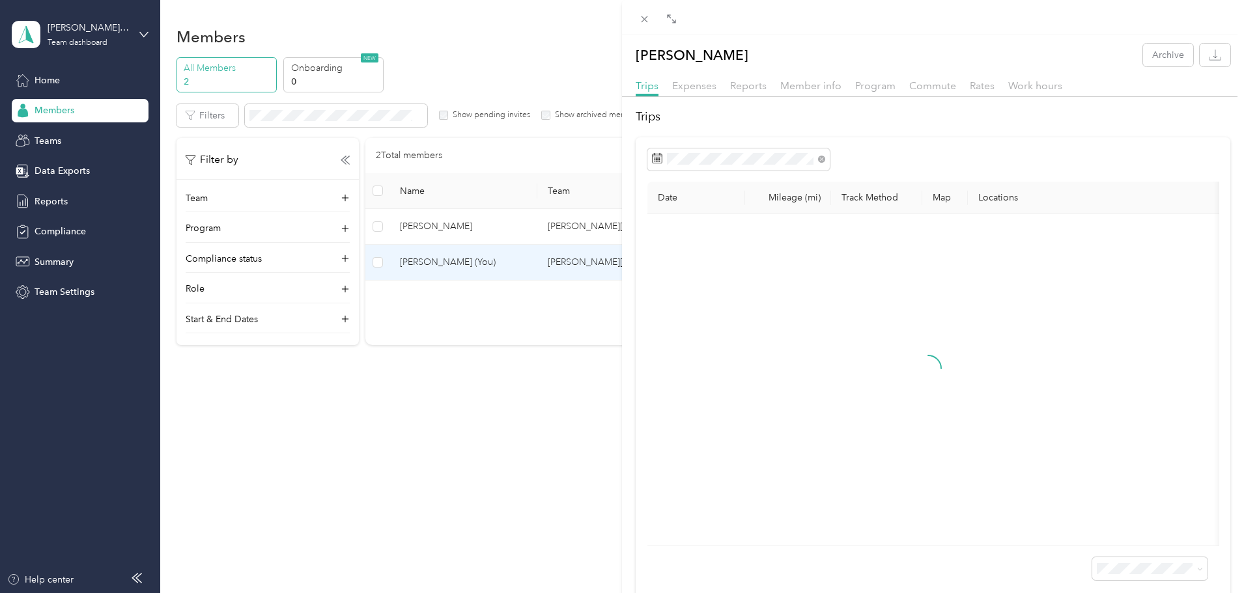
click at [40, 125] on div "[PERSON_NAME] Archive Trips Expenses Reports Member info Program Commute Rates …" at bounding box center [622, 296] width 1244 height 593
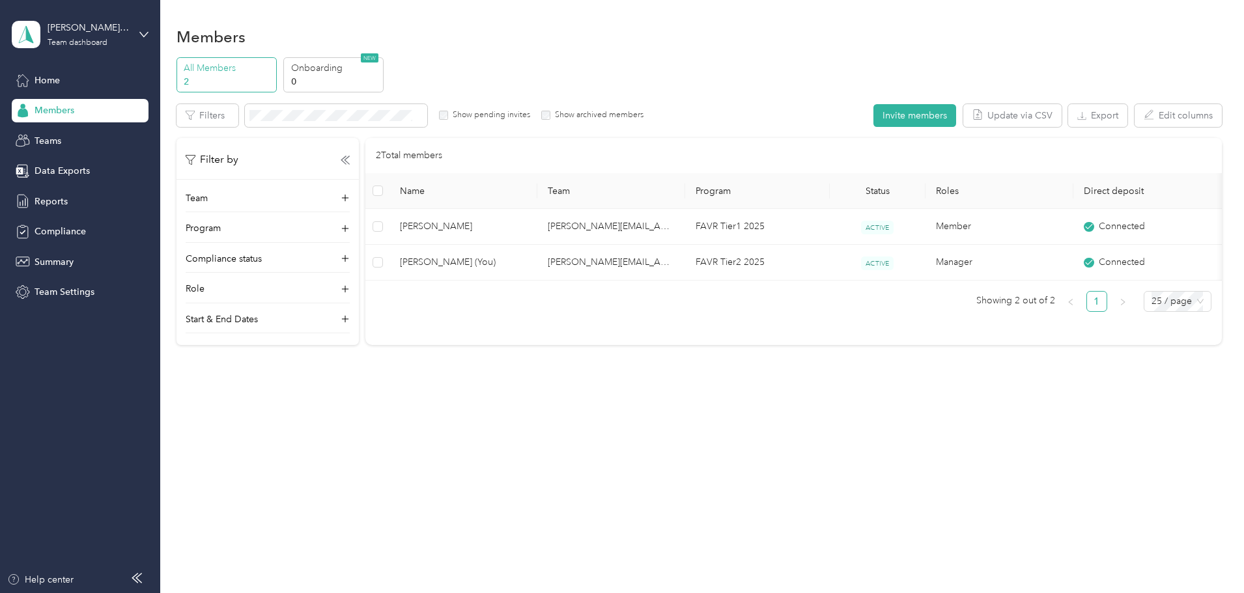
click at [40, 136] on div at bounding box center [622, 296] width 1244 height 593
click at [66, 138] on div "Teams" at bounding box center [80, 140] width 137 height 23
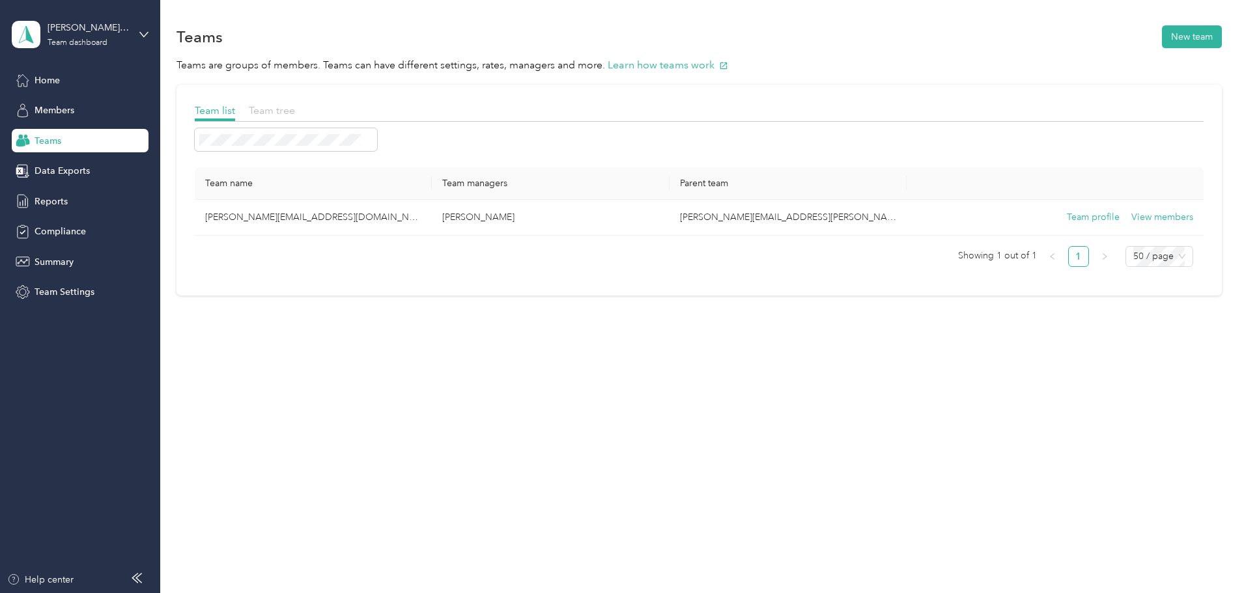
click at [295, 115] on span "Team tree" at bounding box center [272, 110] width 46 height 12
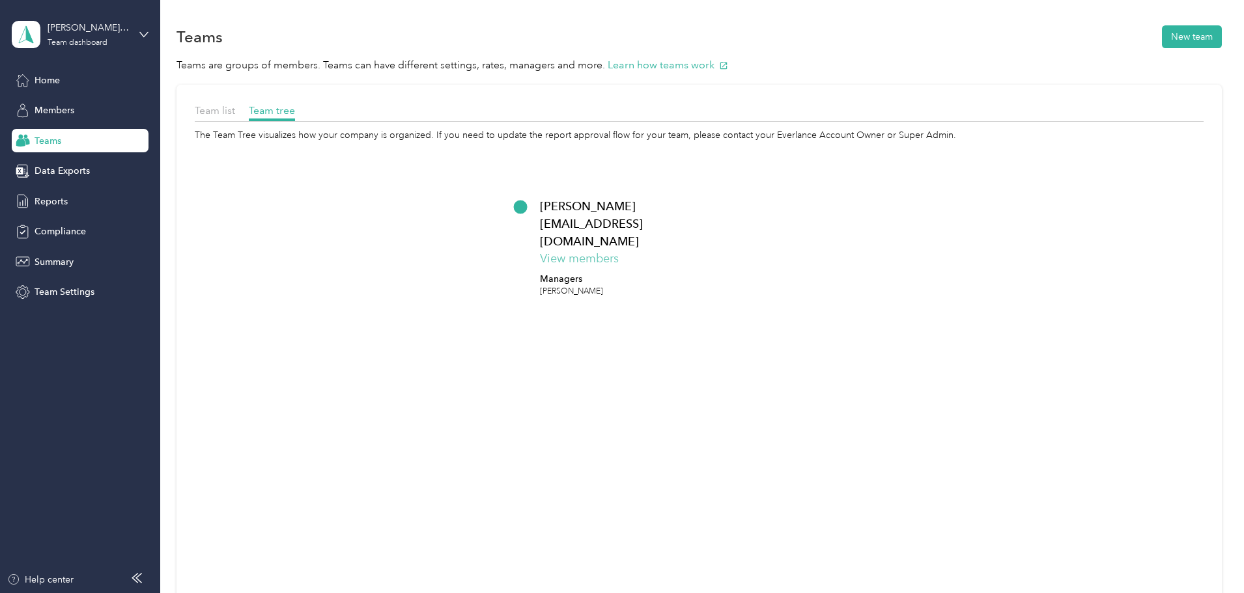
click at [619, 250] on button "View members" at bounding box center [579, 259] width 79 height 18
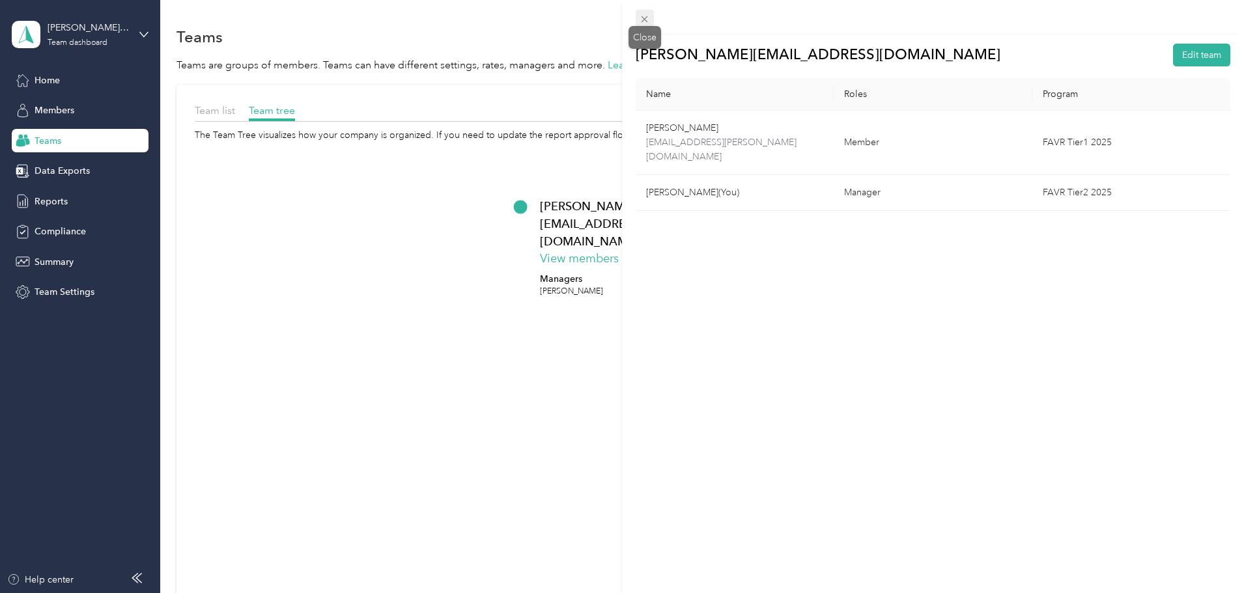
click at [646, 18] on icon at bounding box center [645, 19] width 7 height 7
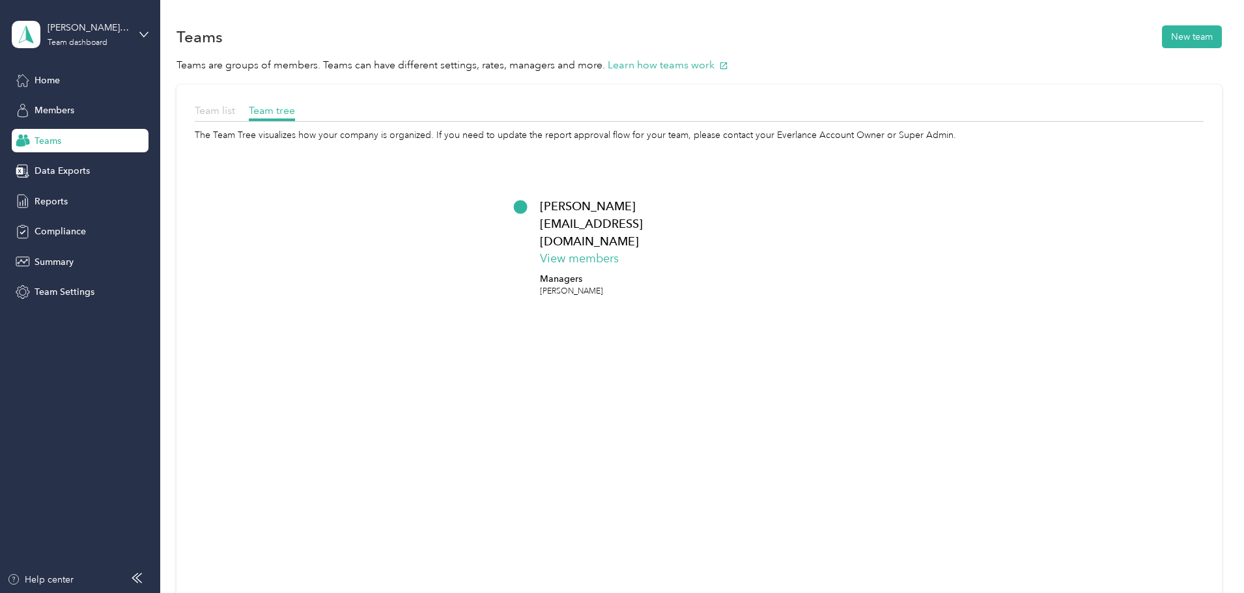
click at [235, 111] on span "Team list" at bounding box center [215, 110] width 40 height 12
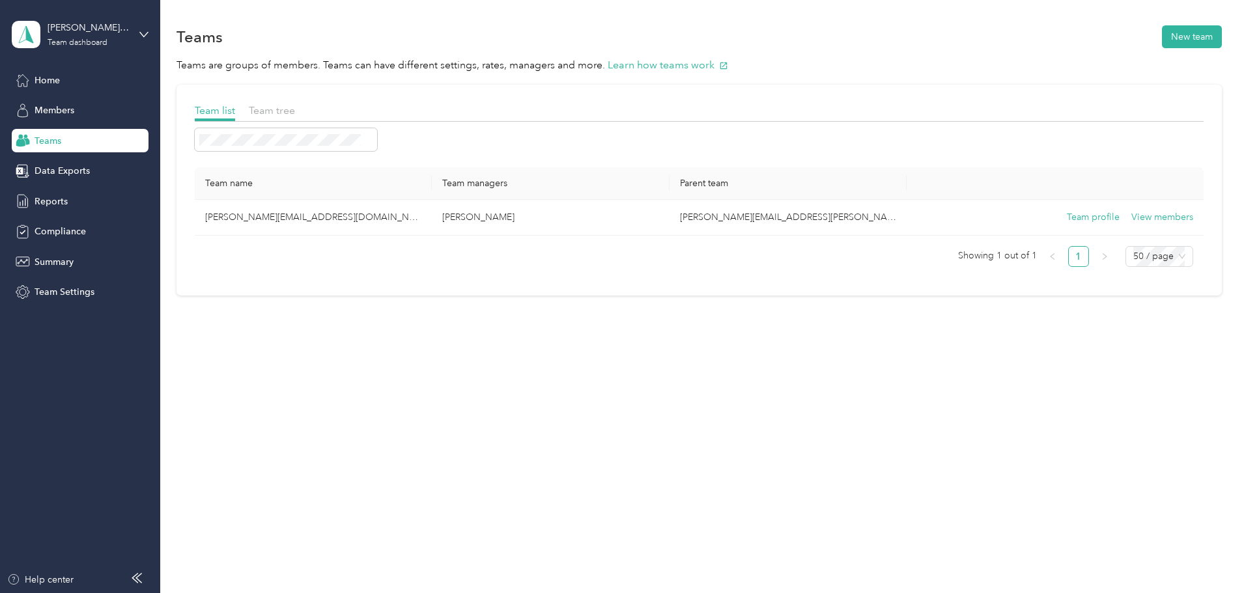
click at [670, 235] on div "Team name Team managers Parent team [PERSON_NAME][EMAIL_ADDRESS][DOMAIN_NAME] […" at bounding box center [699, 217] width 1009 height 100
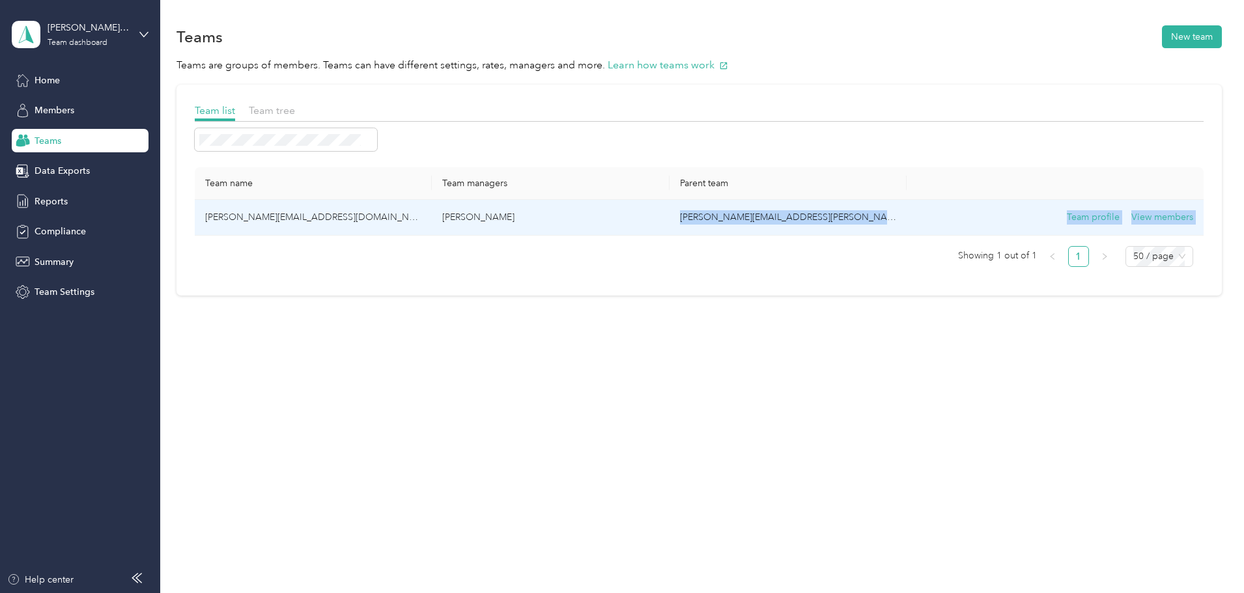
click at [729, 218] on td "[PERSON_NAME][EMAIL_ADDRESS][PERSON_NAME][DOMAIN_NAME]" at bounding box center [788, 218] width 237 height 36
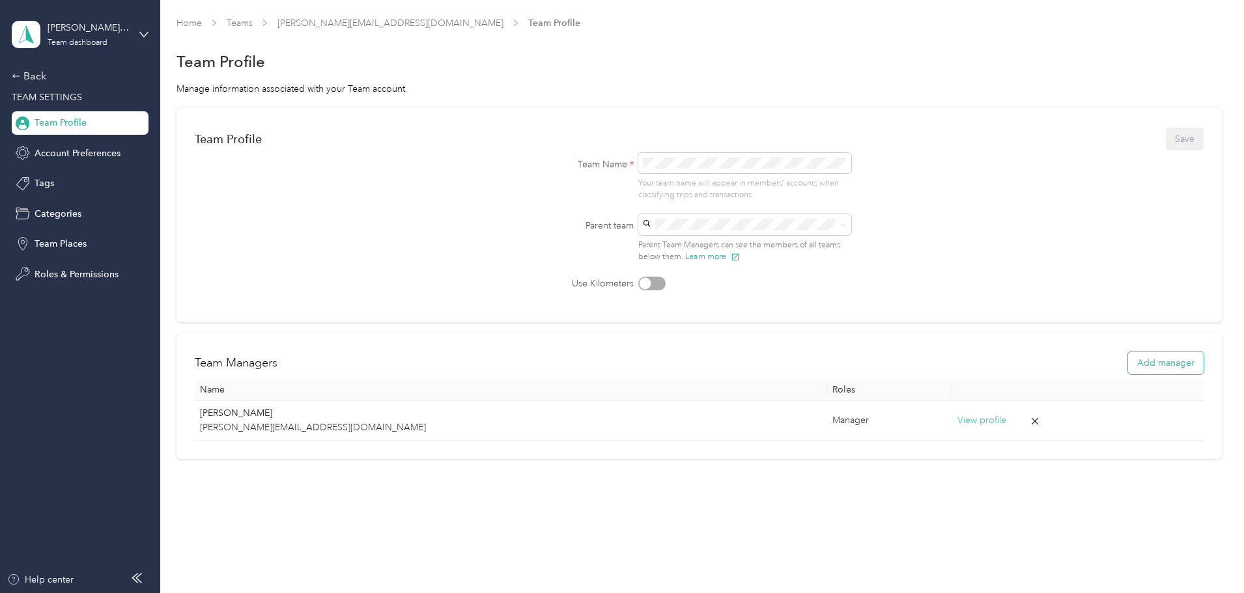
click at [1128, 358] on button "Add manager" at bounding box center [1166, 363] width 76 height 23
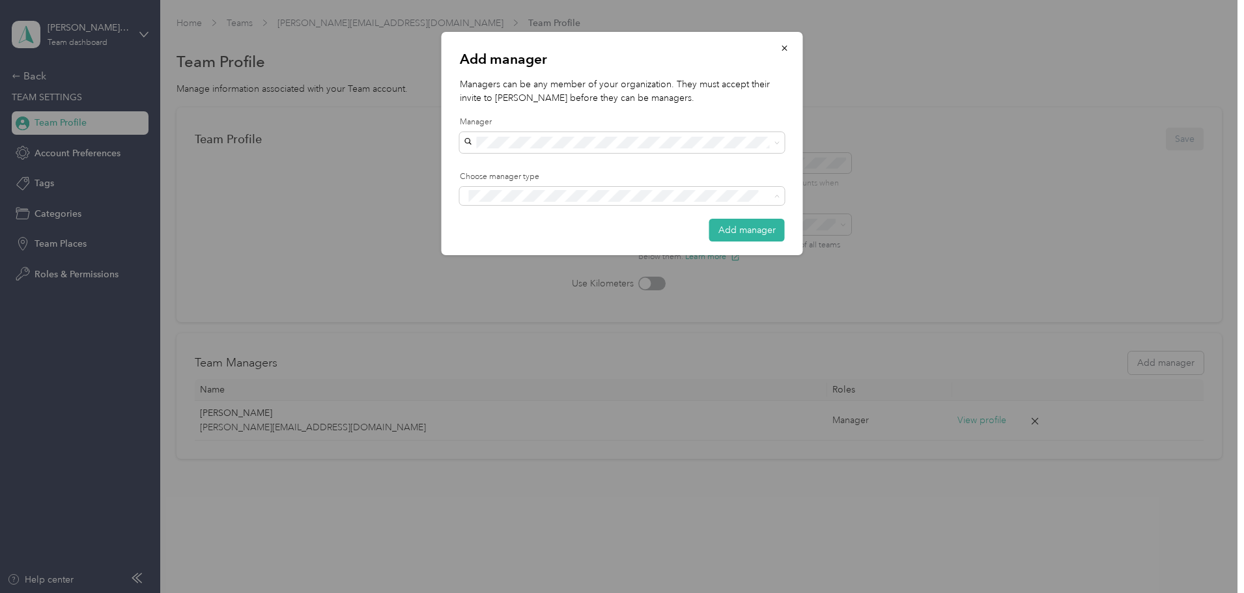
click at [354, 212] on div at bounding box center [622, 296] width 1244 height 593
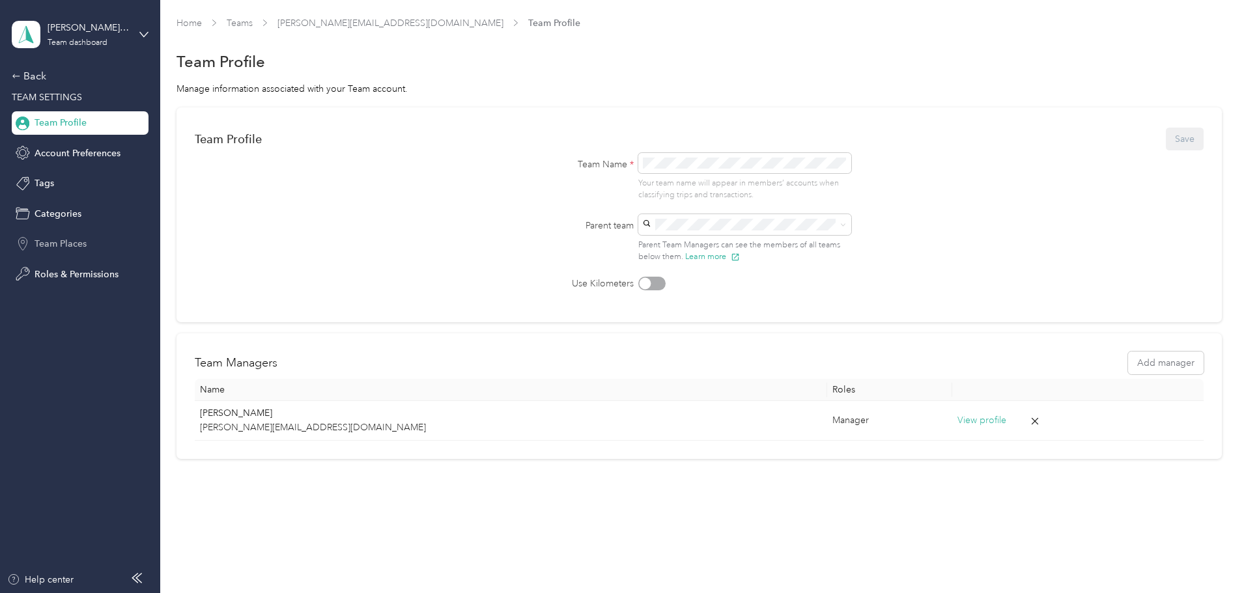
click at [45, 252] on div "Team Places" at bounding box center [80, 244] width 137 height 23
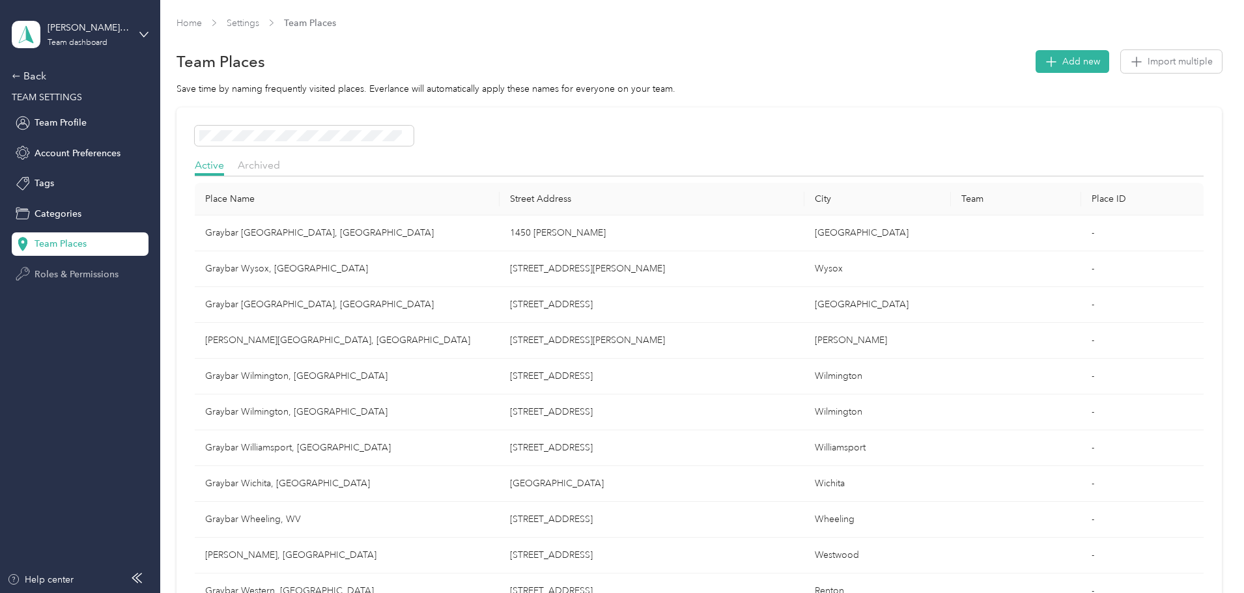
click at [48, 274] on span "Roles & Permissions" at bounding box center [77, 275] width 84 height 14
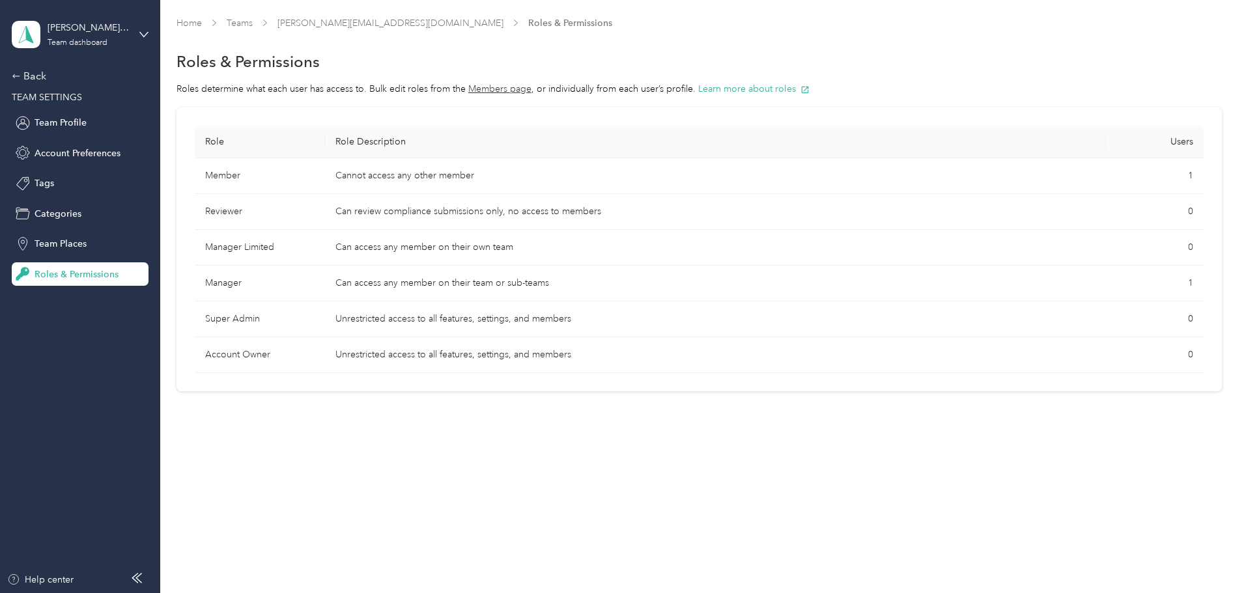
click at [325, 280] on td "Manager" at bounding box center [260, 284] width 130 height 36
click at [38, 244] on span "Team Places" at bounding box center [61, 244] width 52 height 14
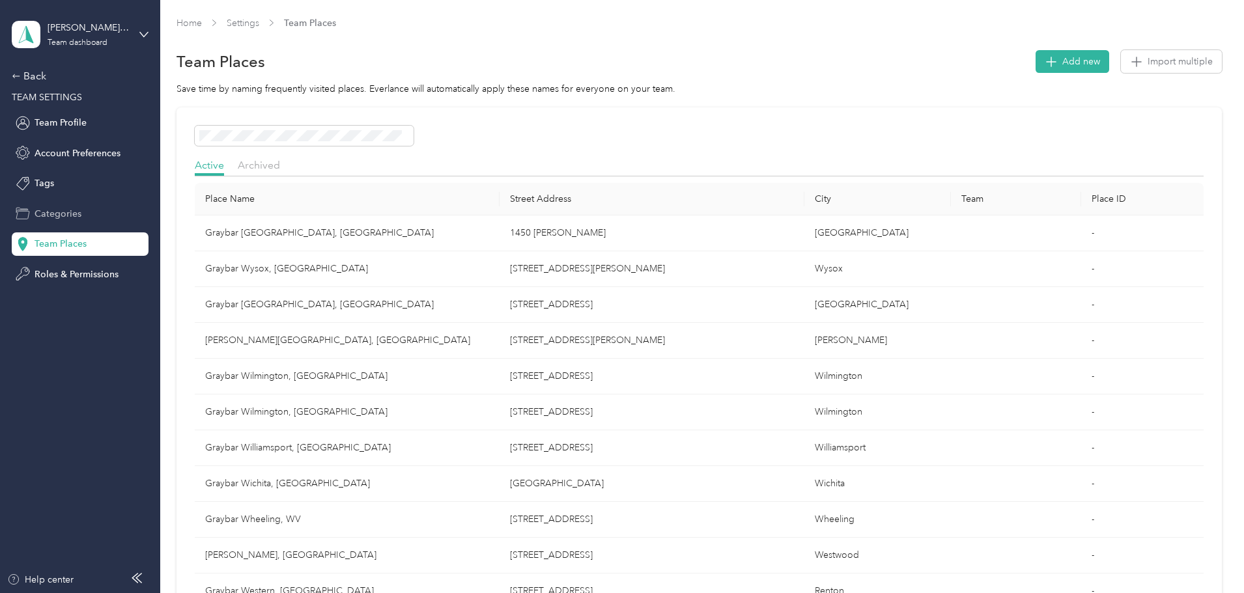
drag, startPoint x: 74, startPoint y: 201, endPoint x: 74, endPoint y: 207, distance: 6.5
click at [74, 201] on div "Back TEAM SETTINGS Team Profile Account Preferences Tags Categories Team Places…" at bounding box center [80, 177] width 137 height 218
click at [72, 218] on span "Categories" at bounding box center [58, 214] width 47 height 14
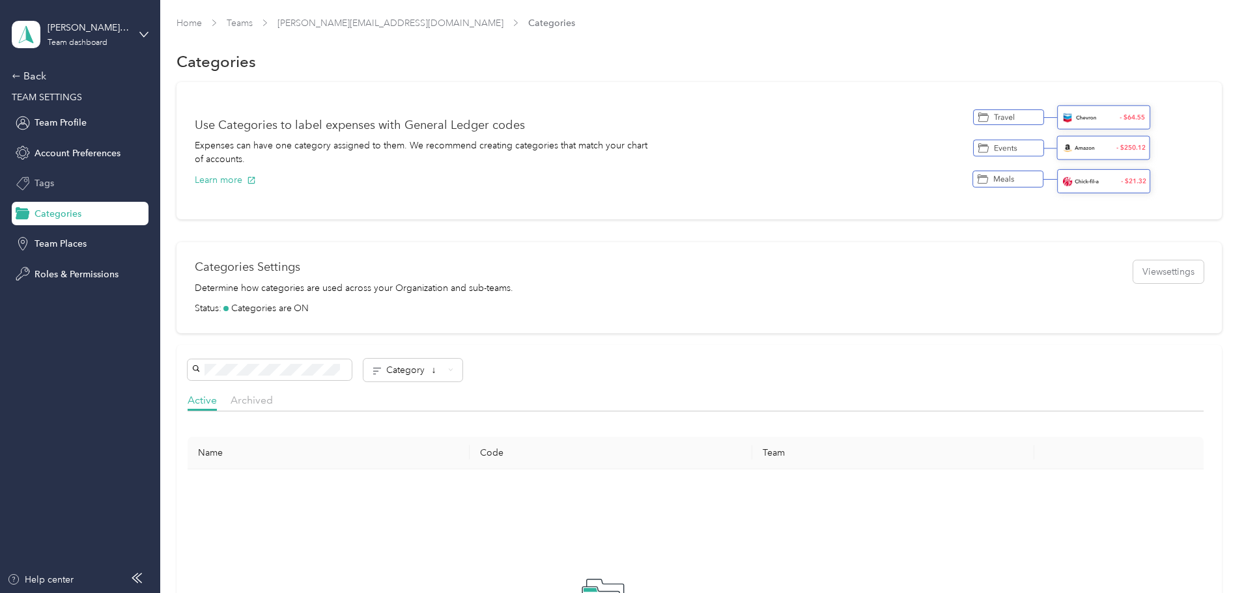
click at [87, 173] on div "Tags" at bounding box center [80, 183] width 137 height 23
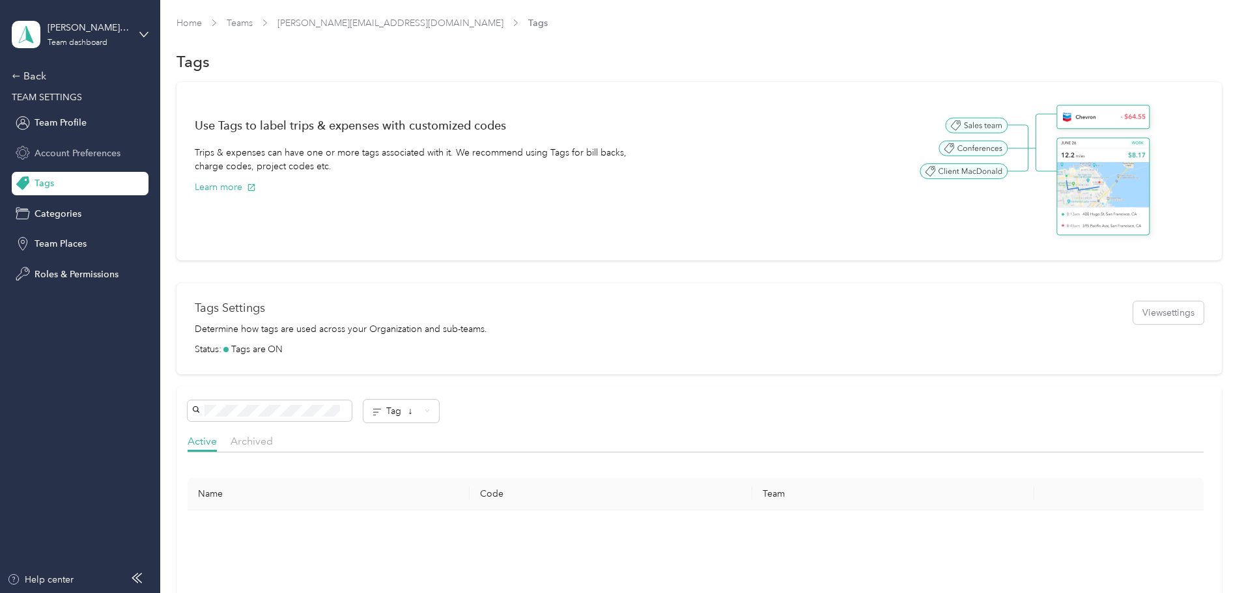
click at [88, 162] on div "Account Preferences" at bounding box center [80, 152] width 137 height 23
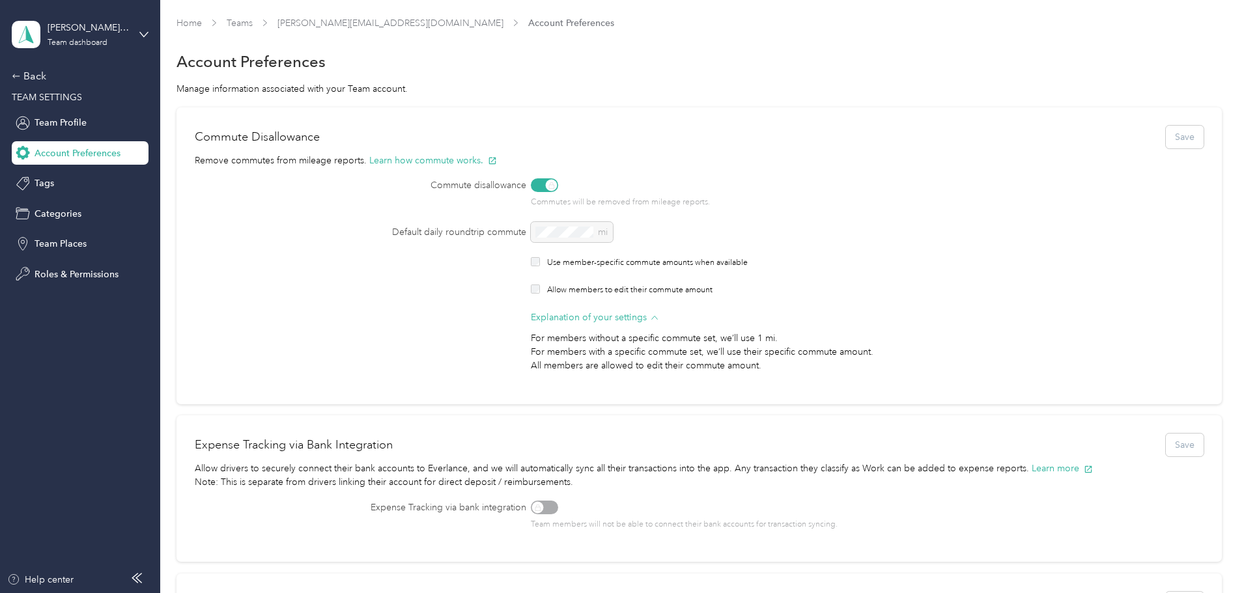
click at [580, 191] on div "Commutes will be removed from mileage reports." at bounding box center [825, 193] width 588 height 30
click at [497, 154] on button "Learn how commute works." at bounding box center [433, 161] width 128 height 14
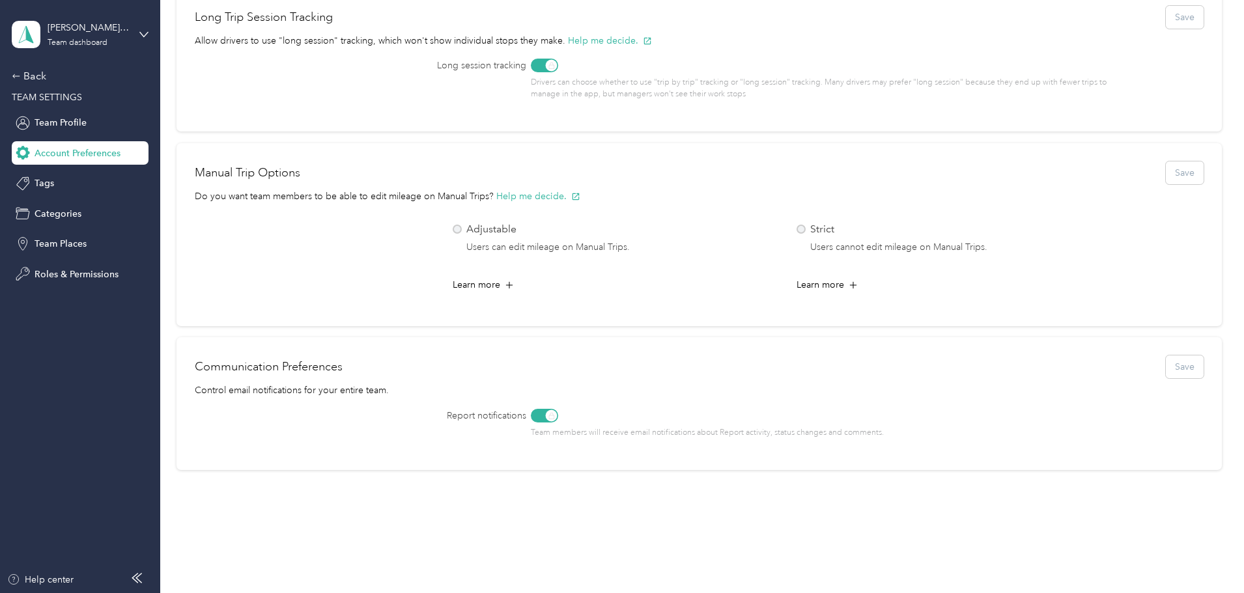
scroll to position [130, 0]
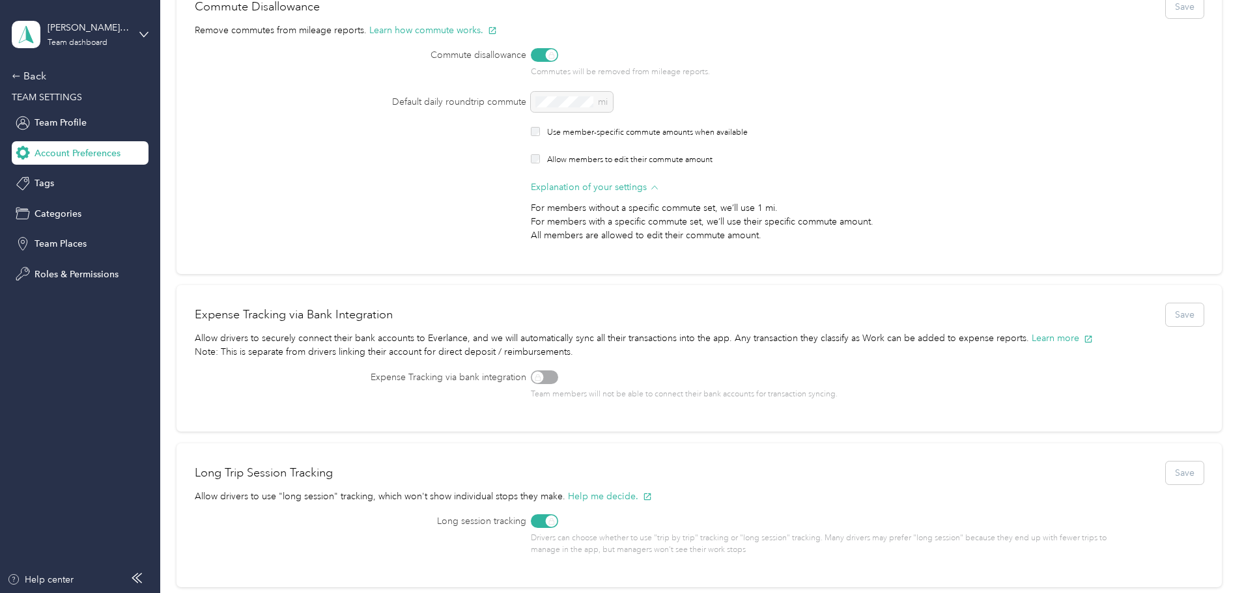
click at [569, 46] on p "Remove commutes from mileage reports. Learn how commute works." at bounding box center [699, 35] width 1009 height 25
drag, startPoint x: 576, startPoint y: 57, endPoint x: 570, endPoint y: 63, distance: 8.8
click at [578, 57] on div "Commutes will be removed from mileage reports." at bounding box center [825, 63] width 588 height 30
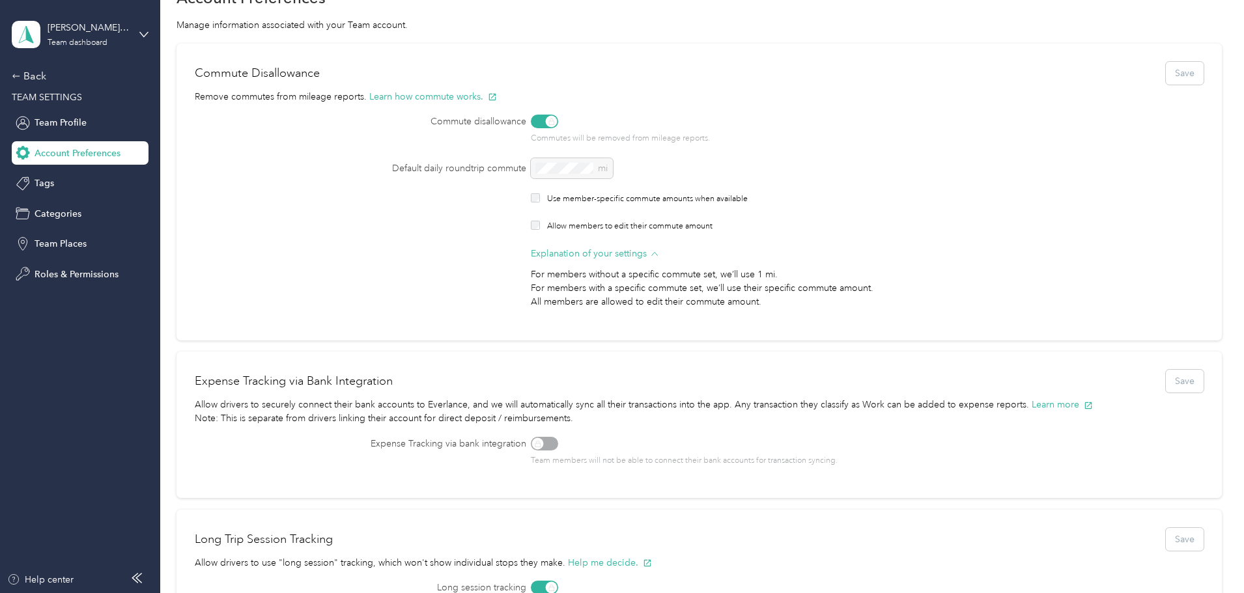
scroll to position [0, 0]
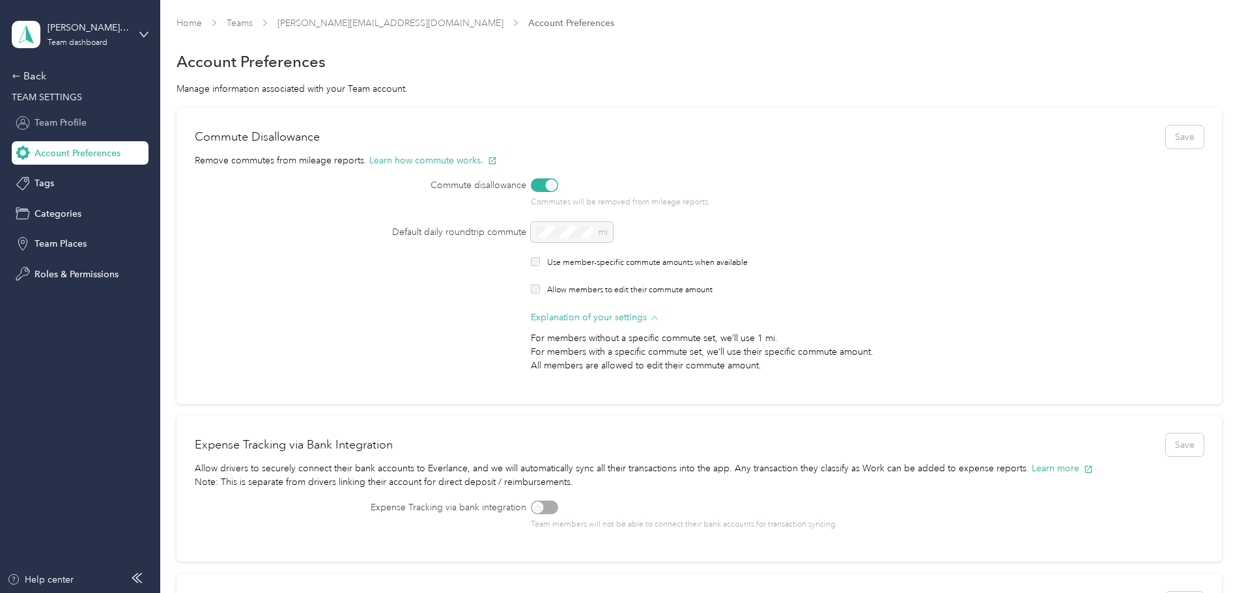
click at [62, 125] on span "Team Profile" at bounding box center [61, 123] width 52 height 14
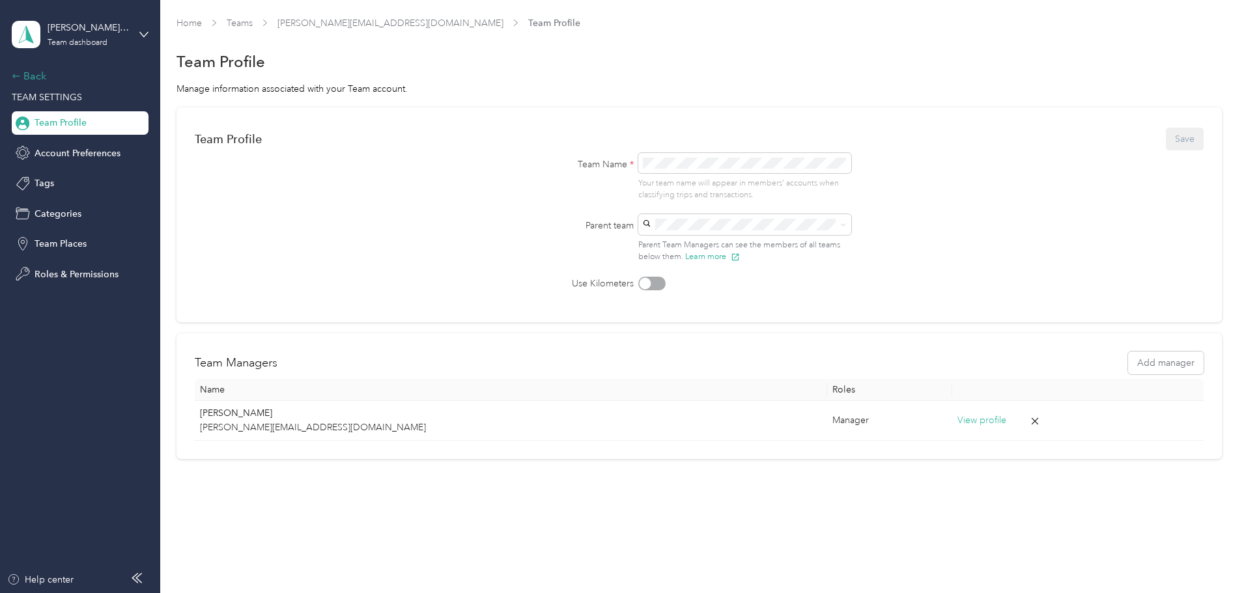
drag, startPoint x: 42, startPoint y: 59, endPoint x: 41, endPoint y: 76, distance: 17.6
click at [44, 59] on div "[PERSON_NAME][EMAIL_ADDRESS][DOMAIN_NAME] Team dashboard Back TEAM SETTINGS Tea…" at bounding box center [80, 143] width 137 height 286
click at [41, 78] on div "Back" at bounding box center [77, 76] width 130 height 16
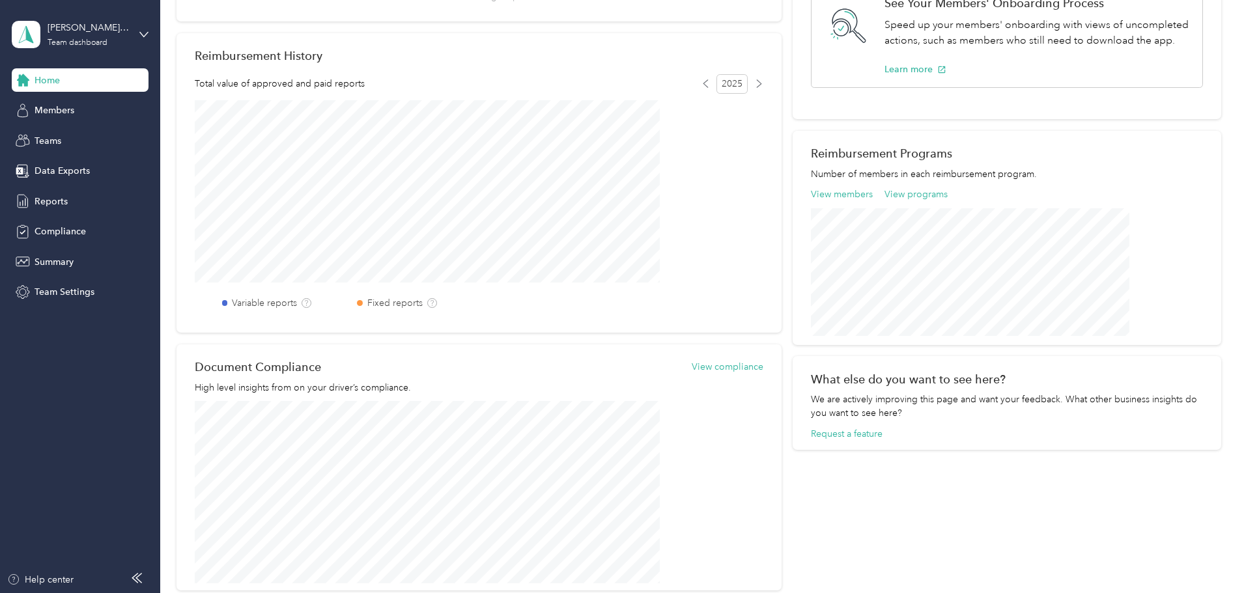
scroll to position [391, 0]
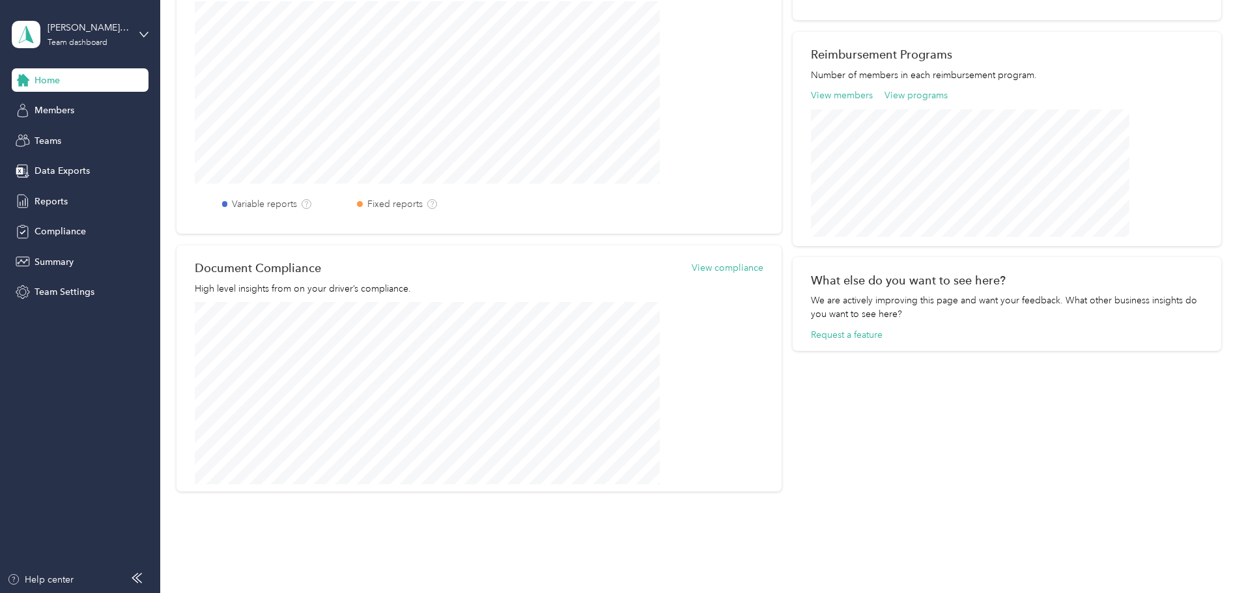
click at [91, 124] on div "Home Members Teams Data Exports Reports Compliance Summary Team Settings" at bounding box center [80, 186] width 137 height 236
click at [96, 115] on div "Members" at bounding box center [80, 110] width 137 height 23
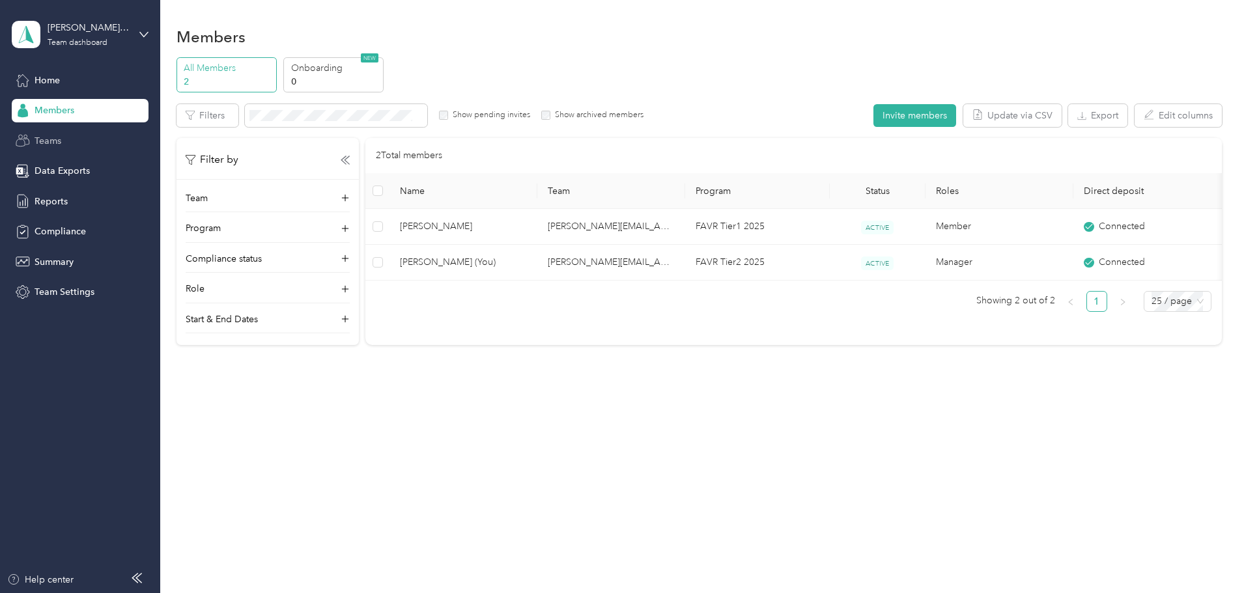
click at [100, 142] on div "Teams" at bounding box center [80, 140] width 137 height 23
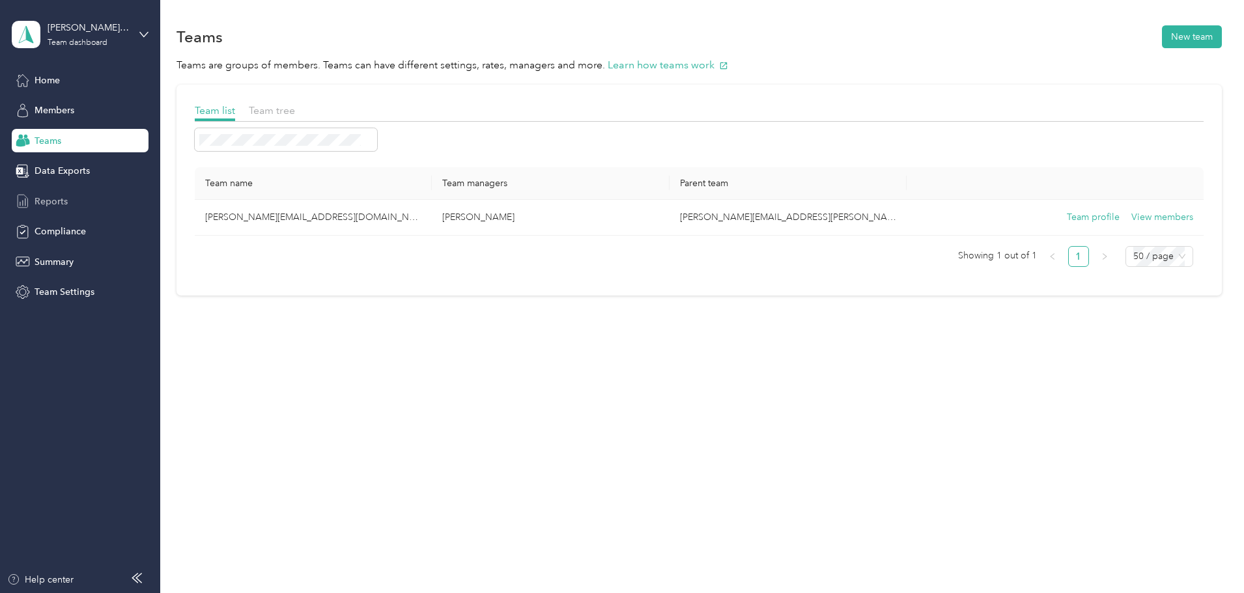
click at [66, 208] on div "Reports" at bounding box center [80, 201] width 137 height 23
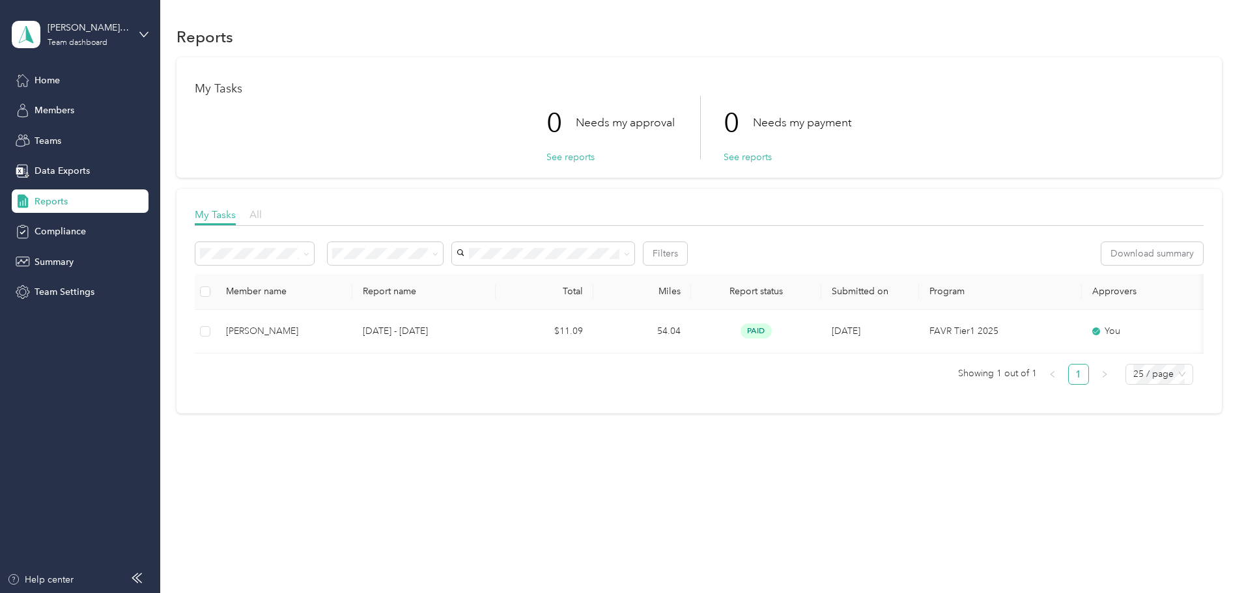
click at [262, 220] on span "All" at bounding box center [255, 214] width 12 height 12
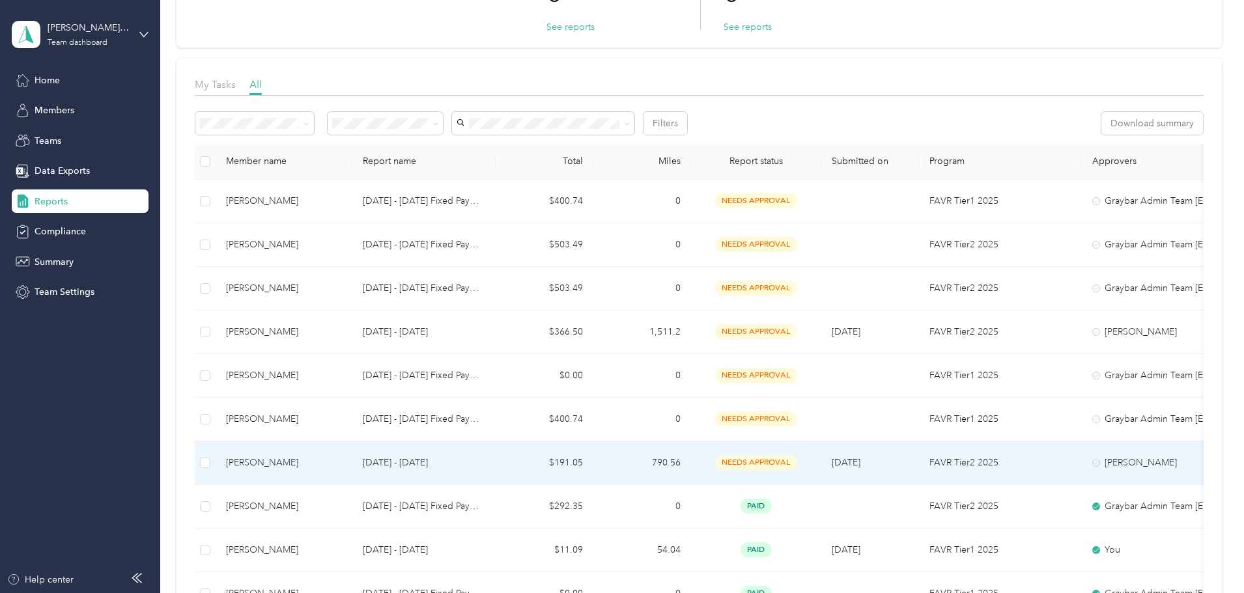
scroll to position [195, 0]
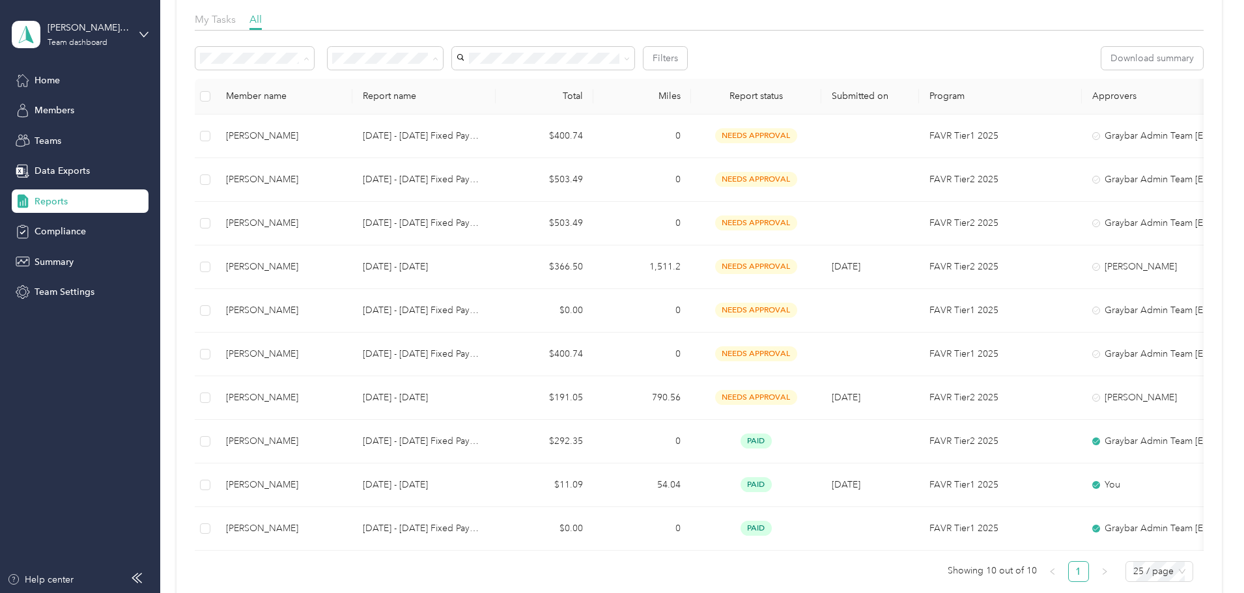
click at [244, 187] on div "My Tasks 0 Needs my approval See reports 0 Needs my payment See reports My Task…" at bounding box center [699, 236] width 1045 height 749
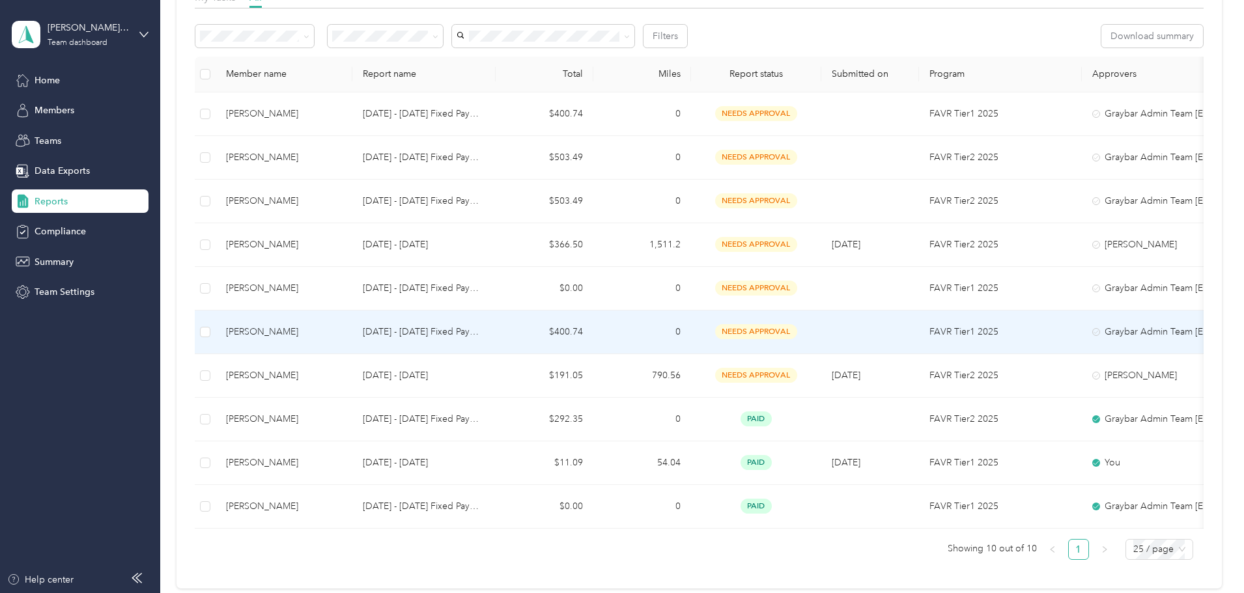
scroll to position [0, 0]
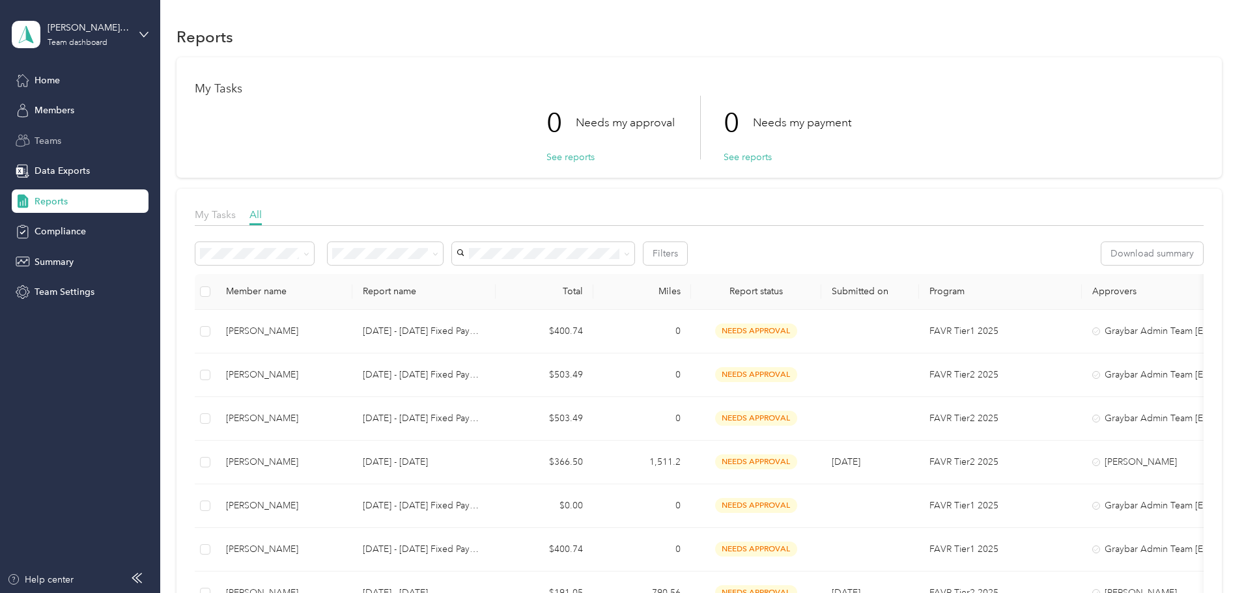
click at [98, 134] on div "Teams" at bounding box center [80, 140] width 137 height 23
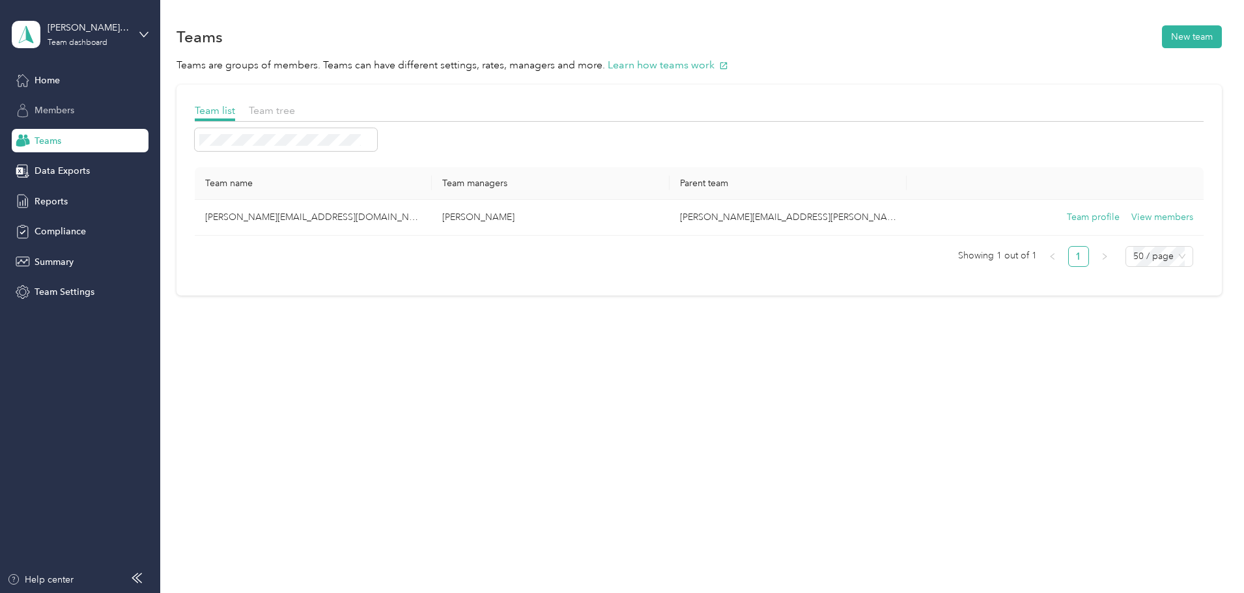
click at [85, 119] on div "Members" at bounding box center [80, 110] width 137 height 23
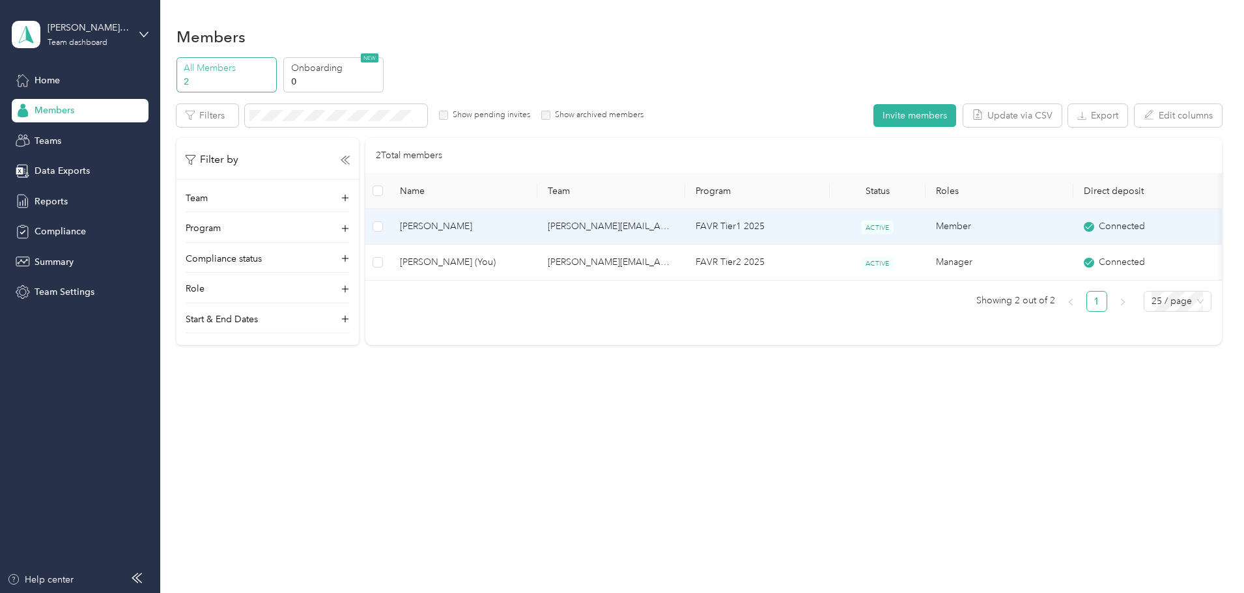
click at [525, 227] on span "[PERSON_NAME]" at bounding box center [463, 227] width 127 height 14
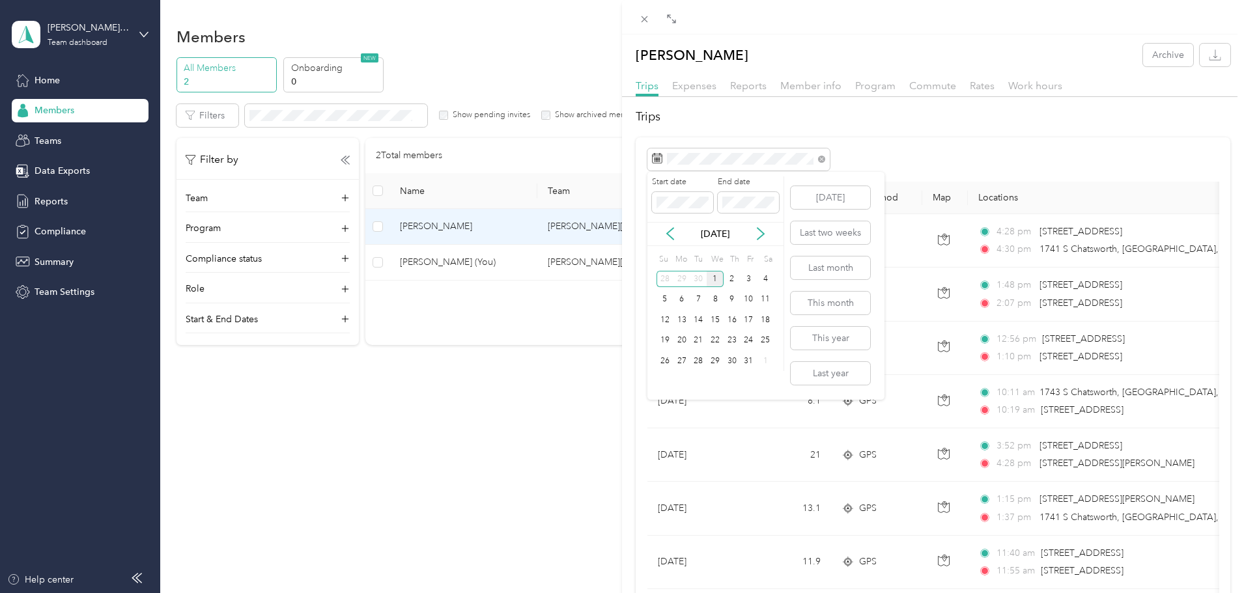
click at [717, 277] on div "1" at bounding box center [715, 279] width 17 height 16
click at [716, 277] on div "1" at bounding box center [715, 279] width 17 height 16
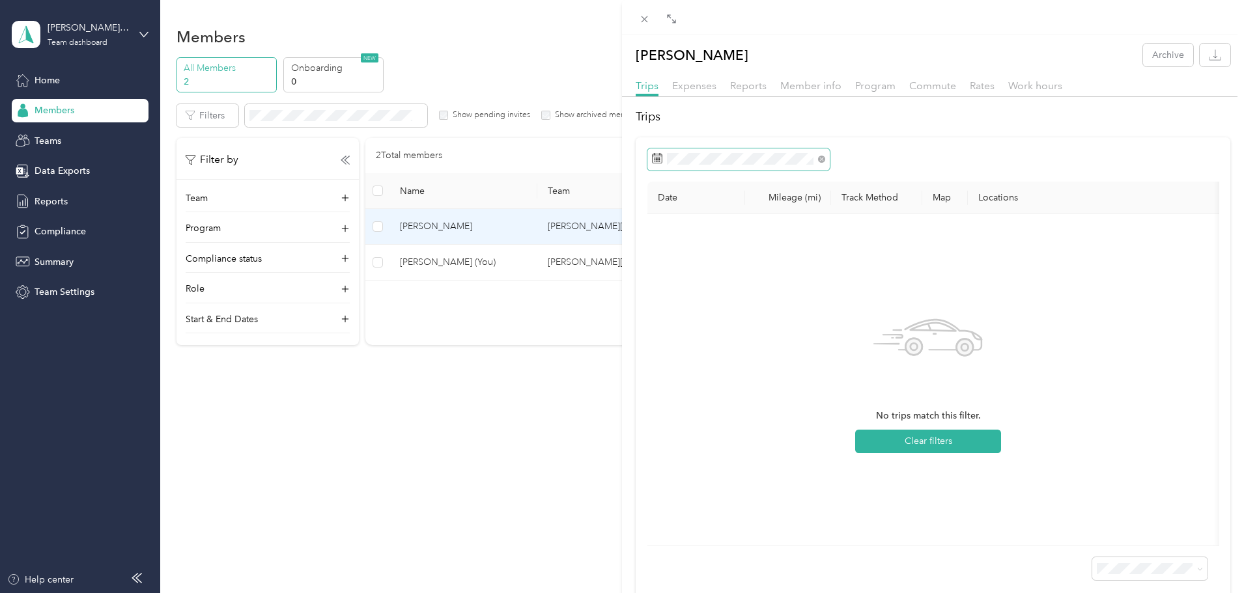
click at [774, 151] on span at bounding box center [738, 160] width 182 height 22
click at [745, 94] on div "Trips Expenses Reports Member info Program Commute Rates Work hours" at bounding box center [933, 87] width 622 height 19
click at [746, 89] on span "Reports" at bounding box center [748, 85] width 36 height 12
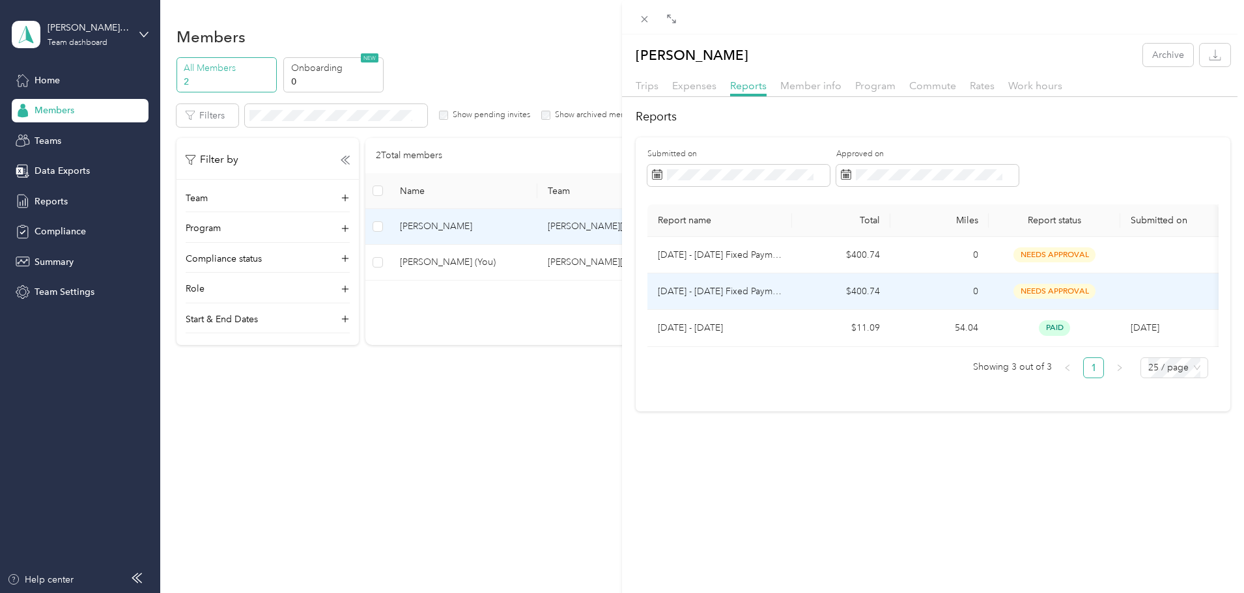
click at [772, 298] on p "[DATE] - [DATE] Fixed Payment" at bounding box center [720, 292] width 124 height 14
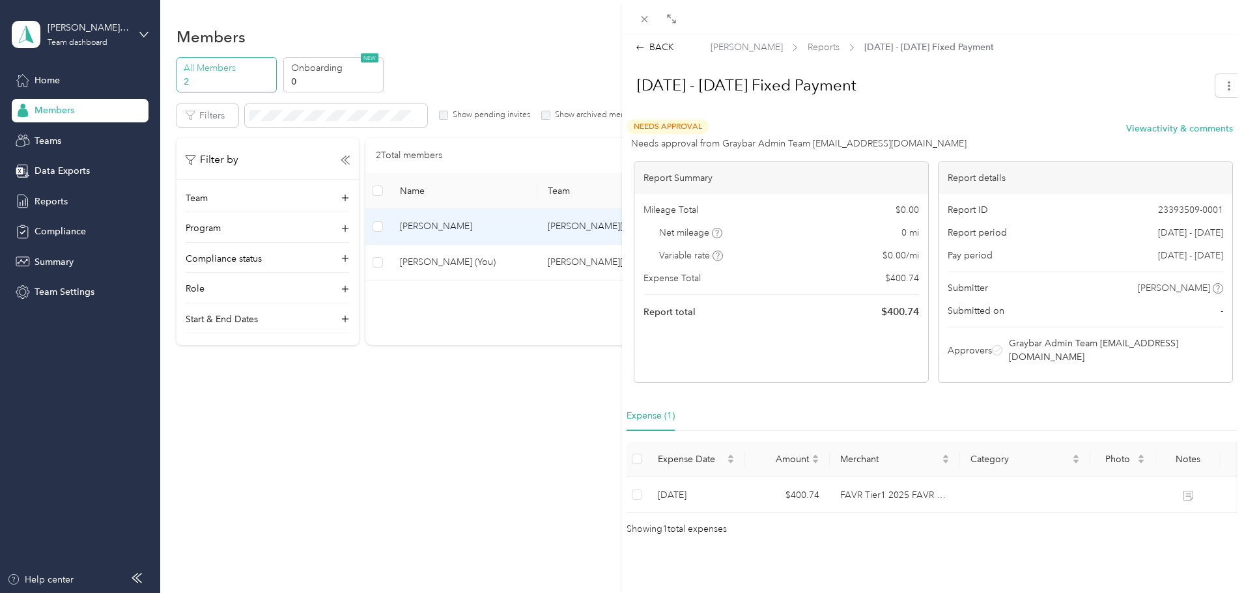
scroll to position [9, 0]
click at [1233, 76] on div "[DATE] - [DATE] Fixed Payment Needs Approval Needs approval from Graybar Admin …" at bounding box center [933, 302] width 622 height 472
click at [1225, 78] on button "button" at bounding box center [1228, 85] width 27 height 23
click at [1011, 74] on h1 "[DATE] - [DATE] Fixed Payment" at bounding box center [914, 85] width 583 height 31
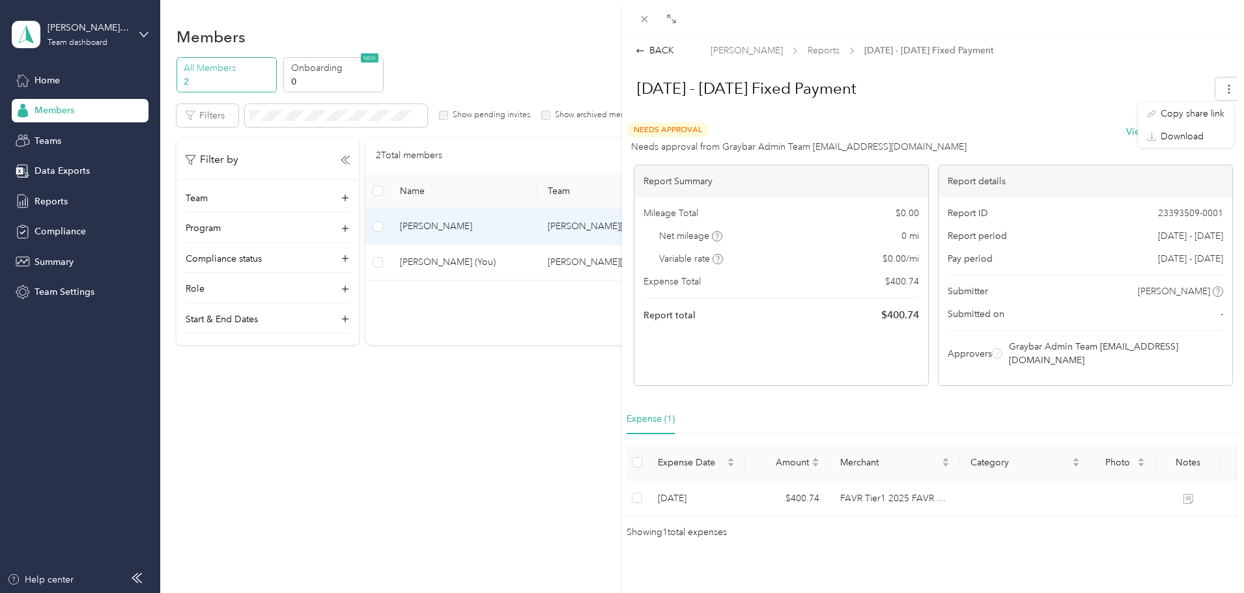
click at [125, 83] on div "BACK [PERSON_NAME] Reports [DATE] - [DATE] Fixed Payment [DATE] - [DATE] Fixed …" at bounding box center [622, 296] width 1244 height 593
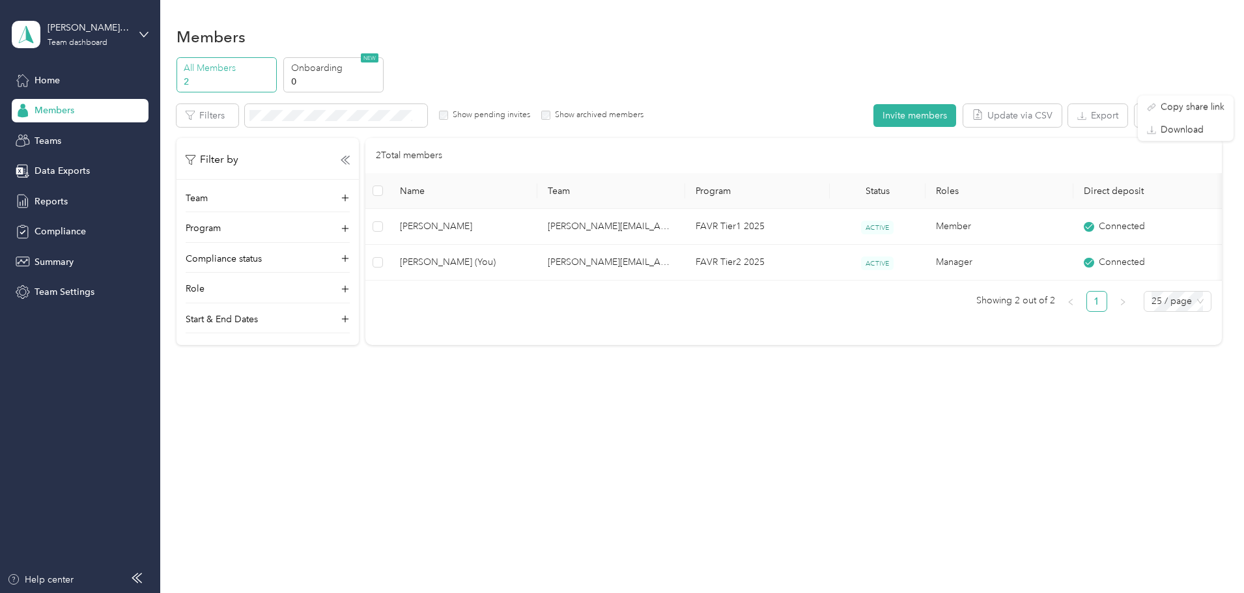
drag, startPoint x: 72, startPoint y: 74, endPoint x: 63, endPoint y: 73, distance: 8.6
click at [71, 74] on div at bounding box center [622, 296] width 1244 height 593
click at [47, 78] on span "Home" at bounding box center [47, 81] width 25 height 14
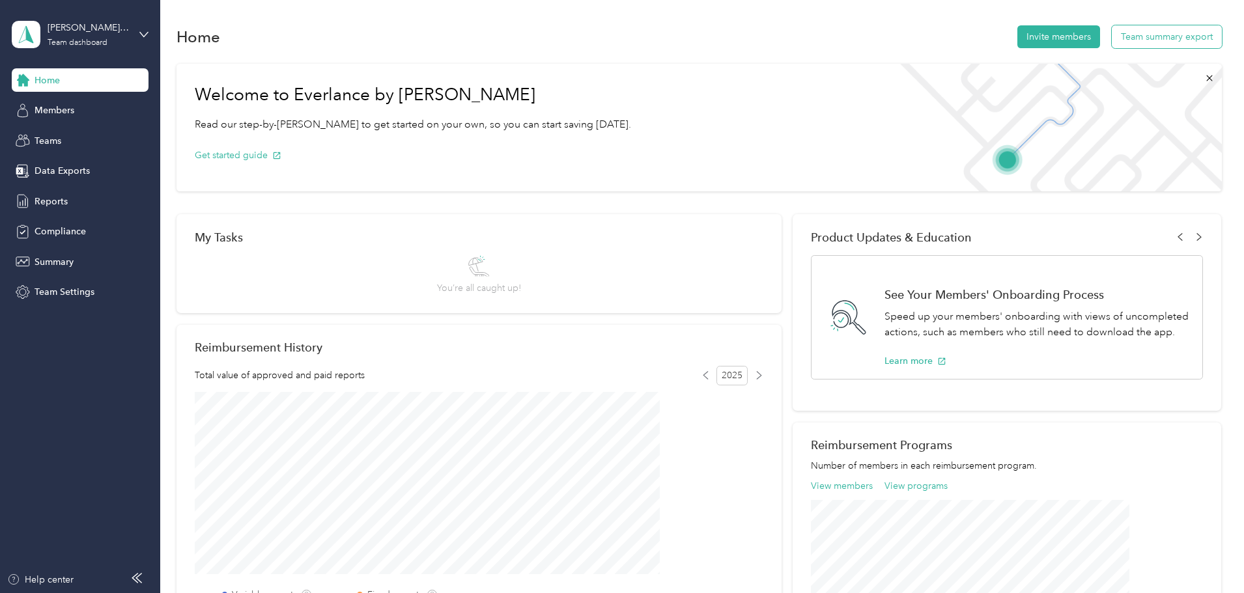
drag, startPoint x: 1070, startPoint y: 23, endPoint x: 1072, endPoint y: 36, distance: 13.3
click at [1070, 23] on div "Home Invite members Team summary export" at bounding box center [699, 36] width 1045 height 27
click at [1112, 36] on button "Team summary export" at bounding box center [1167, 36] width 110 height 23
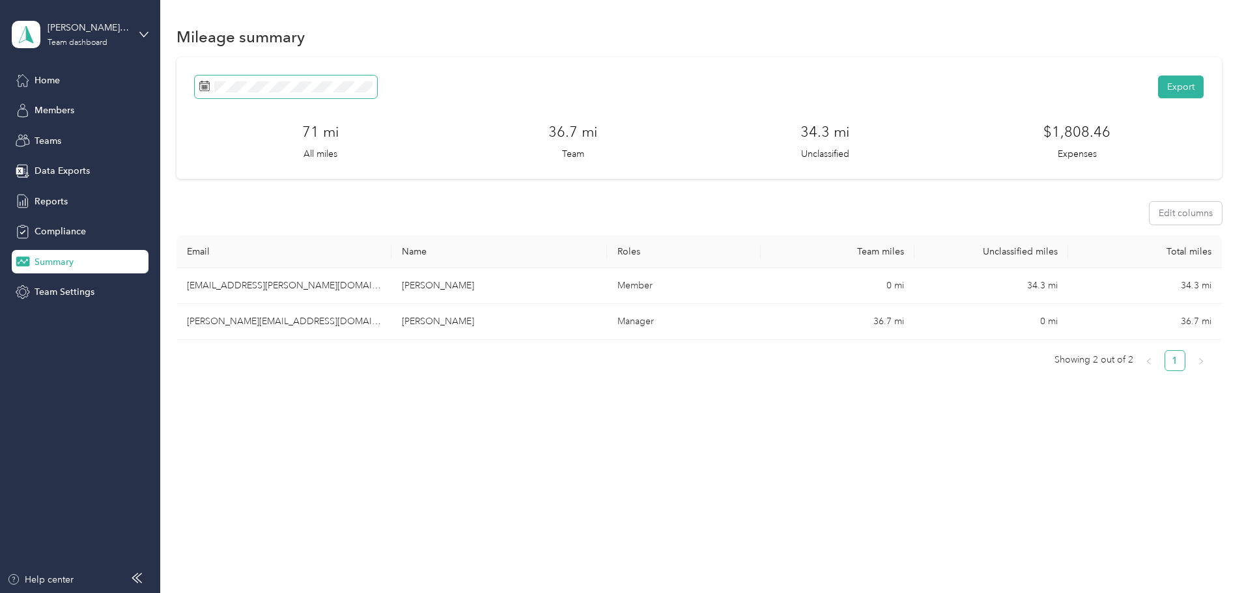
click at [366, 93] on span at bounding box center [286, 87] width 182 height 23
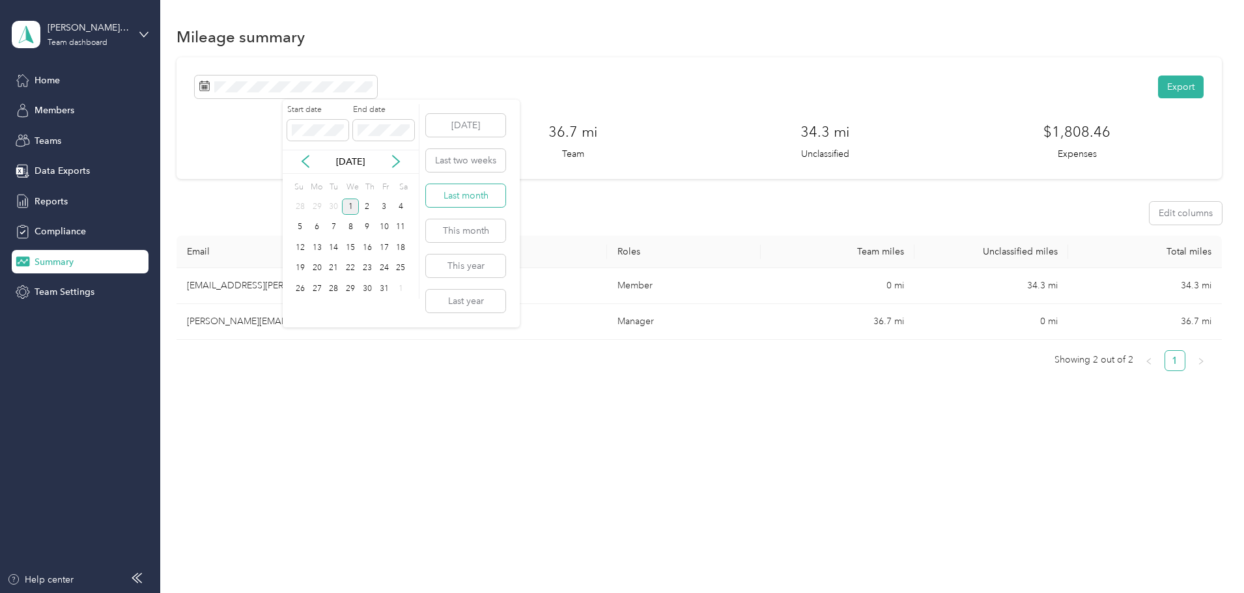
click at [479, 203] on button "Last month" at bounding box center [465, 195] width 79 height 23
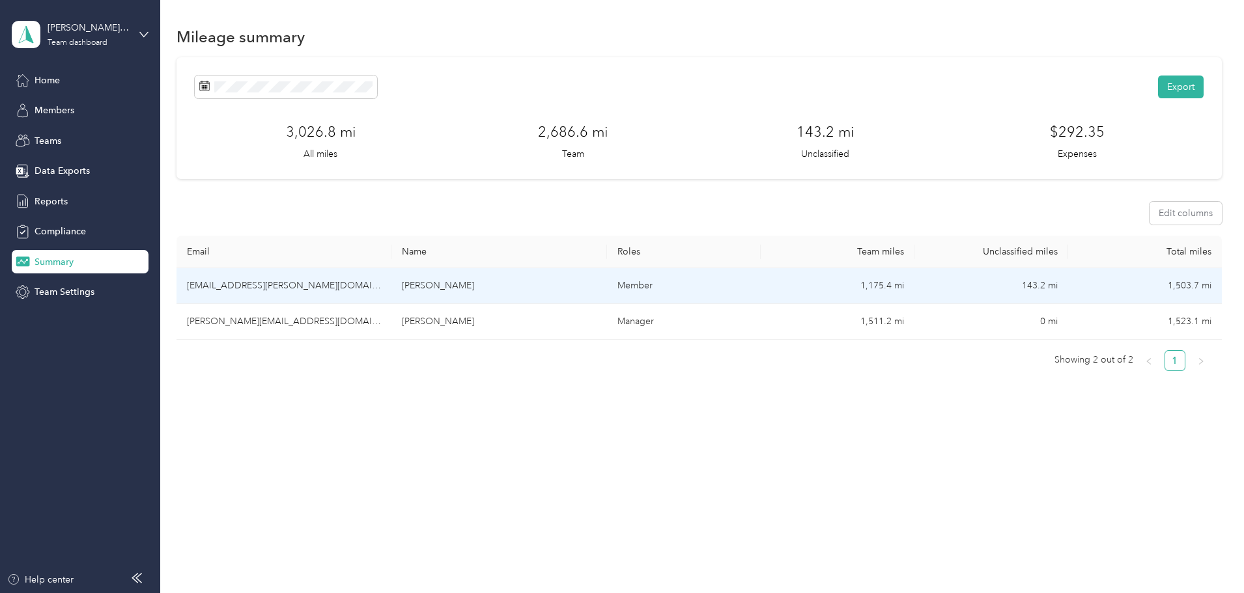
click at [989, 295] on td "143.2 mi" at bounding box center [992, 286] width 154 height 36
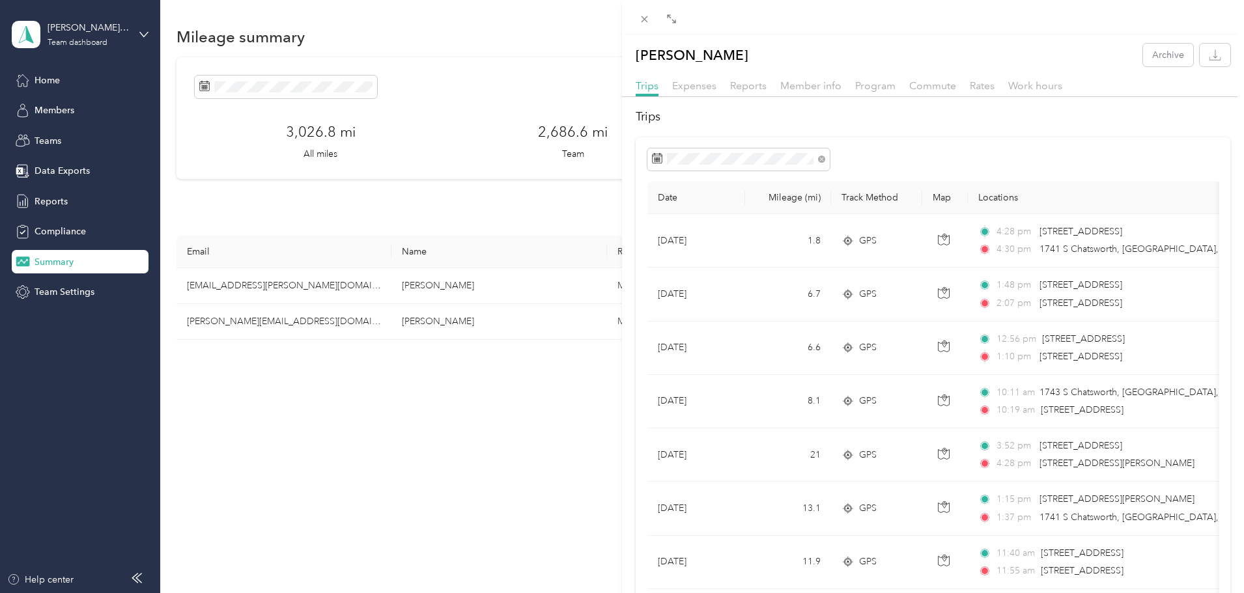
click at [668, 21] on icon at bounding box center [671, 19] width 10 height 10
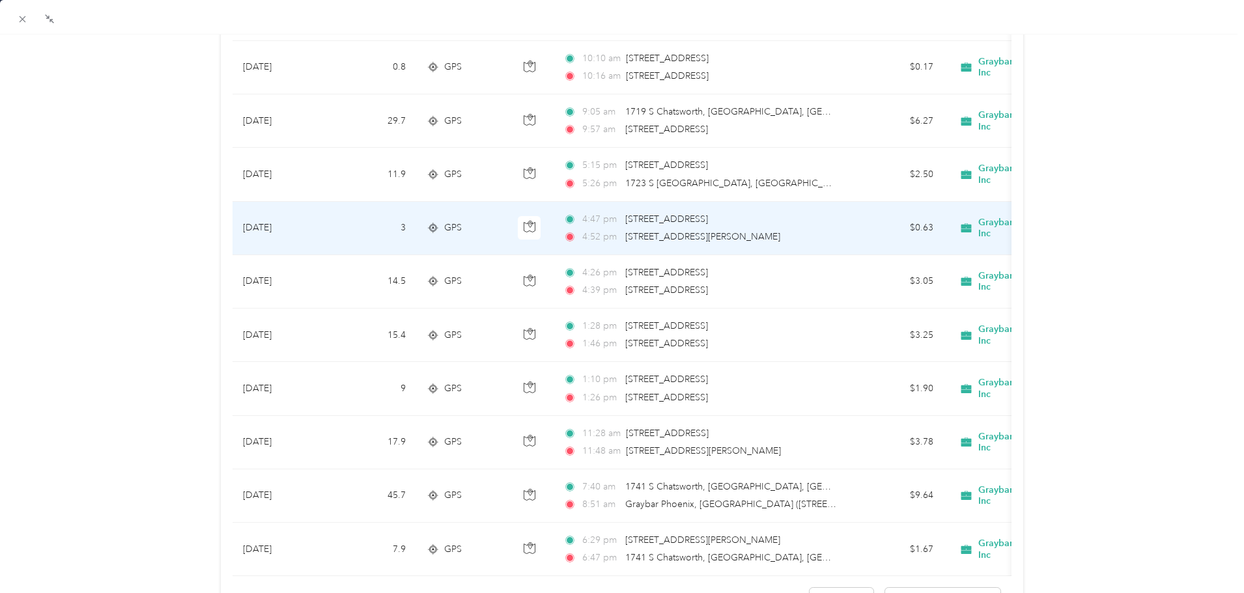
scroll to position [1075, 0]
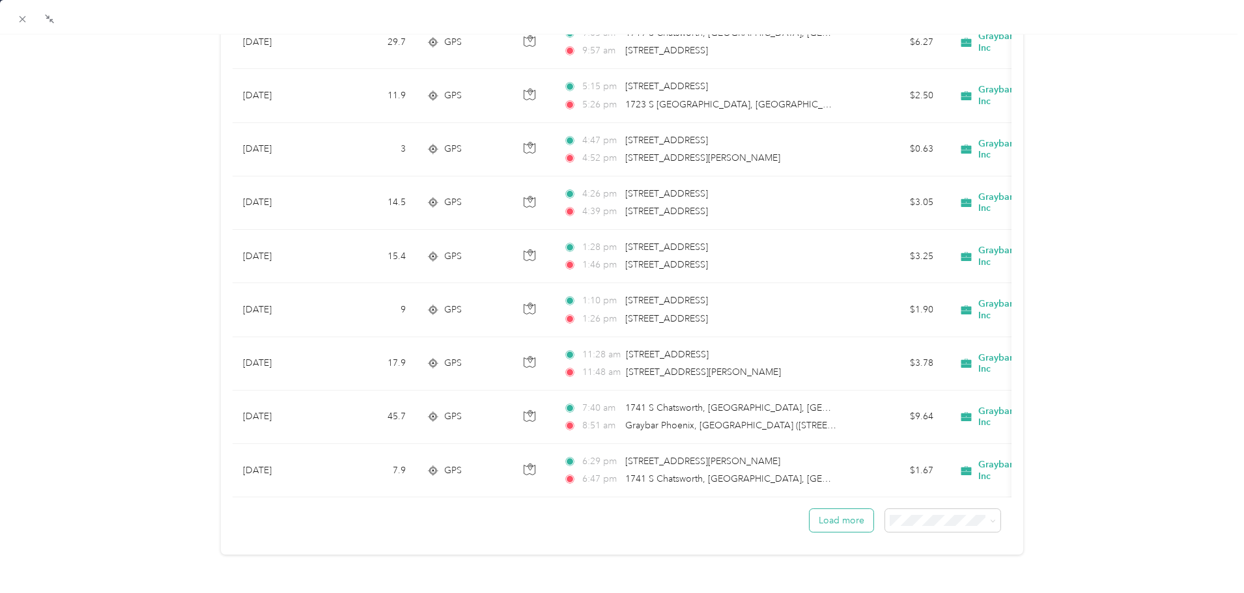
click at [846, 513] on button "Load more" at bounding box center [842, 520] width 64 height 23
click at [825, 511] on button "Load more" at bounding box center [842, 520] width 64 height 23
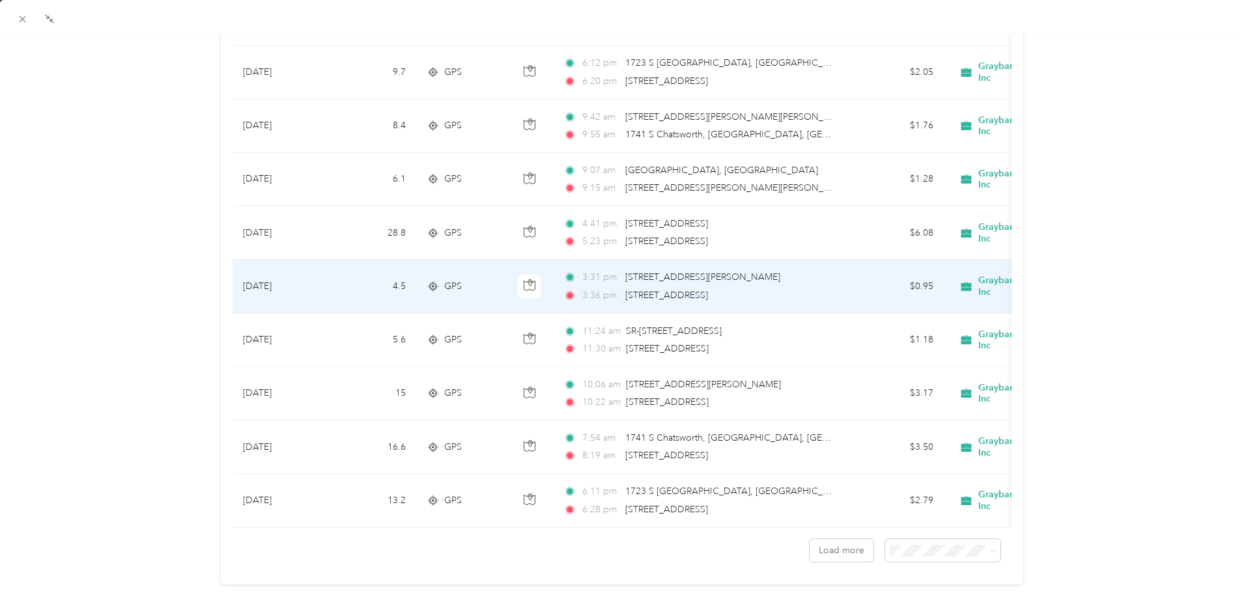
scroll to position [2415, 0]
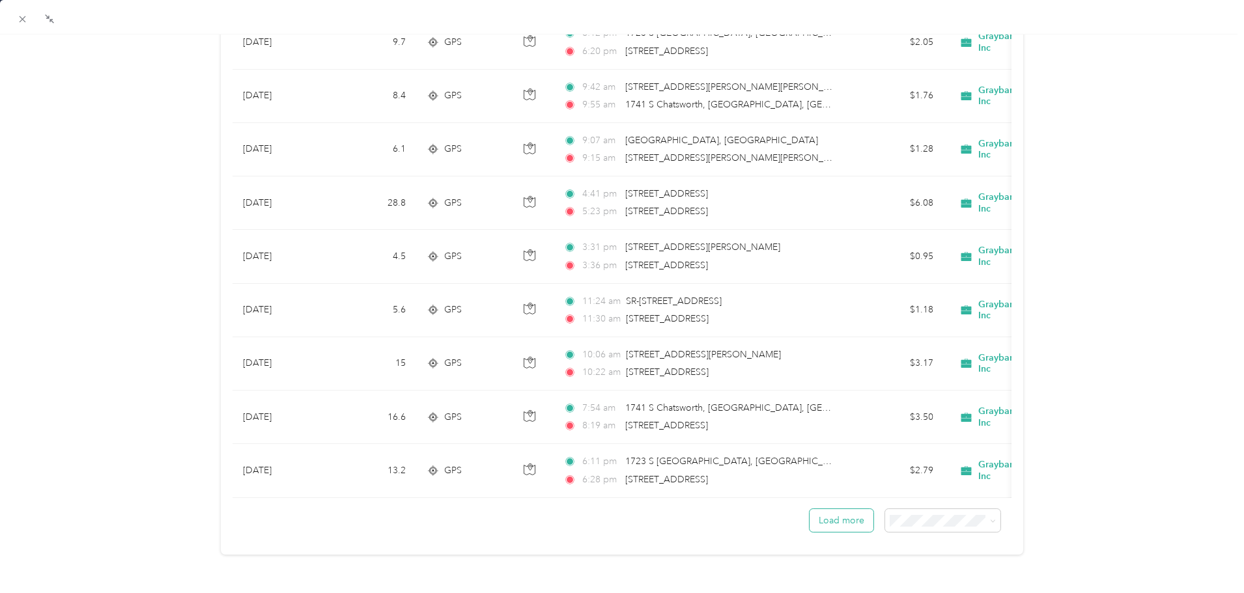
click at [845, 509] on button "Load more" at bounding box center [842, 520] width 64 height 23
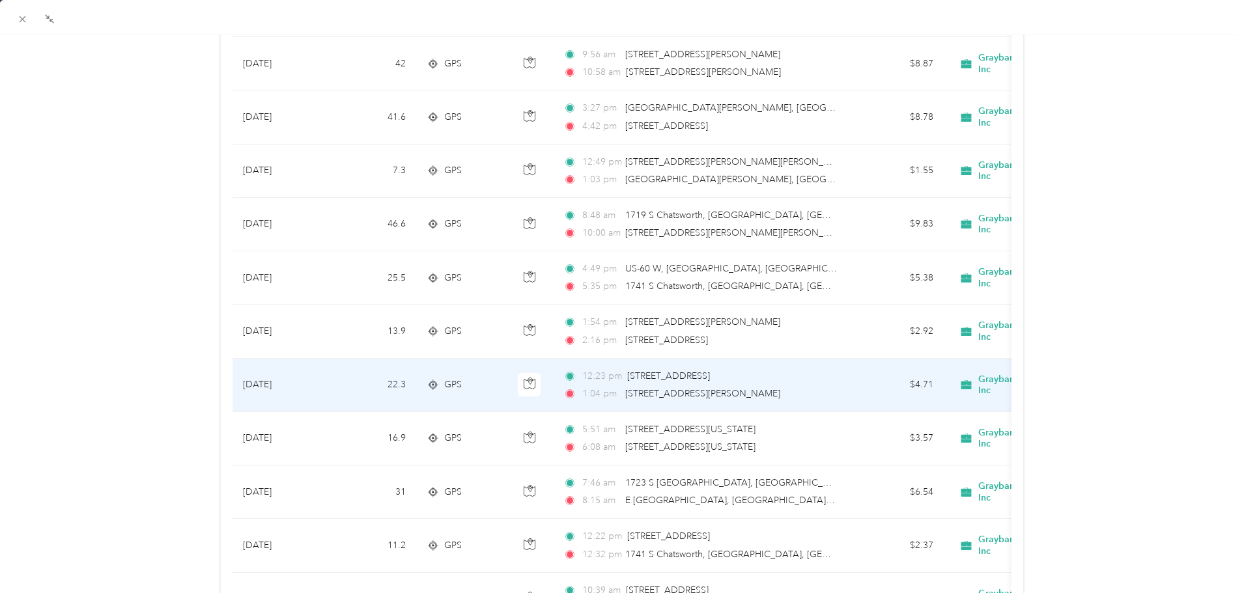
scroll to position [3539, 0]
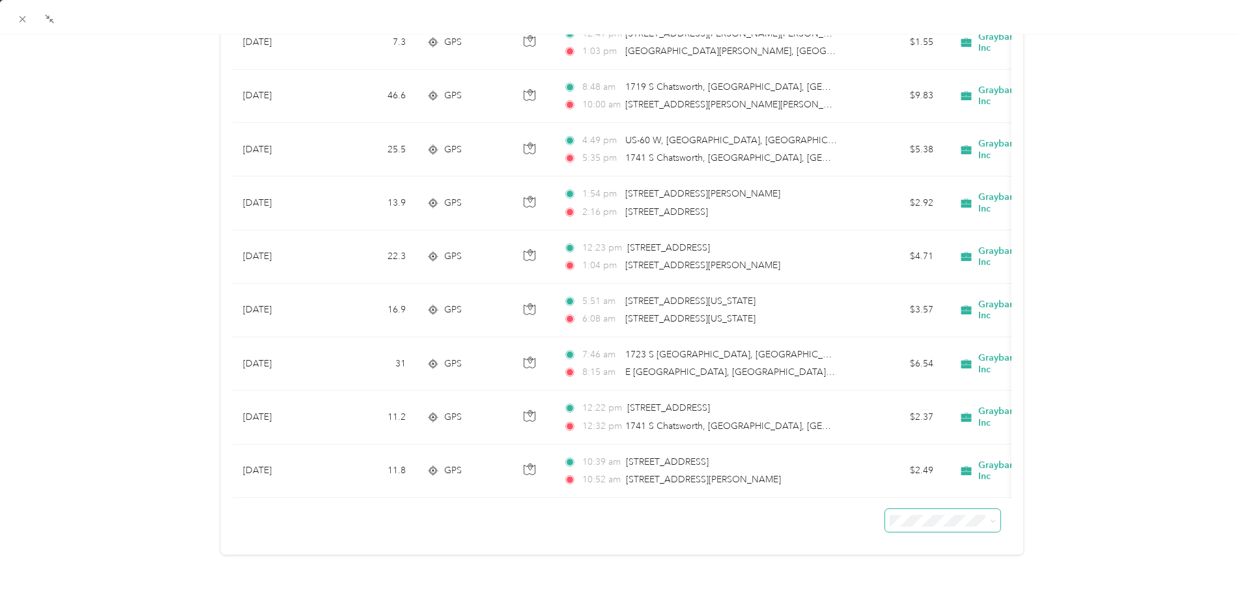
click at [897, 517] on span at bounding box center [942, 520] width 115 height 23
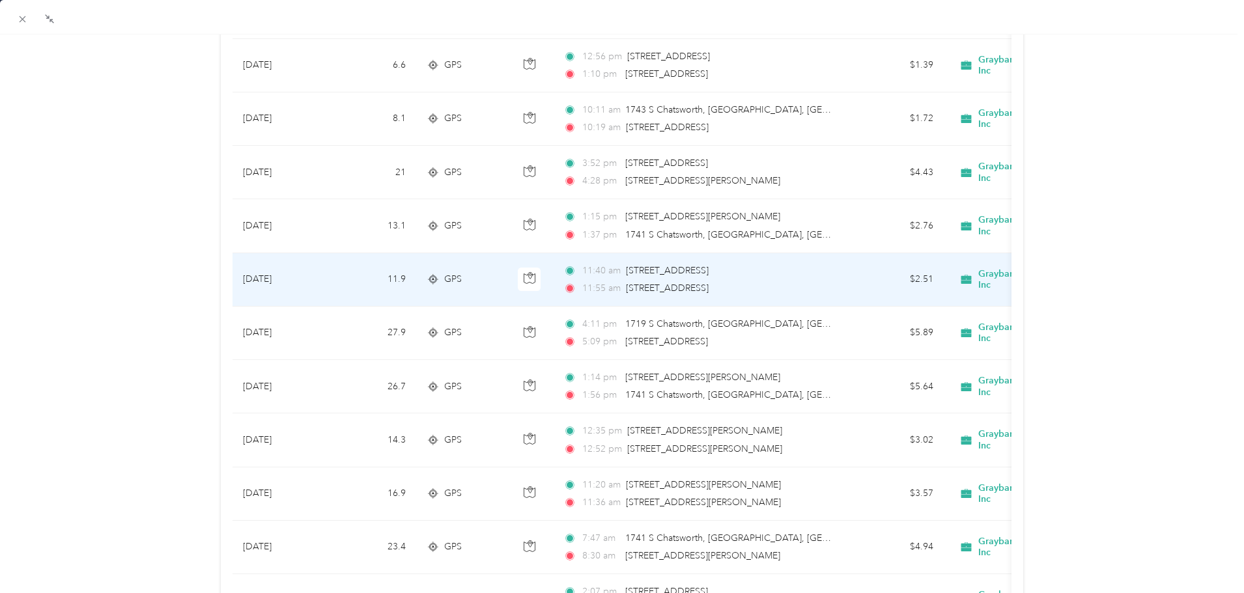
scroll to position [0, 0]
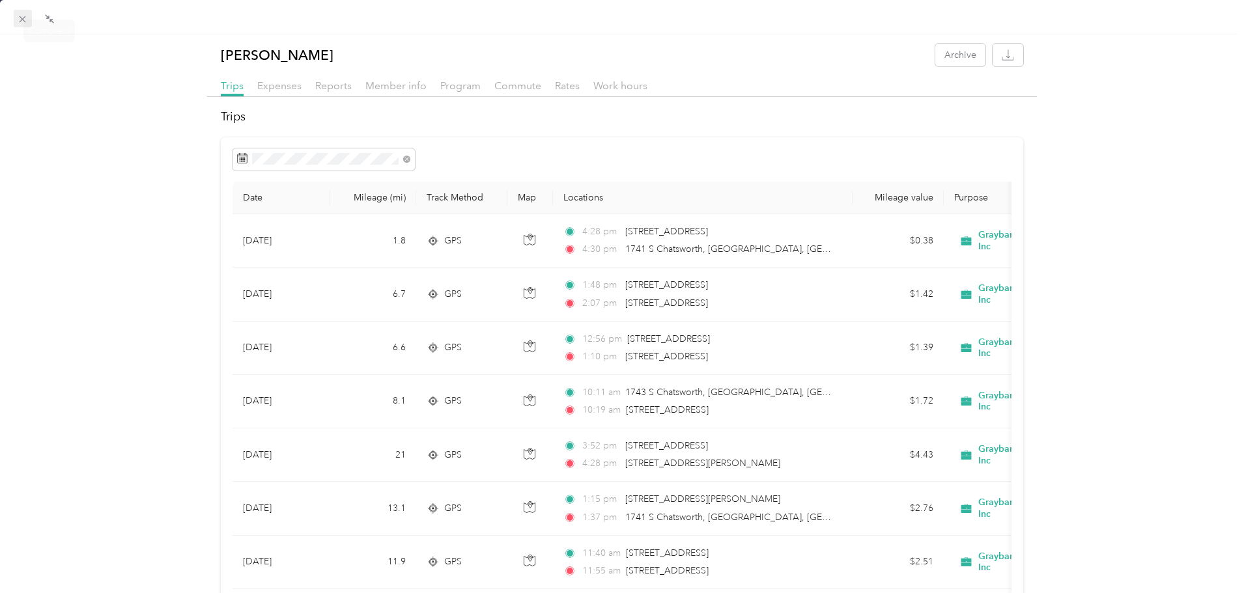
click at [23, 17] on icon at bounding box center [22, 19] width 11 height 11
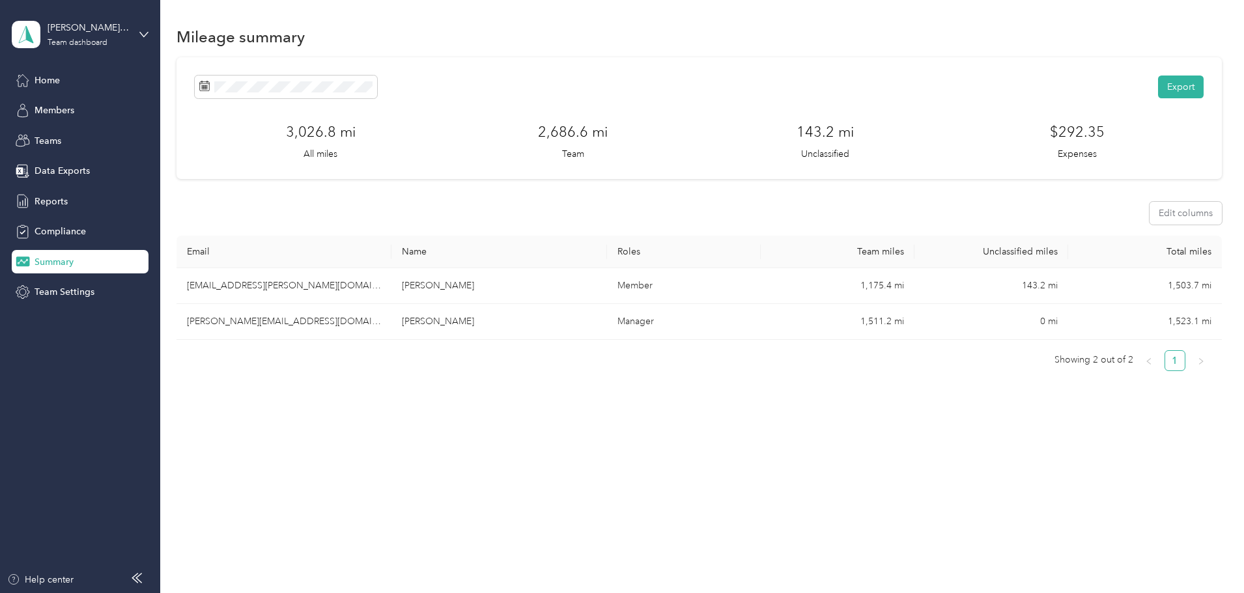
click at [797, 128] on h3 "143.2 mi" at bounding box center [825, 131] width 57 height 21
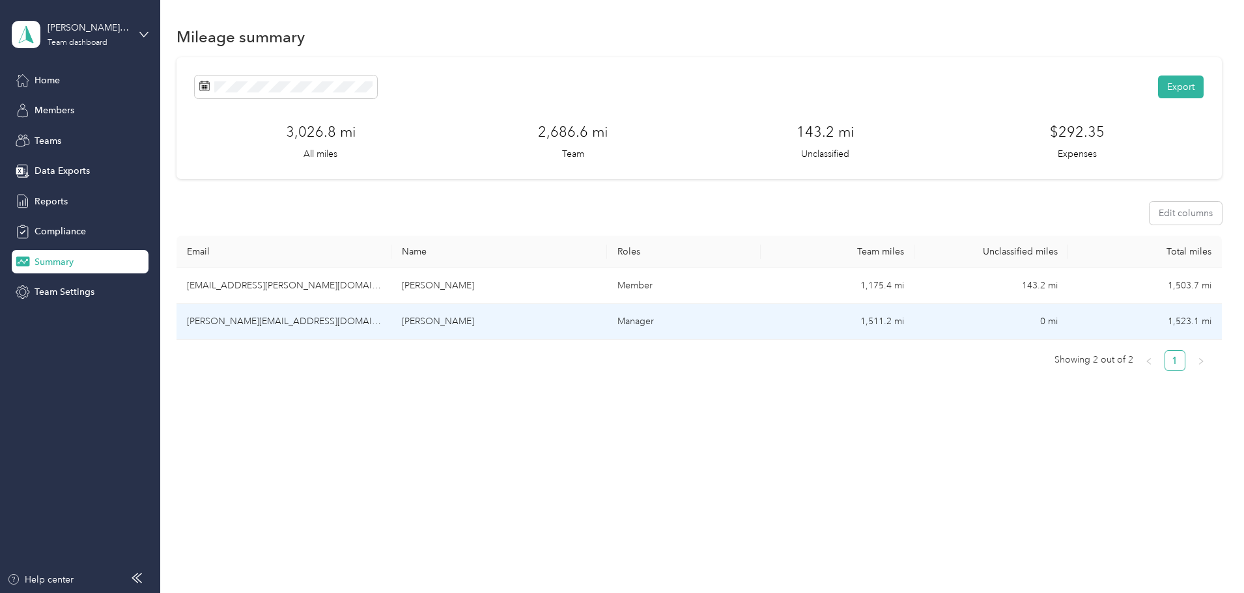
drag, startPoint x: 1025, startPoint y: 337, endPoint x: 1007, endPoint y: 339, distance: 17.8
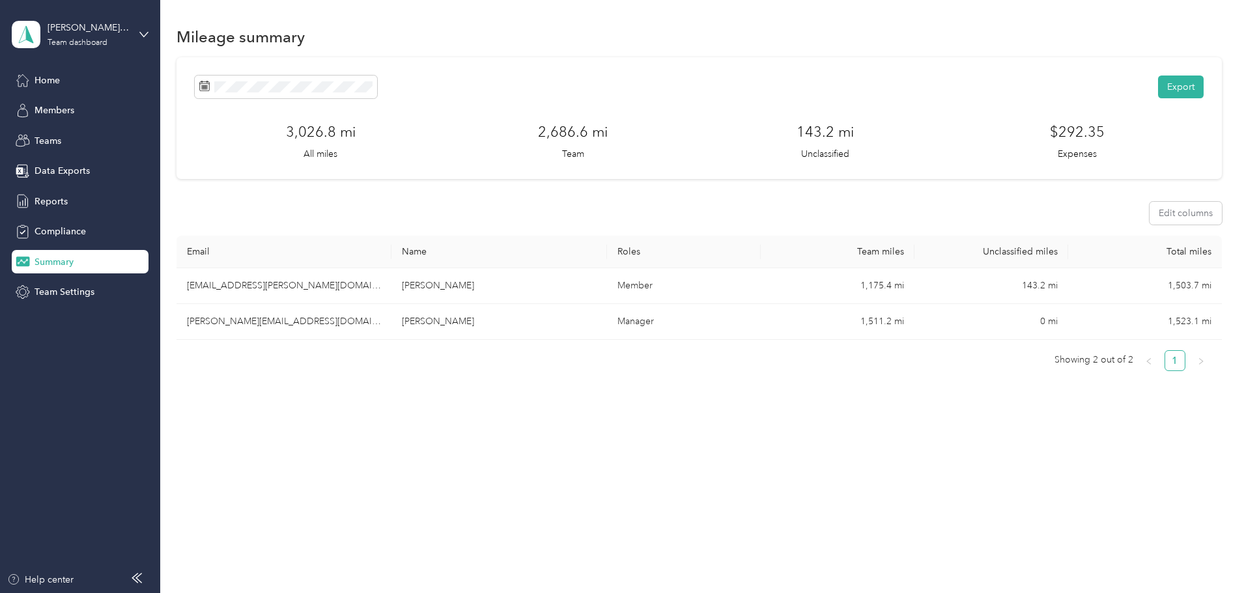
drag, startPoint x: 1007, startPoint y: 339, endPoint x: 549, endPoint y: 382, distance: 459.9
click at [549, 382] on div "Email Name Roles Team miles Unclassified miles Total miles [EMAIL_ADDRESS][PERS…" at bounding box center [699, 309] width 1045 height 146
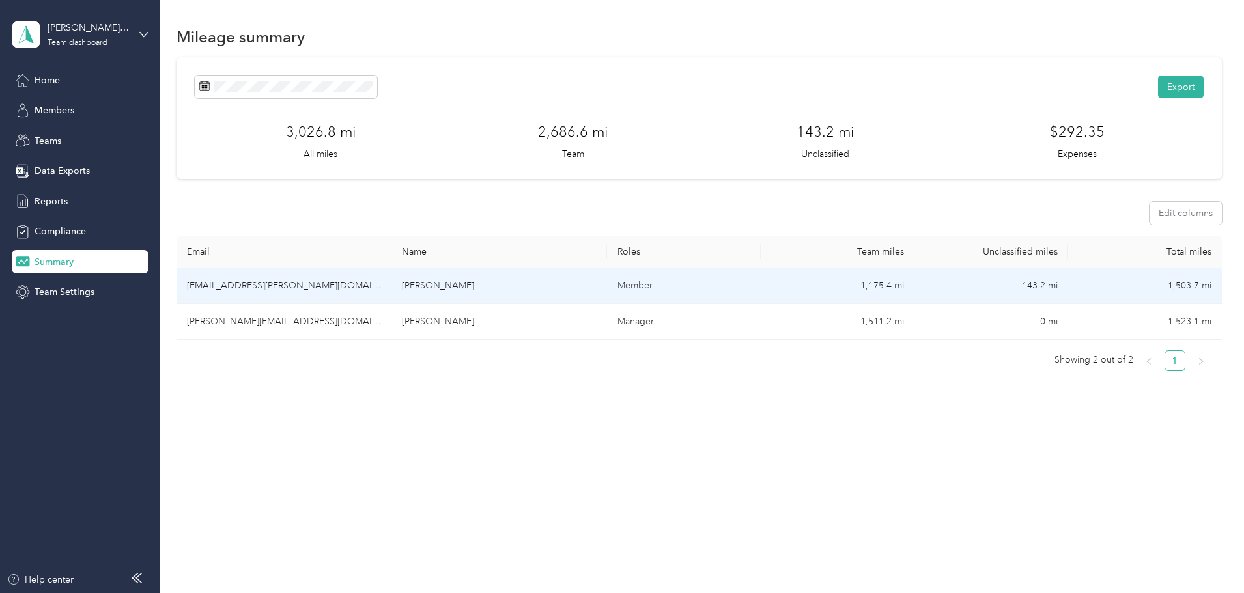
click at [843, 277] on td "1,175.4 mi" at bounding box center [838, 286] width 154 height 36
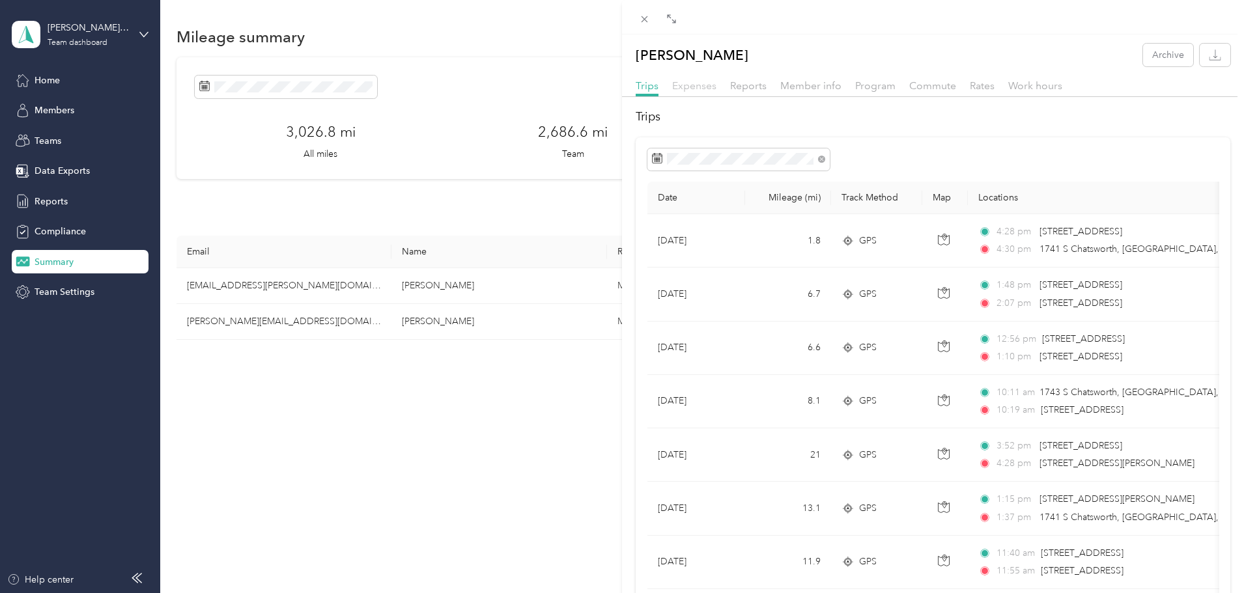
click at [709, 89] on span "Expenses" at bounding box center [694, 85] width 44 height 12
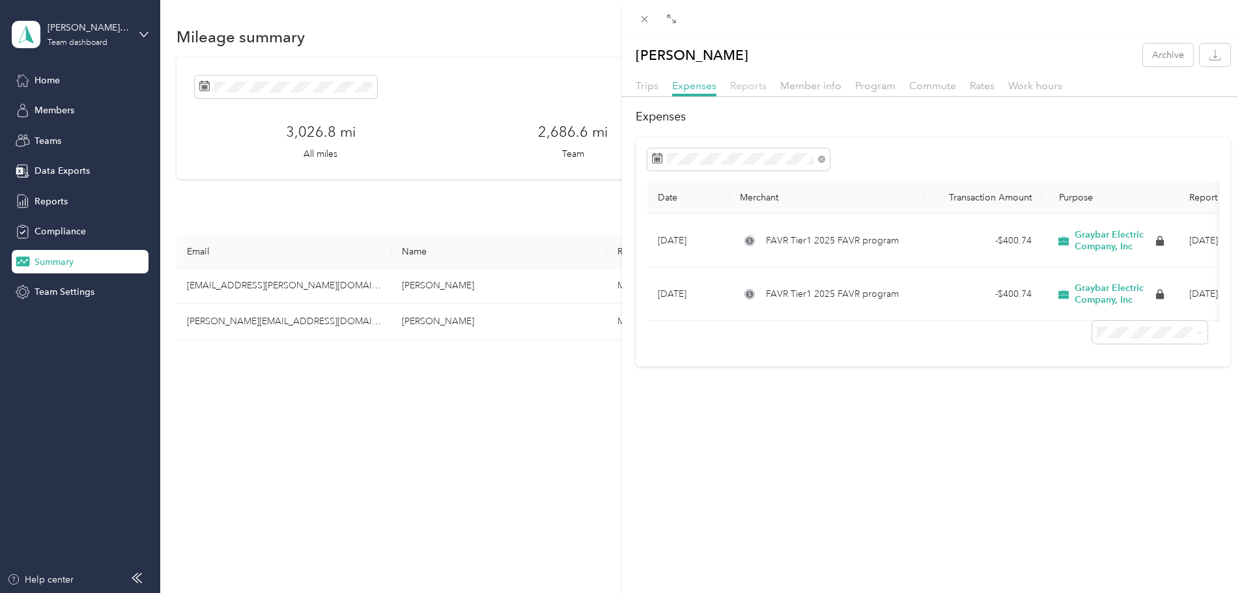
click at [737, 83] on span "Reports" at bounding box center [748, 85] width 36 height 12
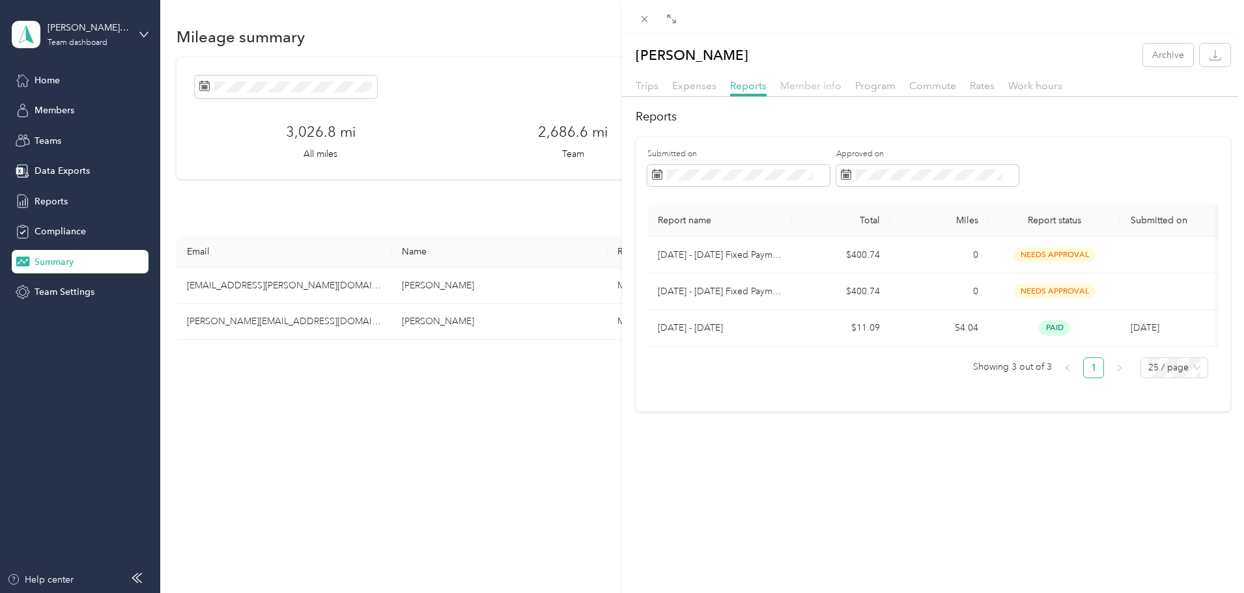
click at [808, 91] on span "Member info" at bounding box center [810, 85] width 61 height 12
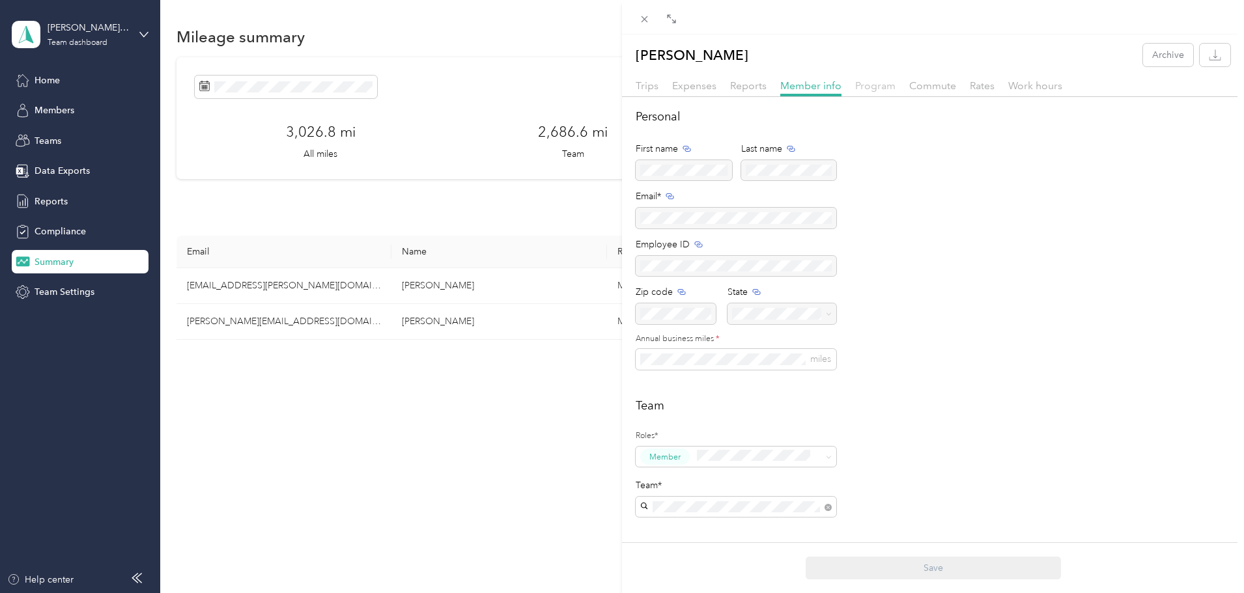
click at [884, 89] on span "Program" at bounding box center [875, 85] width 40 height 12
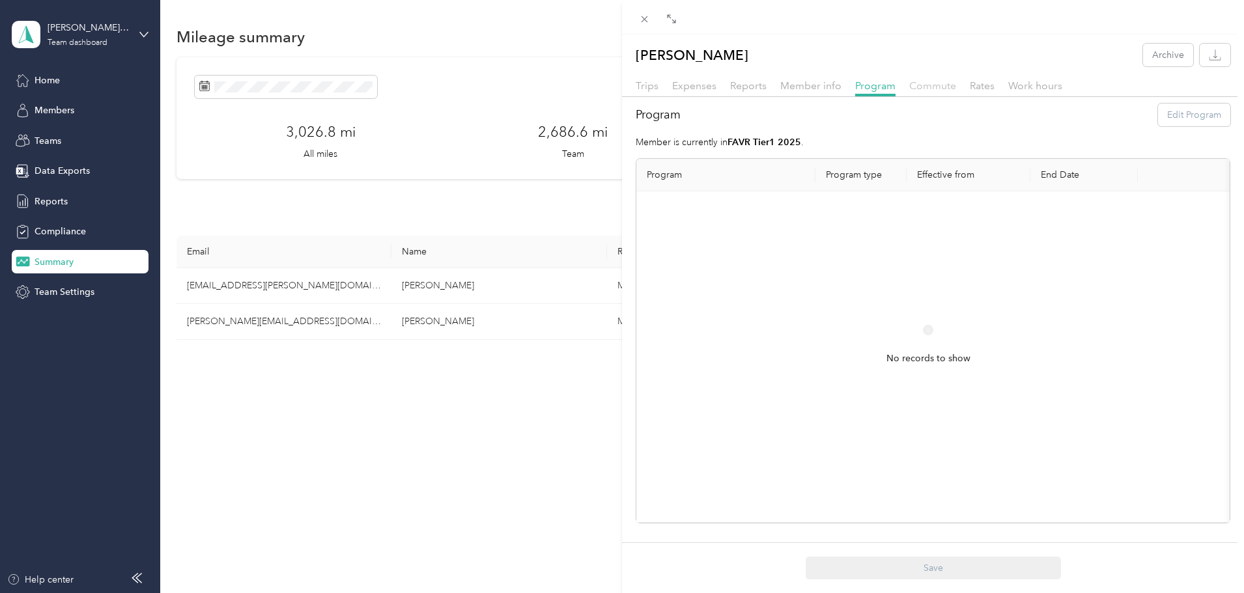
drag, startPoint x: 930, startPoint y: 53, endPoint x: 922, endPoint y: 86, distance: 34.3
click at [926, 73] on div "[PERSON_NAME] Archive Trips Expenses Reports Member info Program Commute Rates …" at bounding box center [933, 284] width 622 height 480
click at [920, 85] on span "Commute" at bounding box center [932, 85] width 47 height 12
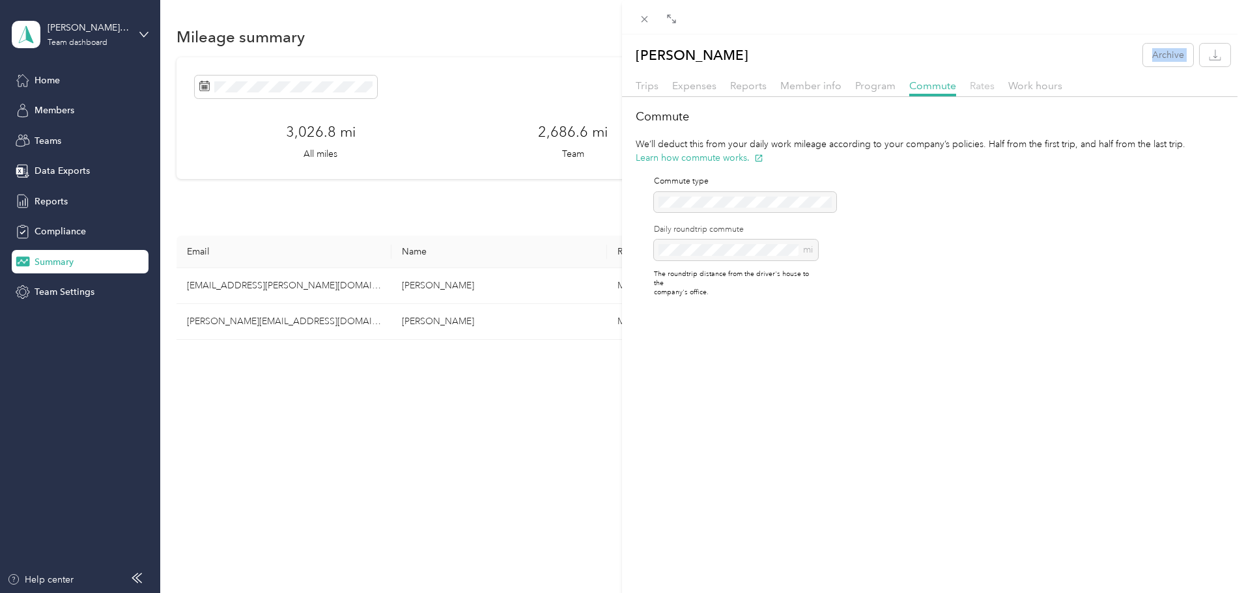
click at [982, 91] on div "Rates" at bounding box center [982, 86] width 25 height 16
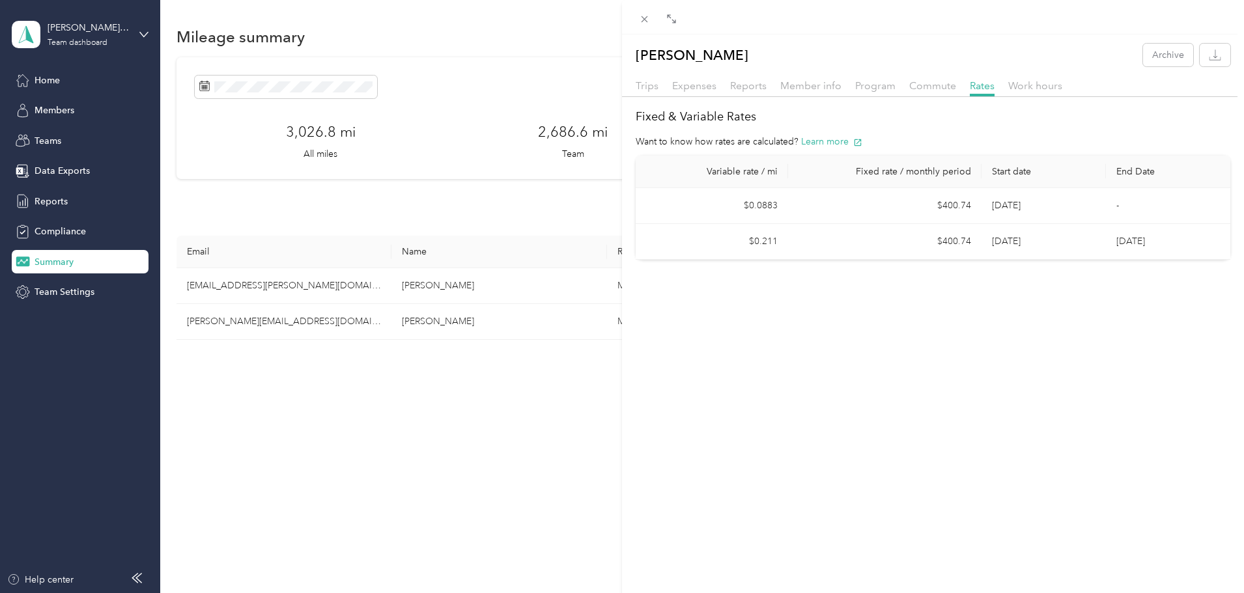
drag, startPoint x: 487, startPoint y: 199, endPoint x: 494, endPoint y: 214, distance: 16.3
click at [490, 198] on div "[PERSON_NAME] Archive Trips Expenses Reports Member info Program Commute Rates …" at bounding box center [622, 296] width 1244 height 593
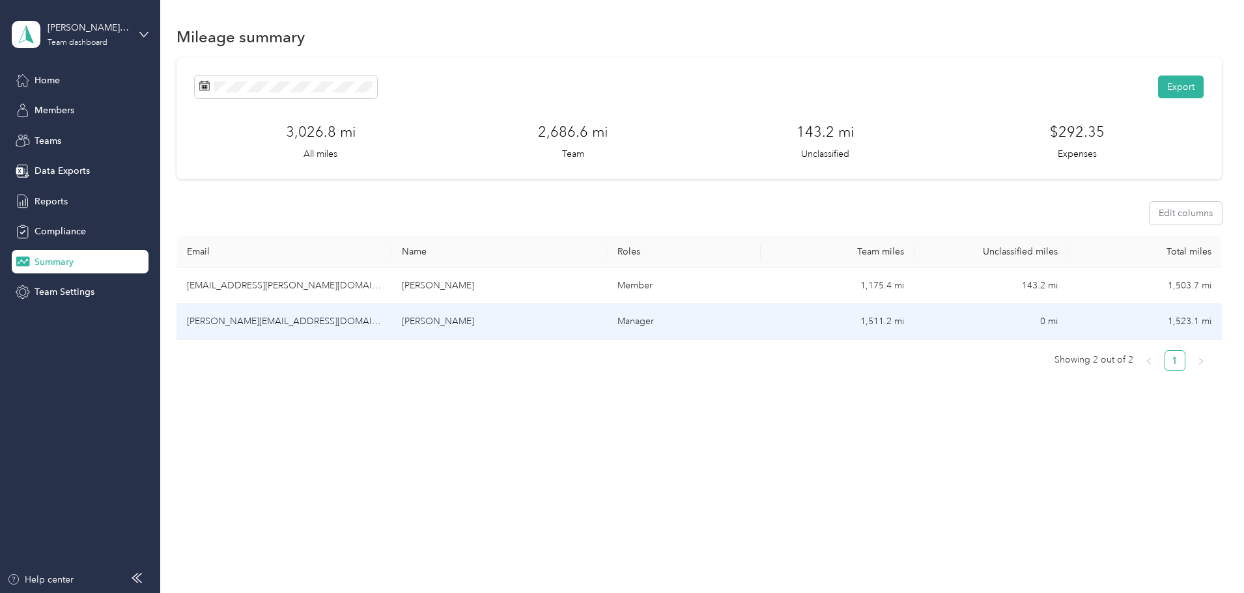
click at [858, 326] on td "1,511.2 mi" at bounding box center [838, 322] width 154 height 36
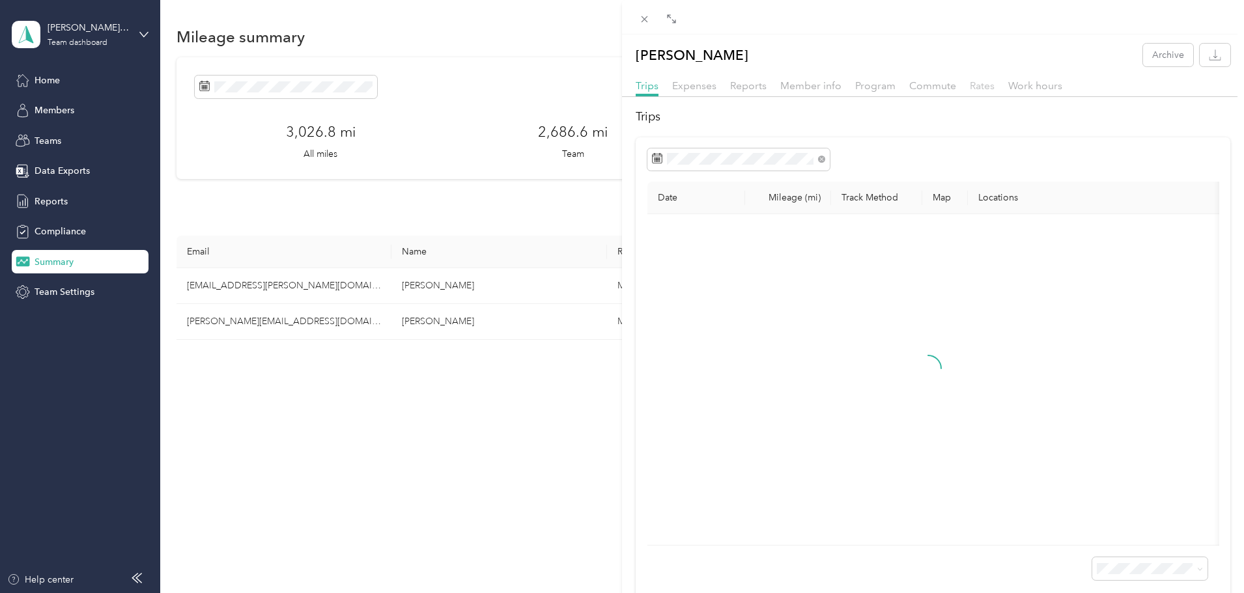
click at [987, 83] on span "Rates" at bounding box center [982, 85] width 25 height 12
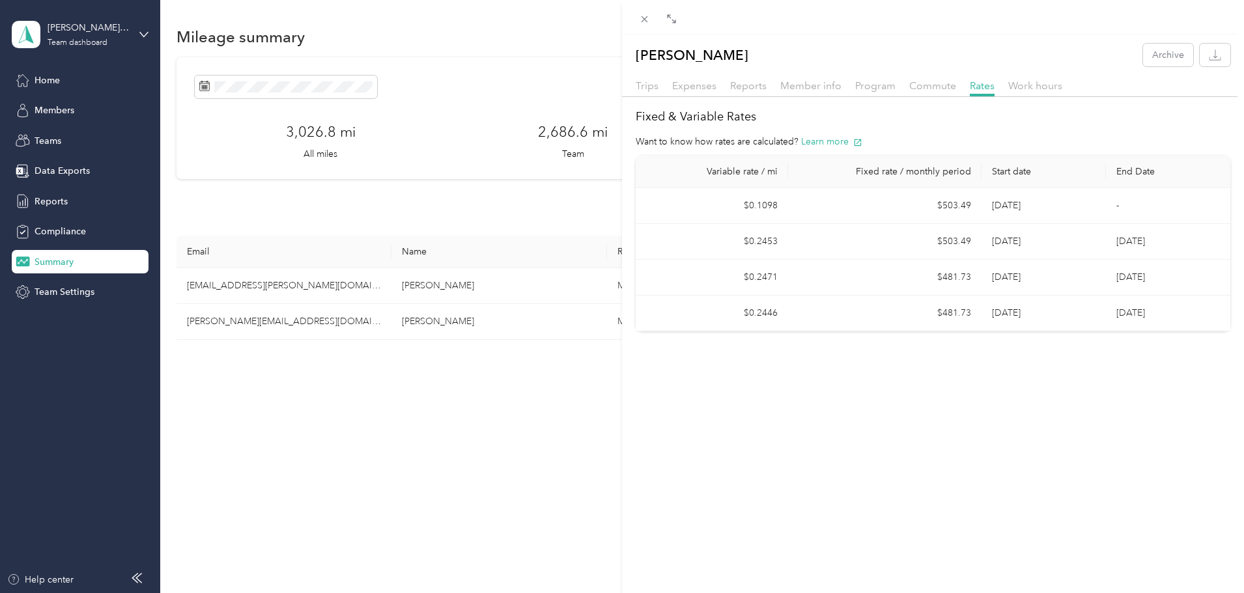
click at [414, 305] on div "[PERSON_NAME] Archive Trips Expenses Reports Member info Program Commute Rates …" at bounding box center [622, 296] width 1244 height 593
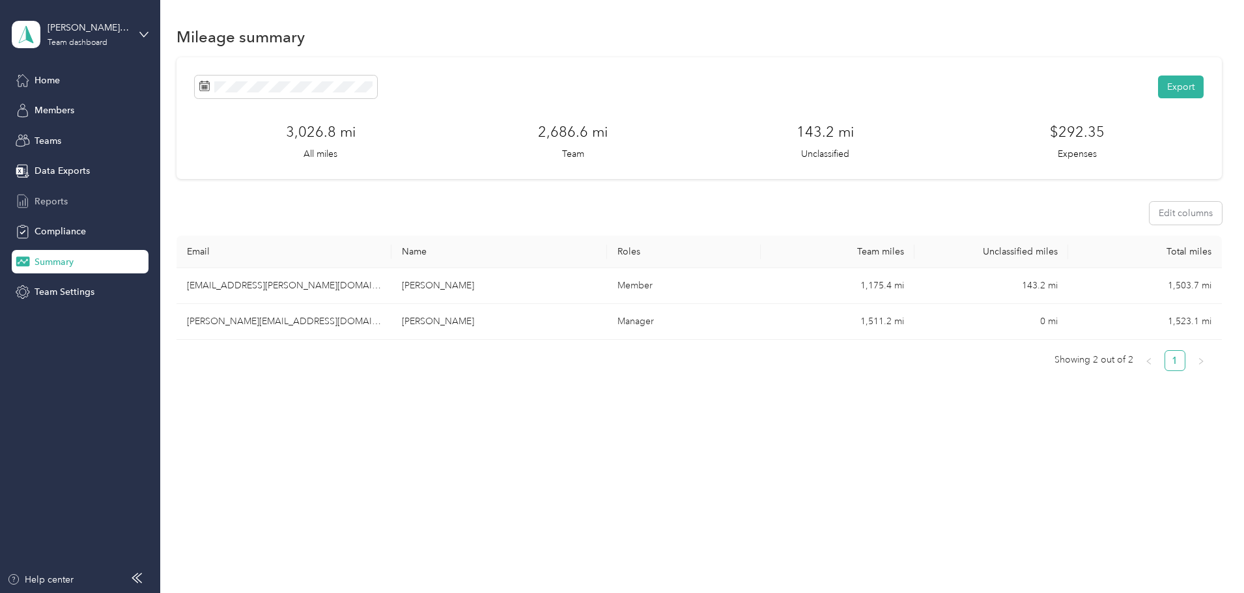
click at [92, 195] on div "Reports" at bounding box center [80, 201] width 137 height 23
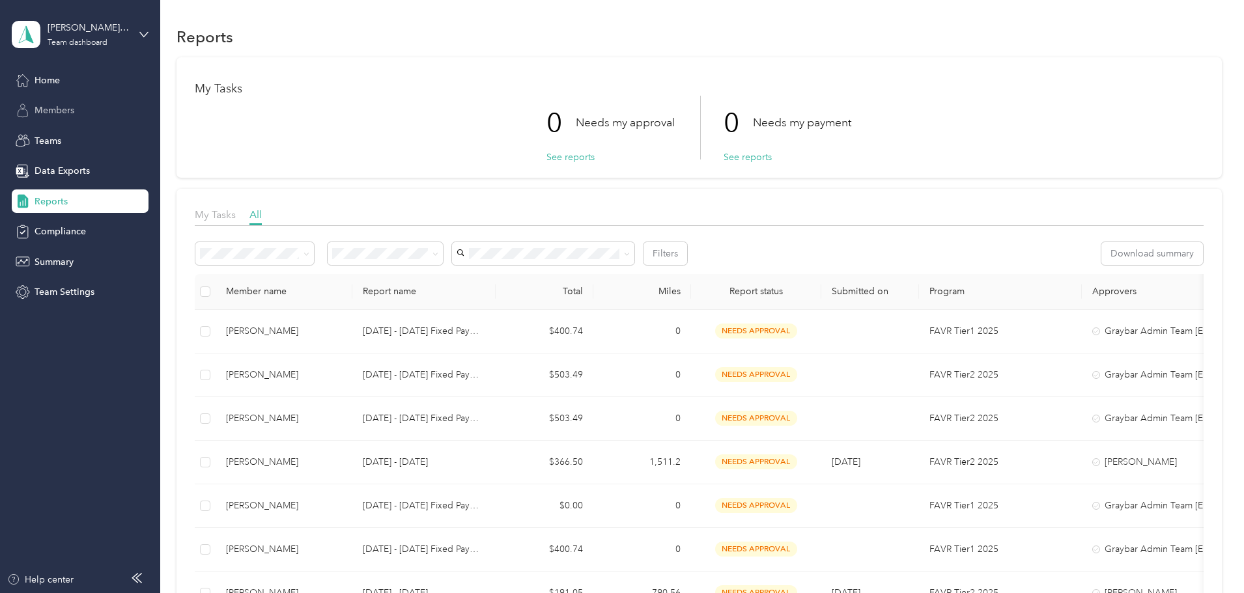
click at [58, 115] on span "Members" at bounding box center [55, 111] width 40 height 14
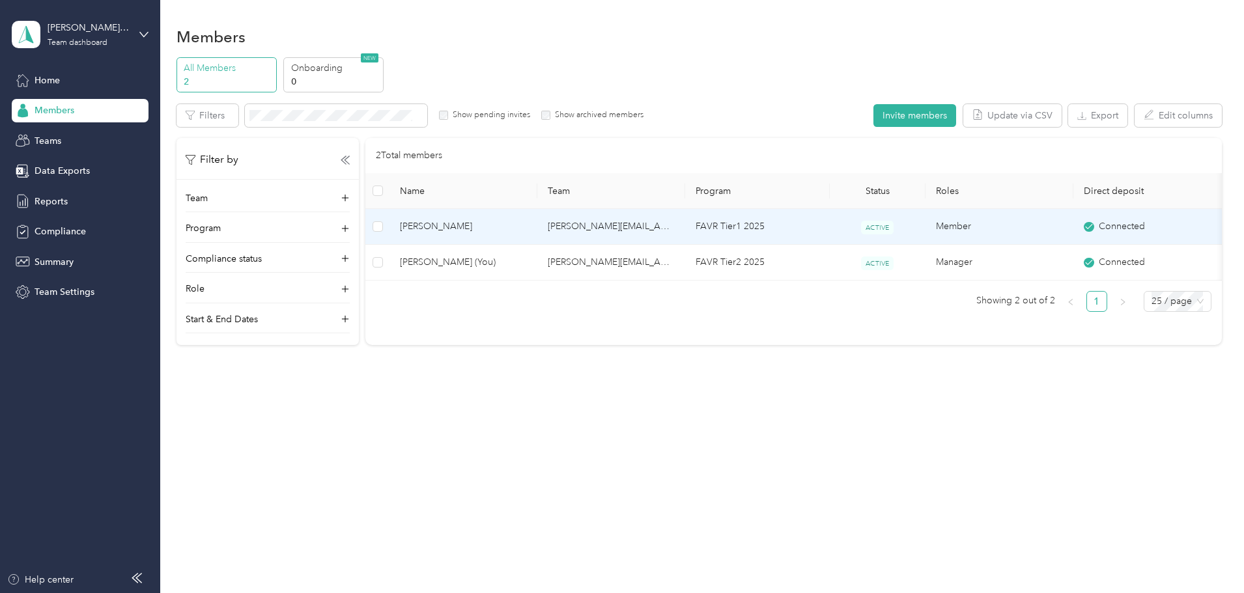
click at [527, 228] on span "[PERSON_NAME]" at bounding box center [463, 227] width 127 height 14
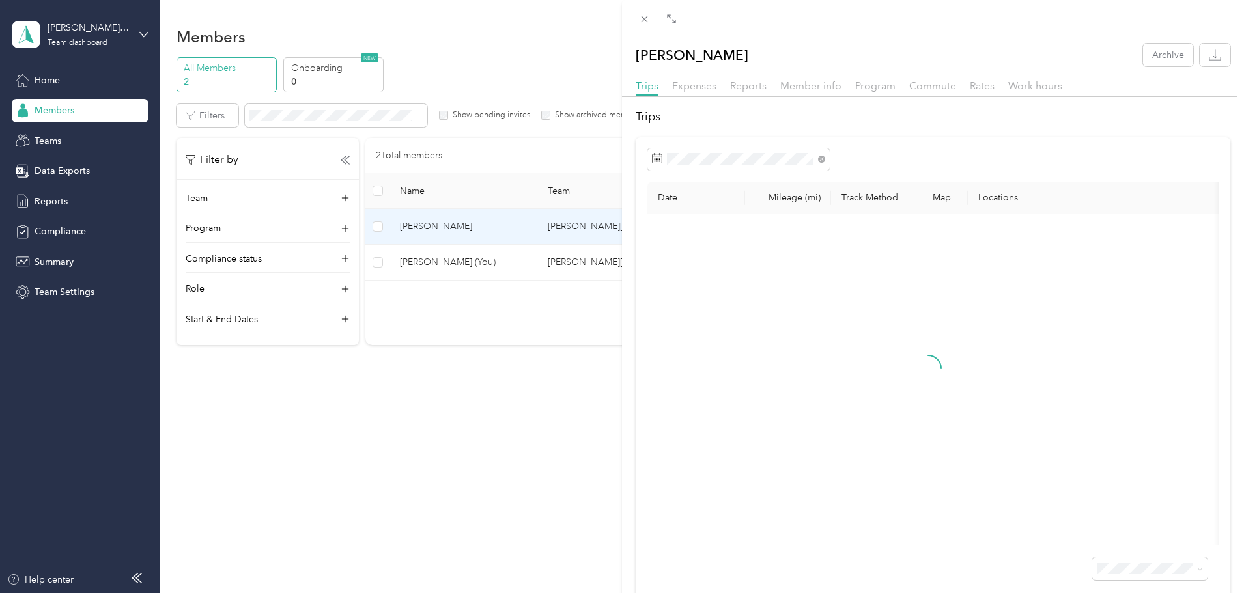
click at [722, 184] on th "Date" at bounding box center [696, 198] width 98 height 33
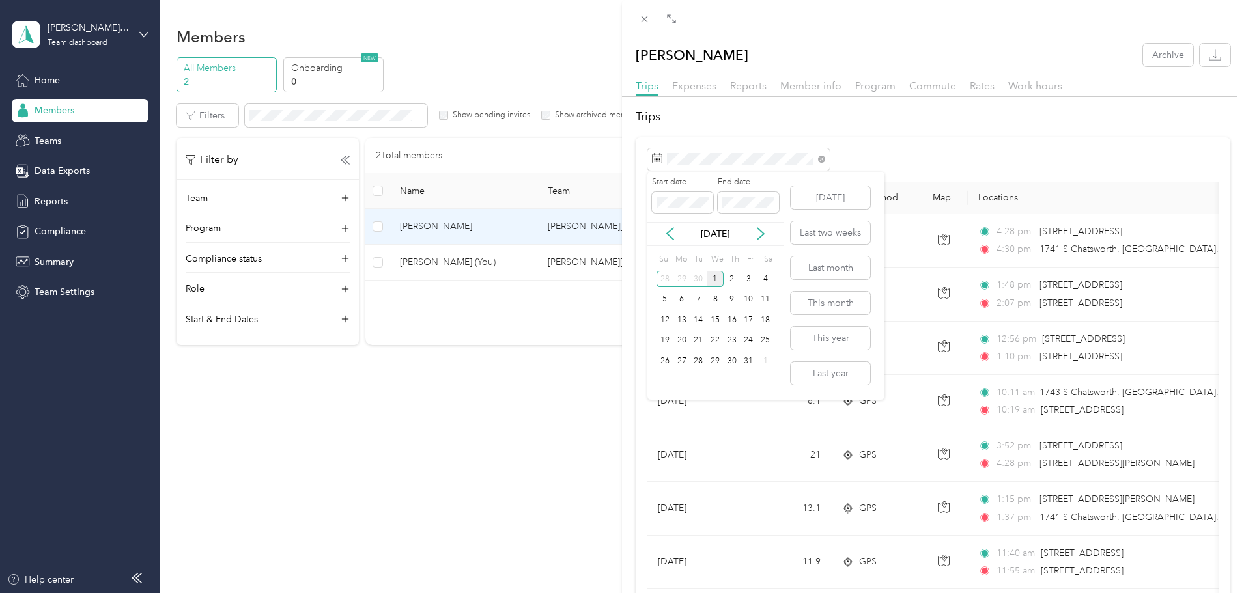
click at [661, 234] on div "[DATE]" at bounding box center [715, 234] width 136 height 14
click at [667, 234] on icon at bounding box center [670, 234] width 7 height 12
click at [685, 281] on div "1" at bounding box center [682, 279] width 17 height 16
click at [701, 360] on div "30" at bounding box center [698, 361] width 17 height 16
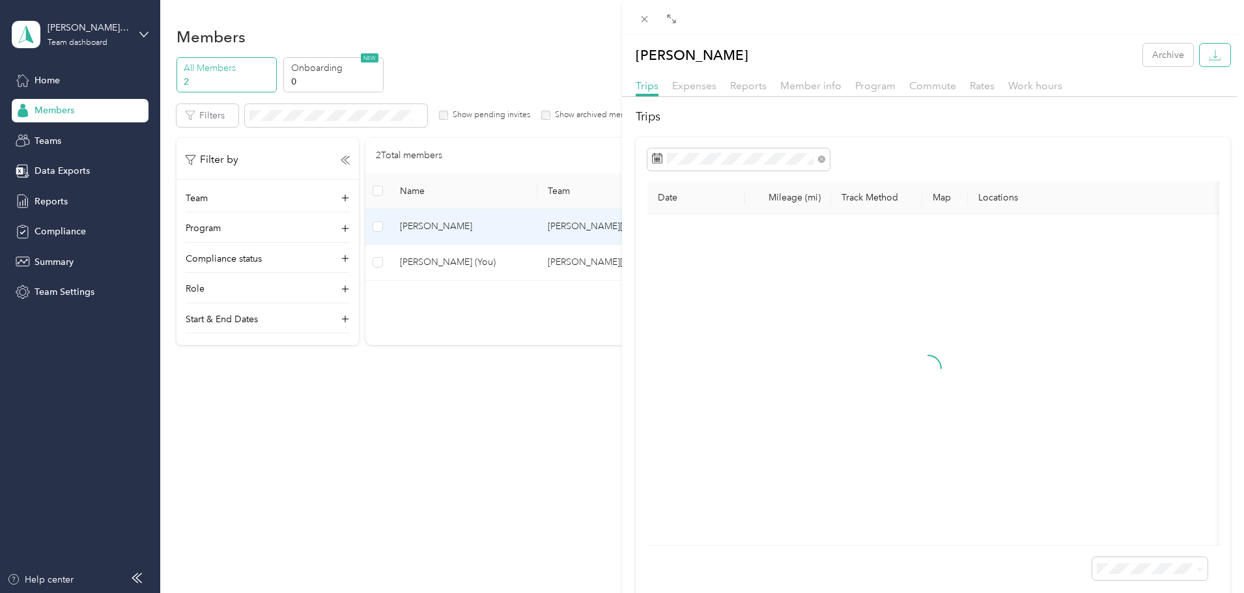
click at [1213, 53] on icon "button" at bounding box center [1215, 54] width 4 height 8
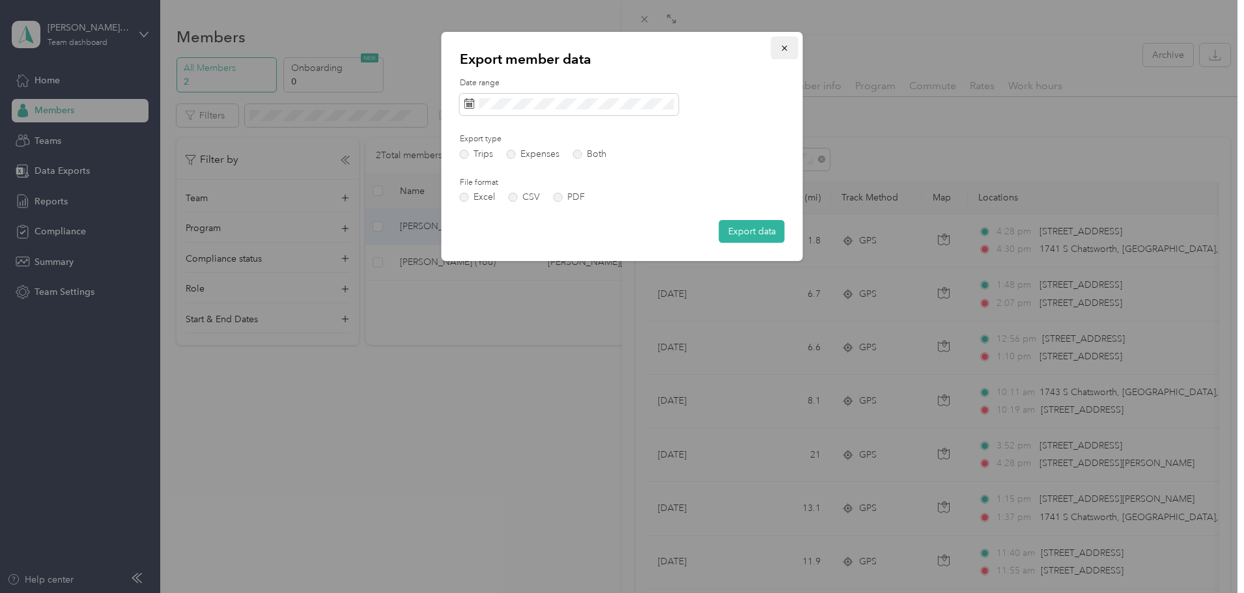
click at [786, 47] on icon "button" at bounding box center [784, 48] width 5 height 5
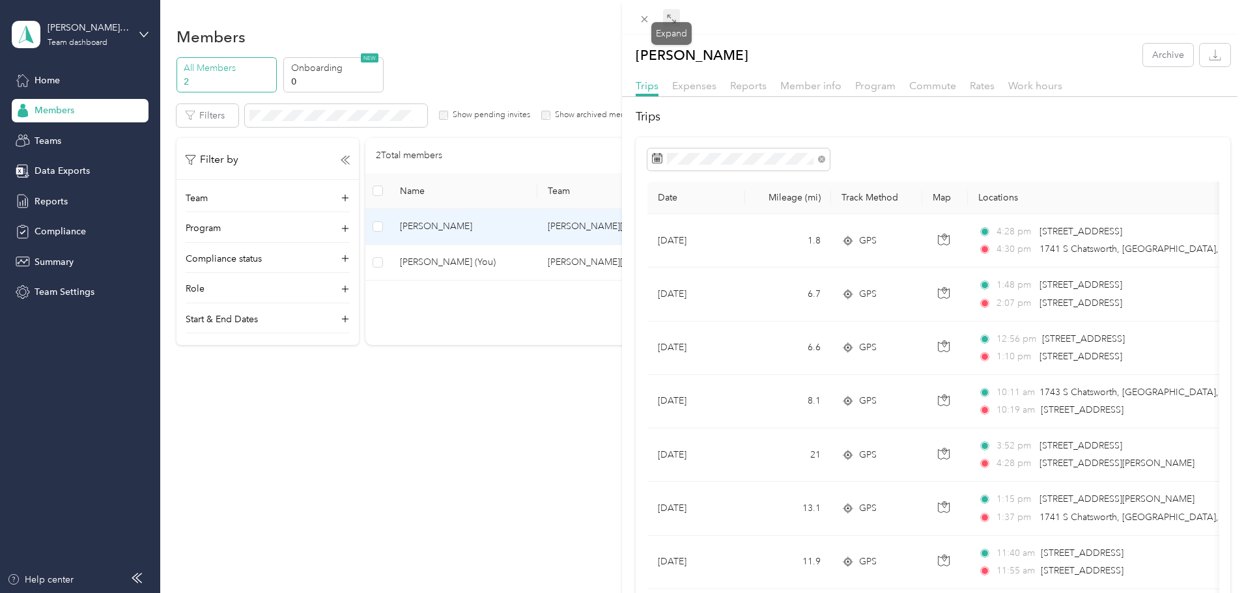
click at [668, 20] on icon at bounding box center [671, 19] width 10 height 10
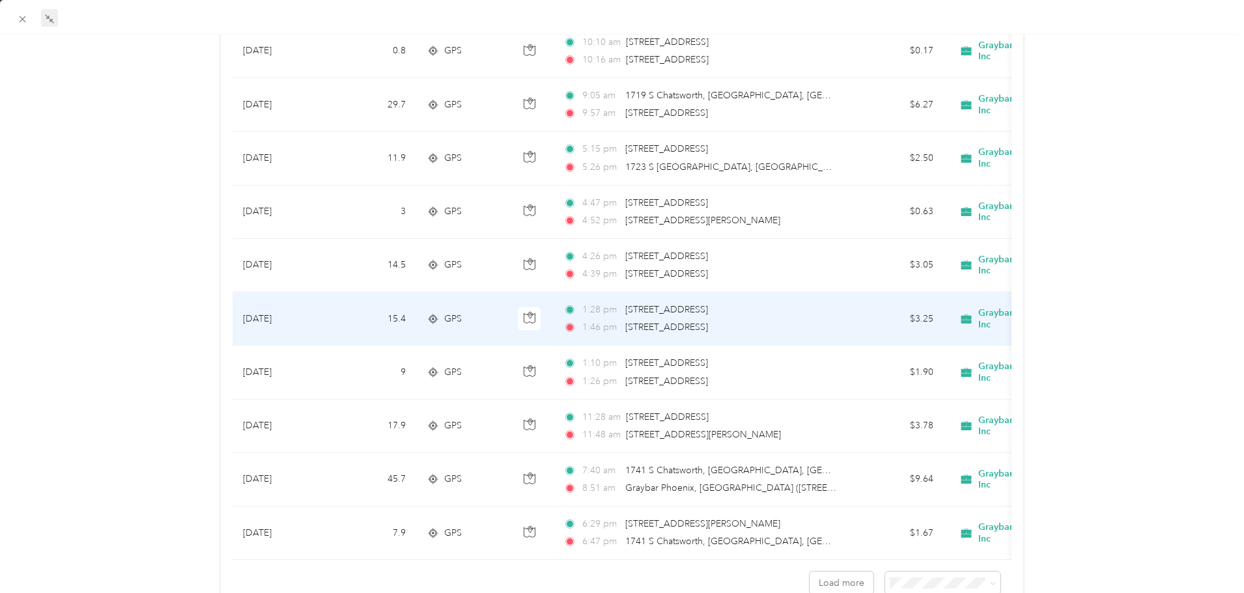
scroll to position [1075, 0]
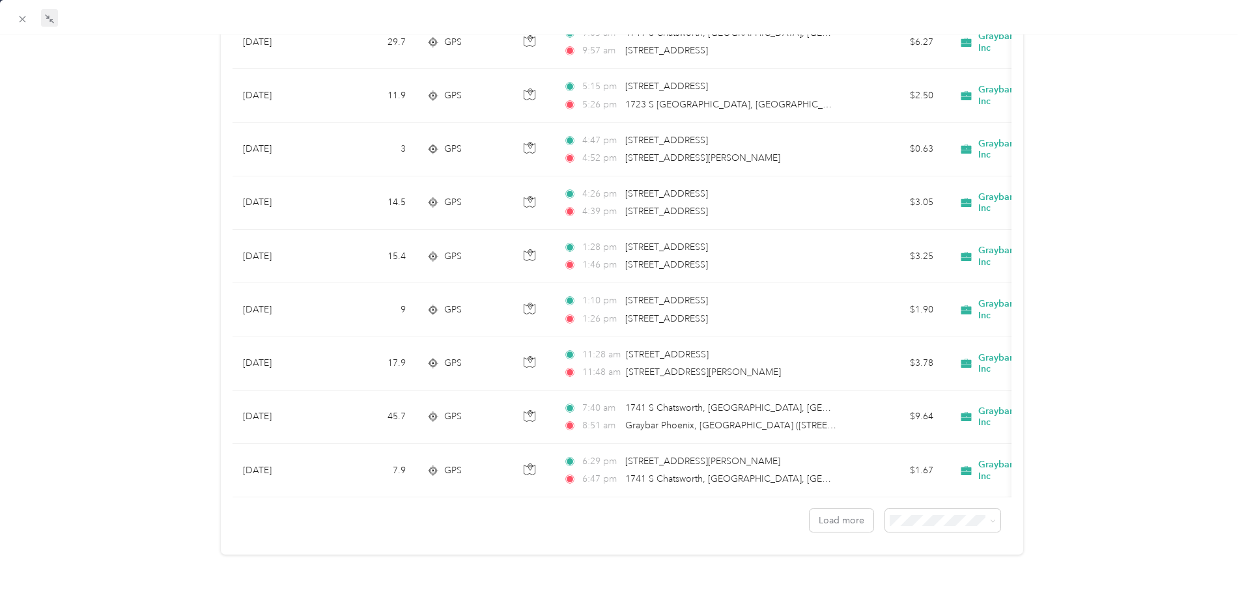
drag, startPoint x: 316, startPoint y: 483, endPoint x: 391, endPoint y: 490, distance: 76.0
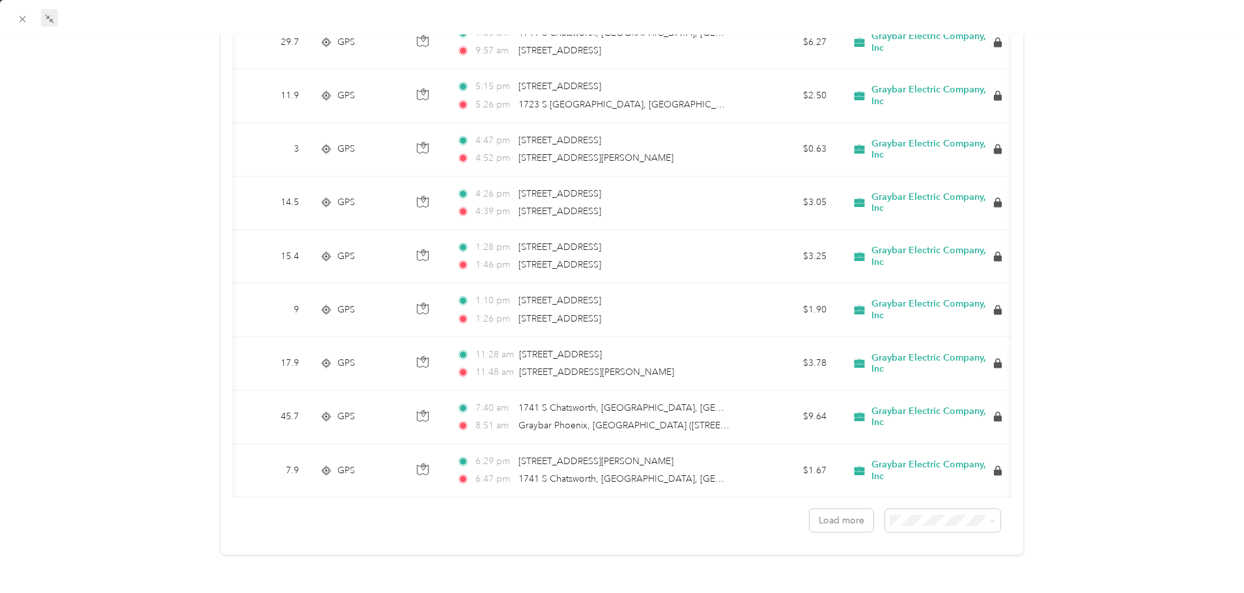
scroll to position [0, 121]
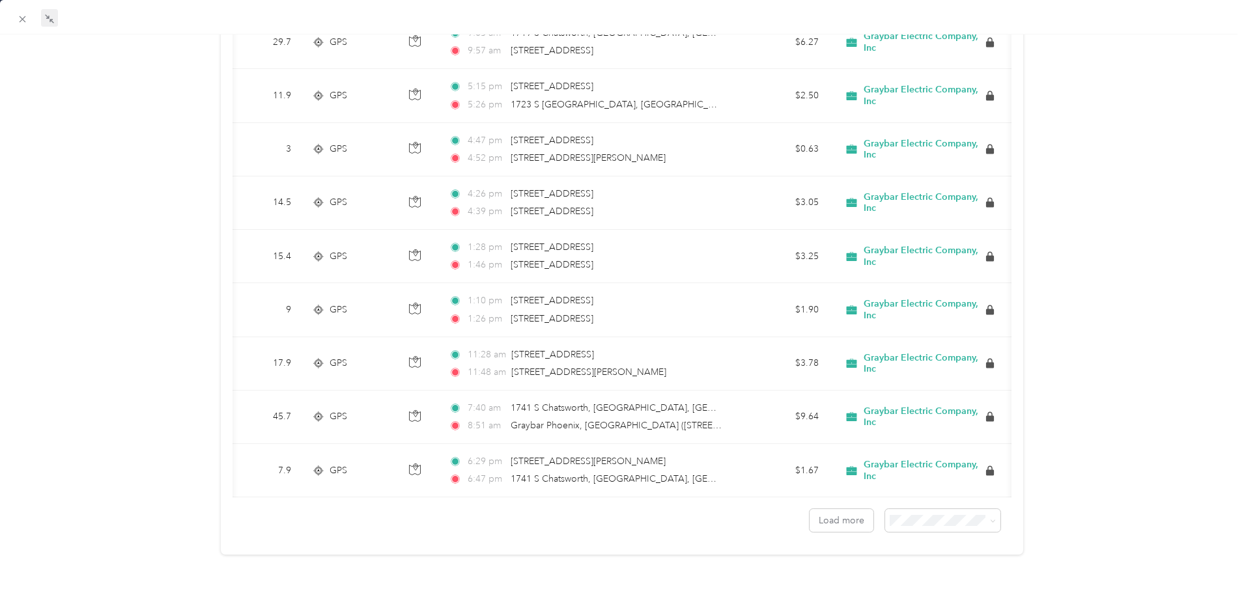
click at [590, 513] on div "Load more" at bounding box center [622, 515] width 779 height 35
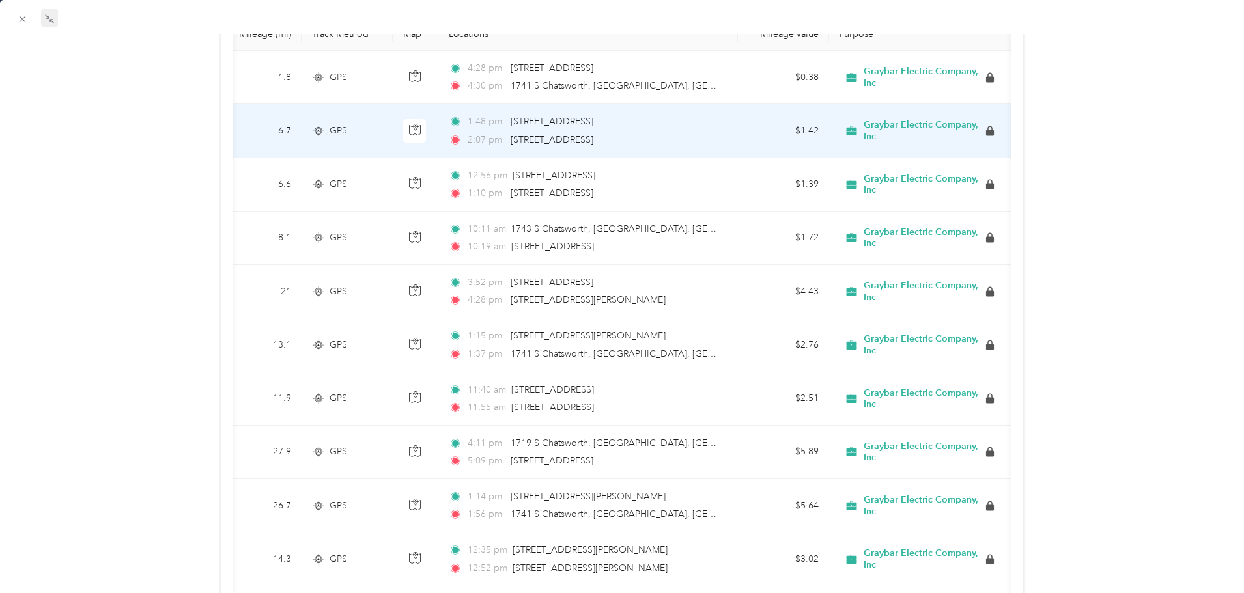
scroll to position [0, 0]
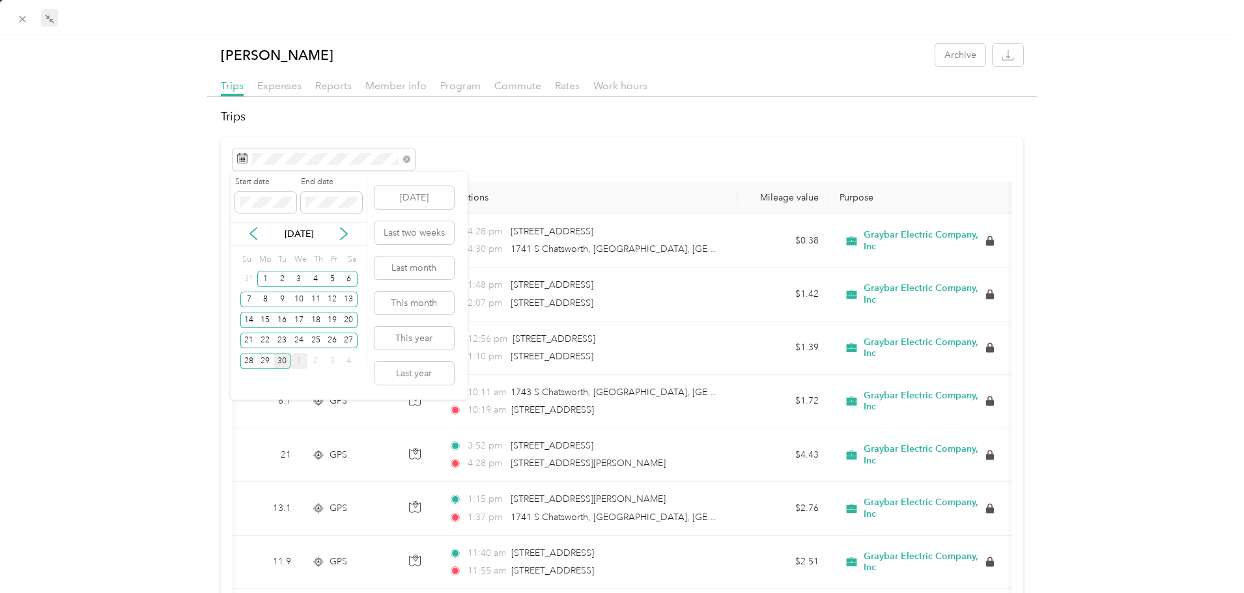
click at [276, 362] on div "30" at bounding box center [282, 361] width 17 height 16
click at [276, 364] on div "30" at bounding box center [282, 361] width 17 height 16
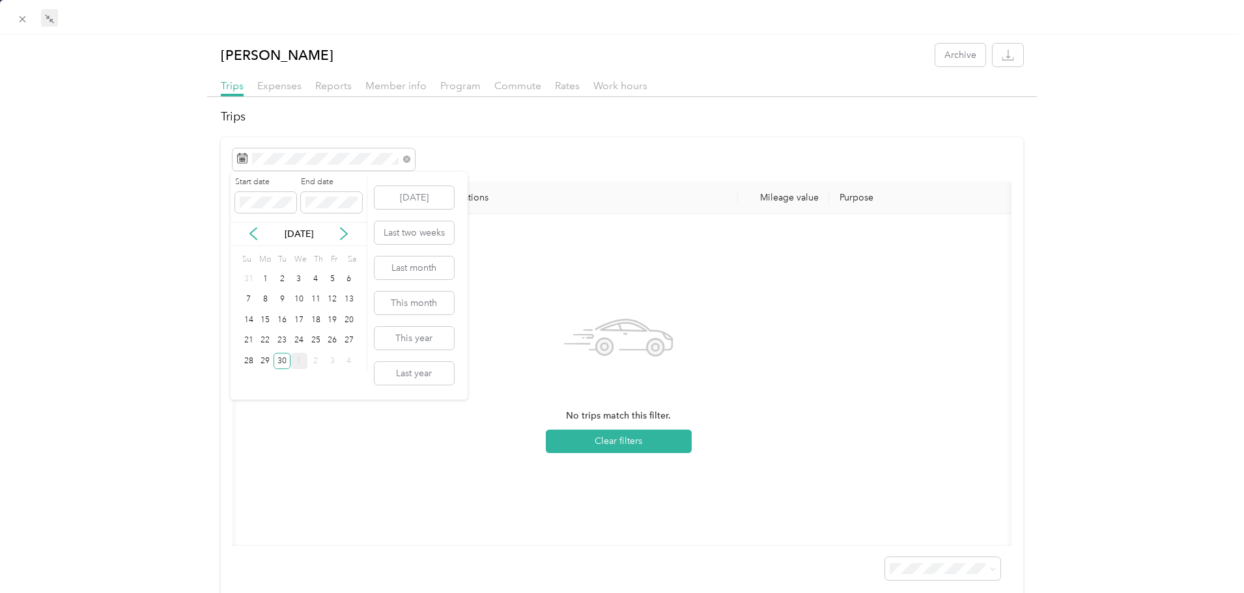
click at [305, 361] on div "1" at bounding box center [299, 361] width 17 height 16
click at [305, 362] on div "29" at bounding box center [299, 361] width 17 height 16
click at [324, 83] on span "Reports" at bounding box center [333, 85] width 36 height 12
